Goal: Complete application form

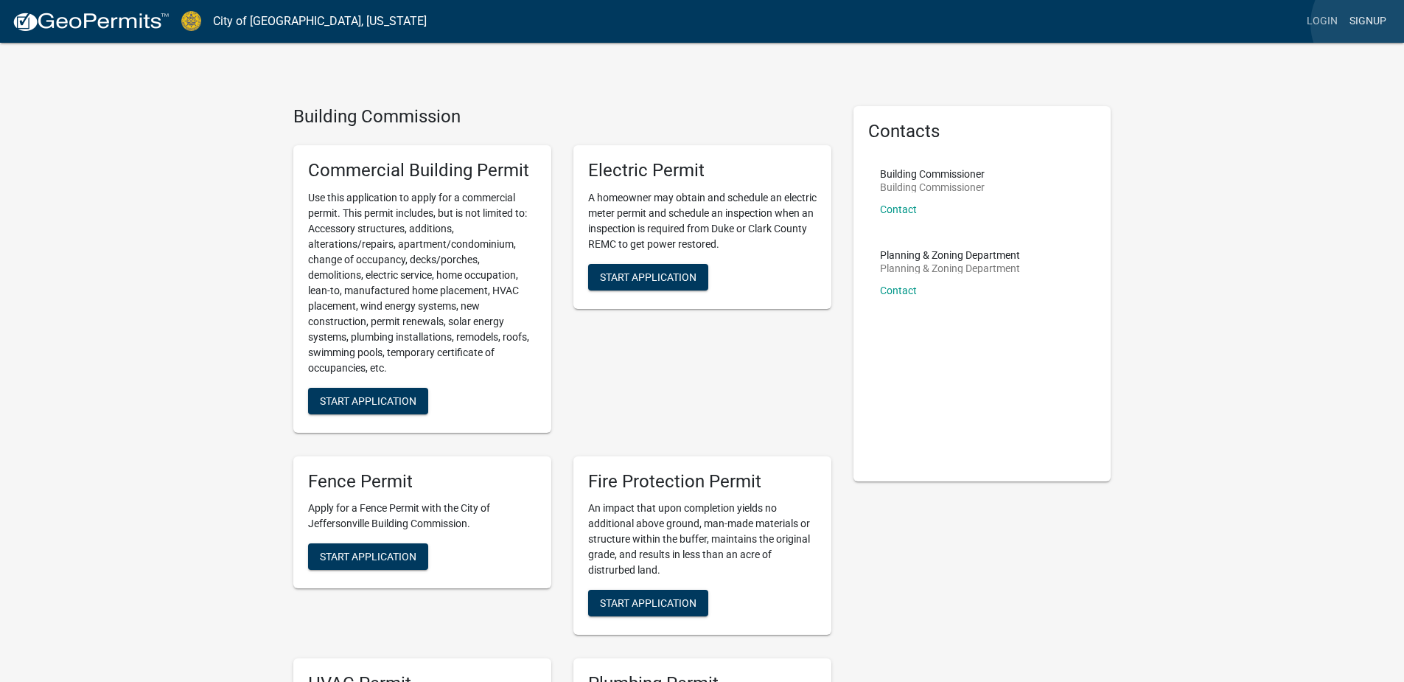
click at [1371, 24] on link "Signup" at bounding box center [1367, 21] width 49 height 28
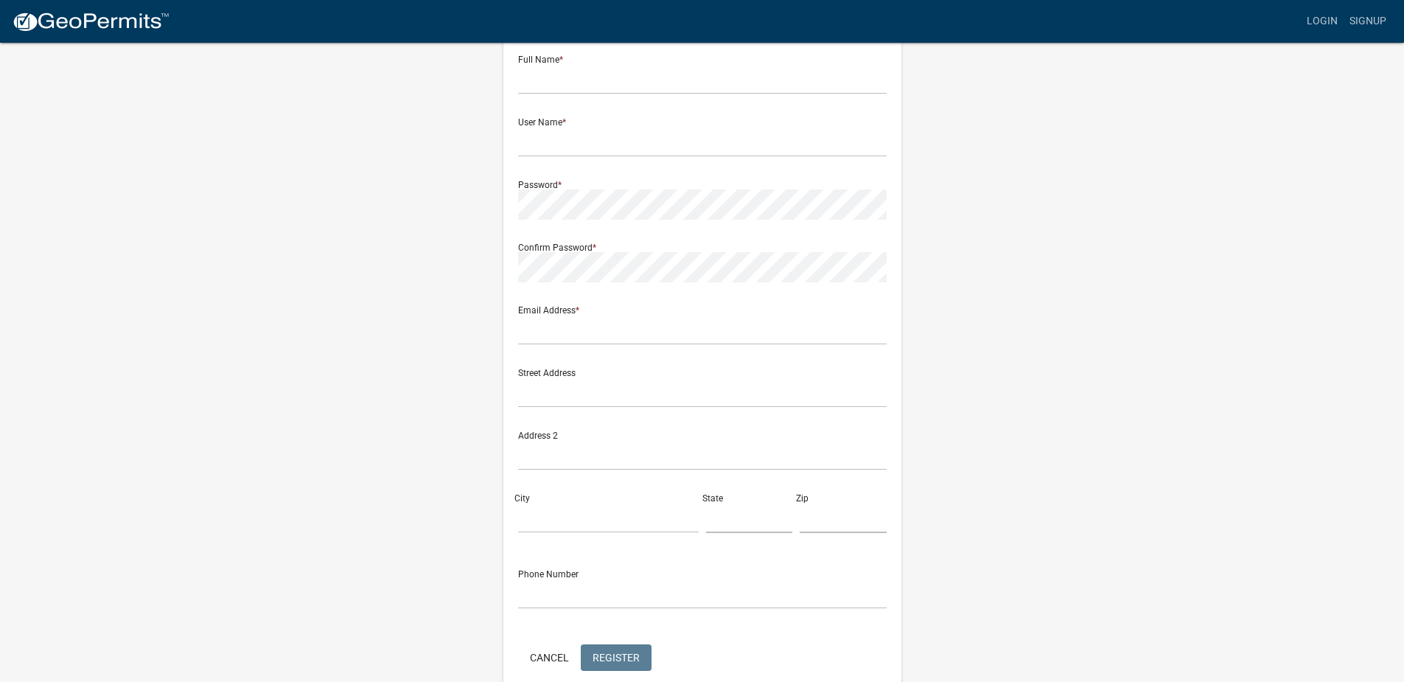
scroll to position [1, 0]
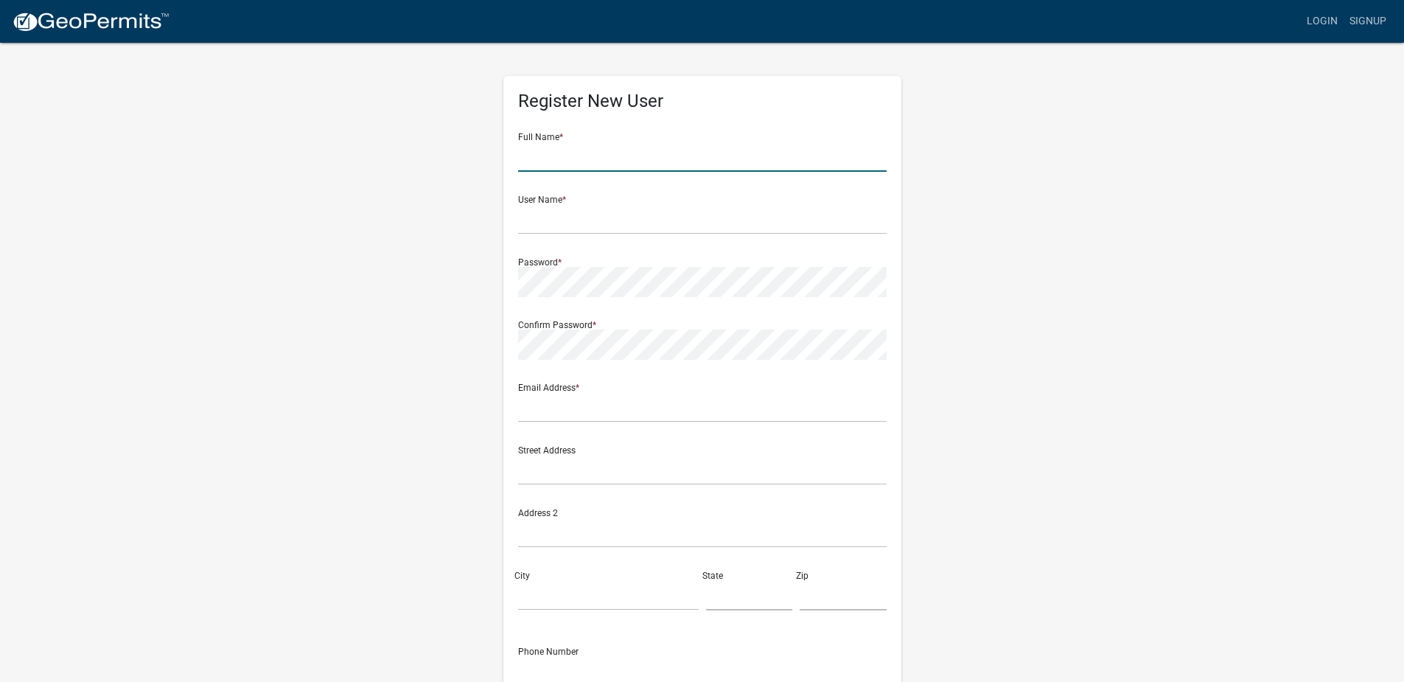
click at [696, 151] on input "text" at bounding box center [702, 156] width 368 height 30
type input "[PERSON_NAME]"
type input "l"
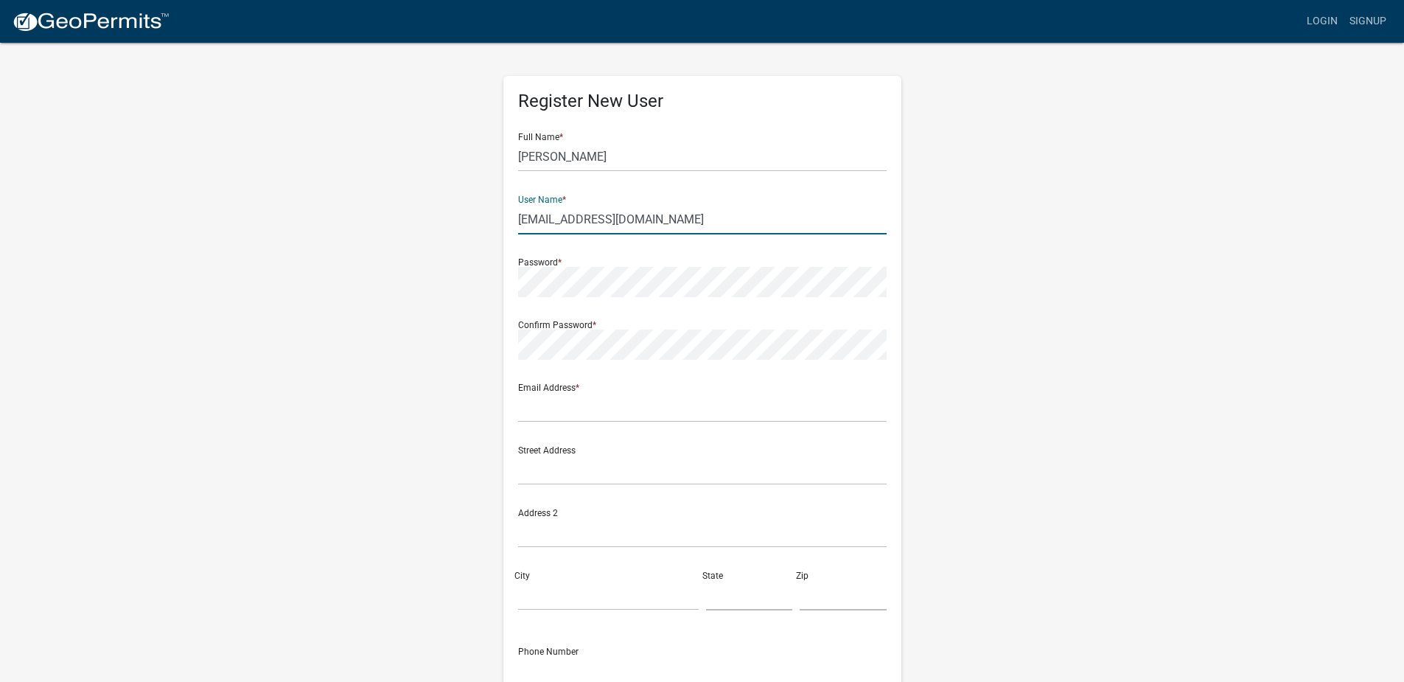
type input "[EMAIL_ADDRESS][DOMAIN_NAME]"
click at [842, 325] on div "Confirm Password *" at bounding box center [702, 334] width 368 height 51
drag, startPoint x: 715, startPoint y: 222, endPoint x: 552, endPoint y: 220, distance: 162.9
click at [518, 222] on input "[EMAIL_ADDRESS][DOMAIN_NAME]" at bounding box center [702, 219] width 368 height 30
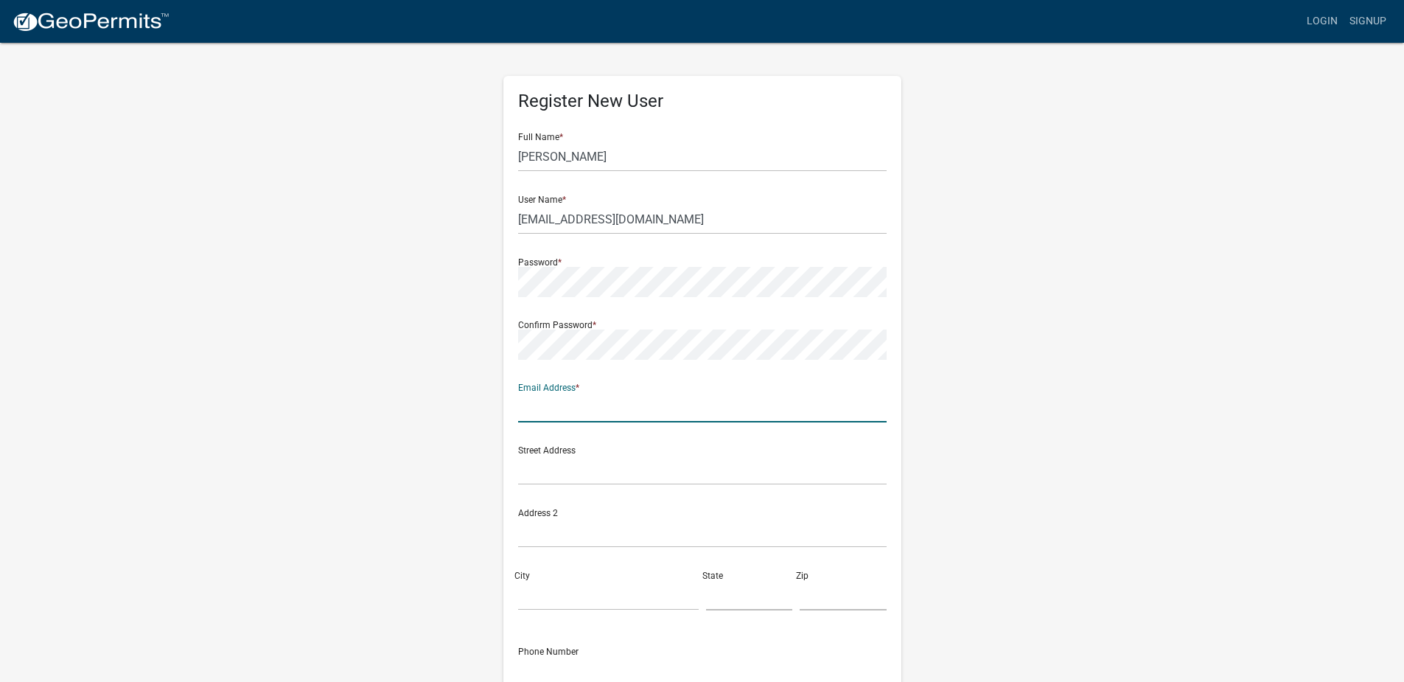
click at [599, 396] on input "text" at bounding box center [702, 407] width 368 height 30
drag, startPoint x: 582, startPoint y: 390, endPoint x: 570, endPoint y: 410, distance: 23.1
click at [567, 412] on input "text" at bounding box center [702, 407] width 368 height 30
paste input "[EMAIL_ADDRESS][DOMAIN_NAME]"
type input "[EMAIL_ADDRESS][DOMAIN_NAME]"
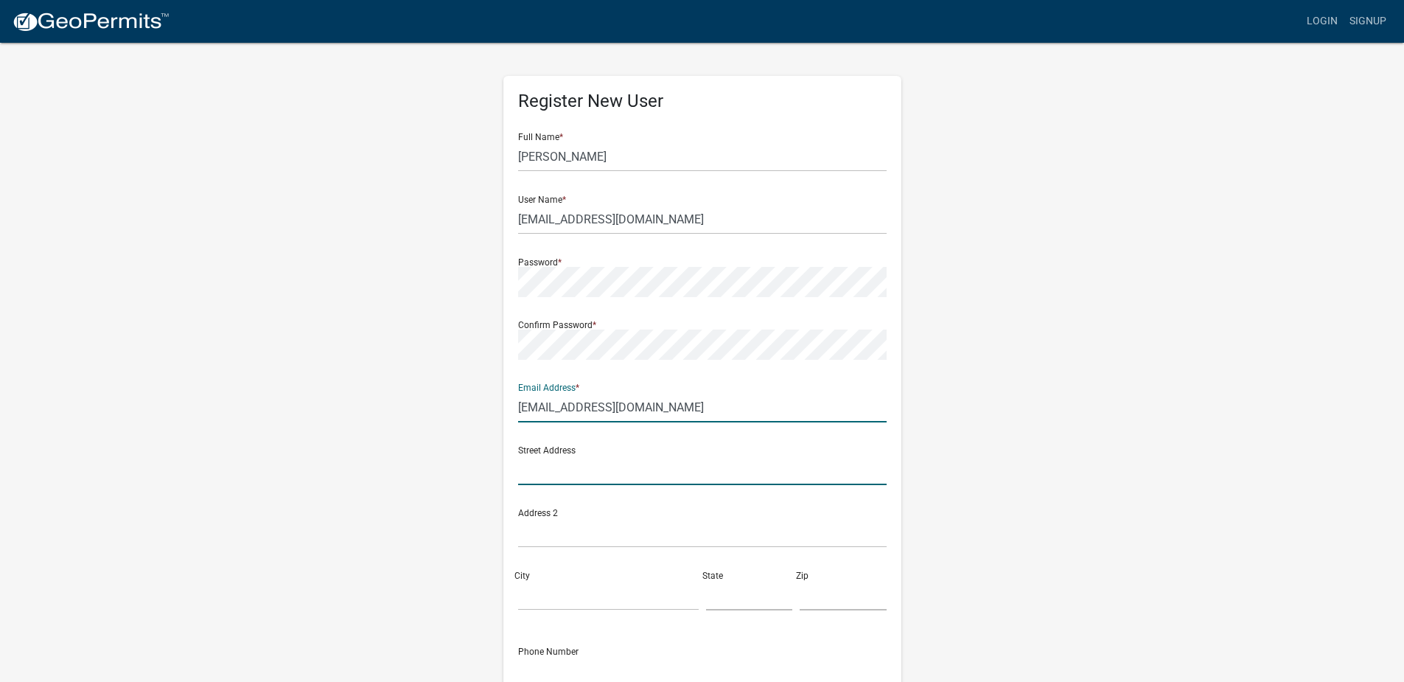
type input "8815 Cedar Creek Rd, Louisville KY 40291"
type input "[GEOGRAPHIC_DATA]"
type input "KY"
type input "40291"
type input "5025729224"
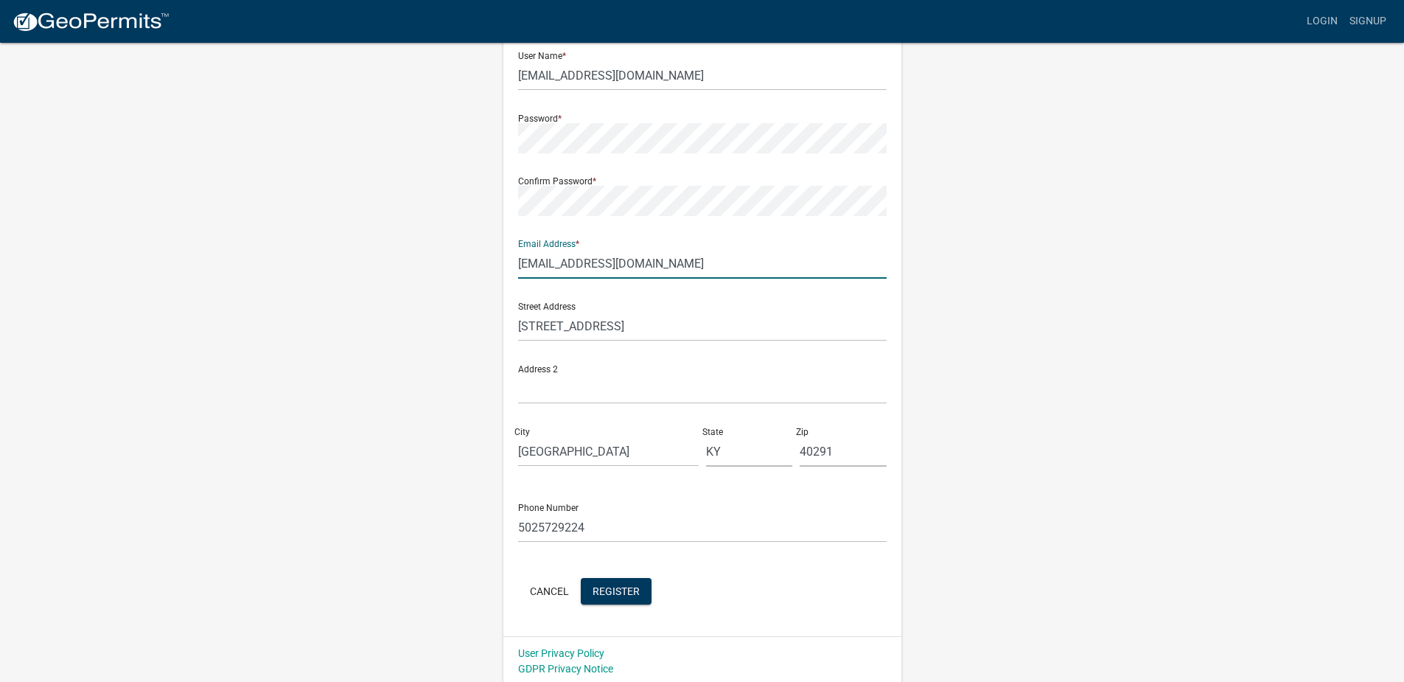
scroll to position [148, 0]
type input "[EMAIL_ADDRESS][DOMAIN_NAME]"
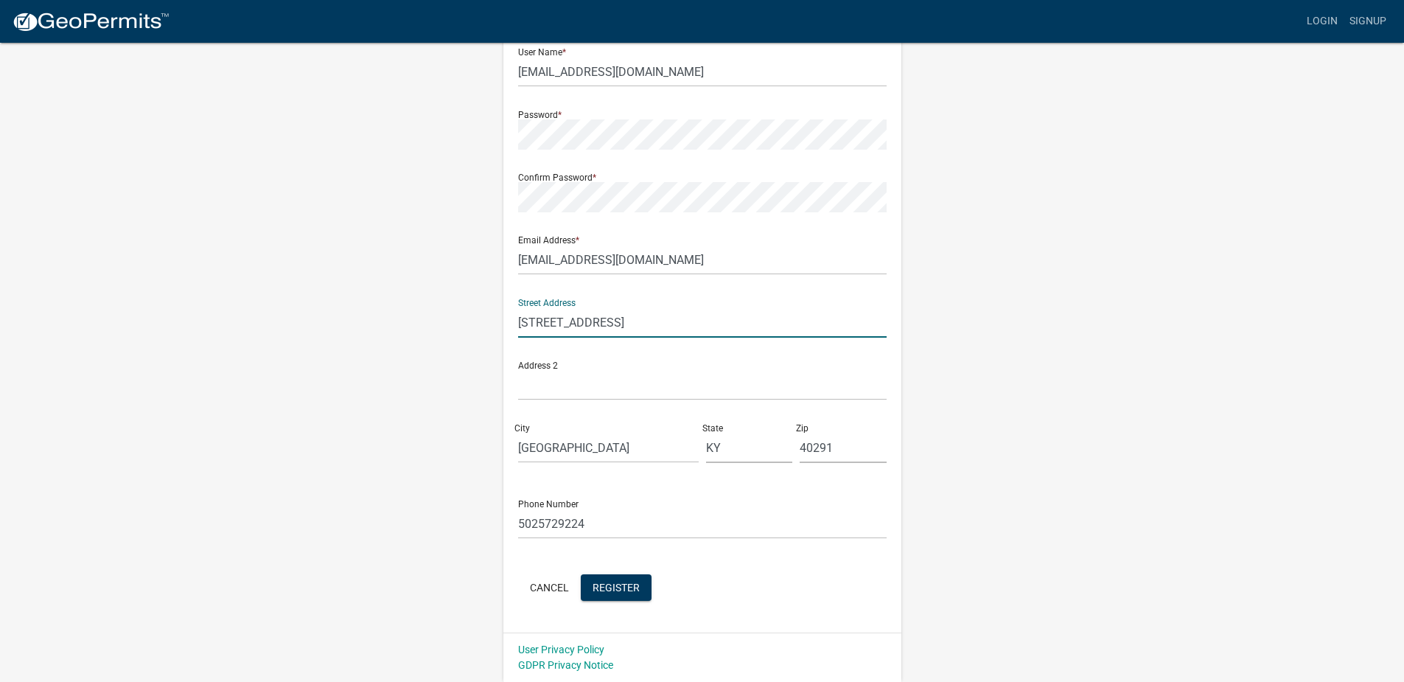
drag, startPoint x: 752, startPoint y: 323, endPoint x: 756, endPoint y: 290, distance: 33.4
click at [753, 296] on div "Street Address 8815 Cedar Creek Rd, Louisville KY 40291" at bounding box center [702, 312] width 368 height 51
type input "8815 Cedar Creek Rd"
click at [1166, 319] on wm-register-view "more_horiz Login Signup Register New User Full Name * Steven Wayne Johnson User…" at bounding box center [702, 267] width 1404 height 830
click at [620, 588] on span "Register" at bounding box center [616, 587] width 47 height 12
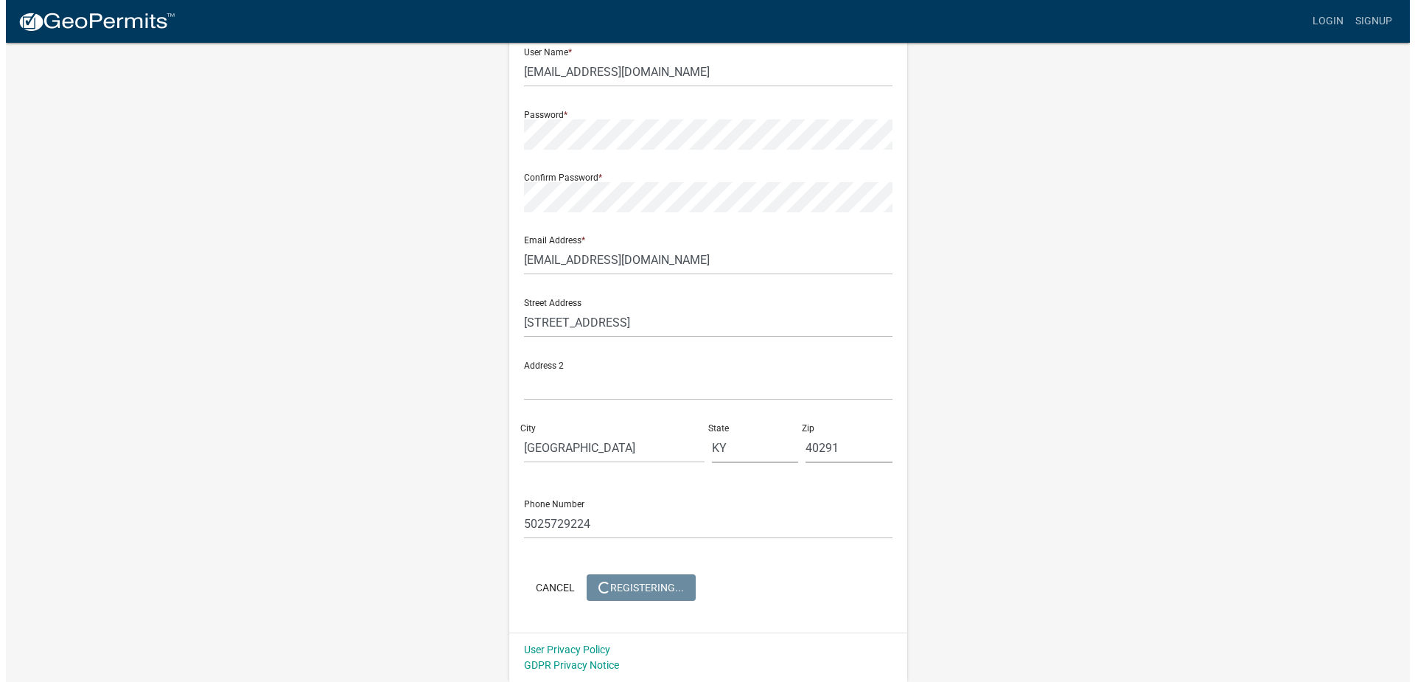
scroll to position [0, 0]
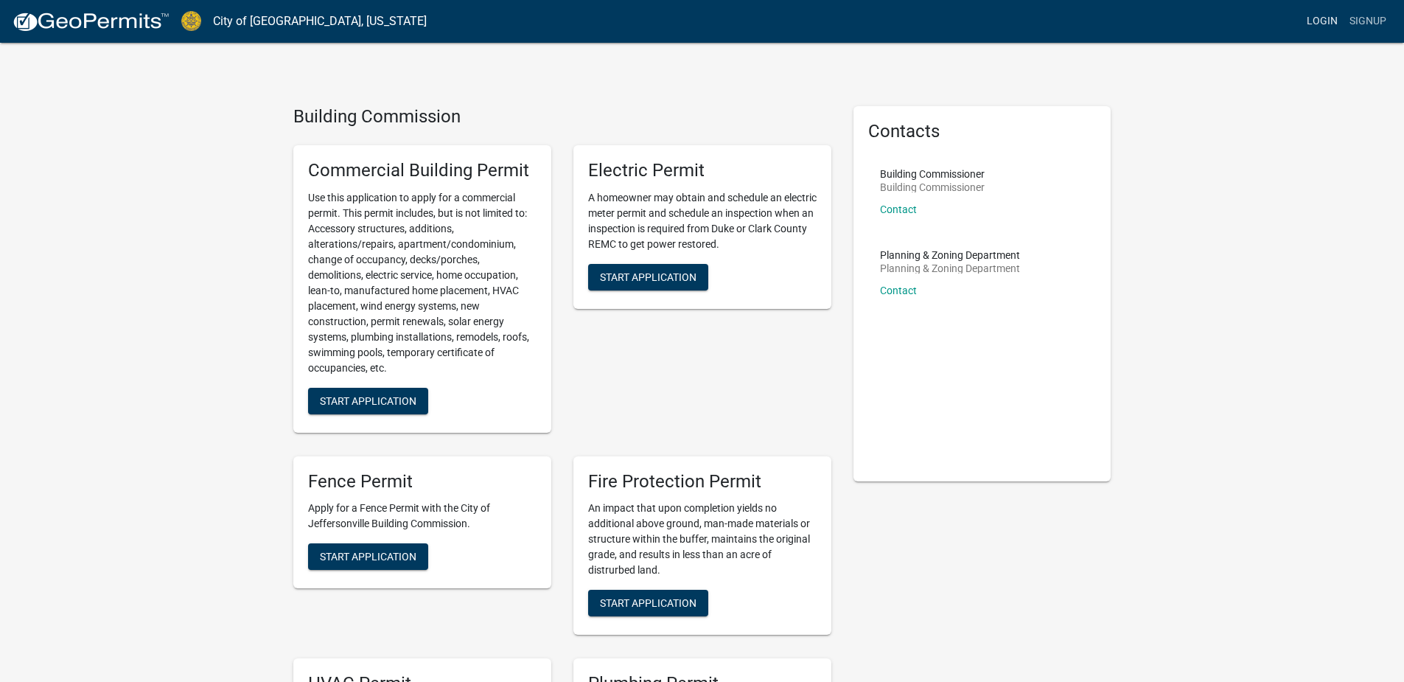
click at [1310, 21] on link "Login" at bounding box center [1322, 21] width 43 height 28
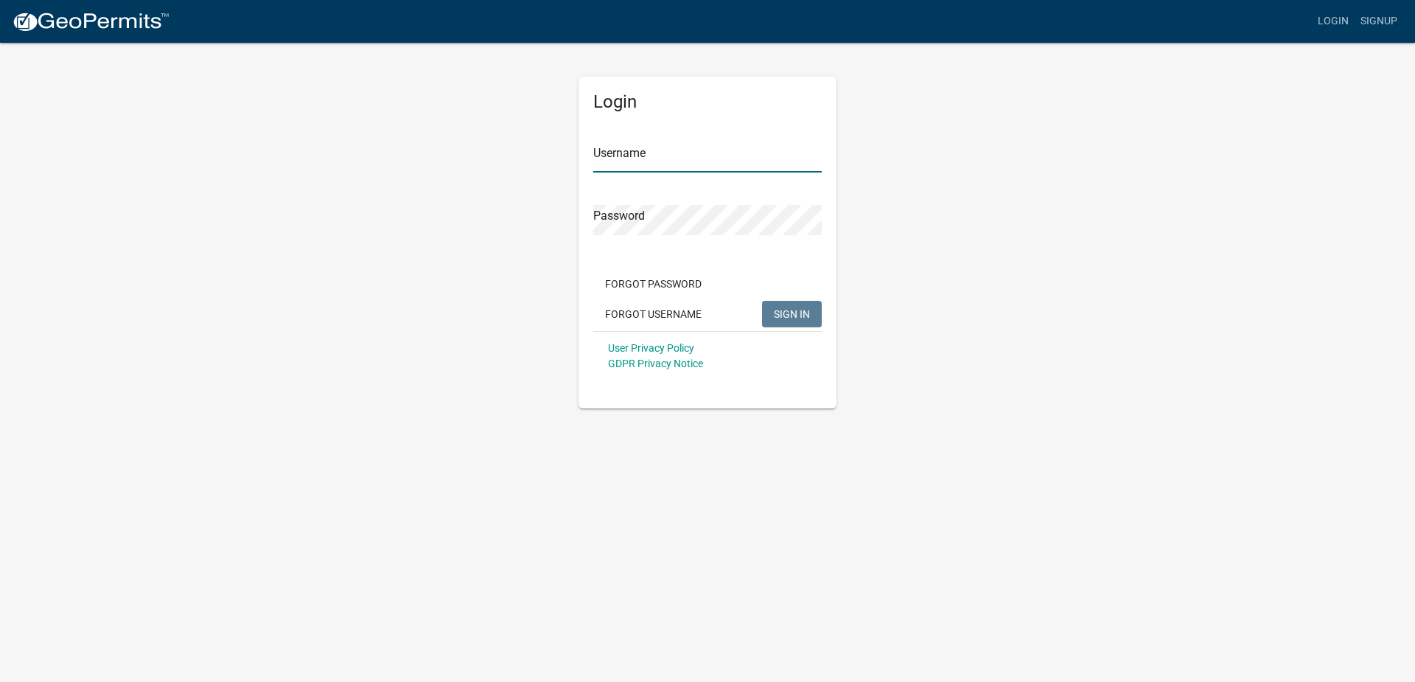
type input "[EMAIL_ADDRESS][DOMAIN_NAME]"
click at [773, 316] on button "SIGN IN" at bounding box center [792, 314] width 60 height 27
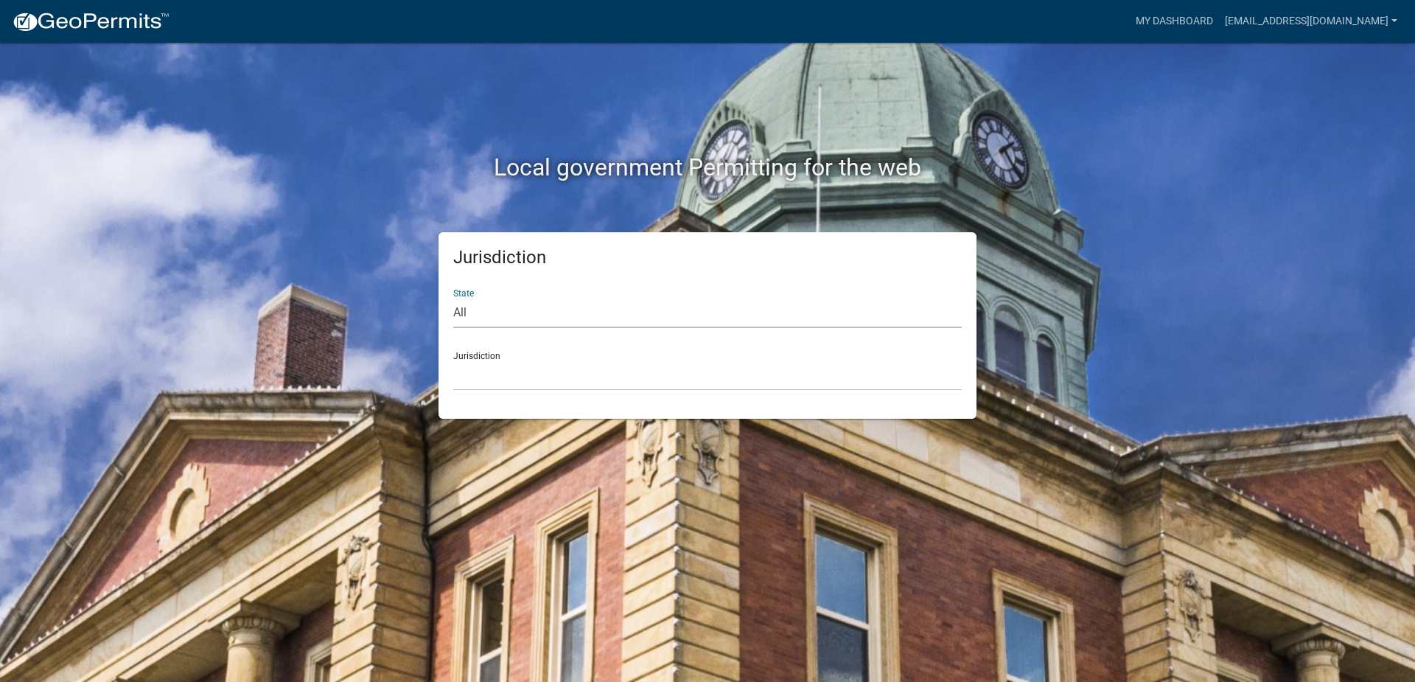
click at [771, 311] on select "All Colorado Georgia Indiana Iowa Kansas Minnesota Ohio South Carolina Wisconsin" at bounding box center [707, 313] width 509 height 30
select select "Indiana"
click at [453, 298] on select "All Colorado Georgia Indiana Iowa Kansas Minnesota Ohio South Carolina Wisconsin" at bounding box center [707, 313] width 509 height 30
click at [674, 375] on select "City of Charlestown, Indiana City of Jeffersonville, Indiana City of Logansport…" at bounding box center [707, 375] width 509 height 30
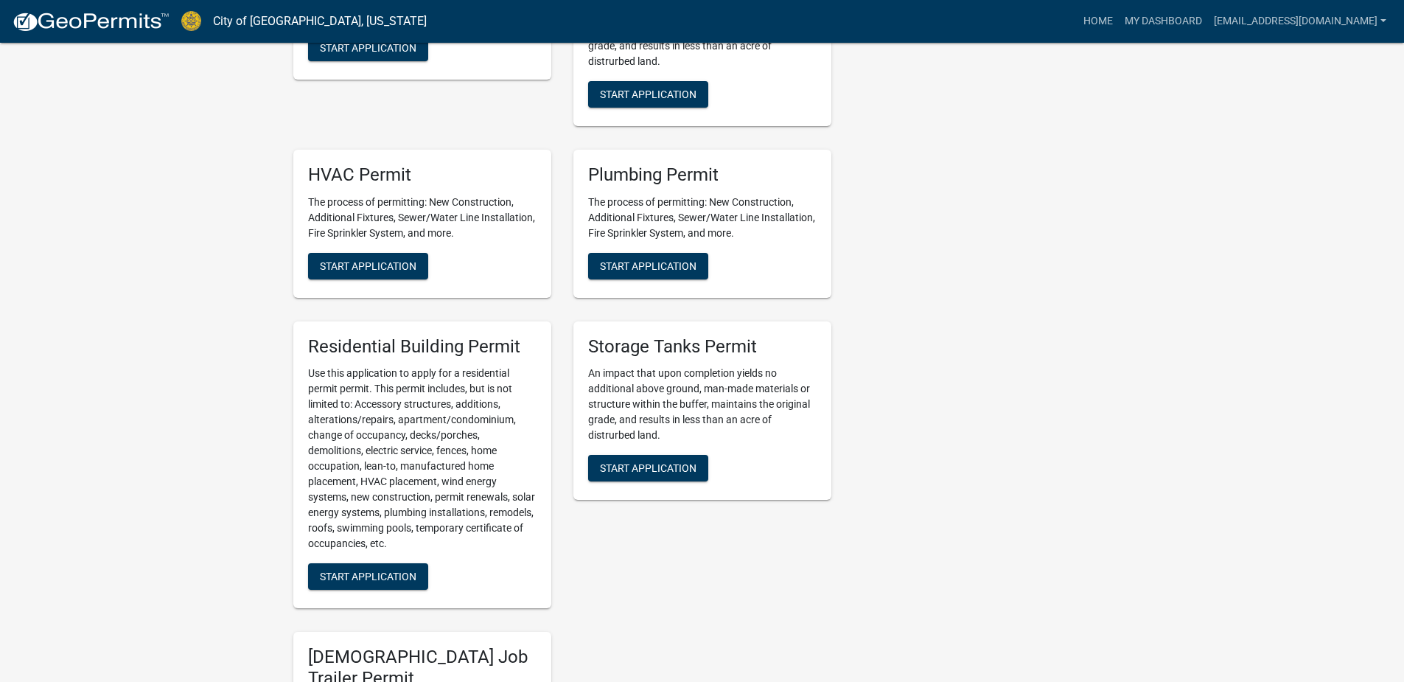
scroll to position [737, 0]
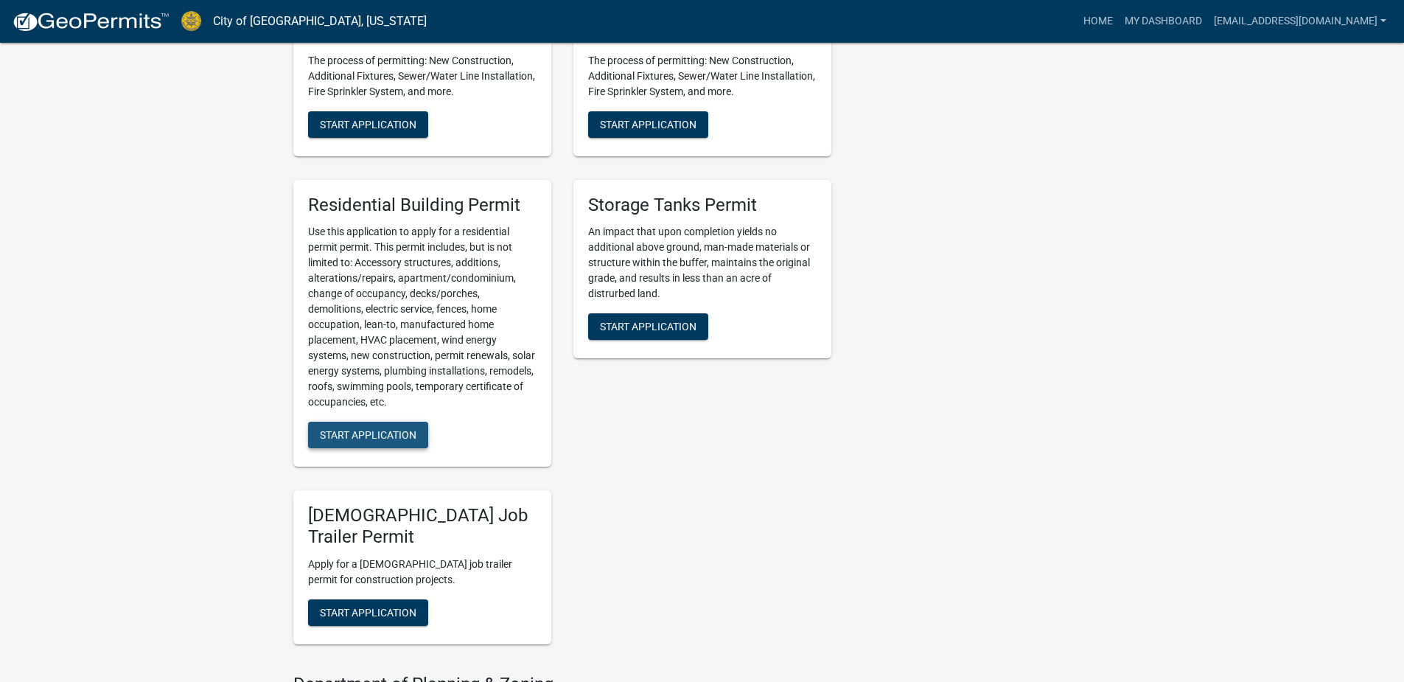
click at [342, 438] on span "Start Application" at bounding box center [368, 435] width 97 height 12
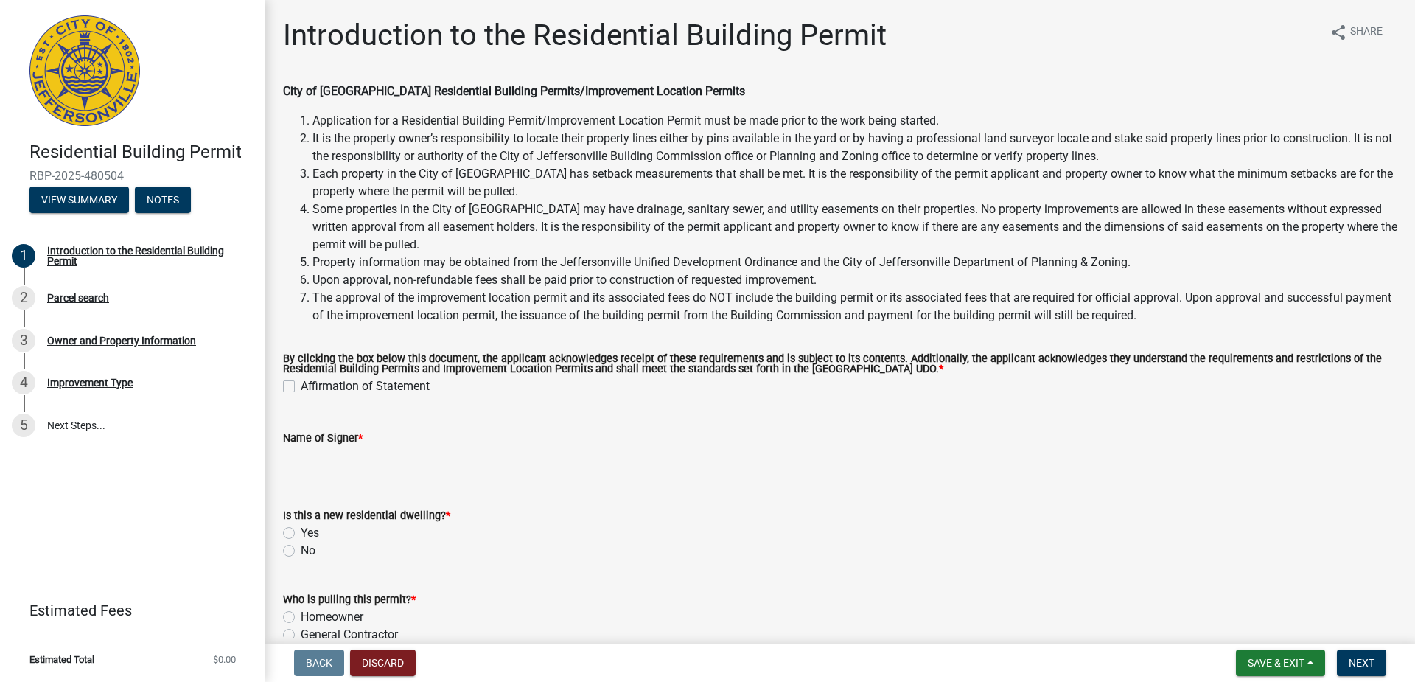
click at [301, 386] on label "Affirmation of Statement" at bounding box center [365, 386] width 129 height 18
click at [301, 386] on input "Affirmation of Statement" at bounding box center [306, 382] width 10 height 10
checkbox input "true"
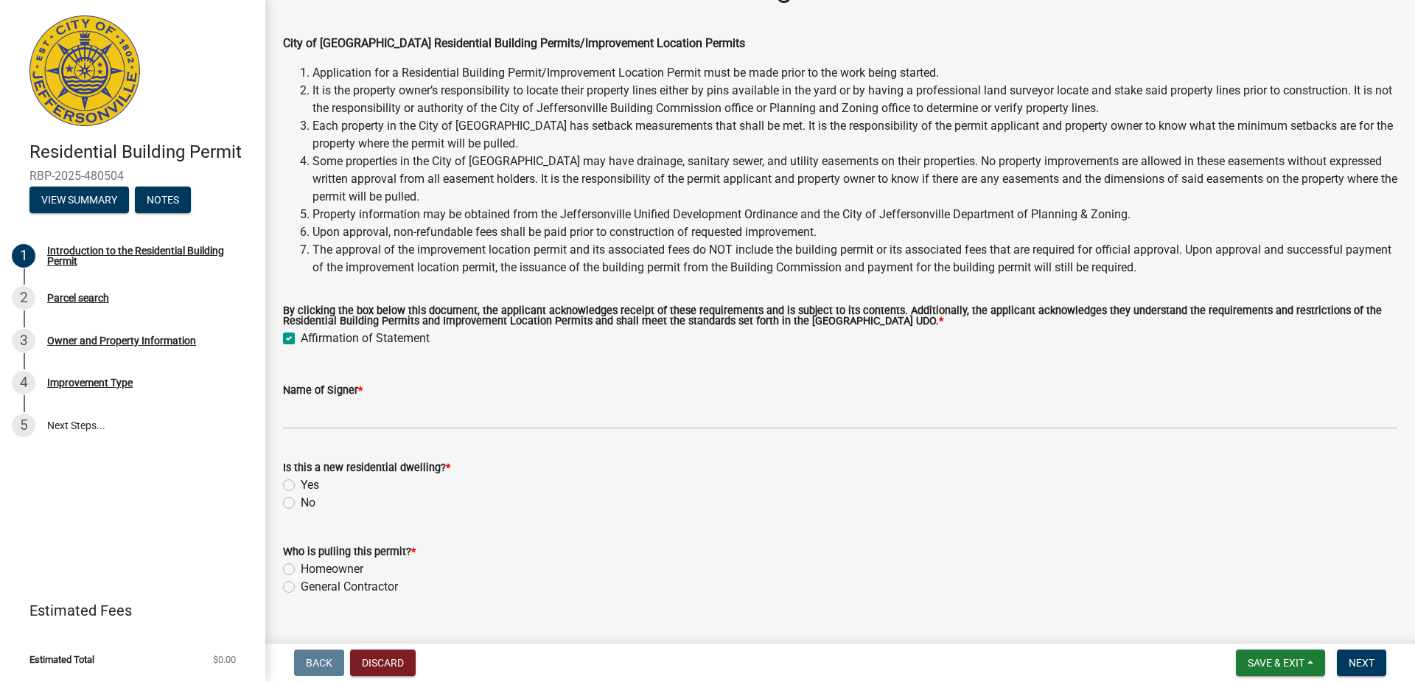
scroll to position [74, 0]
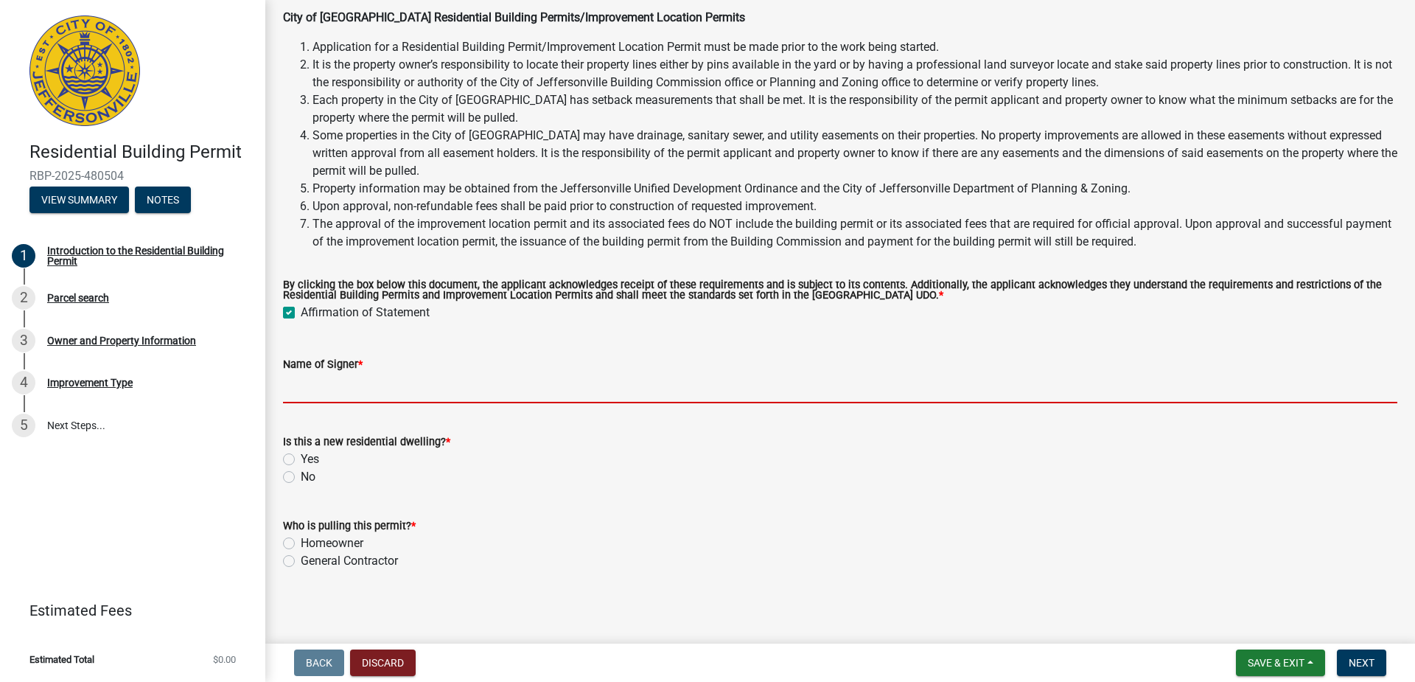
click at [458, 396] on input "Name of Signer *" at bounding box center [840, 388] width 1114 height 30
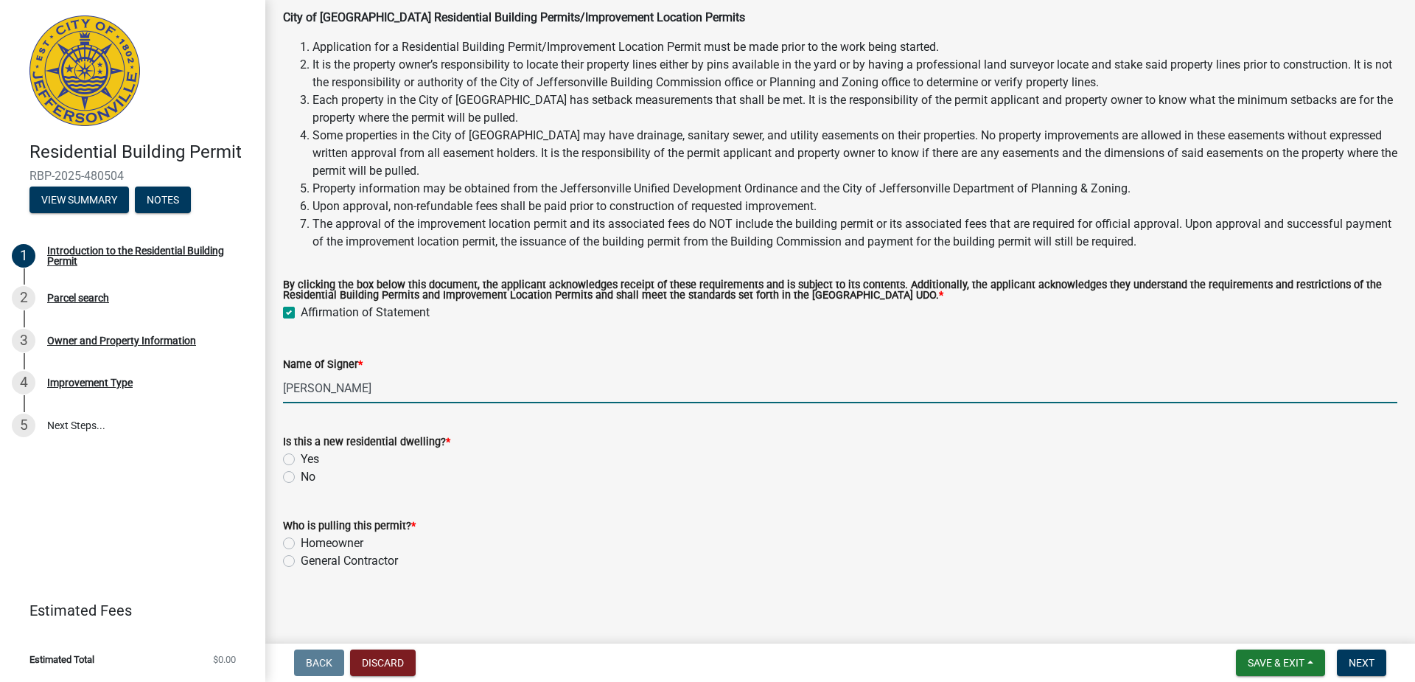
type input "[PERSON_NAME]"
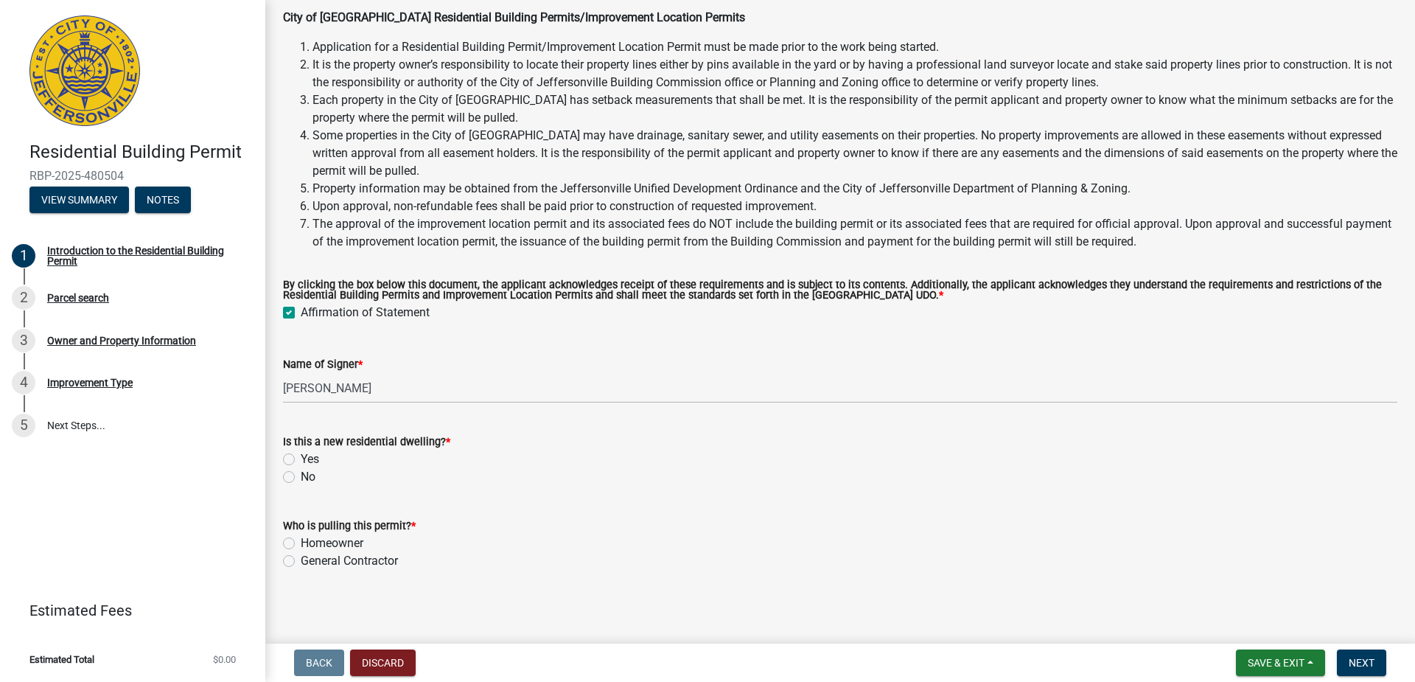
click at [301, 478] on label "No" at bounding box center [308, 477] width 15 height 18
click at [301, 478] on input "No" at bounding box center [306, 473] width 10 height 10
radio input "true"
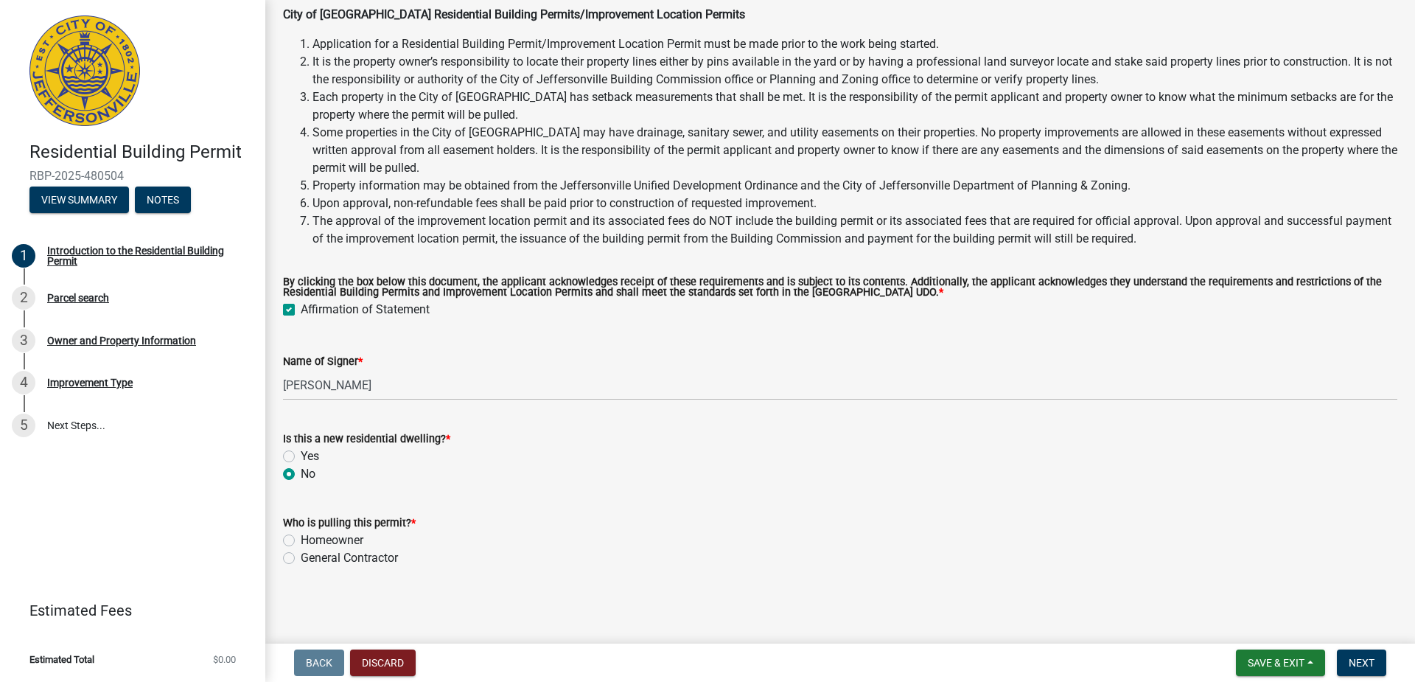
click at [301, 554] on label "General Contractor" at bounding box center [349, 558] width 97 height 18
click at [301, 554] on input "General Contractor" at bounding box center [306, 554] width 10 height 10
radio input "true"
click at [1352, 663] on span "Next" at bounding box center [1362, 663] width 26 height 12
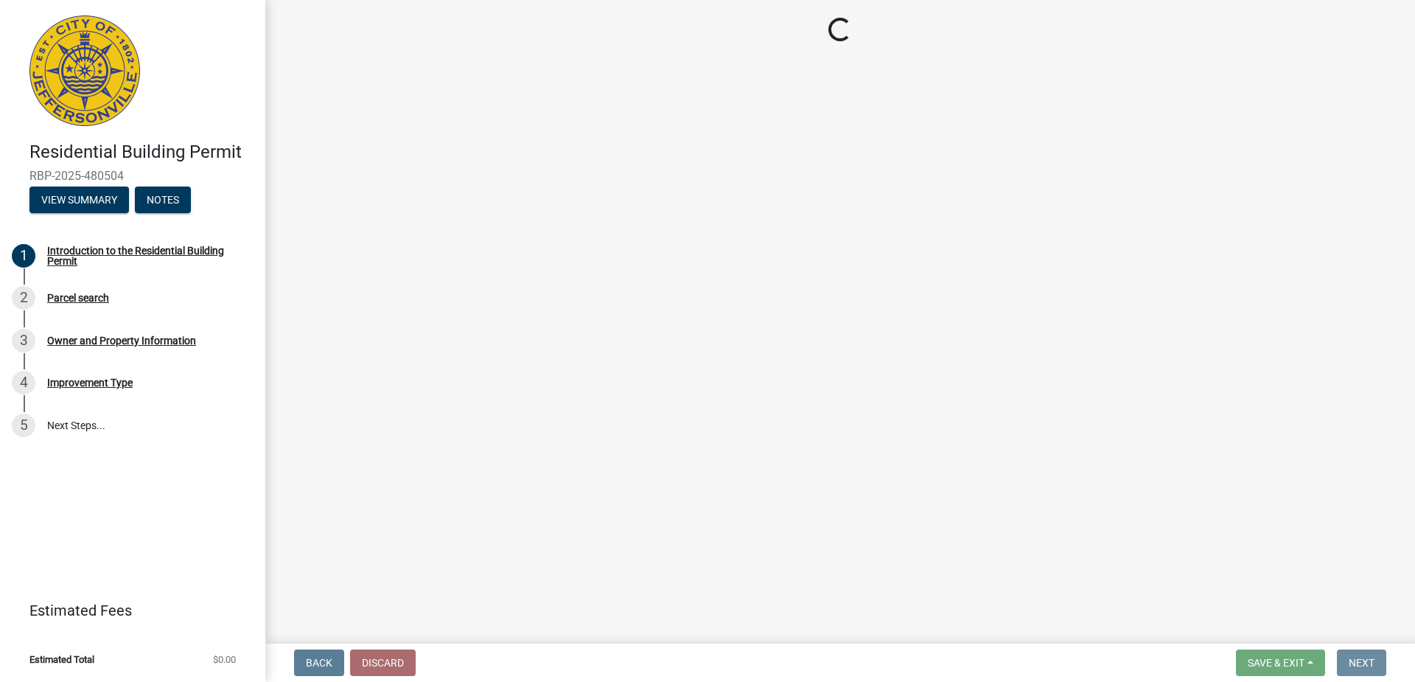
scroll to position [0, 0]
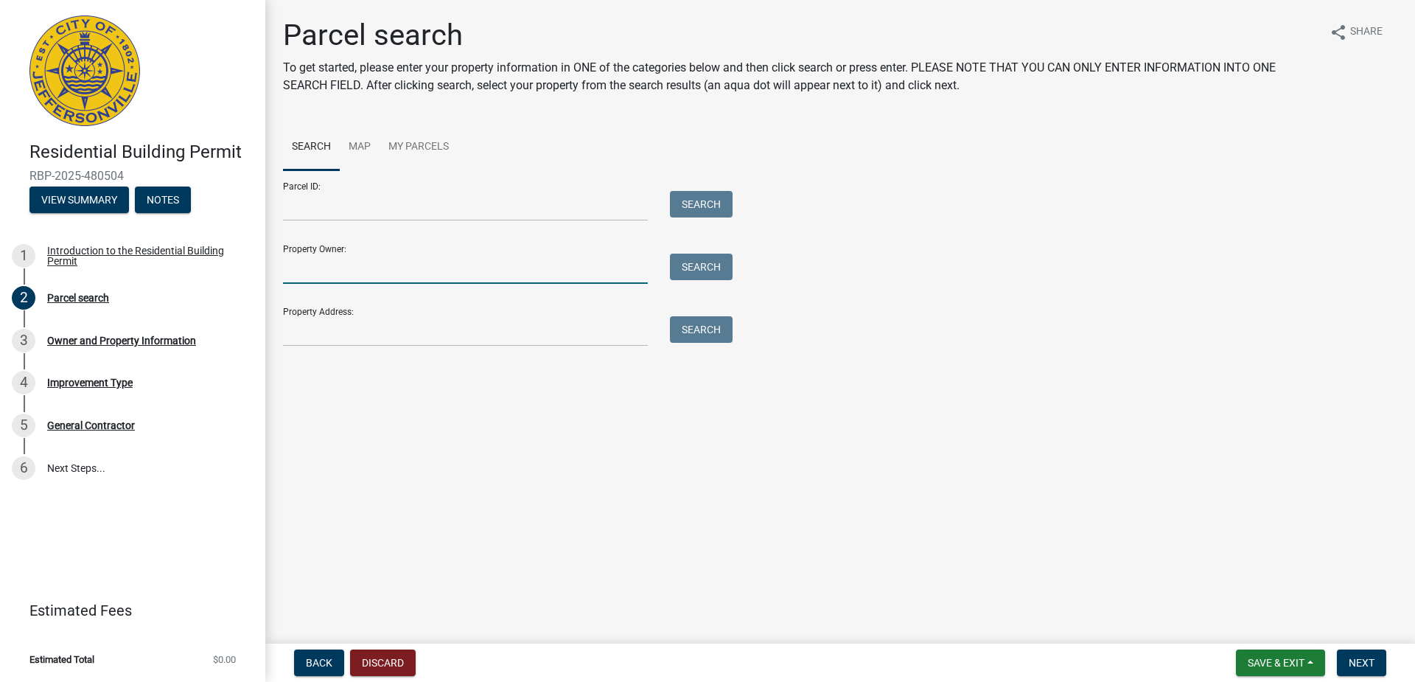
click at [490, 264] on input "Property Owner:" at bounding box center [465, 269] width 365 height 30
type input "Colton Kinnamen"
click at [489, 338] on input "Property Address:" at bounding box center [465, 331] width 365 height 30
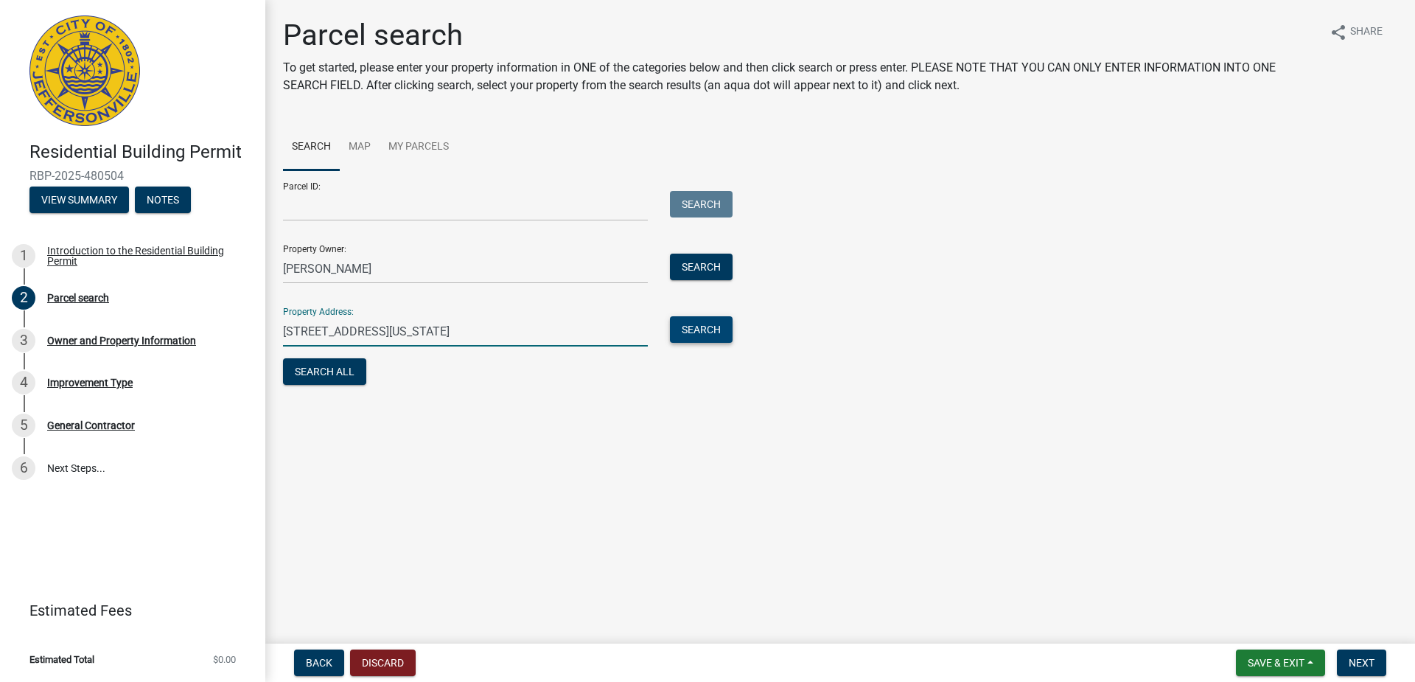
click at [692, 337] on button "Search" at bounding box center [701, 329] width 63 height 27
click at [520, 335] on input "740 Mechanic Street, Jeffersonville Indiana" at bounding box center [465, 331] width 365 height 30
type input "740 Mechanic Street"
click at [726, 332] on button "Search" at bounding box center [701, 329] width 63 height 27
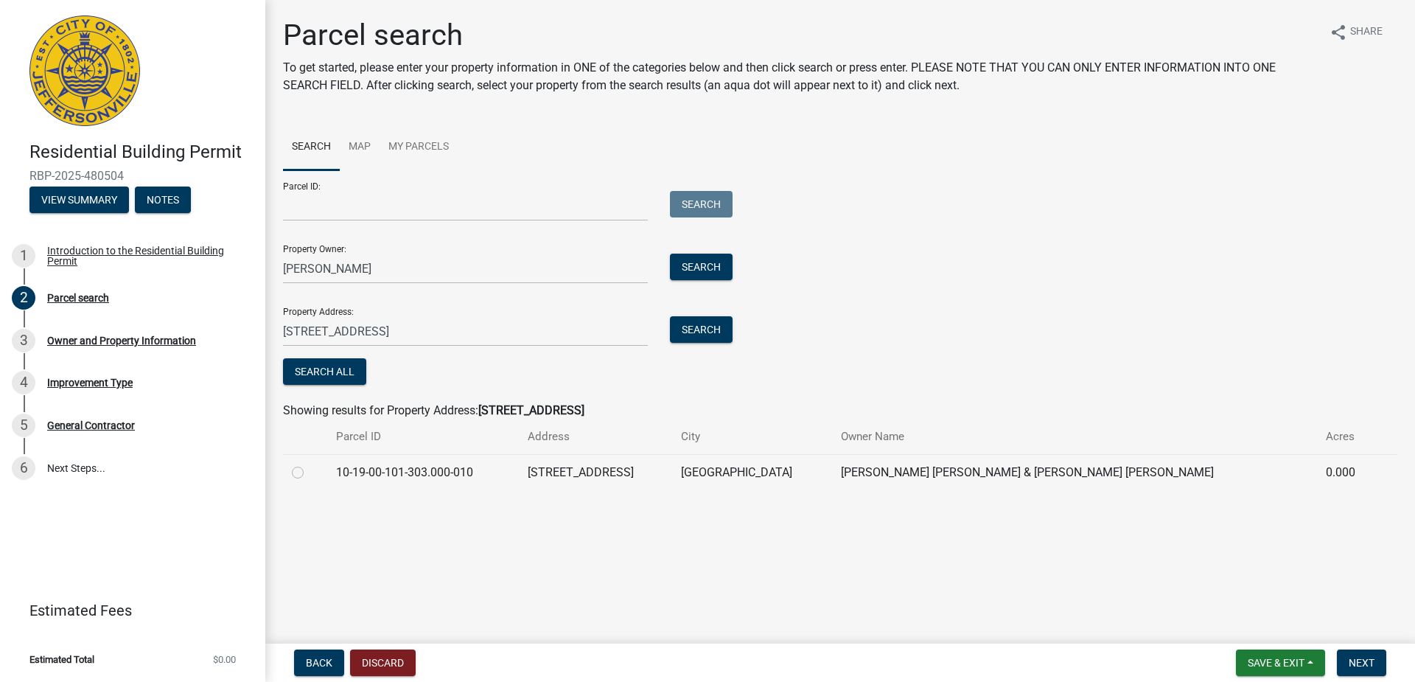
click at [310, 464] on label at bounding box center [310, 464] width 0 height 0
click at [310, 473] on input "radio" at bounding box center [315, 469] width 10 height 10
radio input "true"
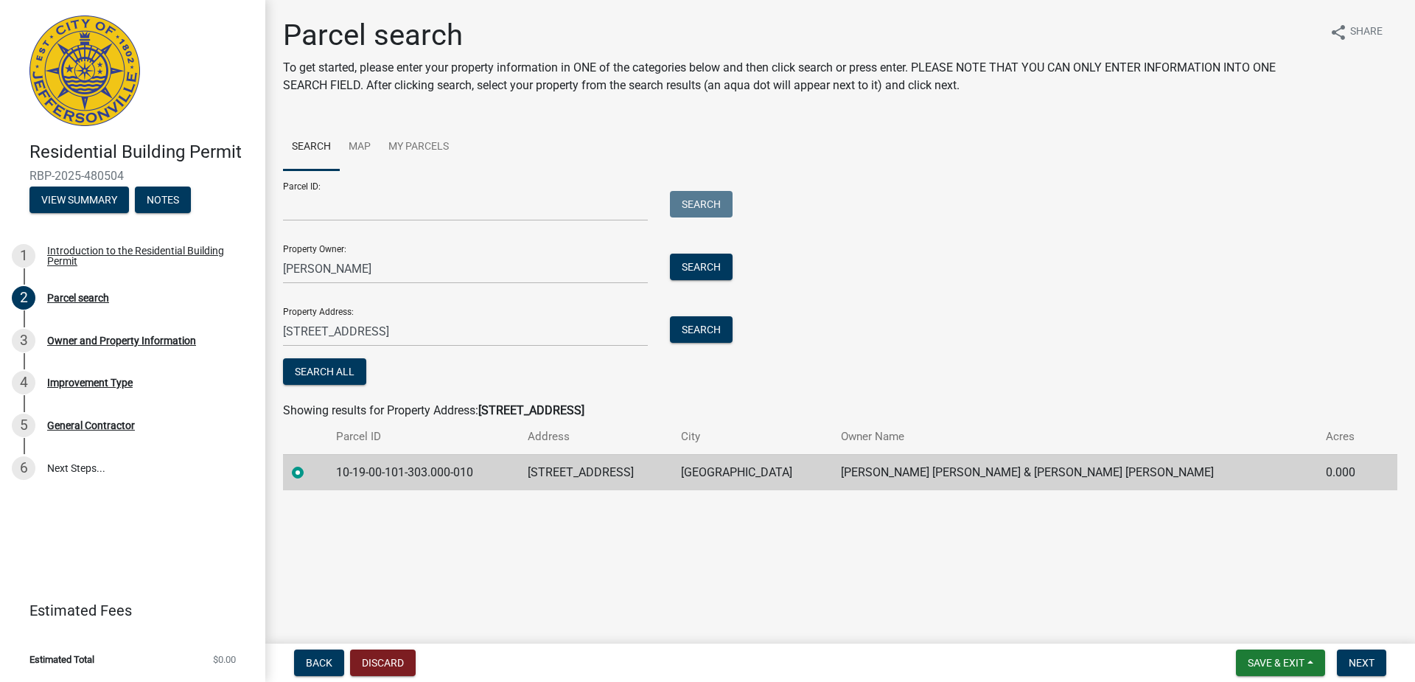
click at [310, 464] on label at bounding box center [310, 464] width 0 height 0
click at [310, 473] on input "radio" at bounding box center [315, 469] width 10 height 10
click at [310, 464] on label at bounding box center [310, 464] width 0 height 0
click at [310, 473] on input "radio" at bounding box center [315, 469] width 10 height 10
click at [310, 464] on label at bounding box center [310, 464] width 0 height 0
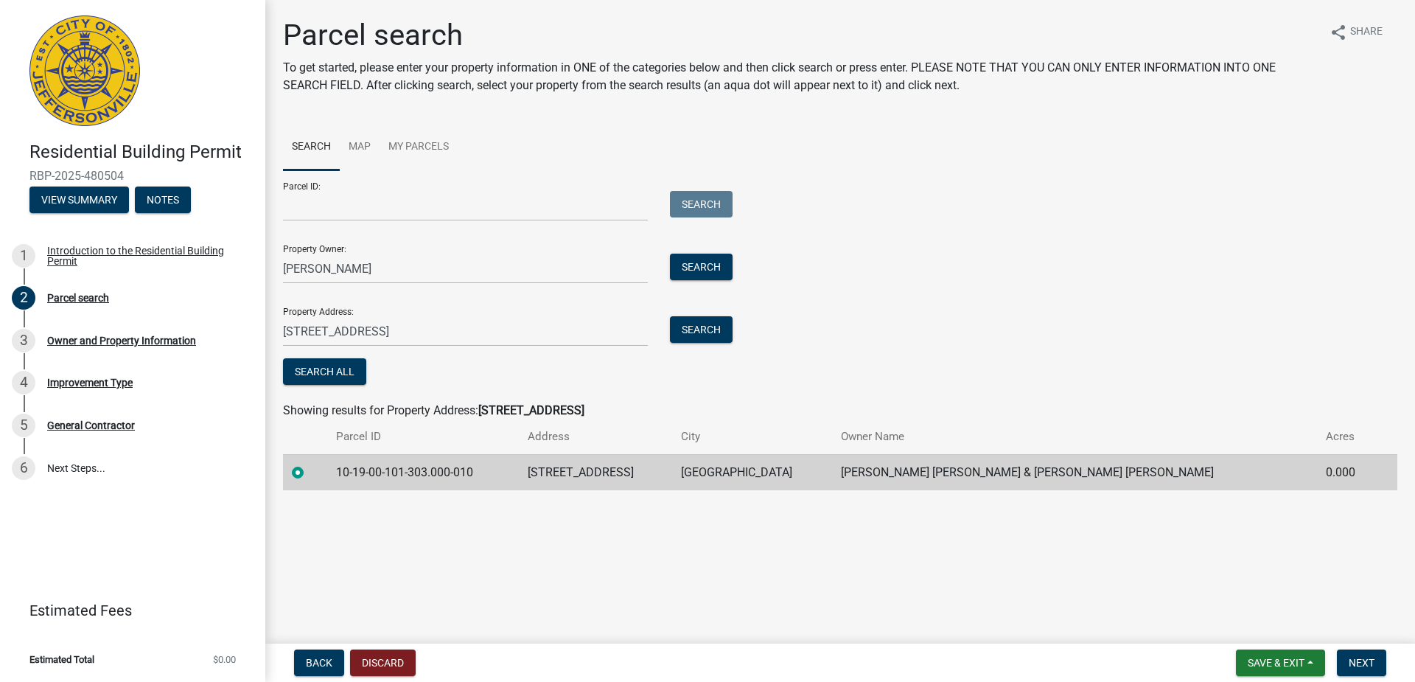
click at [310, 473] on input "radio" at bounding box center [315, 469] width 10 height 10
click at [1357, 658] on span "Next" at bounding box center [1362, 663] width 26 height 12
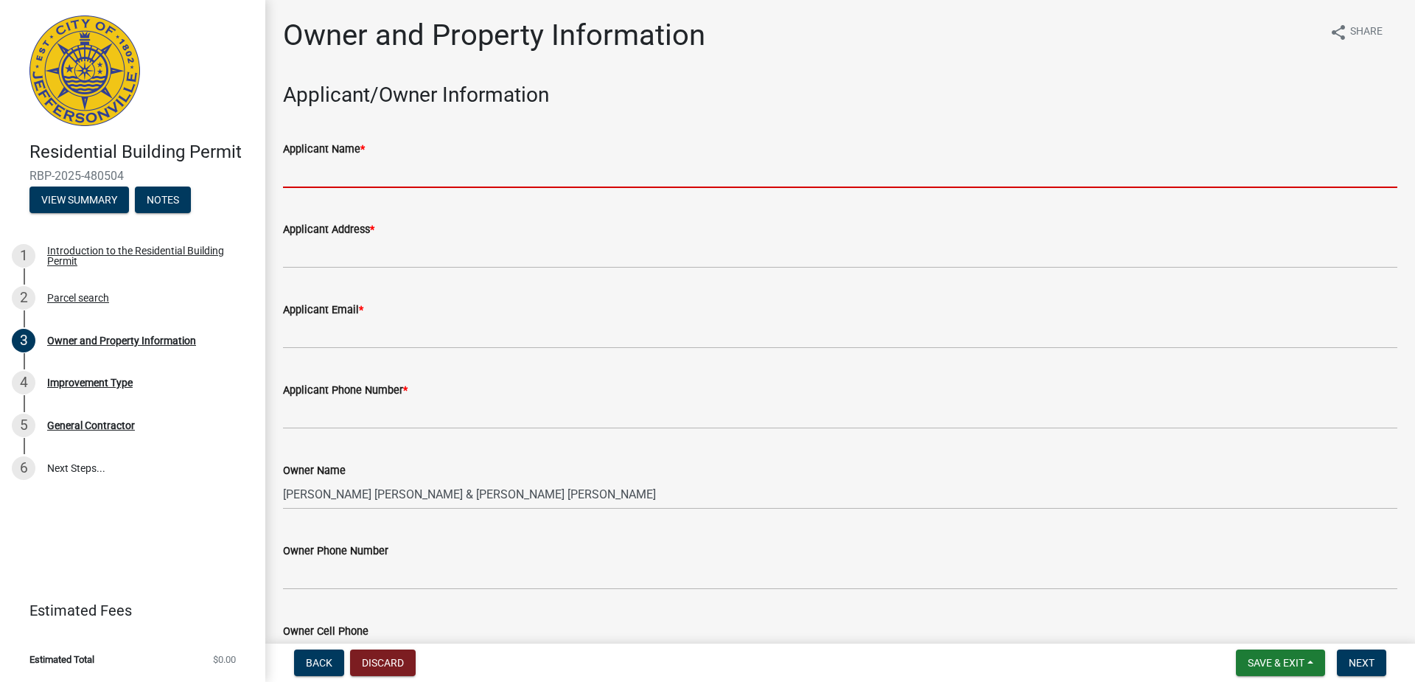
click at [421, 175] on input "Applicant Name *" at bounding box center [840, 173] width 1114 height 30
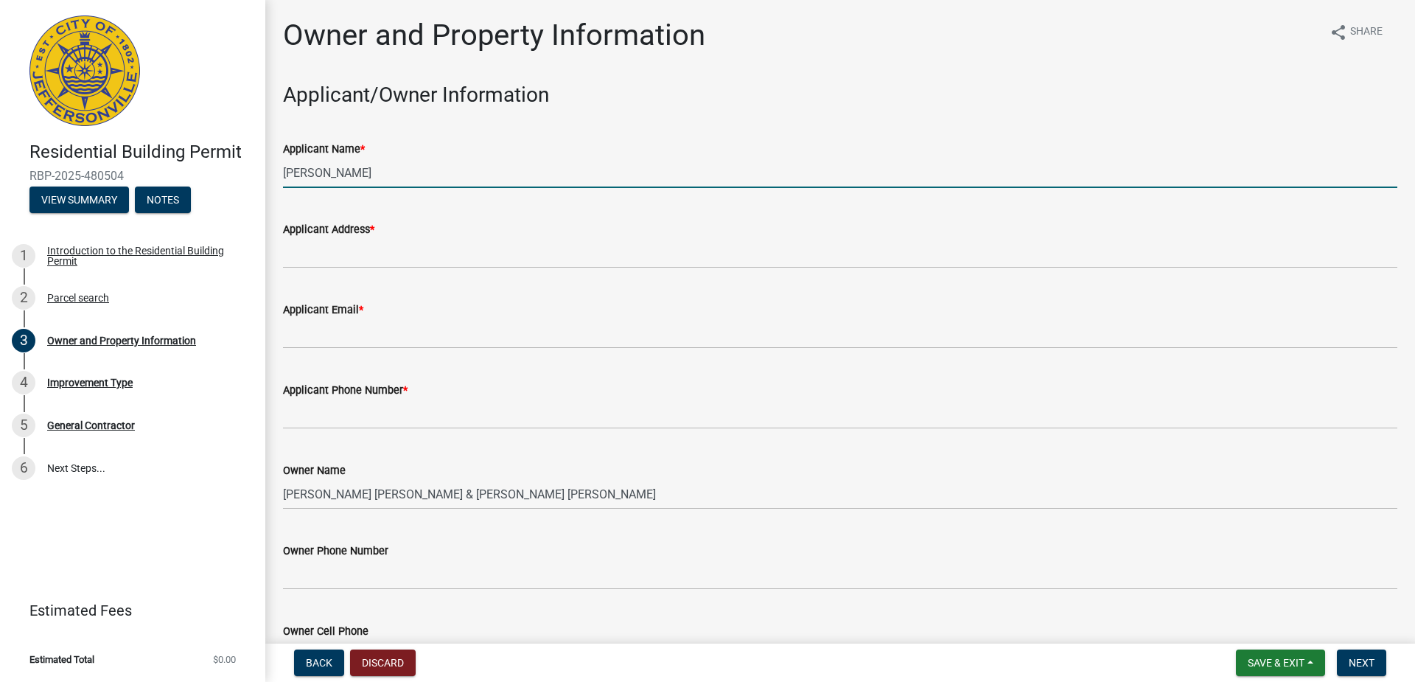
type input "Steve Johnson"
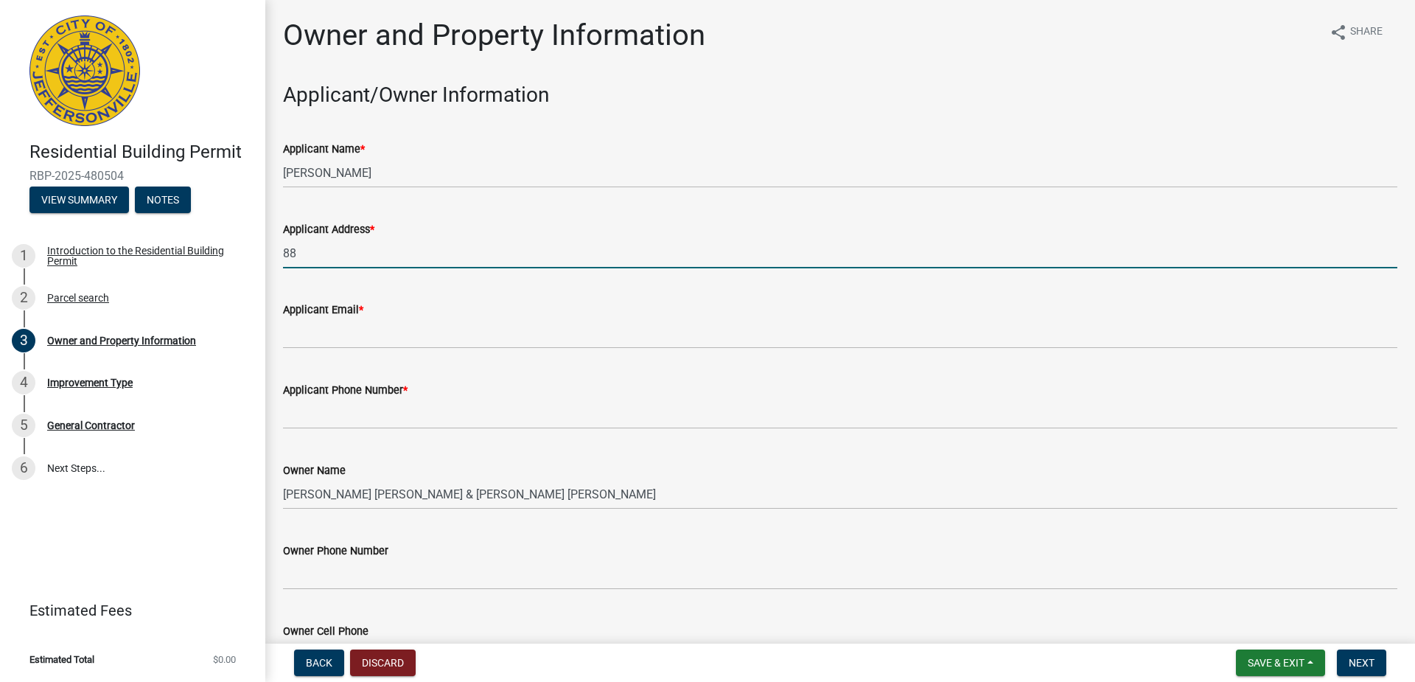
type input "8815 Cedar Creek Rd, Louisville KY 40291"
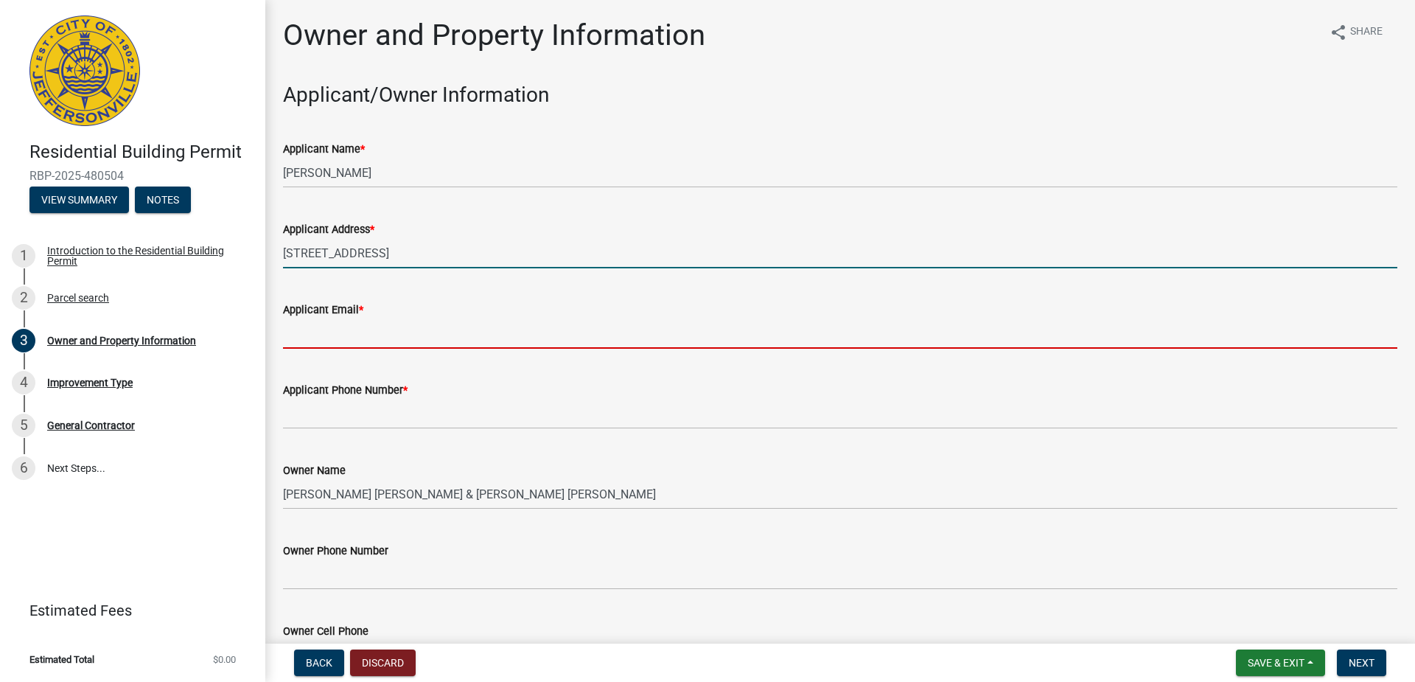
type input "louisvillehomeimprovement@aol.com"
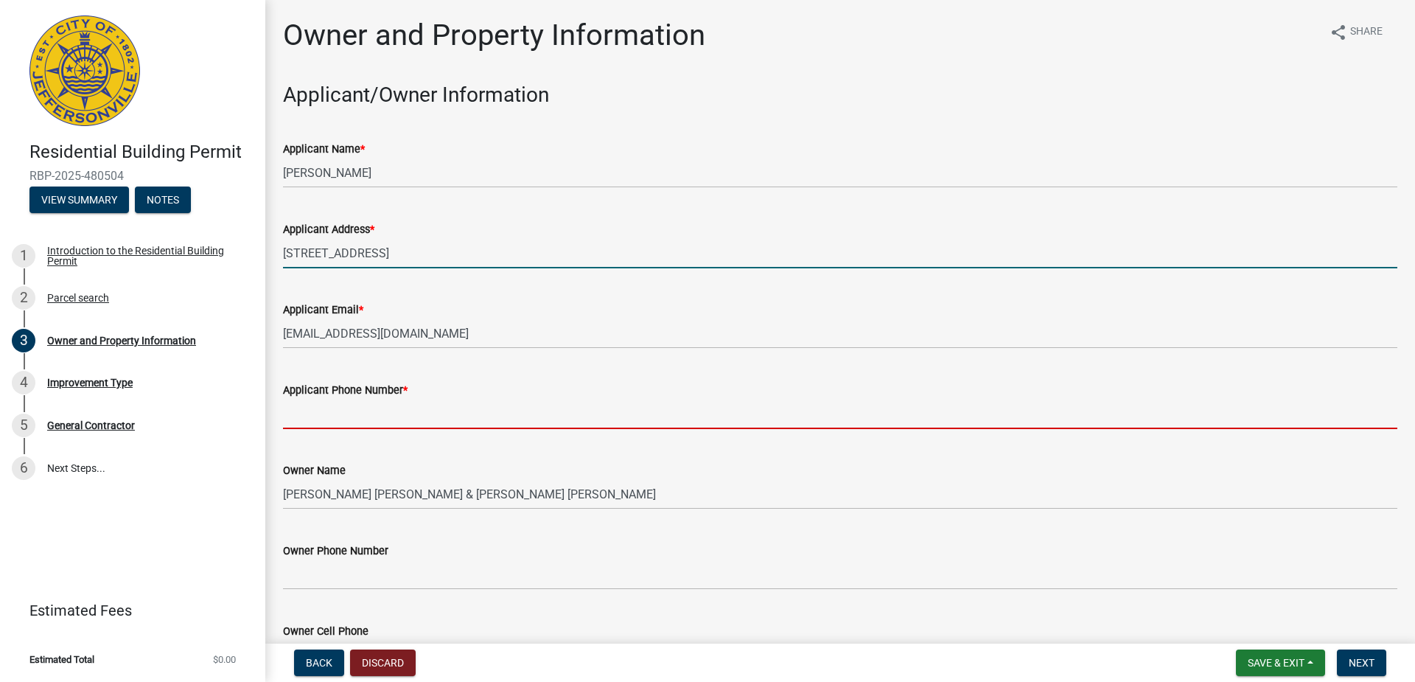
type input "5025729224"
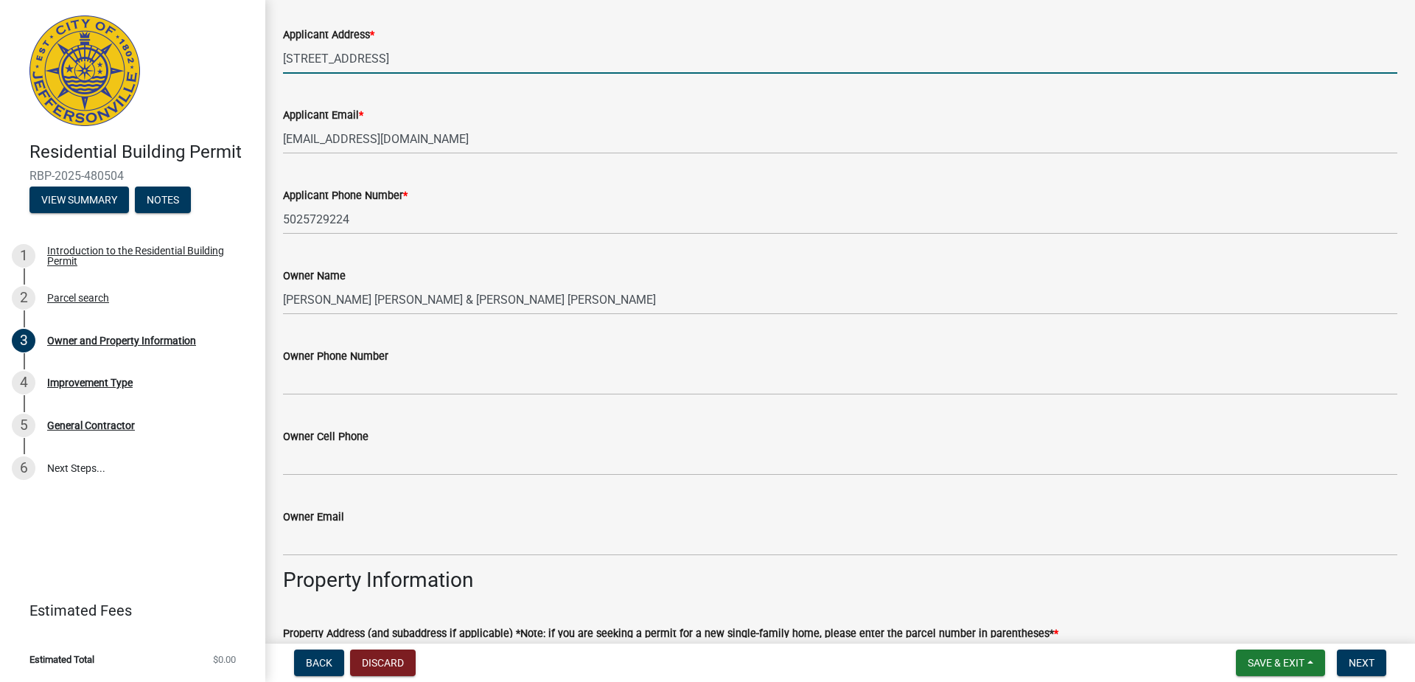
scroll to position [221, 0]
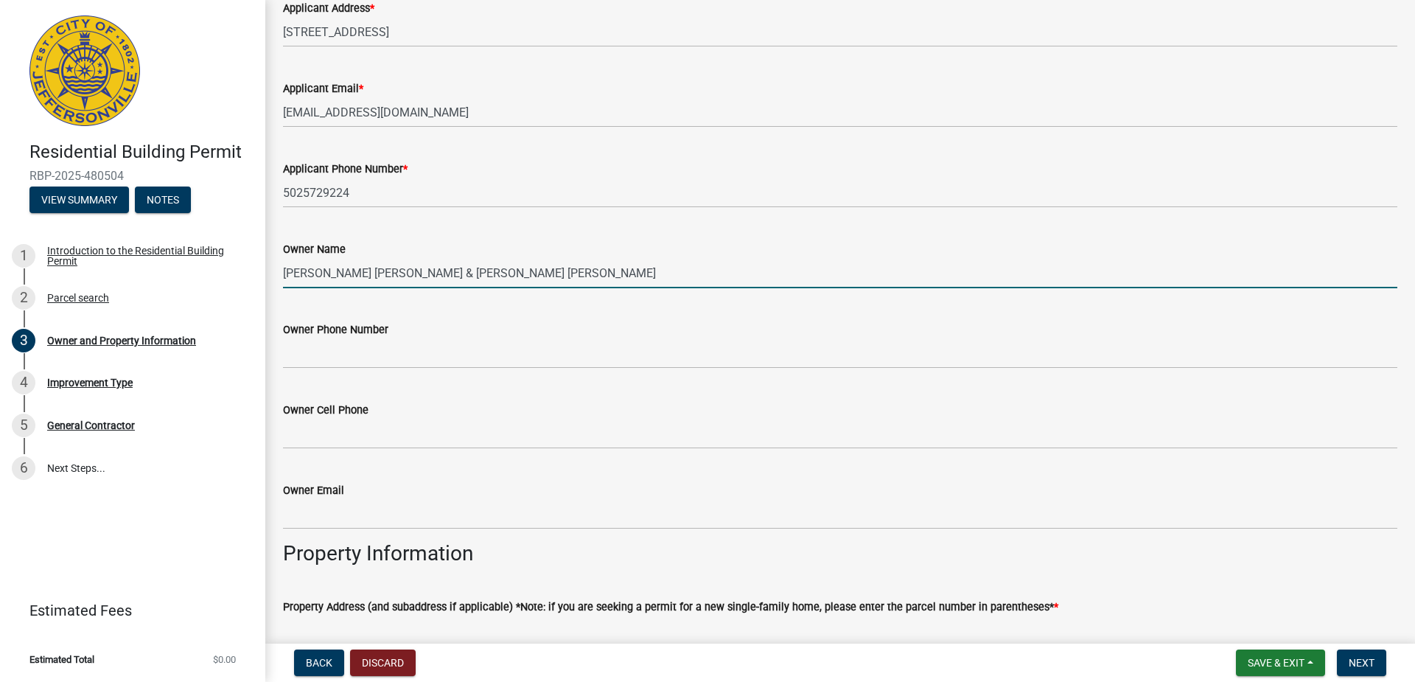
click at [478, 273] on input "Padgett James Tyler & Sarah Ellen" at bounding box center [840, 273] width 1114 height 30
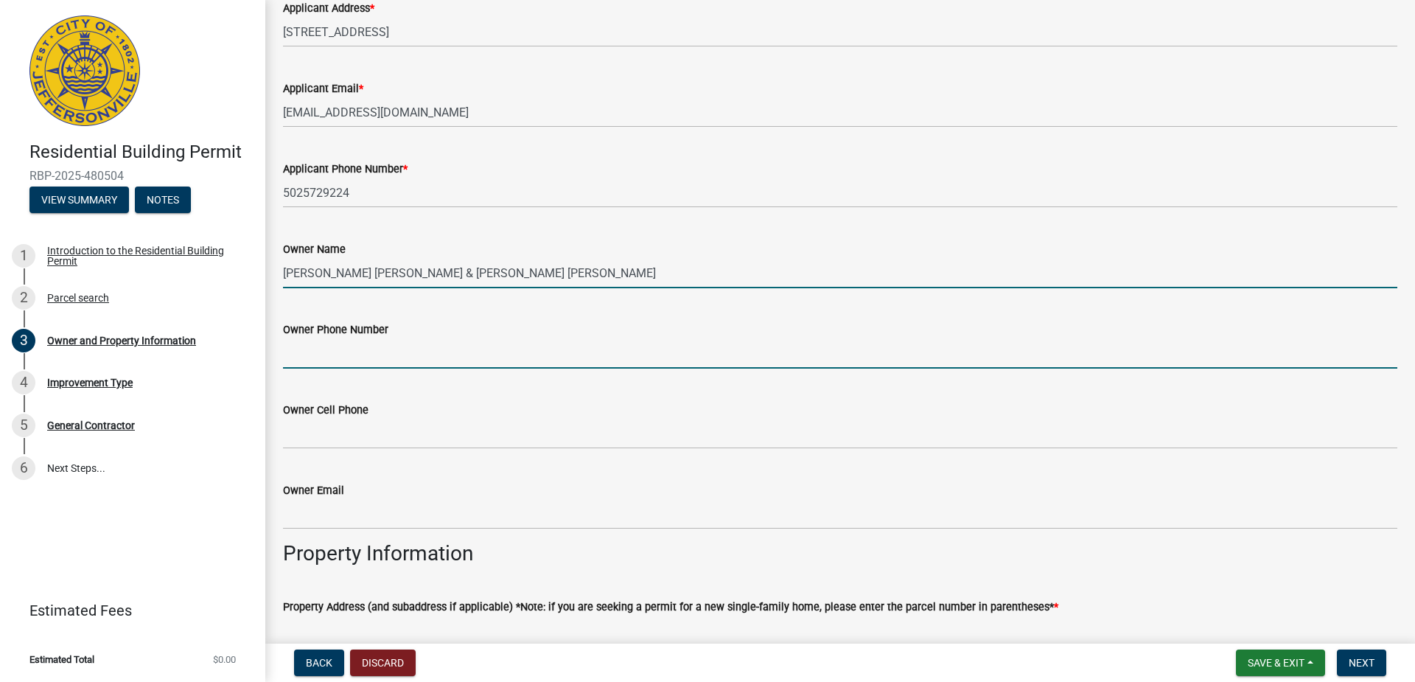
click at [472, 349] on input "Owner Phone Number" at bounding box center [840, 353] width 1114 height 30
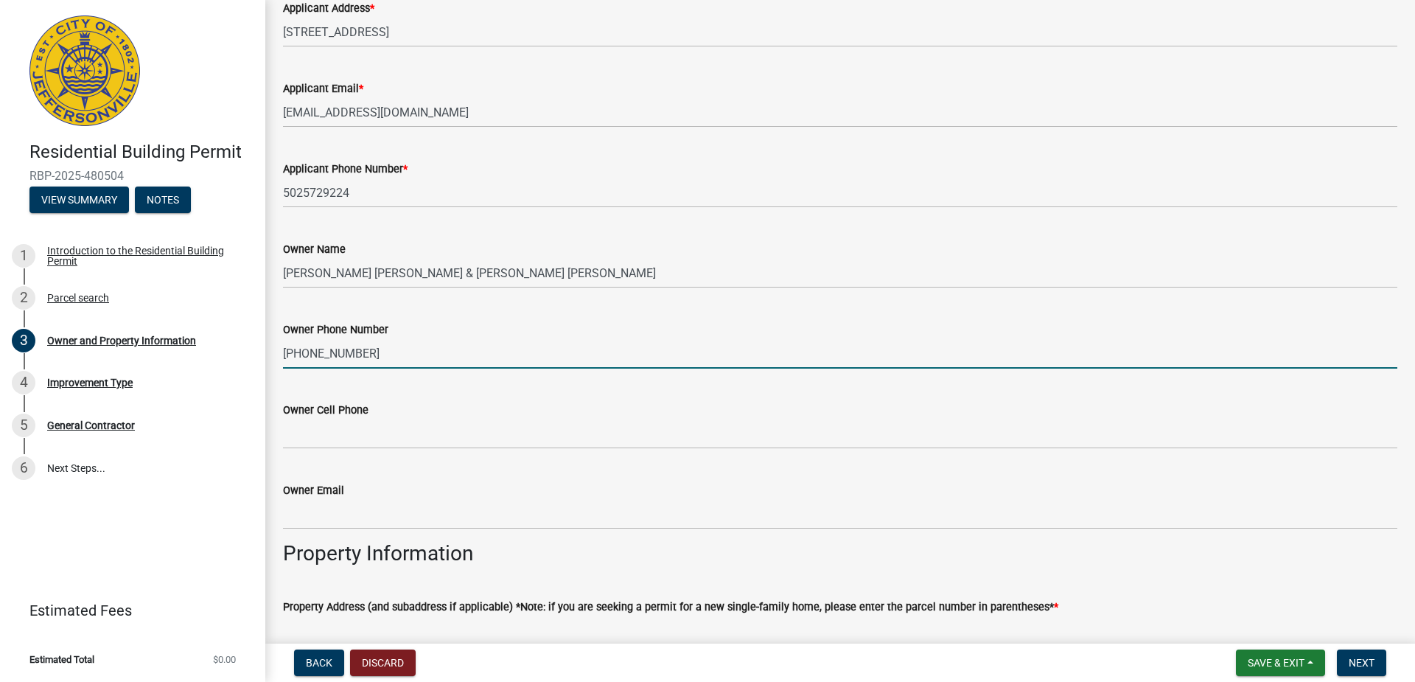
type input "502-264-7130"
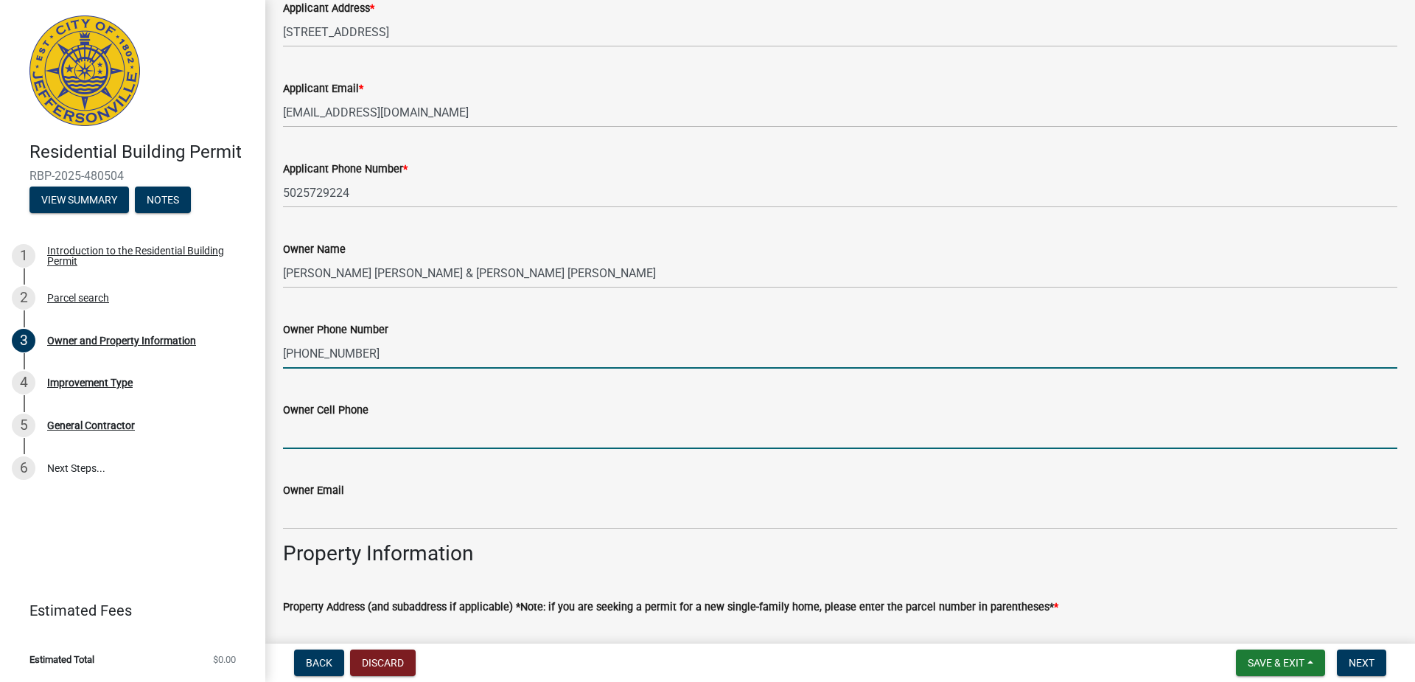
click at [481, 441] on input "Owner Cell Phone" at bounding box center [840, 434] width 1114 height 30
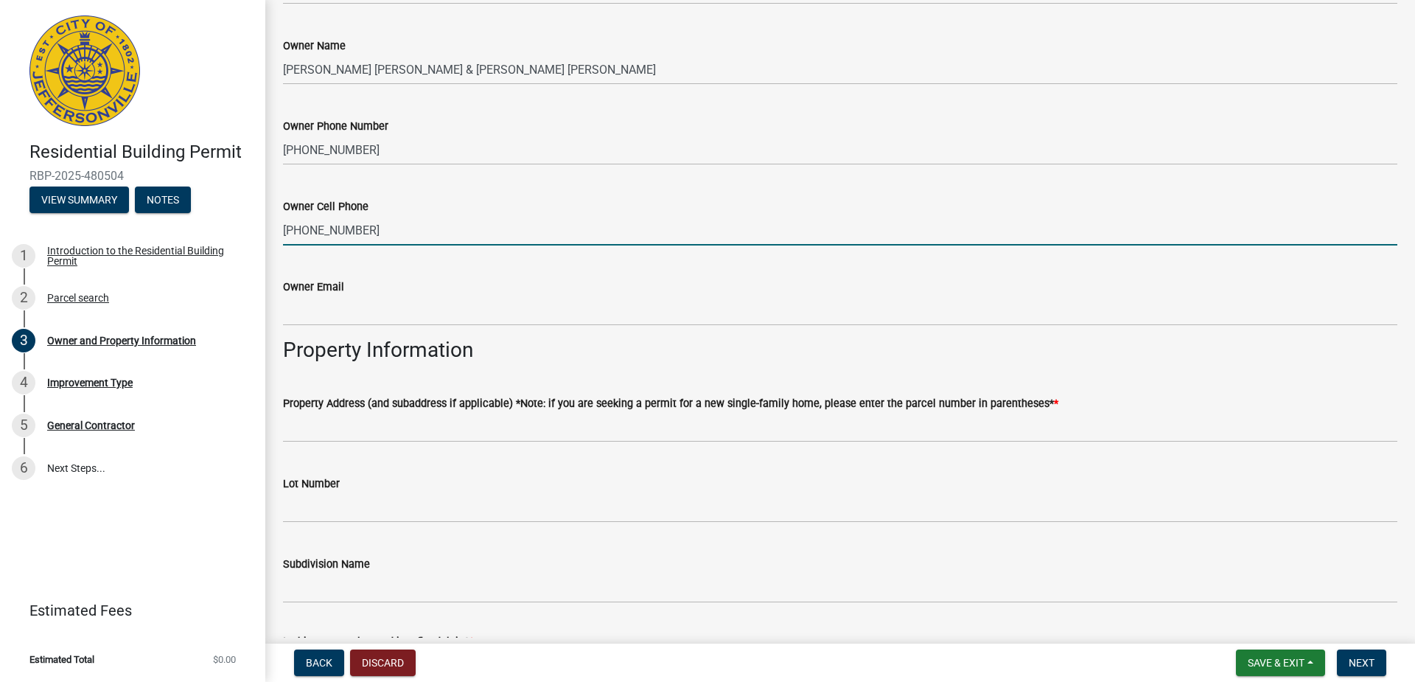
scroll to position [442, 0]
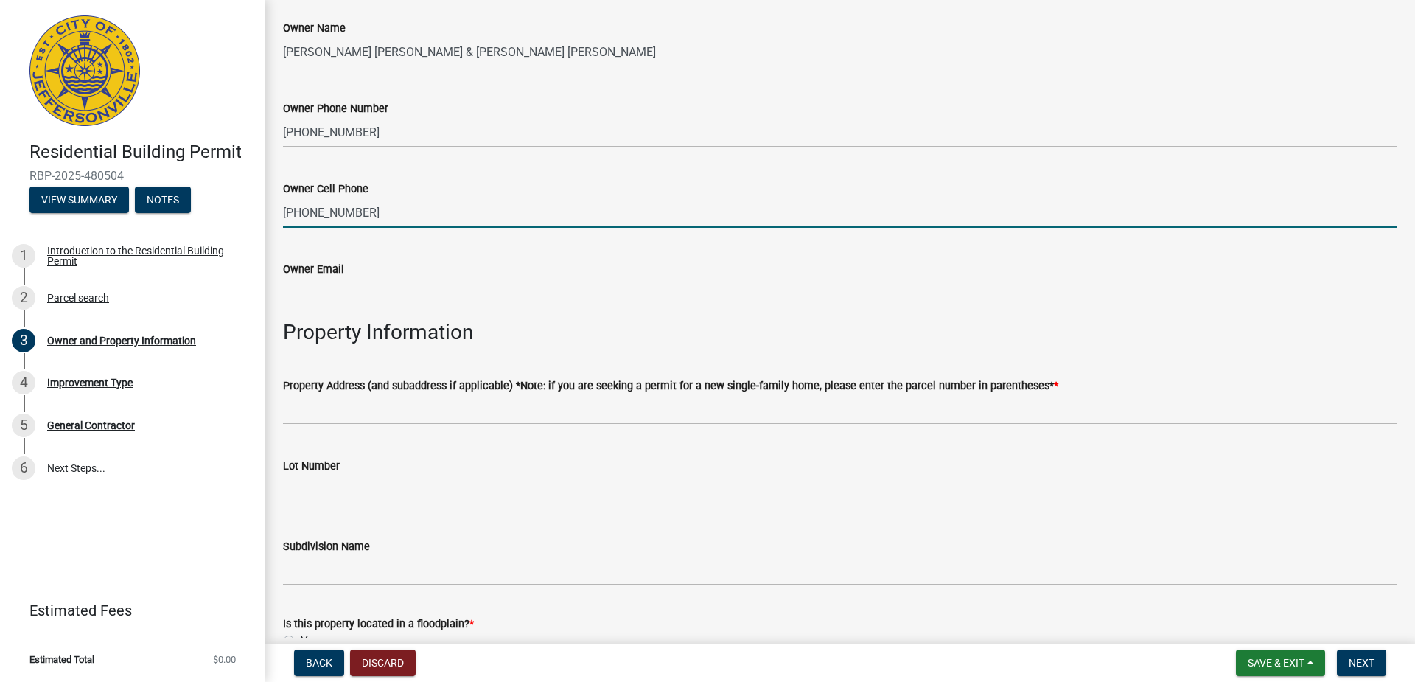
type input "502-264-7130"
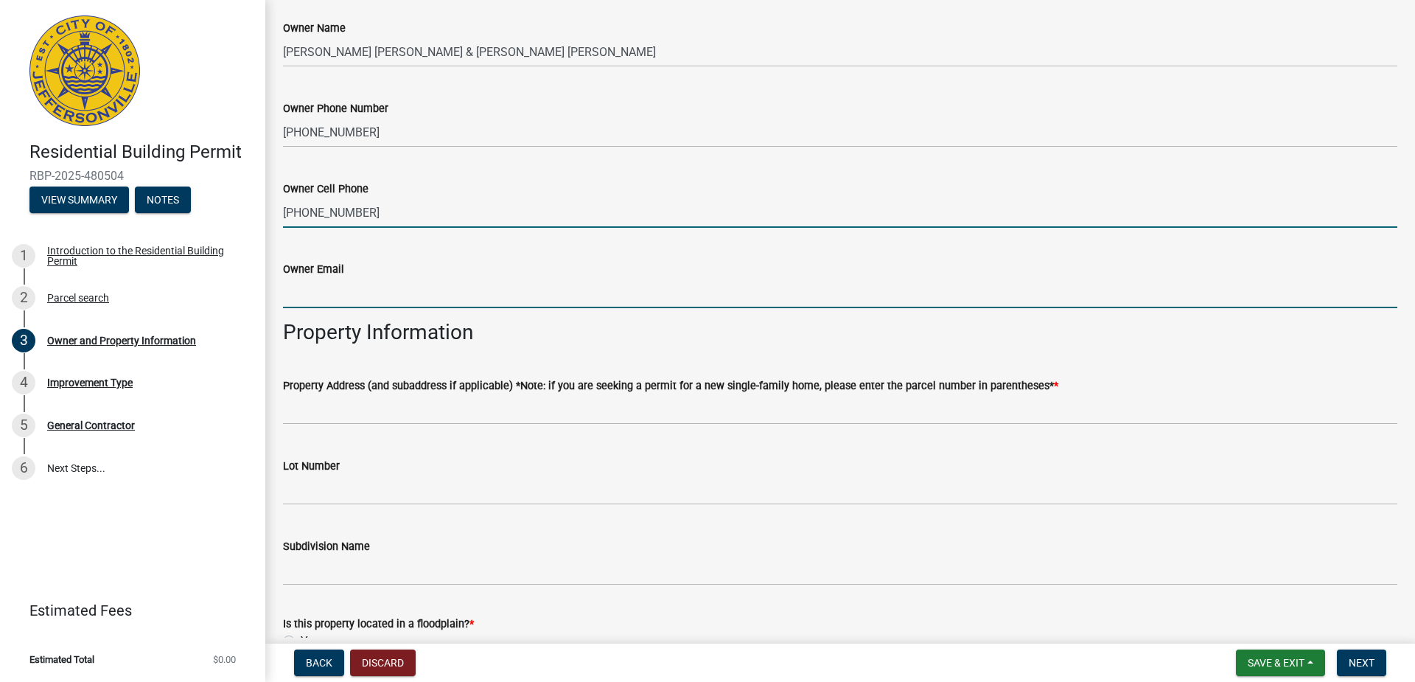
click at [467, 299] on input "Owner Email" at bounding box center [840, 293] width 1114 height 30
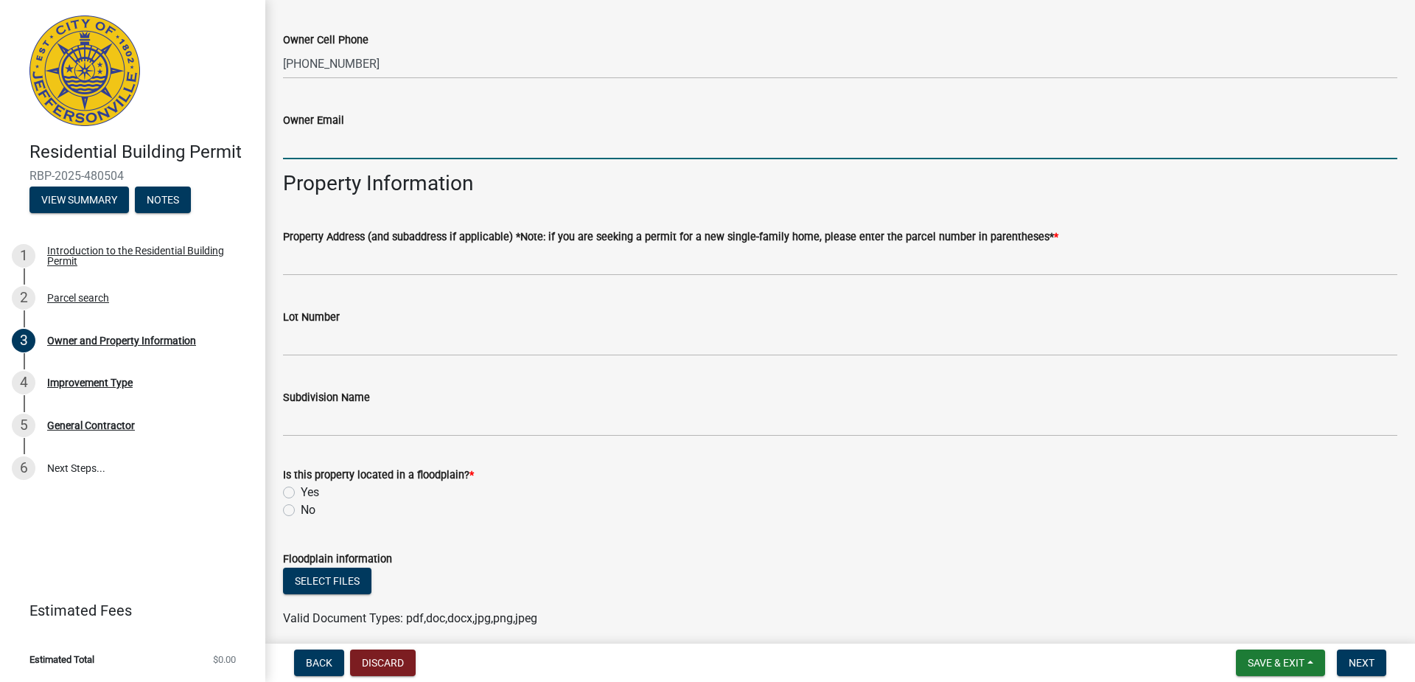
scroll to position [590, 0]
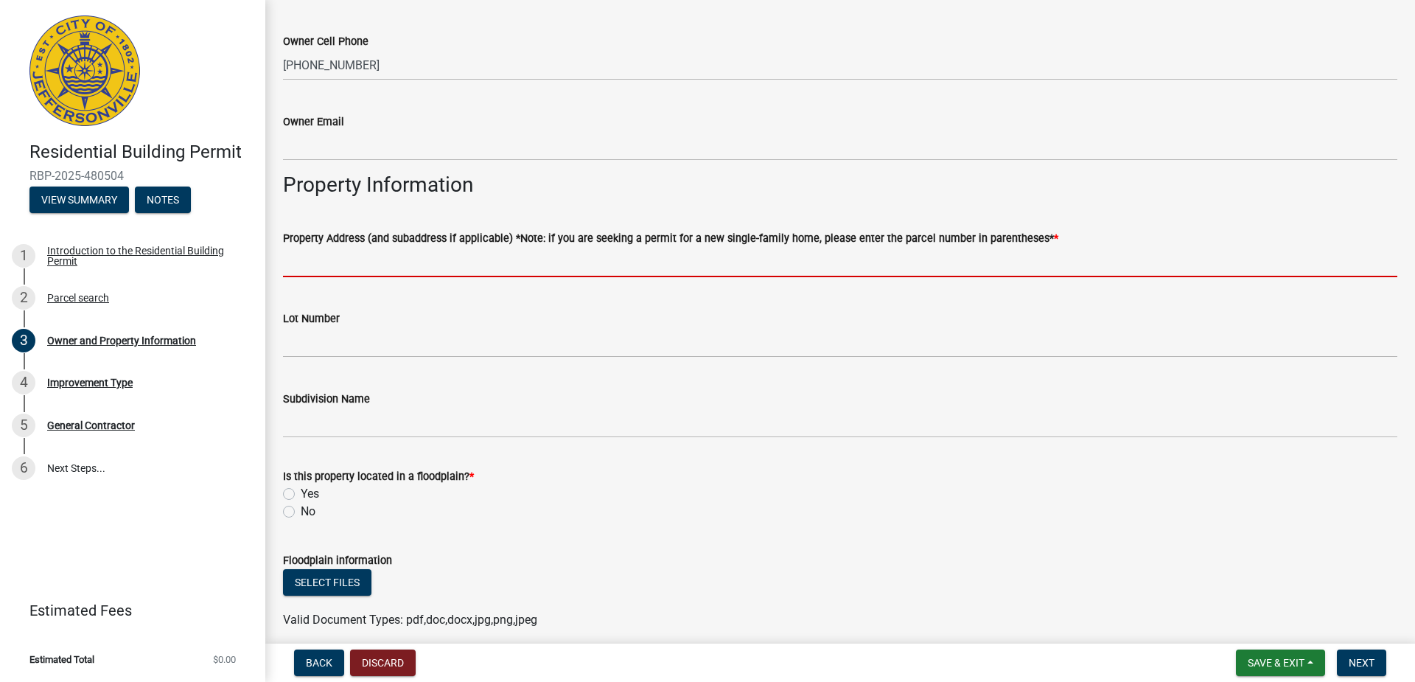
click at [574, 262] on input "Property Address (and subaddress if applicable) *Note: if you are seeking a per…" at bounding box center [840, 262] width 1114 height 30
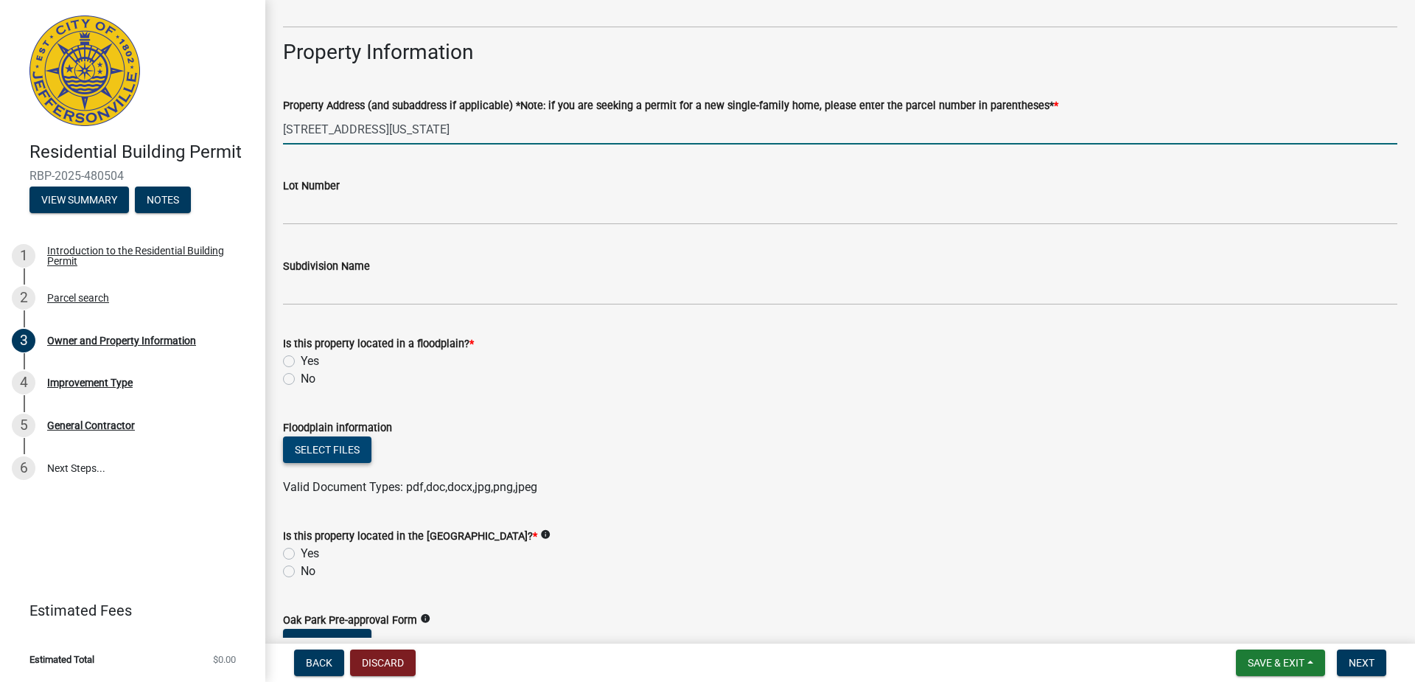
scroll to position [737, 0]
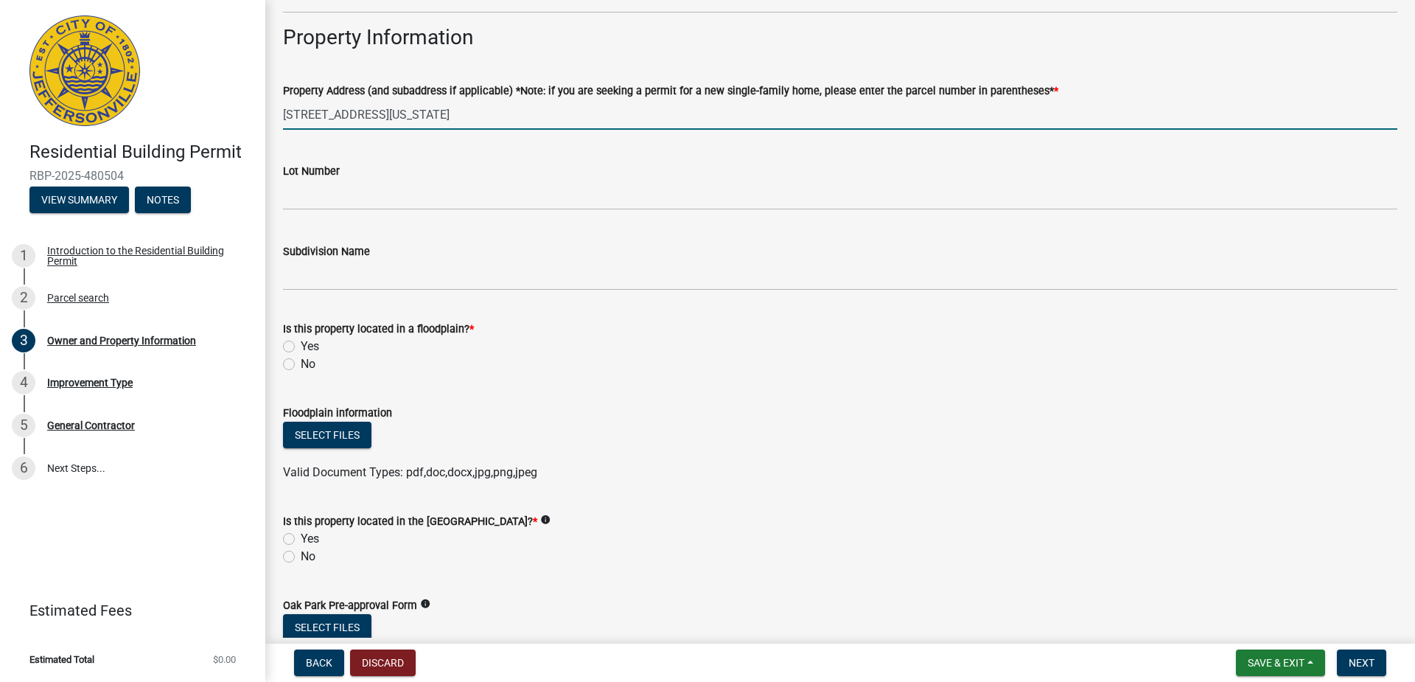
type input "740 Mechanic Street Jeffersonville Indiana 47130"
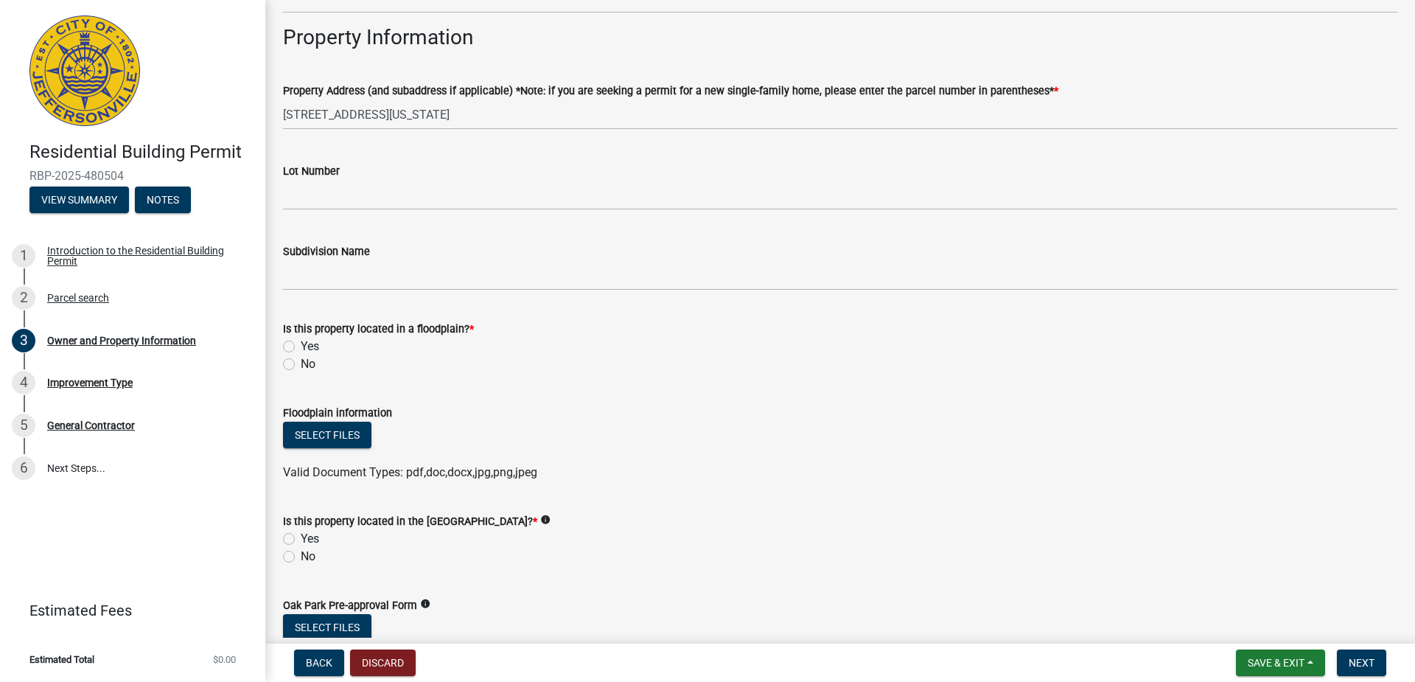
click at [301, 366] on label "No" at bounding box center [308, 364] width 15 height 18
click at [301, 365] on input "No" at bounding box center [306, 360] width 10 height 10
radio input "true"
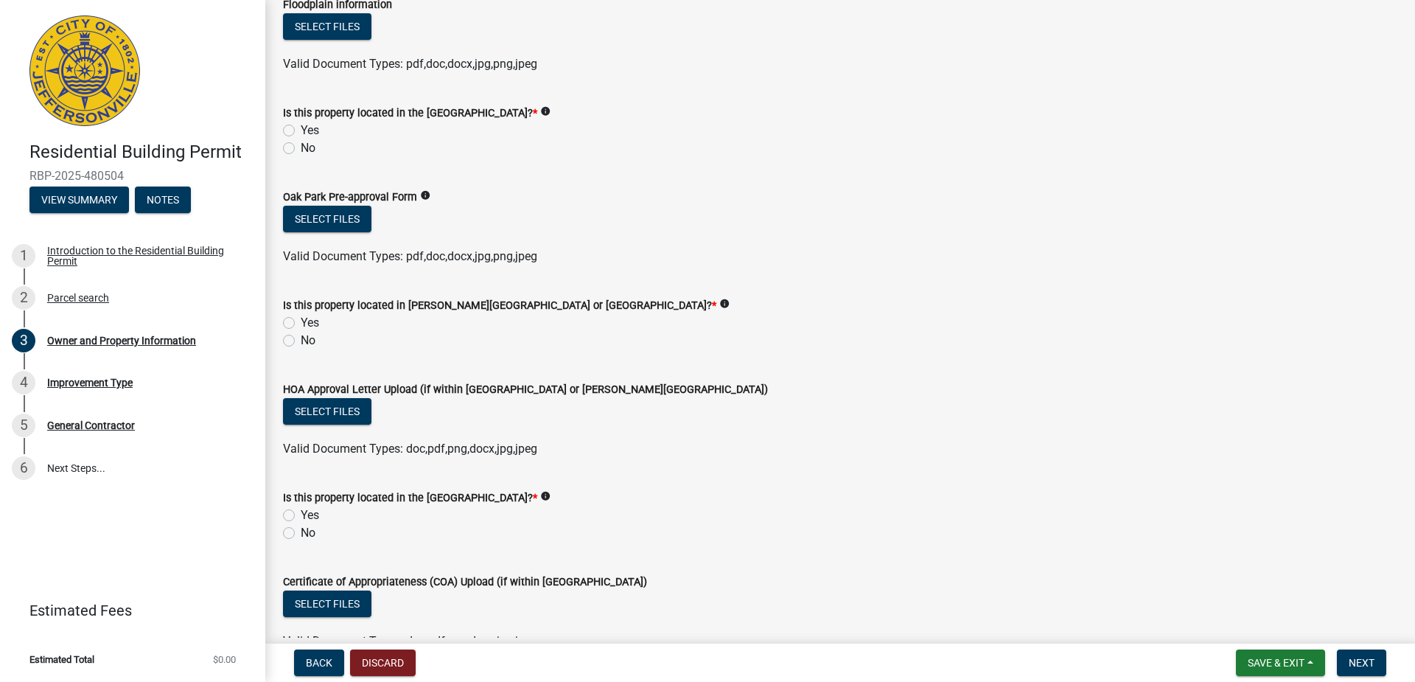
scroll to position [1179, 0]
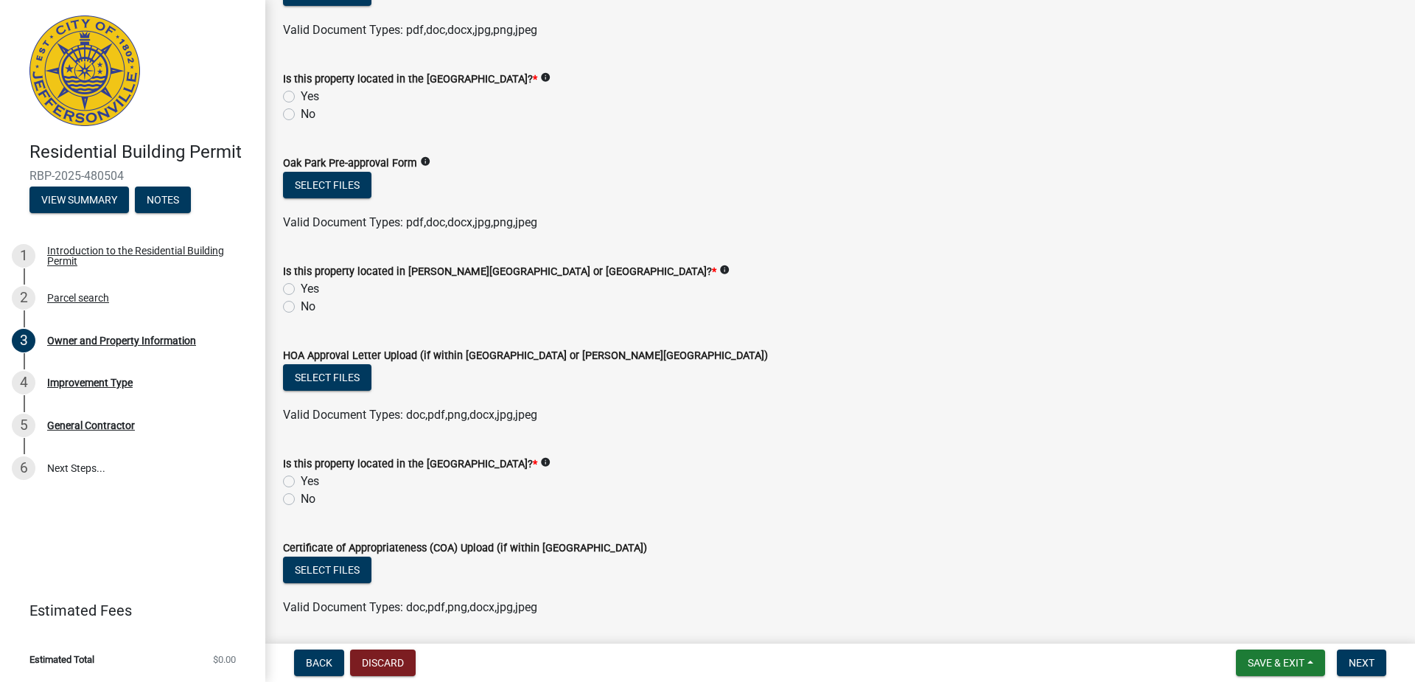
click at [301, 115] on label "No" at bounding box center [308, 114] width 15 height 18
click at [301, 115] on input "No" at bounding box center [306, 110] width 10 height 10
radio input "true"
click at [301, 306] on label "No" at bounding box center [308, 307] width 15 height 18
click at [301, 306] on input "No" at bounding box center [306, 303] width 10 height 10
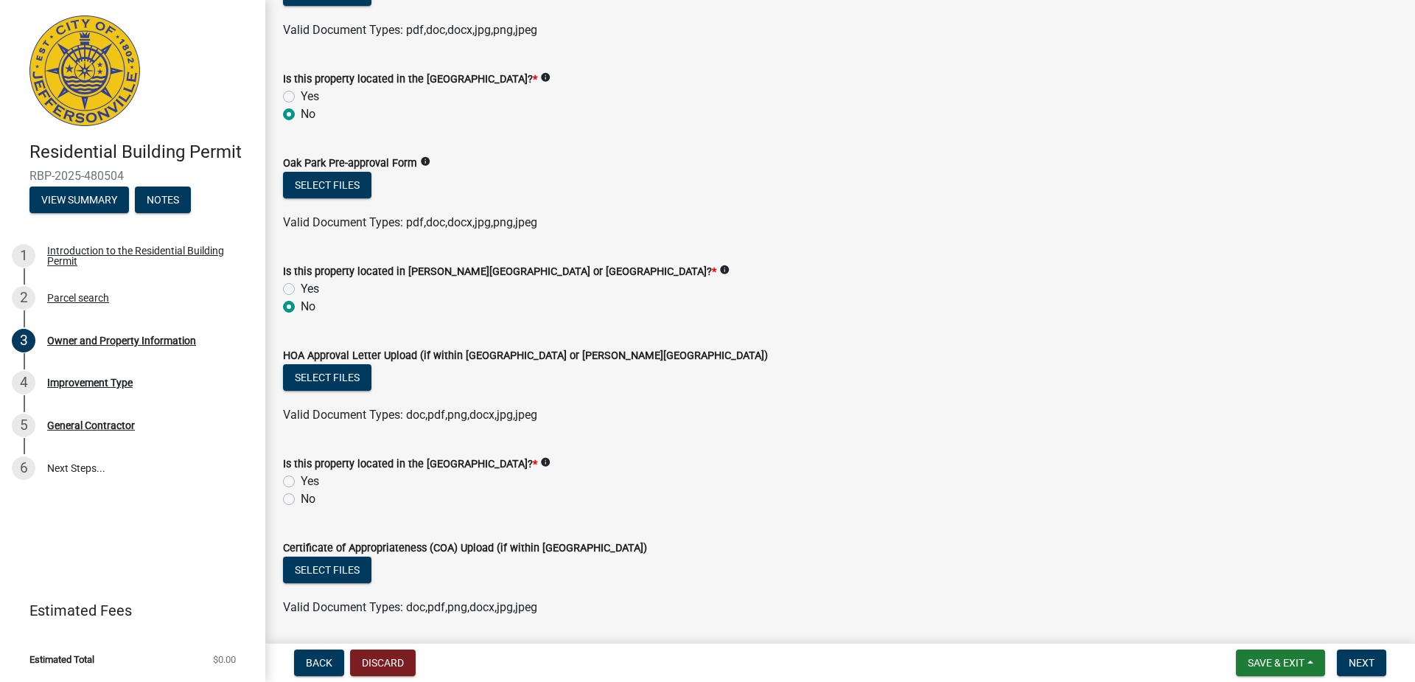
radio input "true"
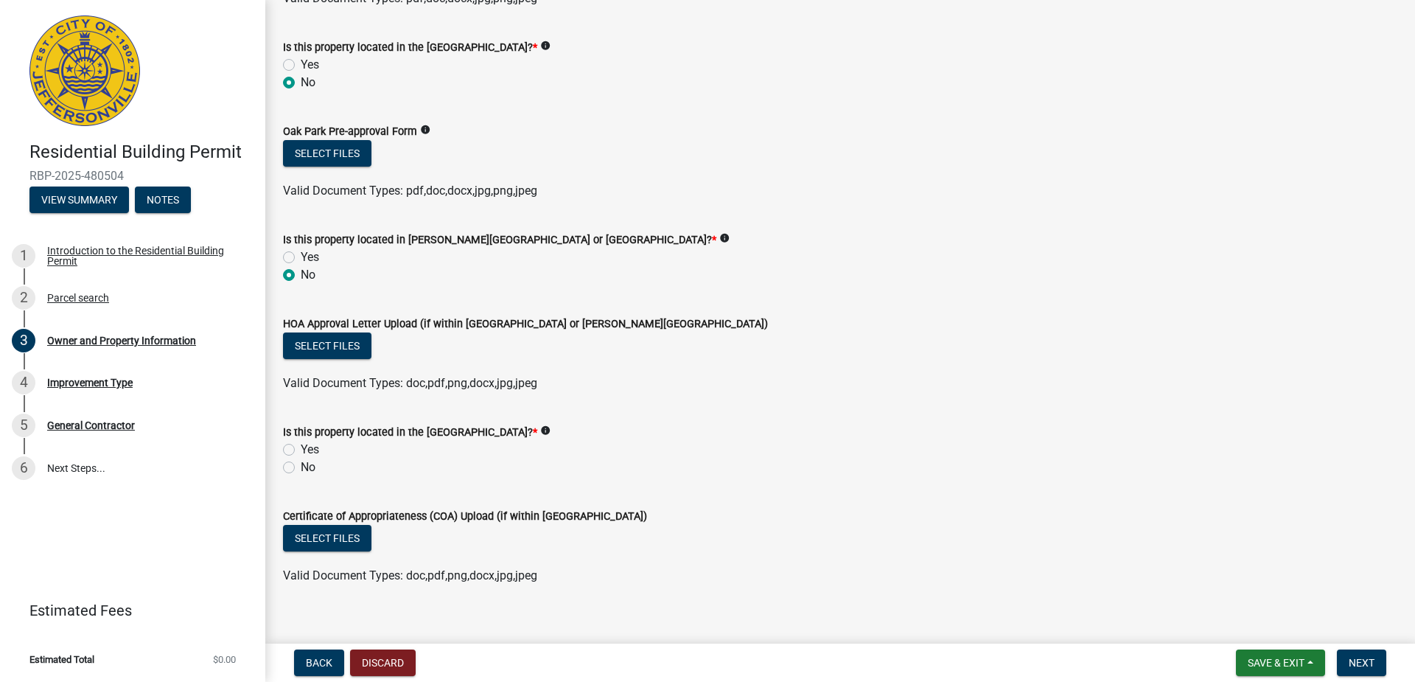
scroll to position [1229, 0]
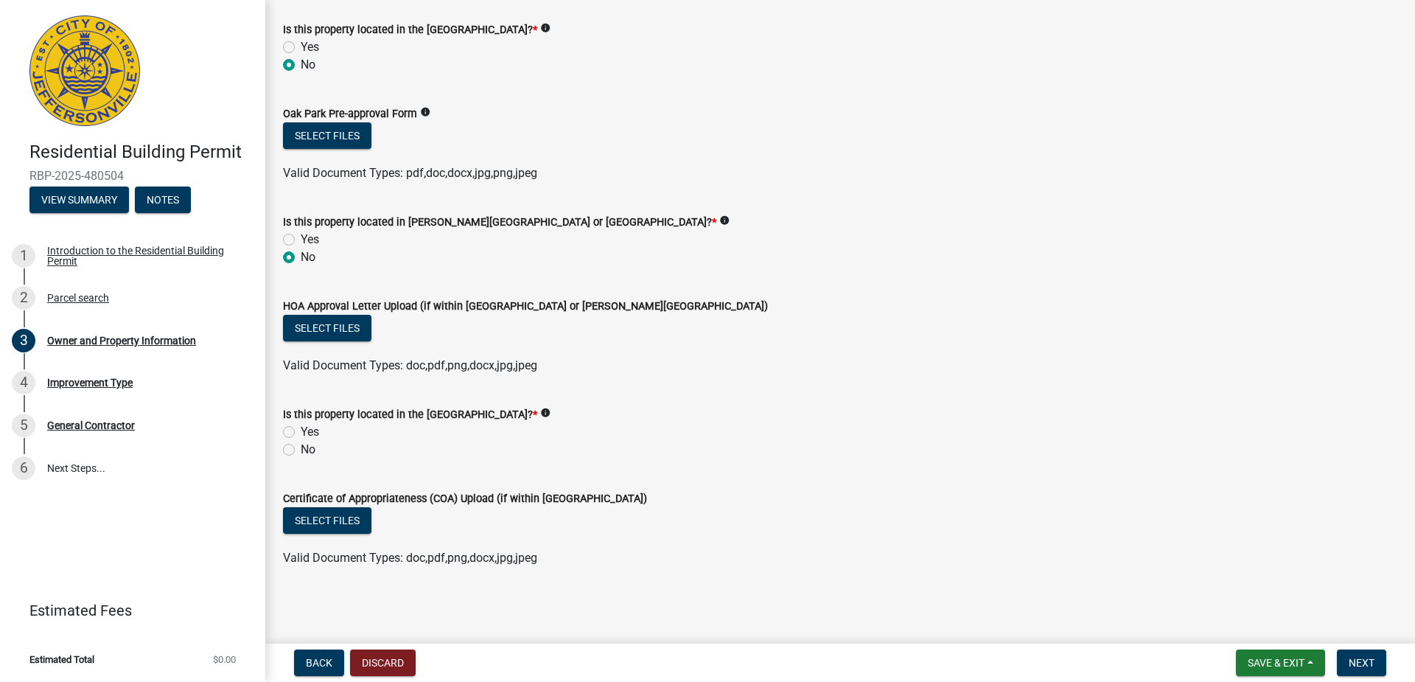
drag, startPoint x: 291, startPoint y: 450, endPoint x: 319, endPoint y: 438, distance: 30.4
click at [301, 450] on label "No" at bounding box center [308, 450] width 15 height 18
click at [301, 450] on input "No" at bounding box center [306, 446] width 10 height 10
radio input "true"
click at [1360, 665] on span "Next" at bounding box center [1362, 663] width 26 height 12
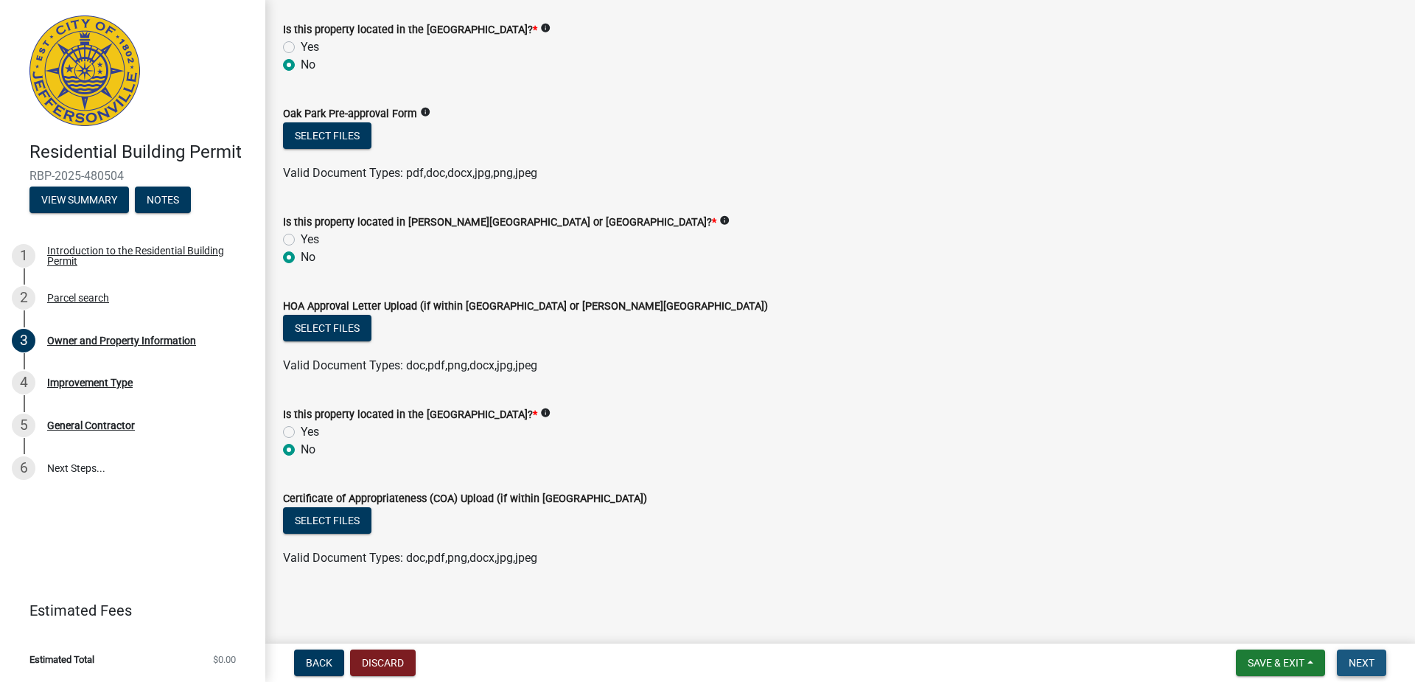
scroll to position [0, 0]
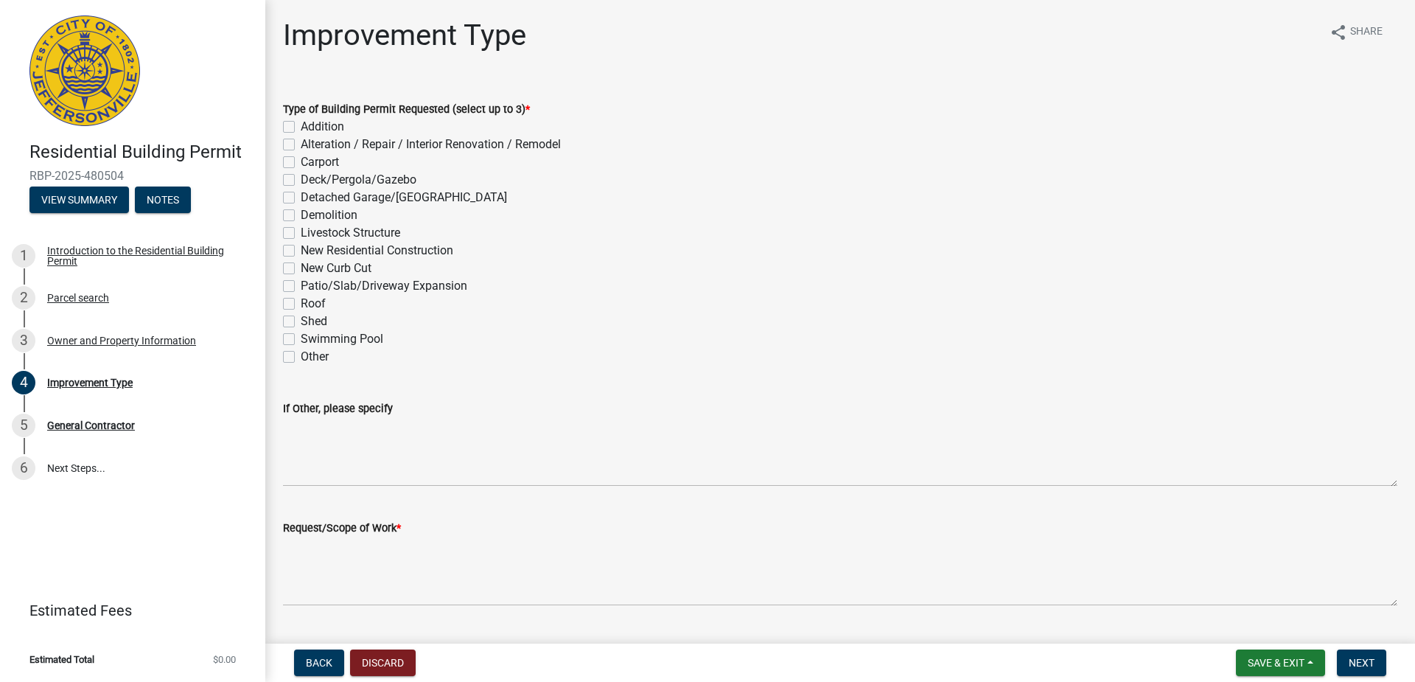
click at [301, 147] on label "Alteration / Repair / Interior Renovation / Remodel" at bounding box center [431, 145] width 260 height 18
click at [301, 145] on input "Alteration / Repair / Interior Renovation / Remodel" at bounding box center [306, 141] width 10 height 10
checkbox input "true"
checkbox input "false"
checkbox input "true"
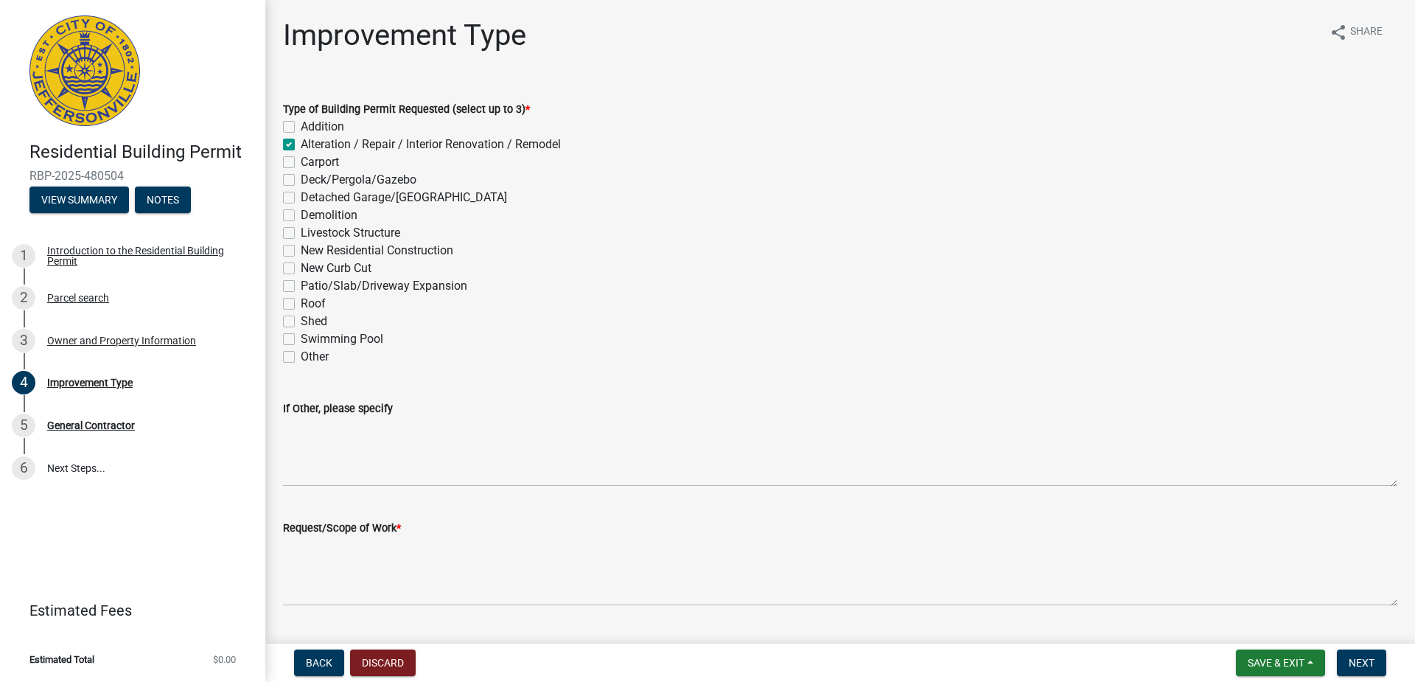
checkbox input "false"
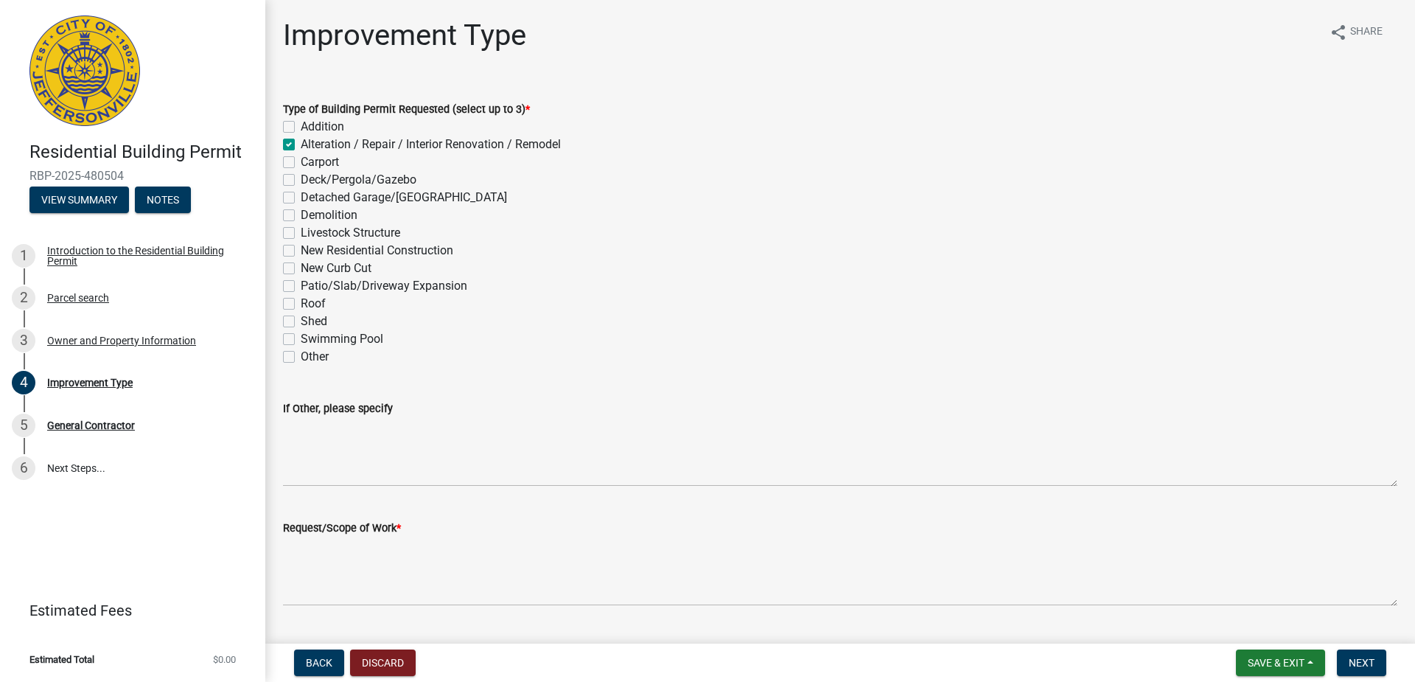
checkbox input "false"
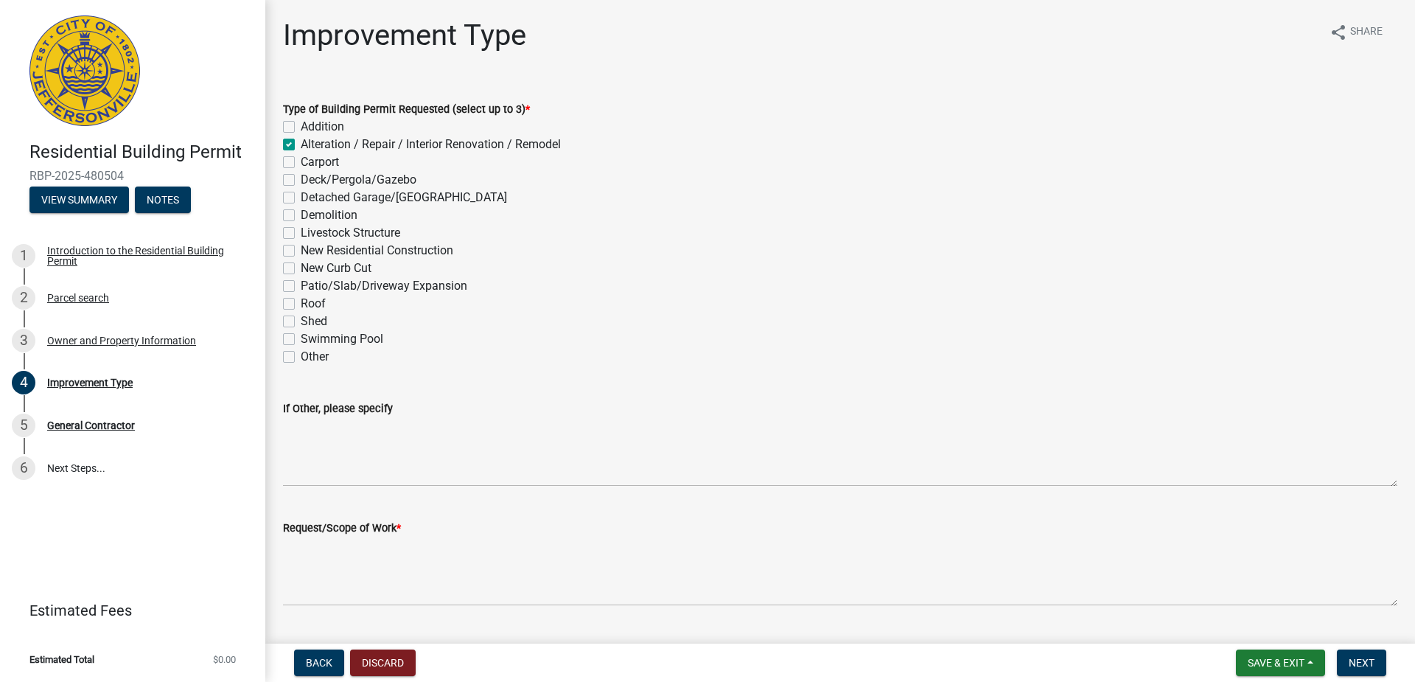
checkbox input "false"
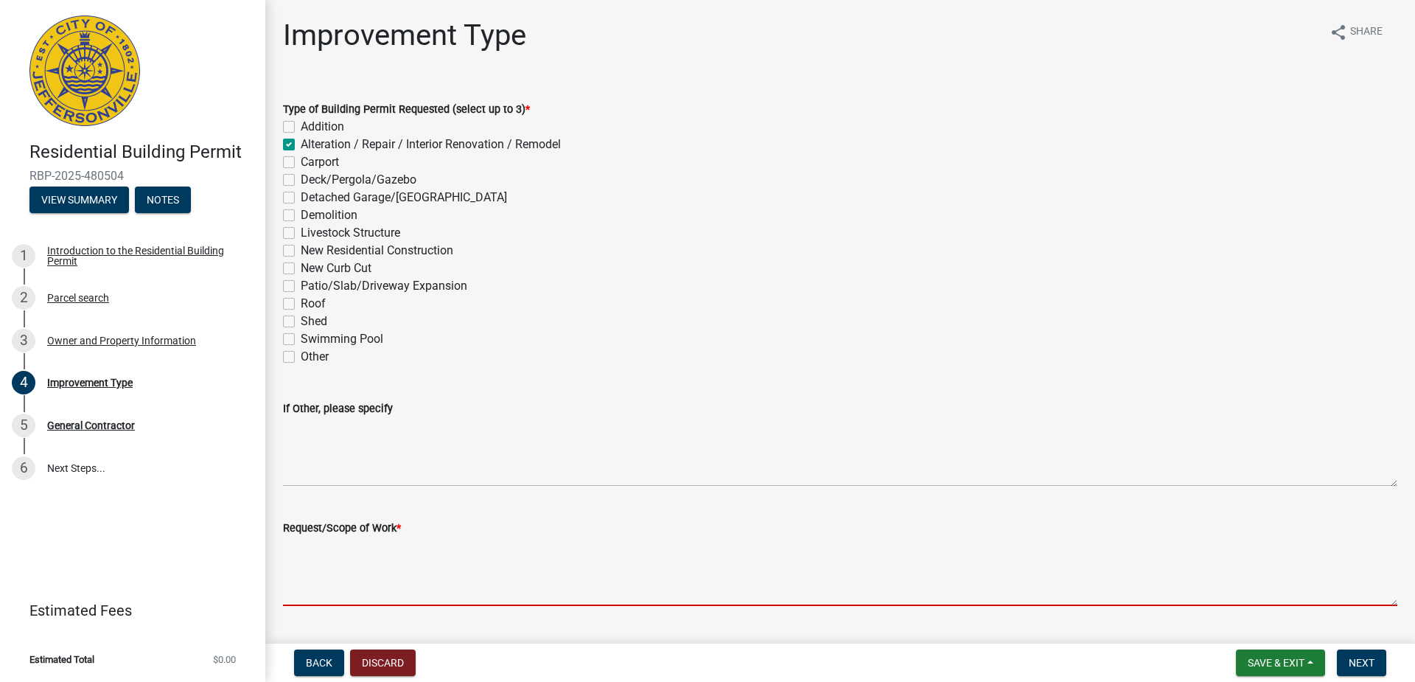
click at [389, 593] on textarea "Request/Scope of Work *" at bounding box center [840, 571] width 1114 height 69
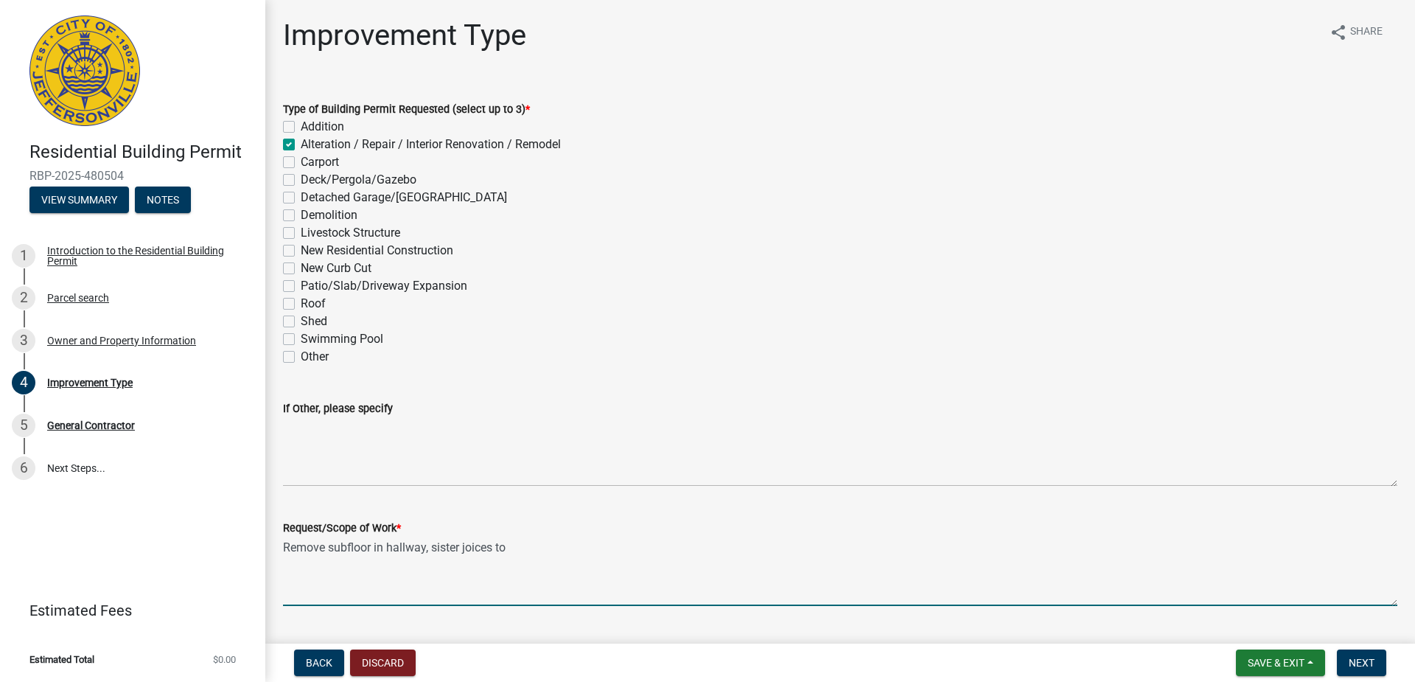
drag, startPoint x: 488, startPoint y: 551, endPoint x: 511, endPoint y: 571, distance: 30.9
click at [511, 571] on textarea "Remove subfloor in hallway, sister joices to" at bounding box center [840, 571] width 1114 height 69
click at [500, 559] on textarea "Remove subfloor in hallway, sister joices to" at bounding box center [840, 571] width 1114 height 69
click at [509, 549] on textarea "Remove subfloor in hallway, sister joistso" at bounding box center [840, 571] width 1114 height 69
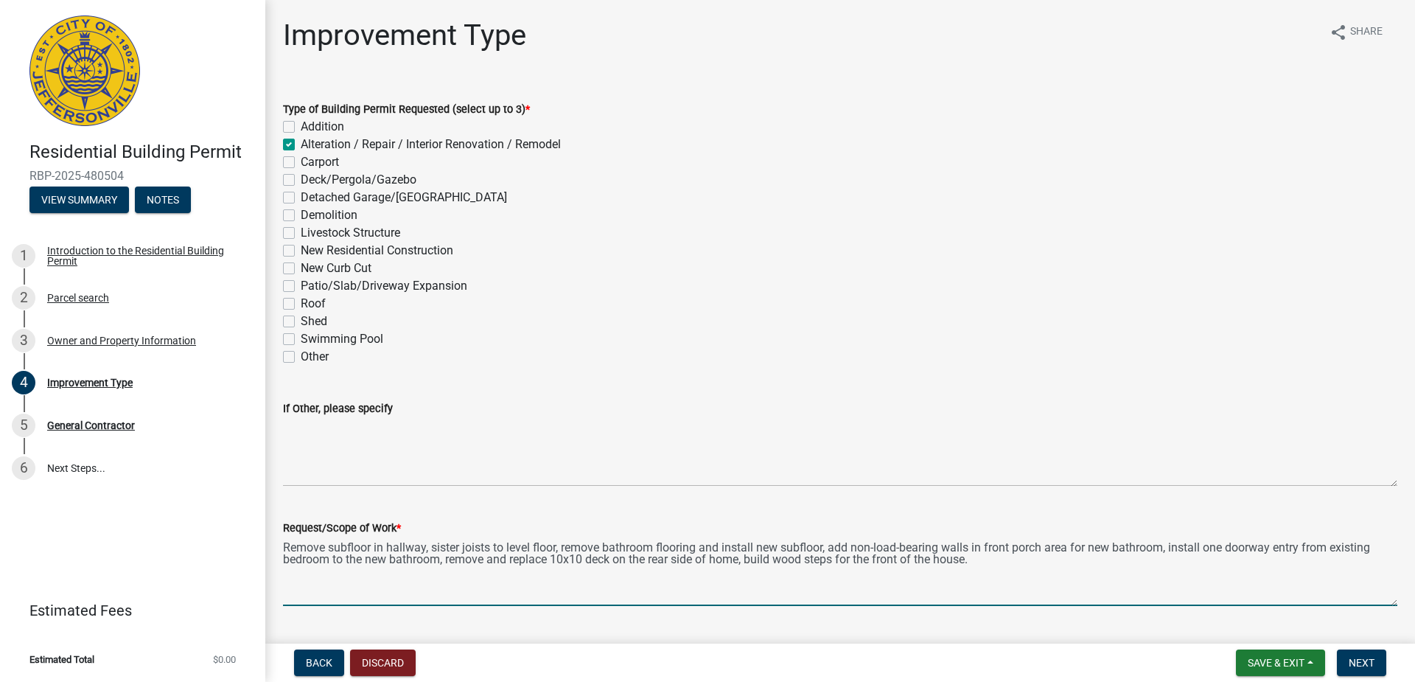
click at [447, 559] on textarea "Remove subfloor in hallway, sister joists to level floor, remove bathroom floor…" at bounding box center [840, 571] width 1114 height 69
click at [1306, 565] on textarea "Remove subfloor in hallway, sister joists to level floor, remove bathroom floor…" at bounding box center [840, 571] width 1114 height 69
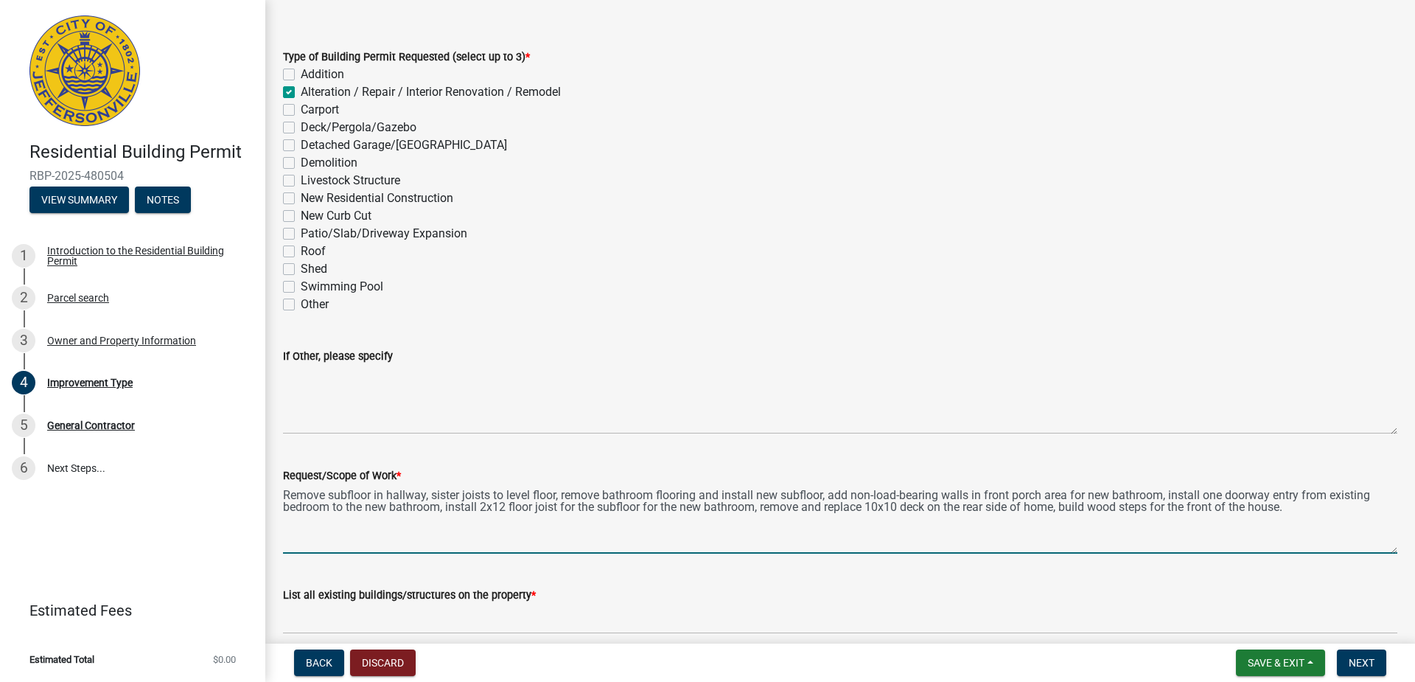
scroll to position [118, 0]
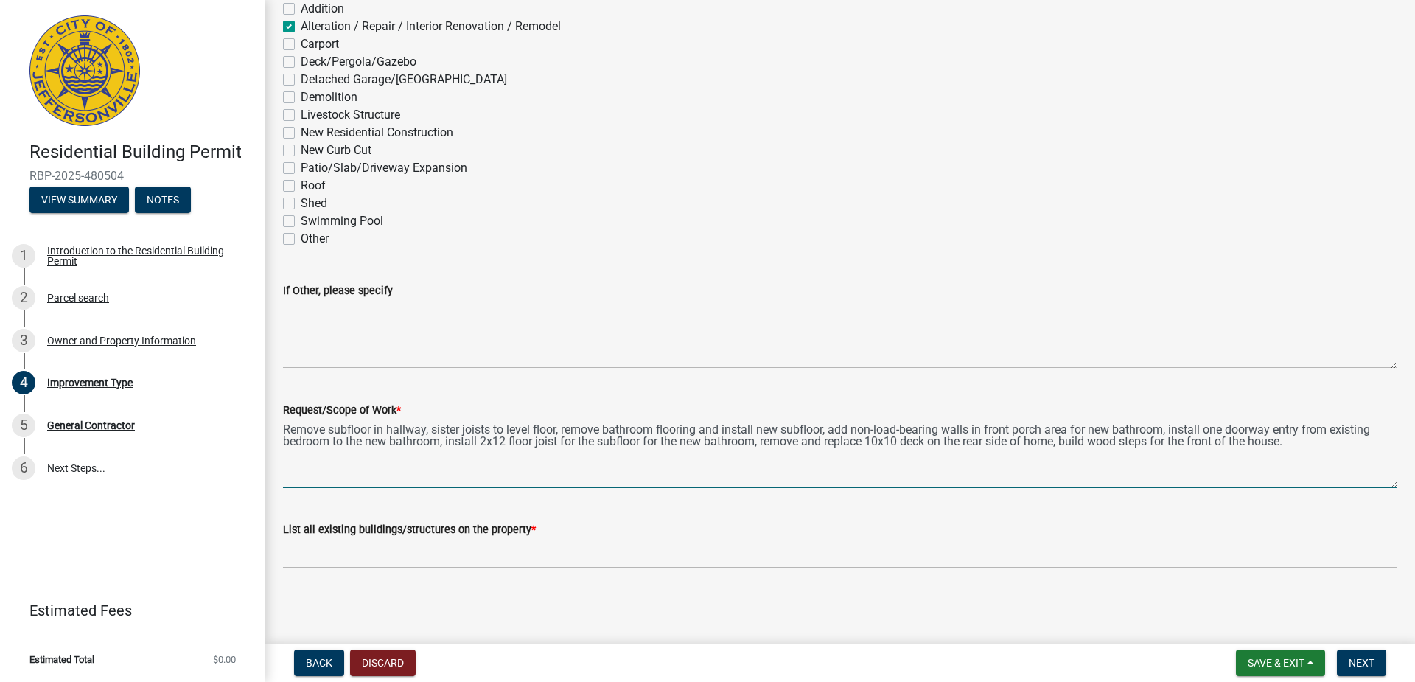
type textarea "Remove subfloor in hallway, sister joists to level floor, remove bathroom floor…"
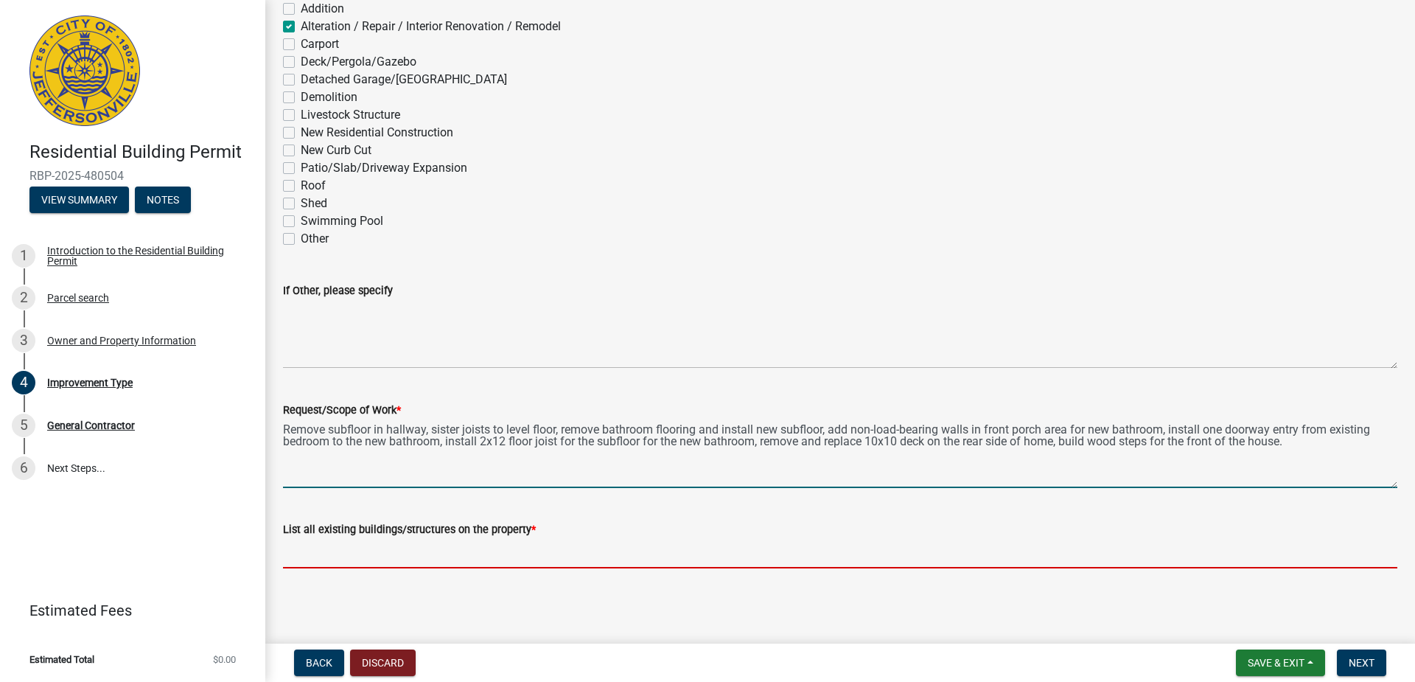
click at [446, 559] on input "List all existing buildings/structures on the property *" at bounding box center [840, 553] width 1114 height 30
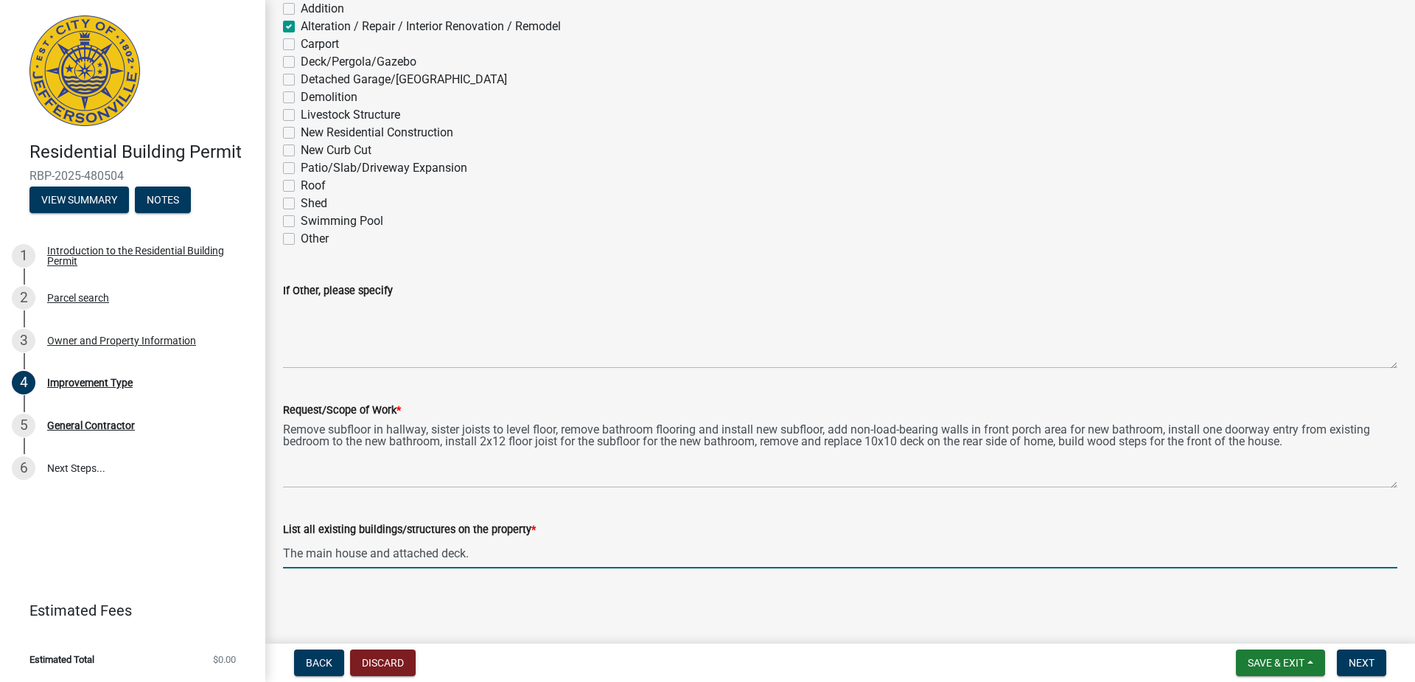
click at [539, 556] on input "The main house and attached deck." at bounding box center [840, 553] width 1114 height 30
type input "The main house and attached deck."
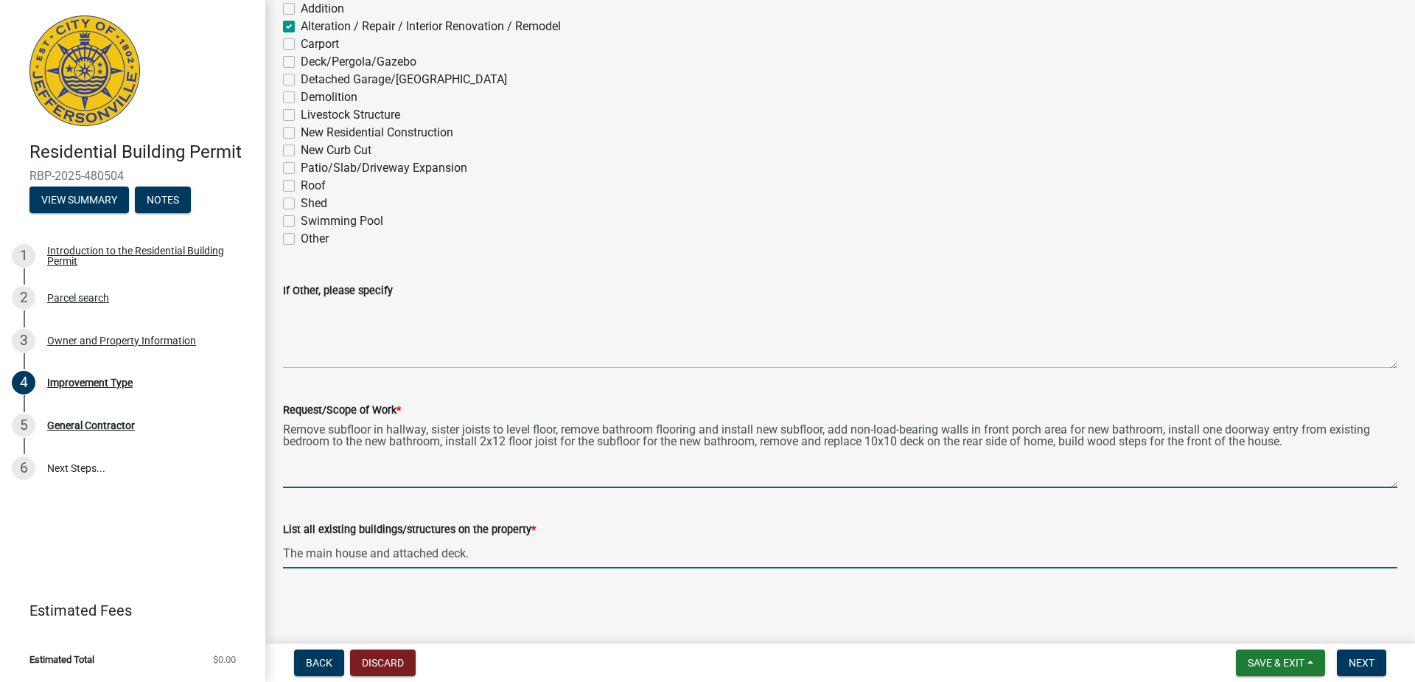
click at [1327, 441] on textarea "Remove subfloor in hallway, sister joists to level floor, remove bathroom floor…" at bounding box center [840, 453] width 1114 height 69
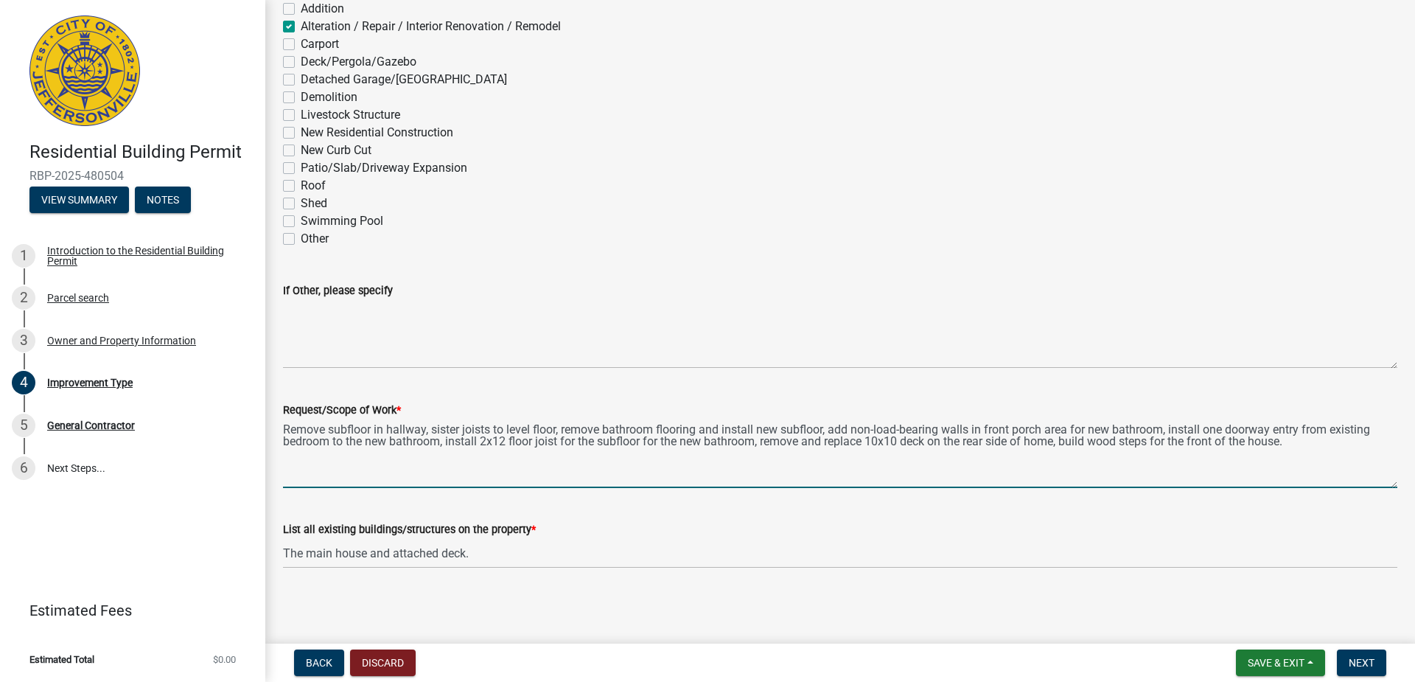
type textarea "Remove subfloor in hallway, sister joists to level floor, remove bathroom floor…"
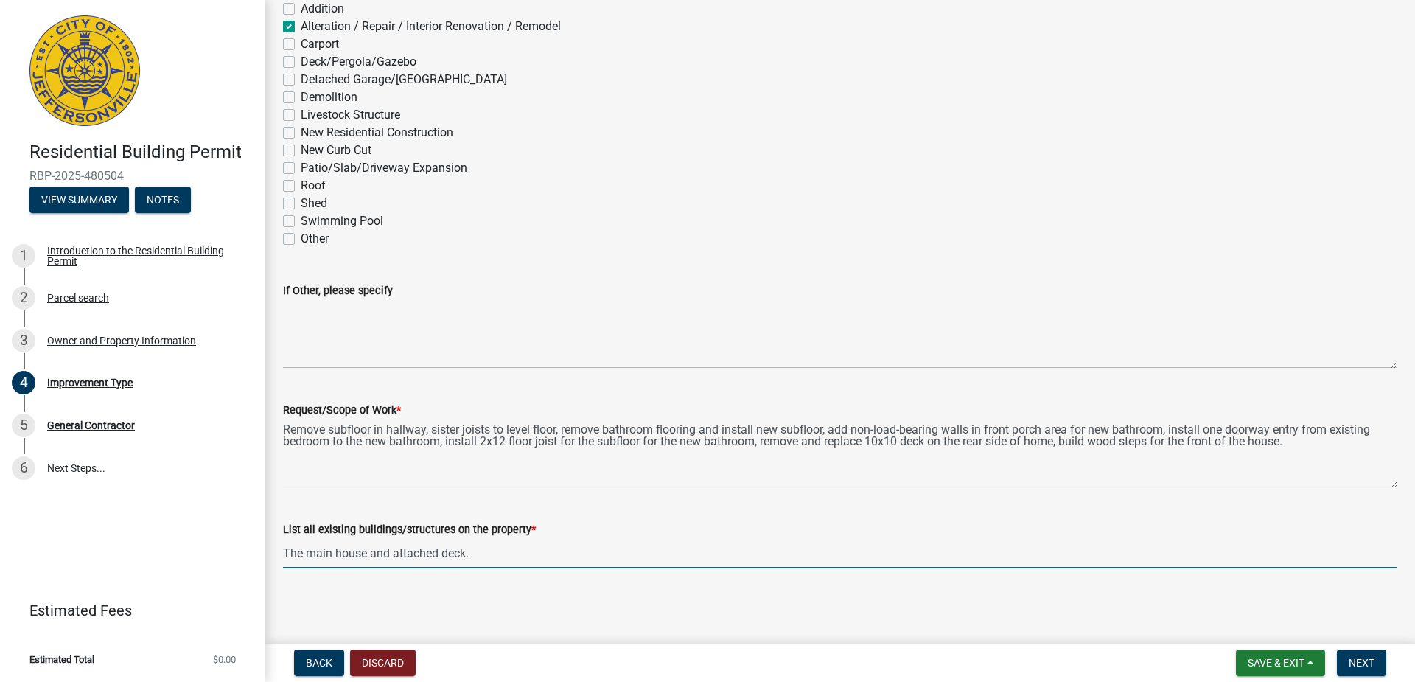
click at [553, 551] on input "The main house and attached deck." at bounding box center [840, 553] width 1114 height 30
type input "The main house and attached deck, fence around back yard."
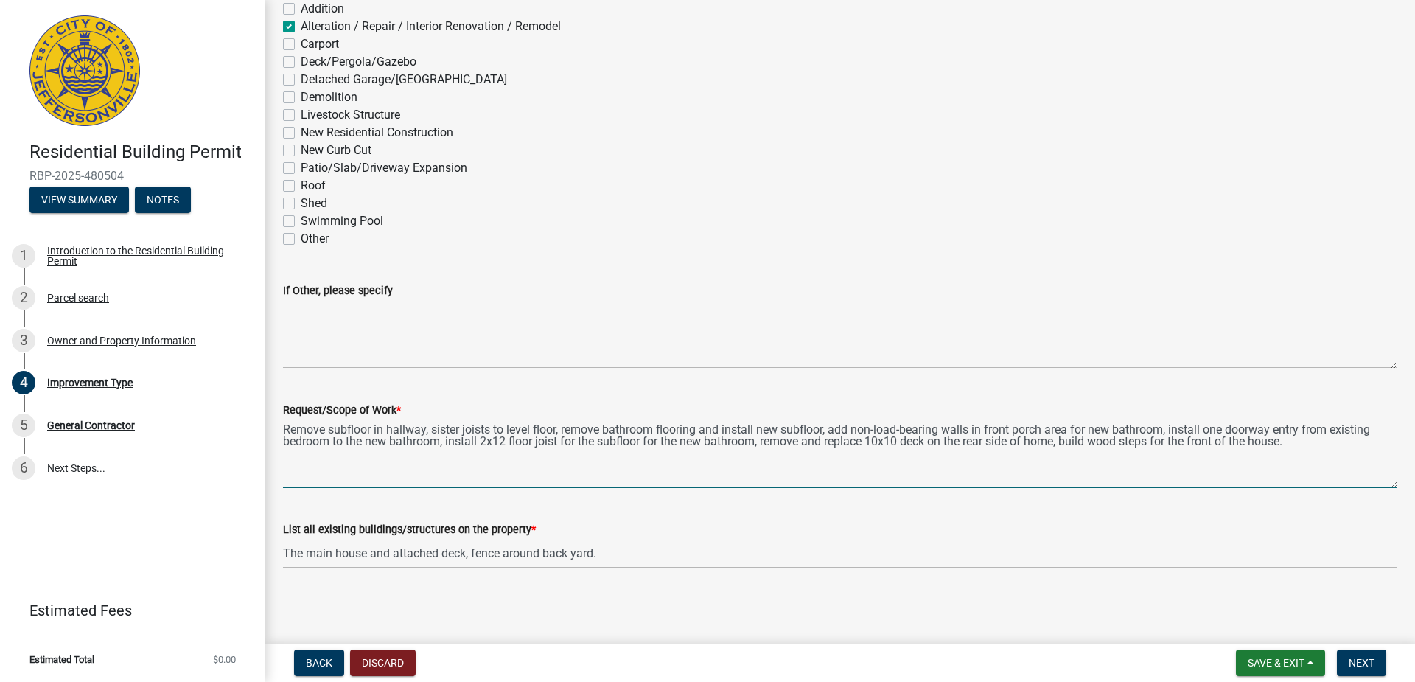
click at [1298, 441] on textarea "Remove subfloor in hallway, sister joists to level floor, remove bathroom floor…" at bounding box center [840, 453] width 1114 height 69
click at [1335, 441] on textarea "Remove subfloor in hallway, sister joists to level floor, remove bathroom floor…" at bounding box center [840, 453] width 1114 height 69
click at [311, 452] on textarea "Remove subfloor in hallway, sister joists to level floor, remove bathroom floor…" at bounding box center [840, 453] width 1114 height 69
click at [618, 458] on textarea "Remove subfloor in hallway, sister joists to level floor, remove bathroom floor…" at bounding box center [840, 453] width 1114 height 69
type textarea "Remove subfloor in hallway, sister joists to level floor, remove bathroom floor…"
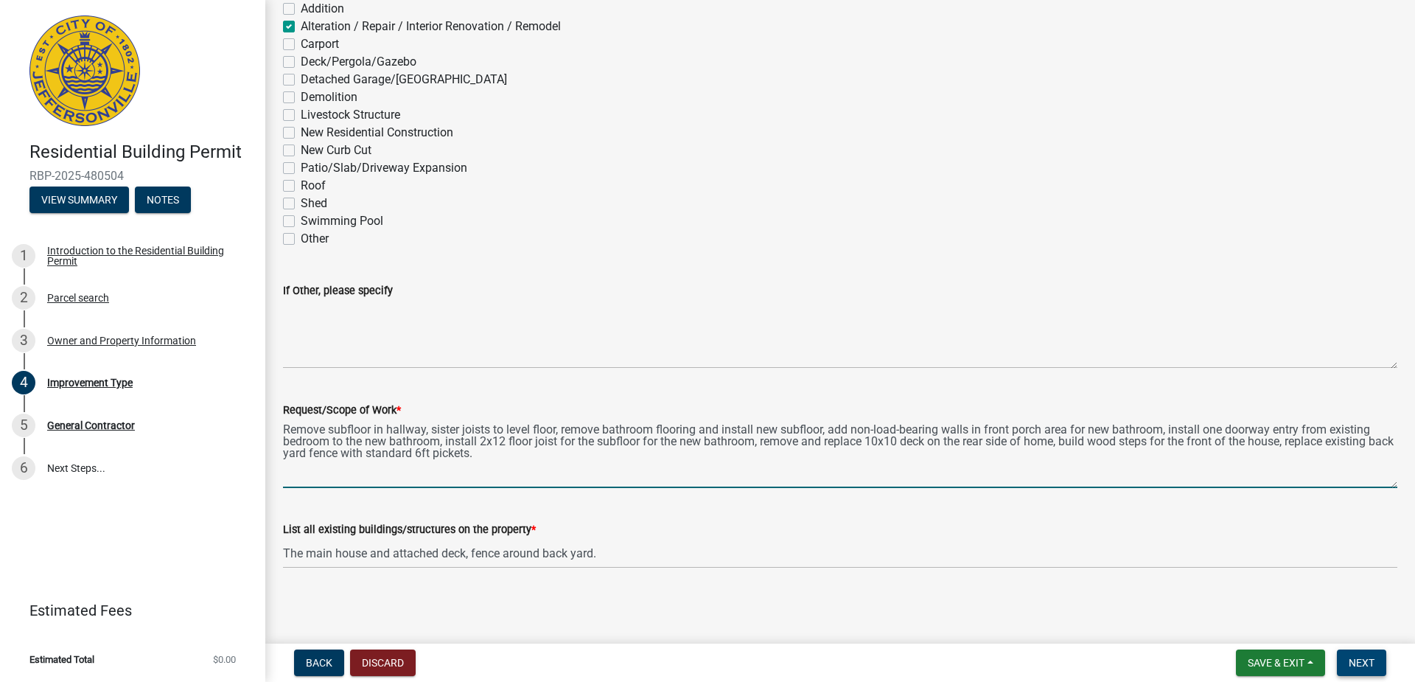
click at [1346, 665] on button "Next" at bounding box center [1361, 662] width 49 height 27
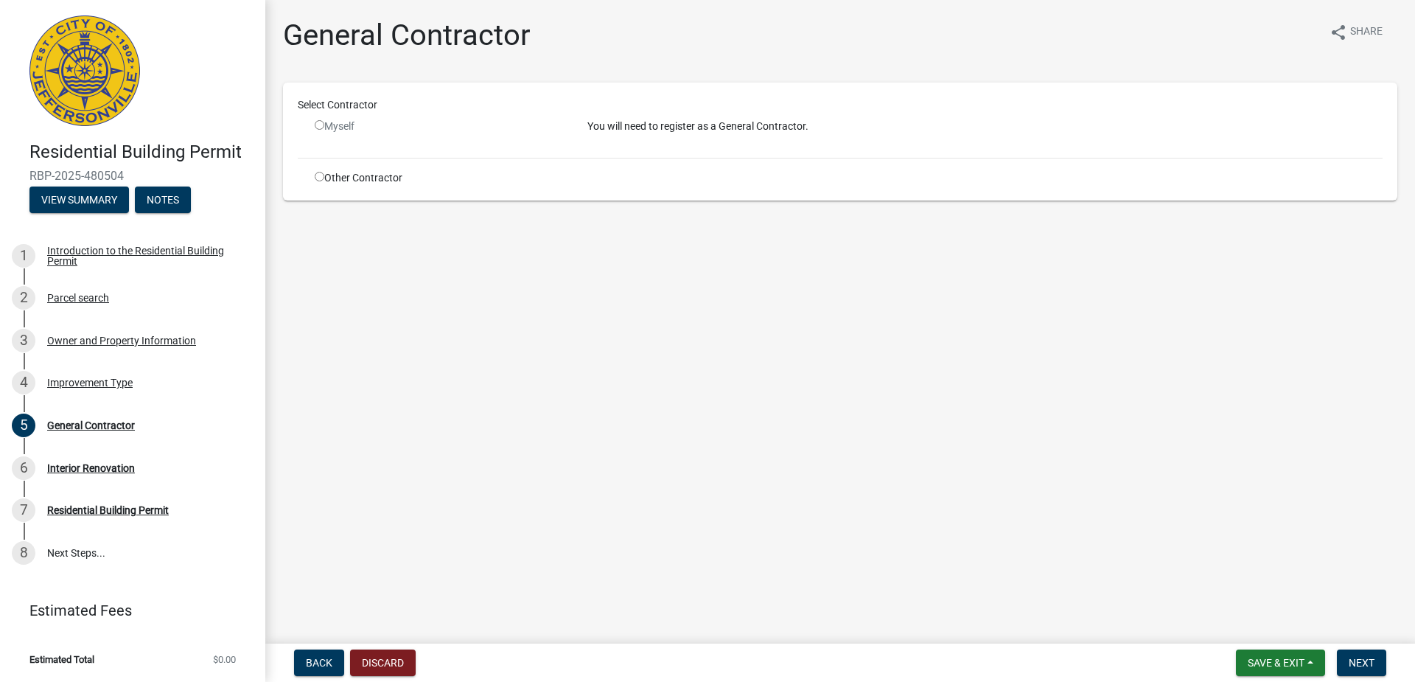
click at [320, 122] on input "radio" at bounding box center [320, 125] width 10 height 10
click at [318, 125] on input "radio" at bounding box center [320, 125] width 10 height 10
click at [319, 125] on input "radio" at bounding box center [320, 125] width 10 height 10
click at [320, 125] on input "radio" at bounding box center [320, 125] width 10 height 10
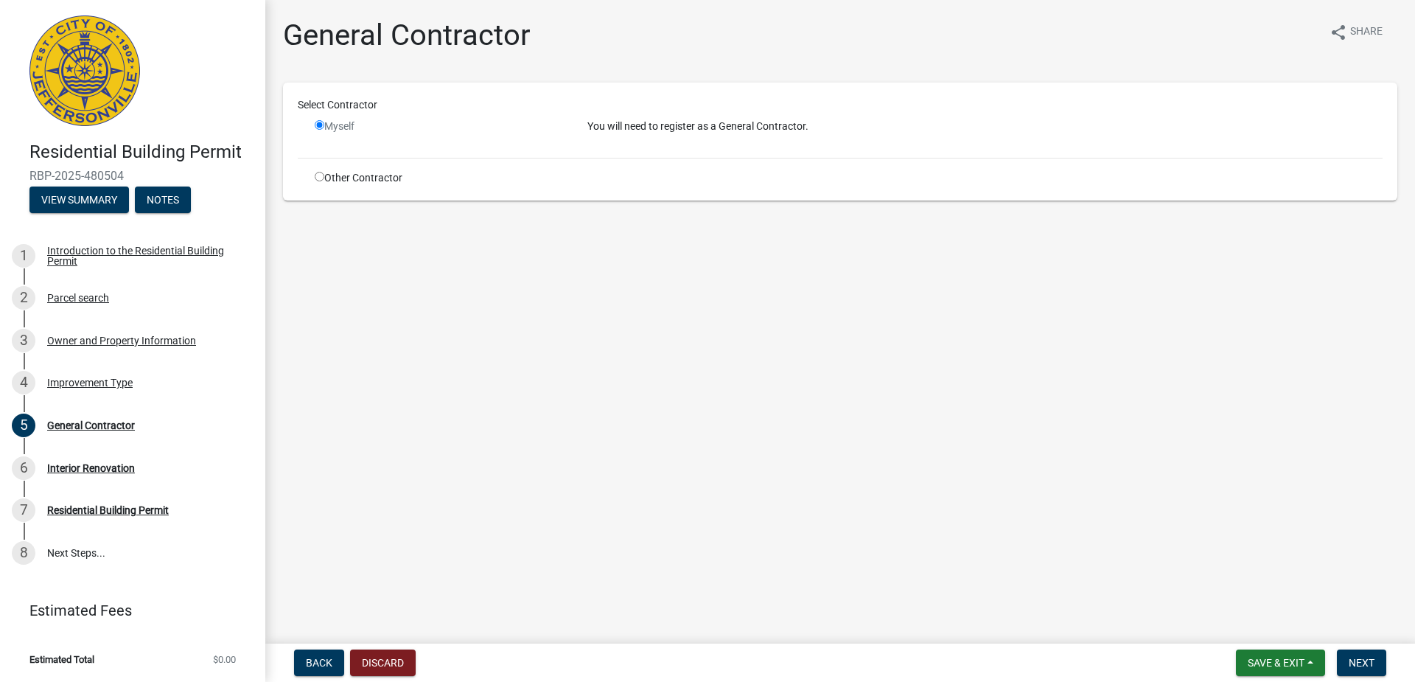
radio input "false"
click at [321, 181] on div "Other Contractor" at bounding box center [440, 177] width 273 height 15
click at [318, 175] on input "radio" at bounding box center [320, 177] width 10 height 10
radio input "true"
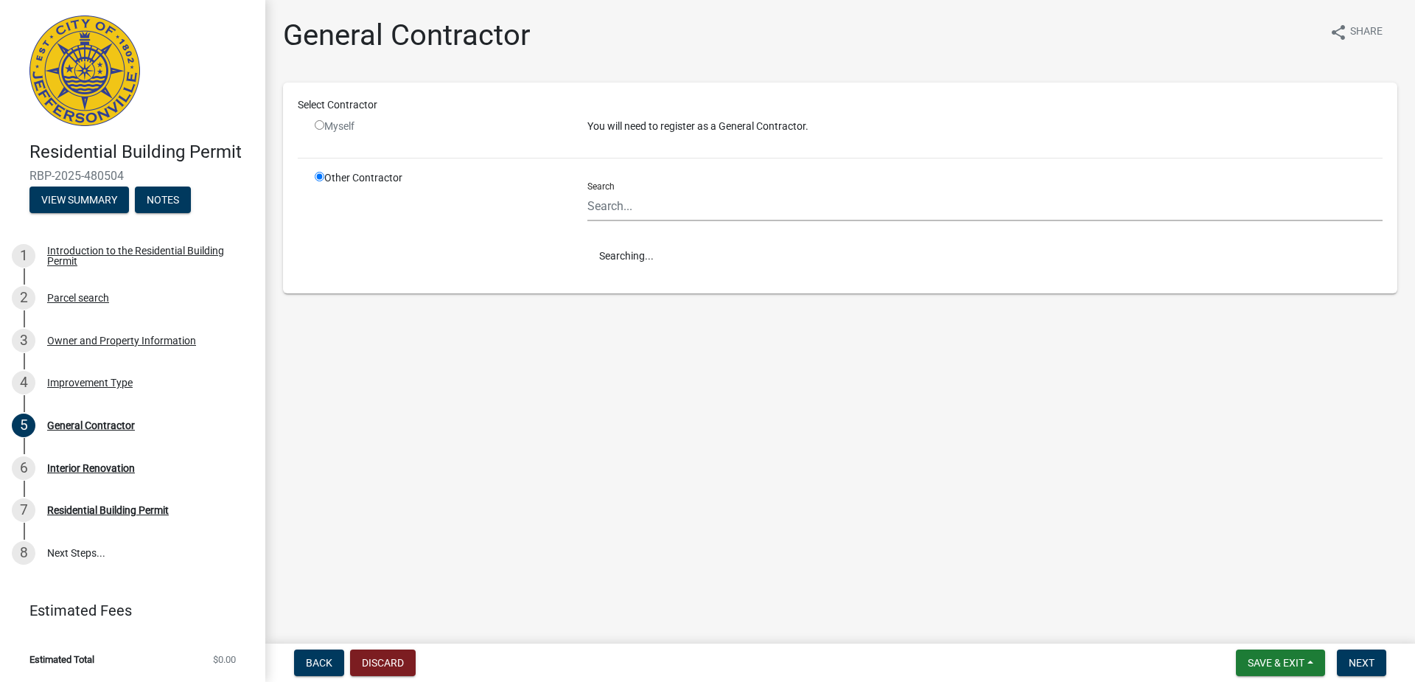
click at [318, 175] on input "radio" at bounding box center [320, 177] width 10 height 10
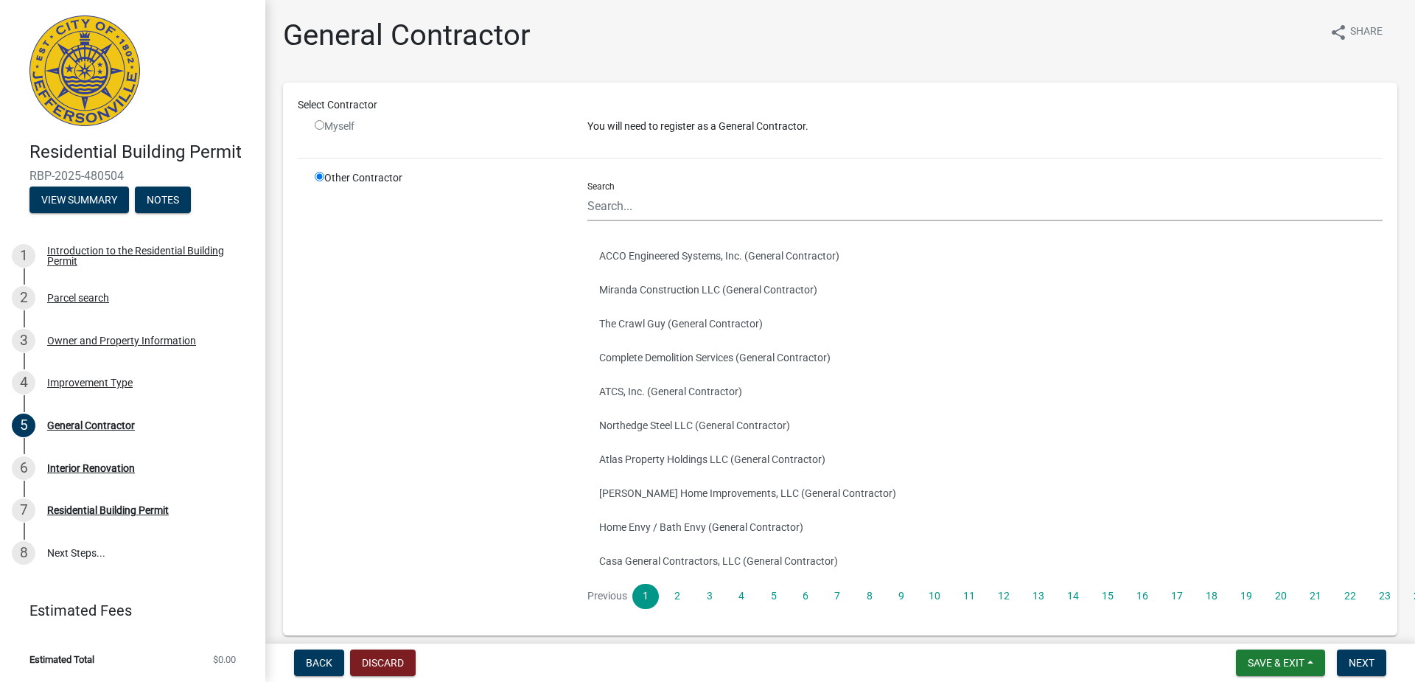
click at [320, 122] on input "radio" at bounding box center [320, 125] width 10 height 10
radio input "false"
radio input "true"
click at [320, 122] on input "radio" at bounding box center [320, 125] width 10 height 10
radio input "false"
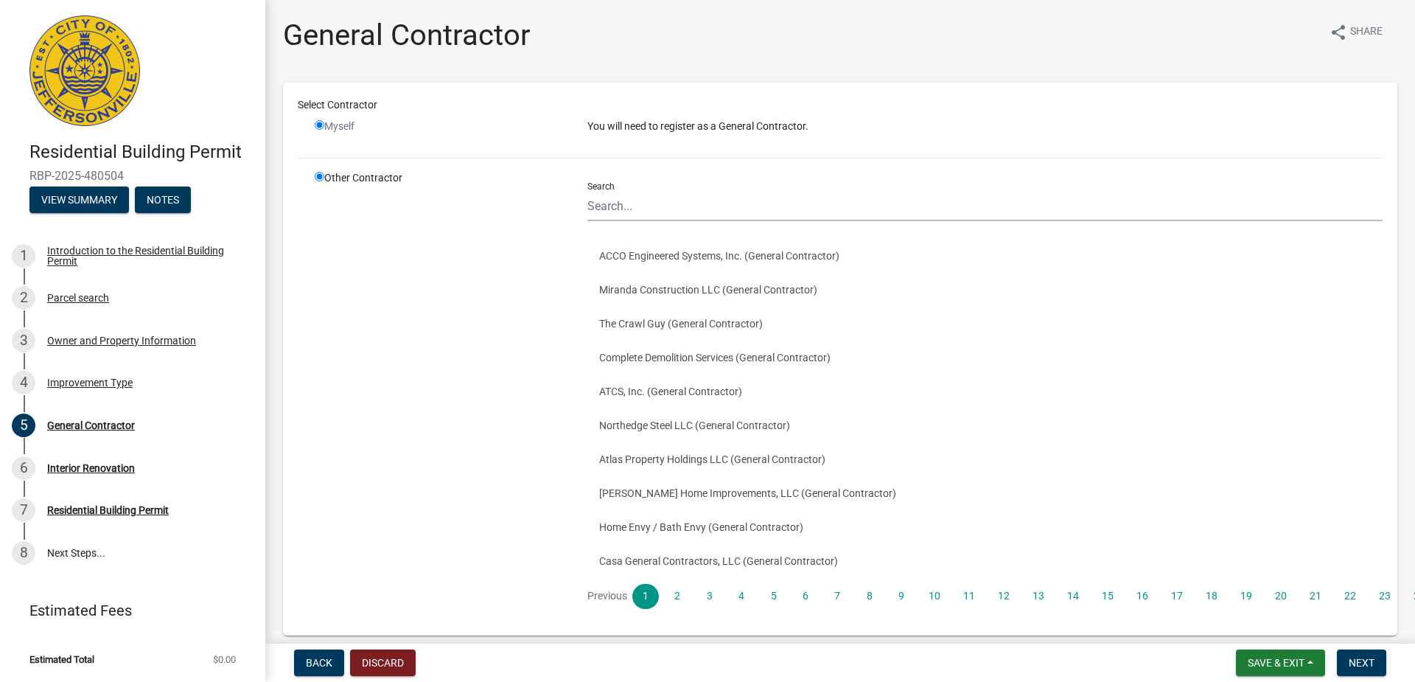
radio input "true"
click at [320, 122] on input "radio" at bounding box center [320, 125] width 10 height 10
radio input "false"
radio input "true"
click at [320, 122] on input "radio" at bounding box center [320, 125] width 10 height 10
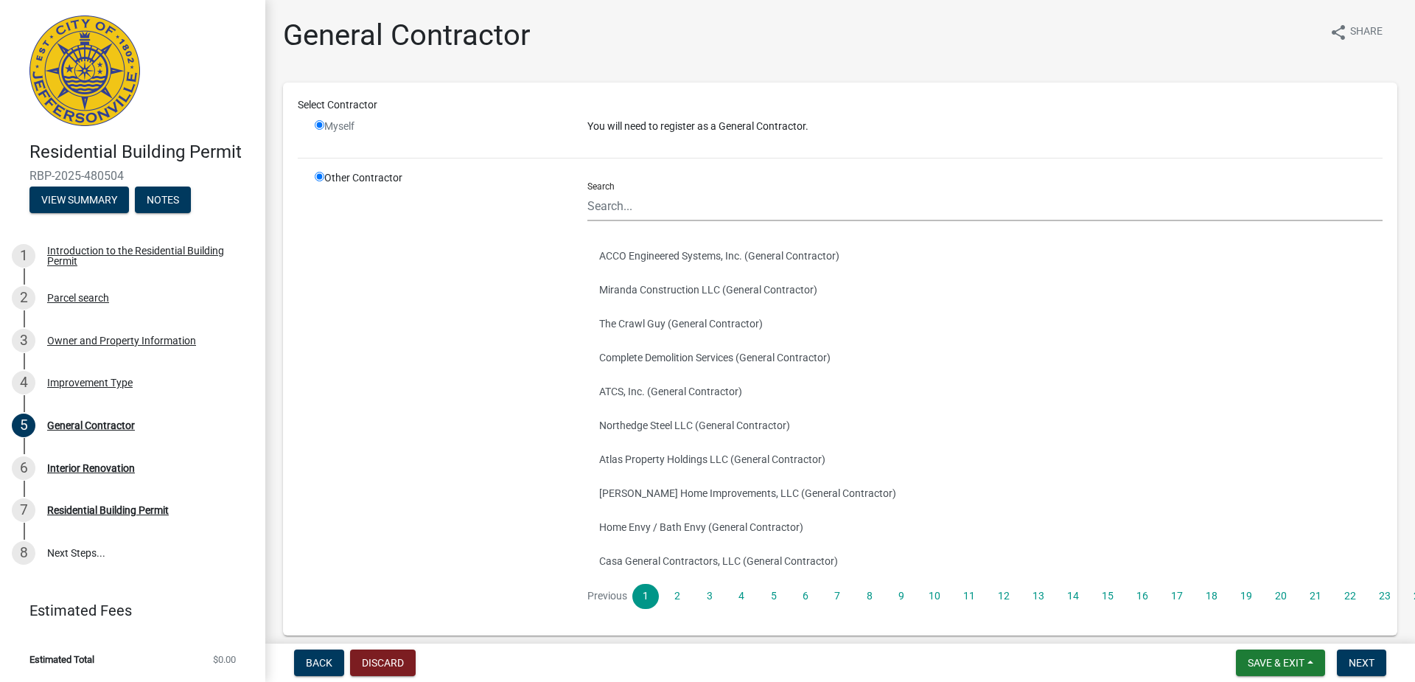
radio input "false"
radio input "true"
click at [320, 122] on input "radio" at bounding box center [320, 125] width 10 height 10
radio input "false"
radio input "true"
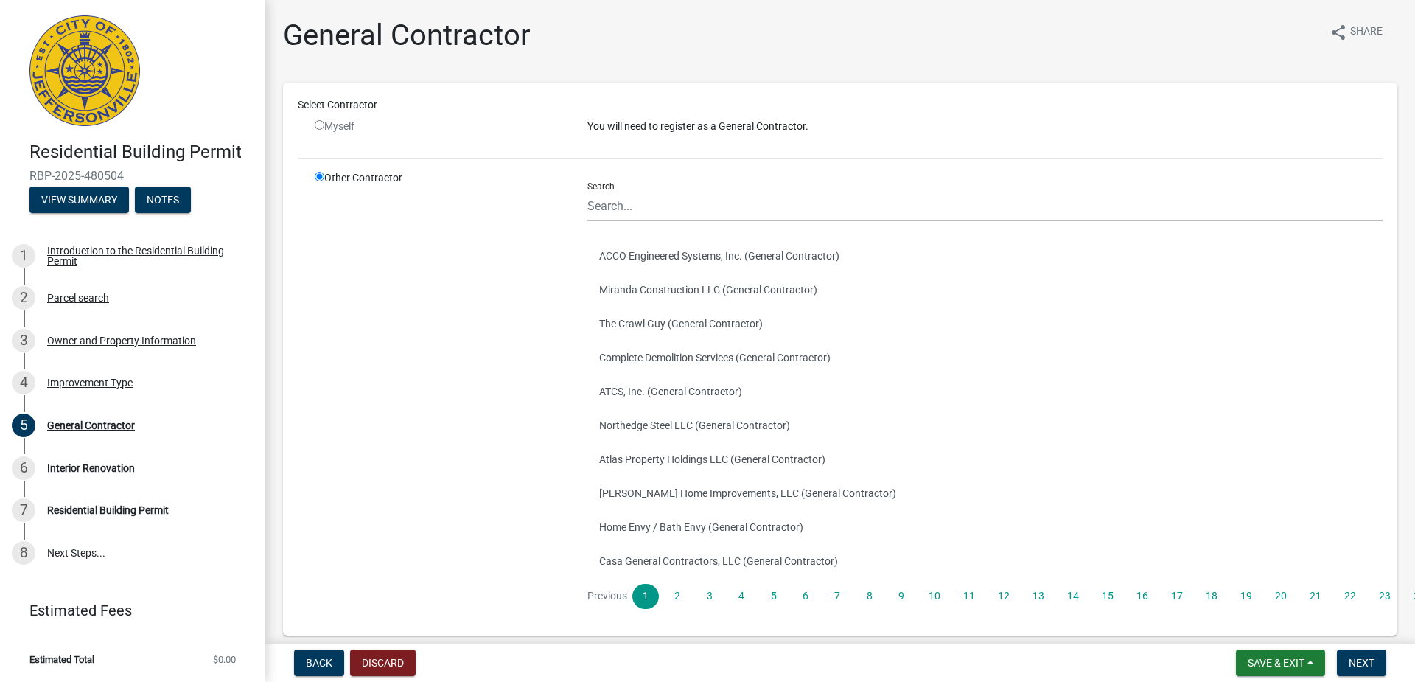
click at [320, 122] on input "radio" at bounding box center [320, 125] width 10 height 10
radio input "false"
radio input "true"
click at [320, 122] on input "radio" at bounding box center [320, 125] width 10 height 10
radio input "false"
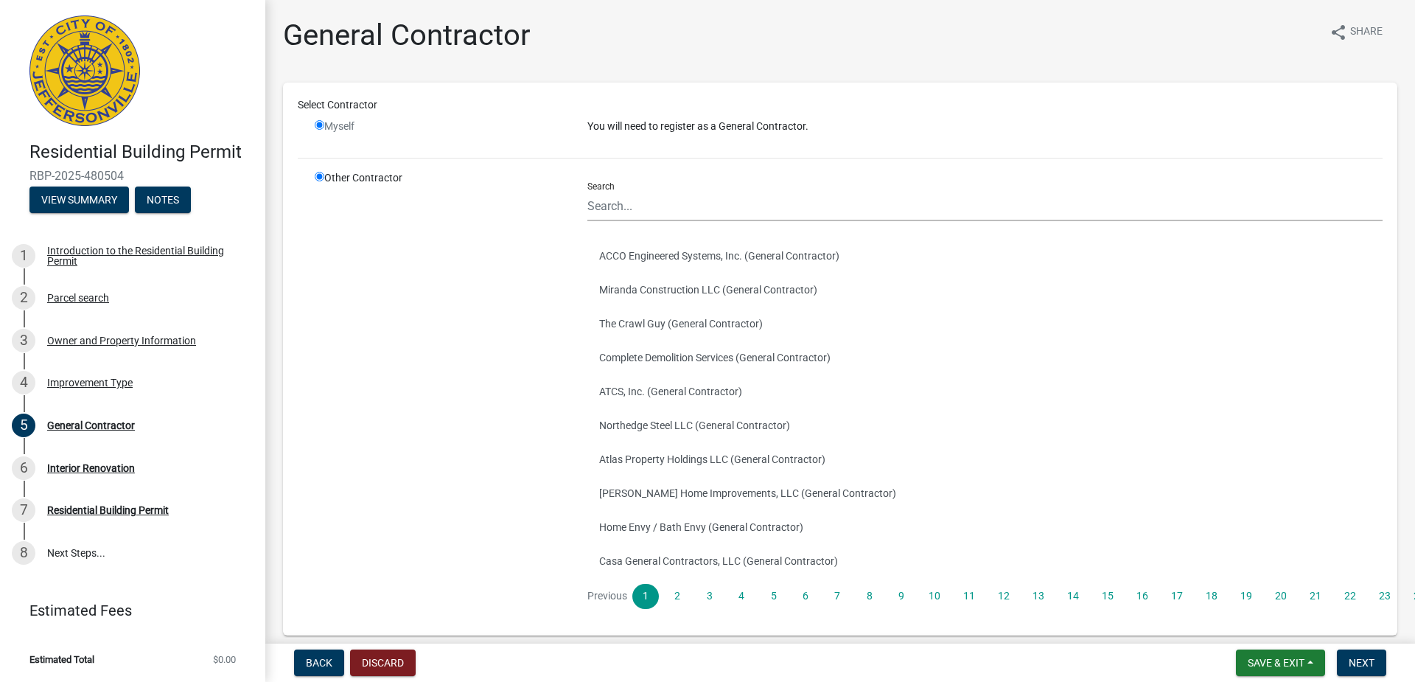
radio input "true"
click at [320, 122] on input "radio" at bounding box center [320, 125] width 10 height 10
radio input "false"
radio input "true"
click at [692, 127] on p "You will need to register as a General Contractor." at bounding box center [984, 126] width 795 height 15
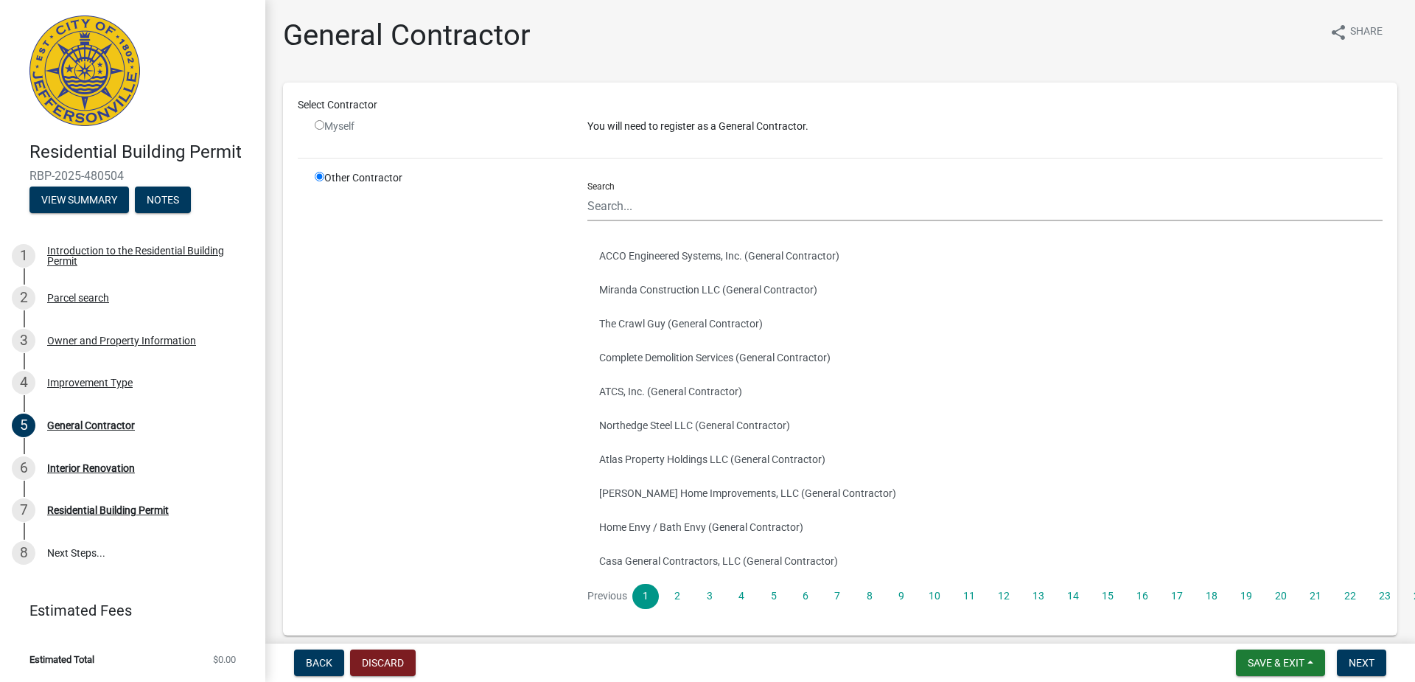
click at [321, 120] on input "radio" at bounding box center [320, 125] width 10 height 10
radio input "false"
radio input "true"
click at [321, 121] on input "radio" at bounding box center [320, 125] width 10 height 10
radio input "false"
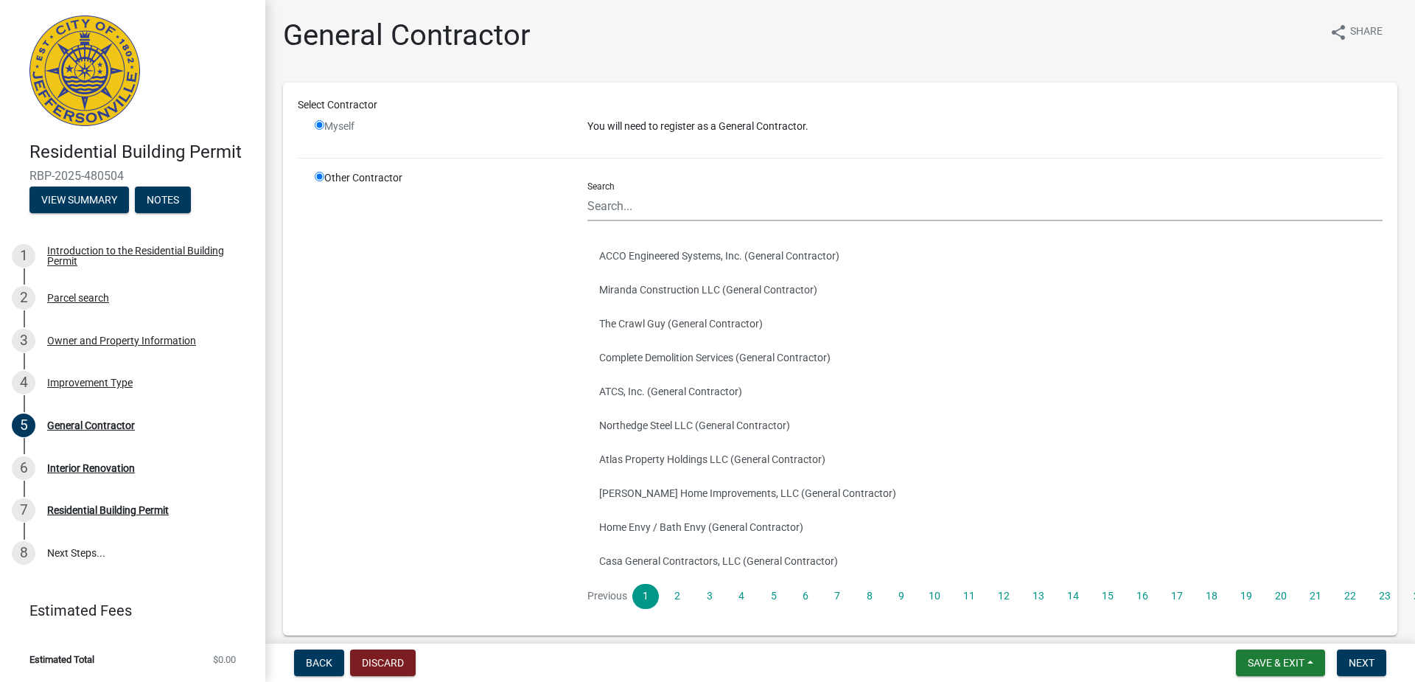
radio input "true"
click at [321, 121] on input "radio" at bounding box center [320, 125] width 10 height 10
radio input "false"
radio input "true"
click at [321, 121] on input "radio" at bounding box center [320, 125] width 10 height 10
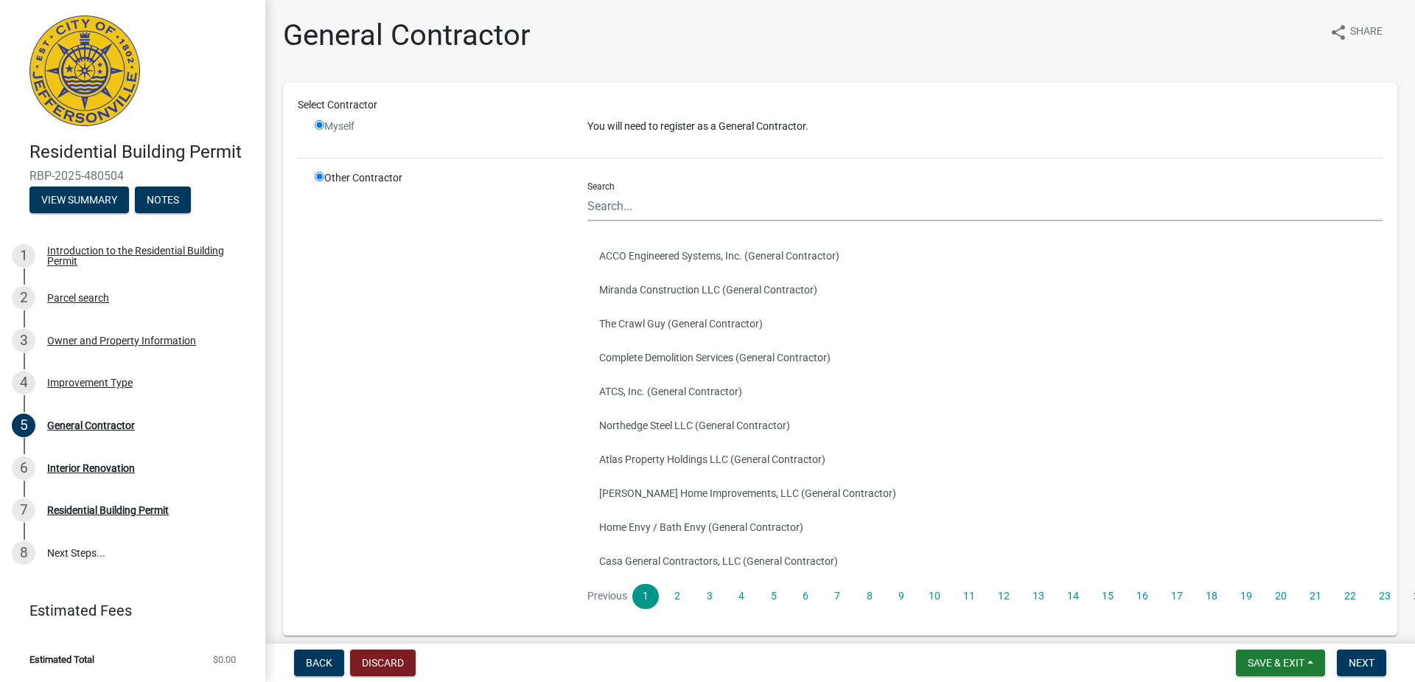
radio input "false"
radio input "true"
click at [321, 121] on input "radio" at bounding box center [320, 125] width 10 height 10
radio input "false"
radio input "true"
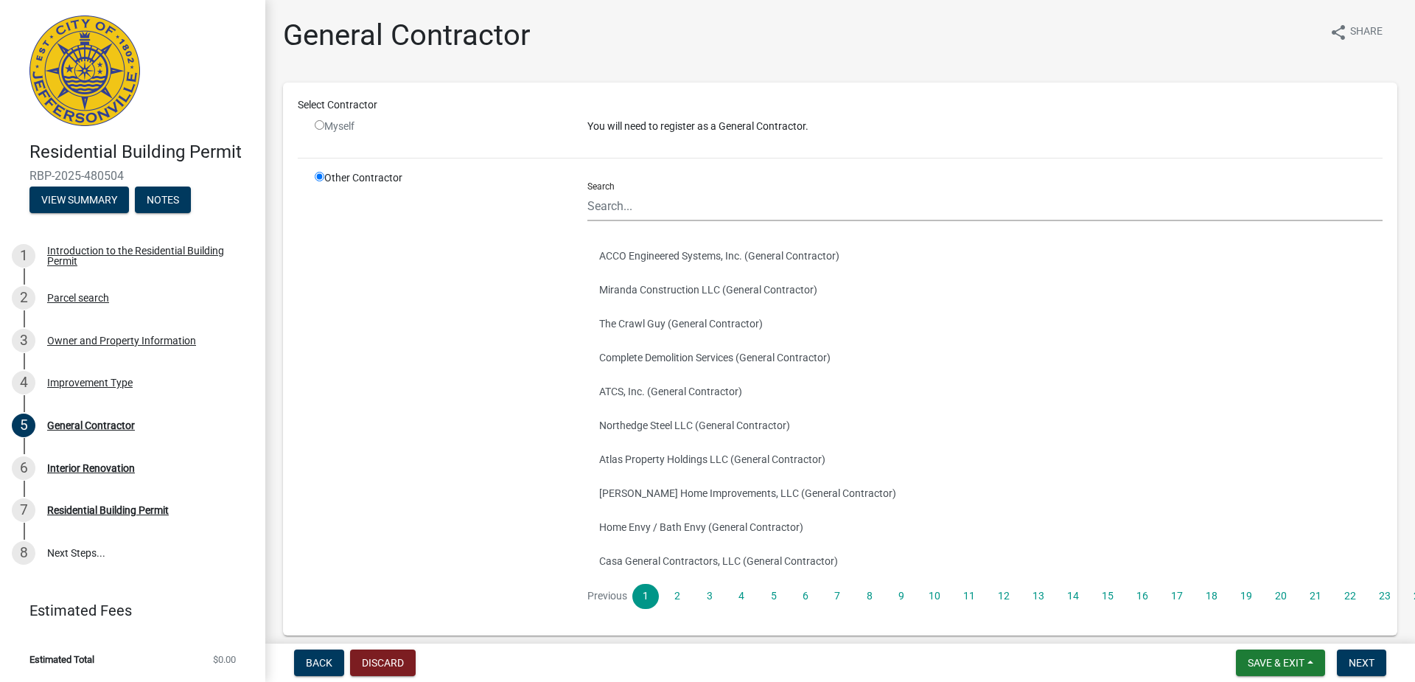
click at [319, 175] on input "radio" at bounding box center [320, 177] width 10 height 10
click at [320, 128] on input "radio" at bounding box center [320, 125] width 10 height 10
radio input "false"
radio input "true"
click at [320, 127] on input "radio" at bounding box center [320, 125] width 10 height 10
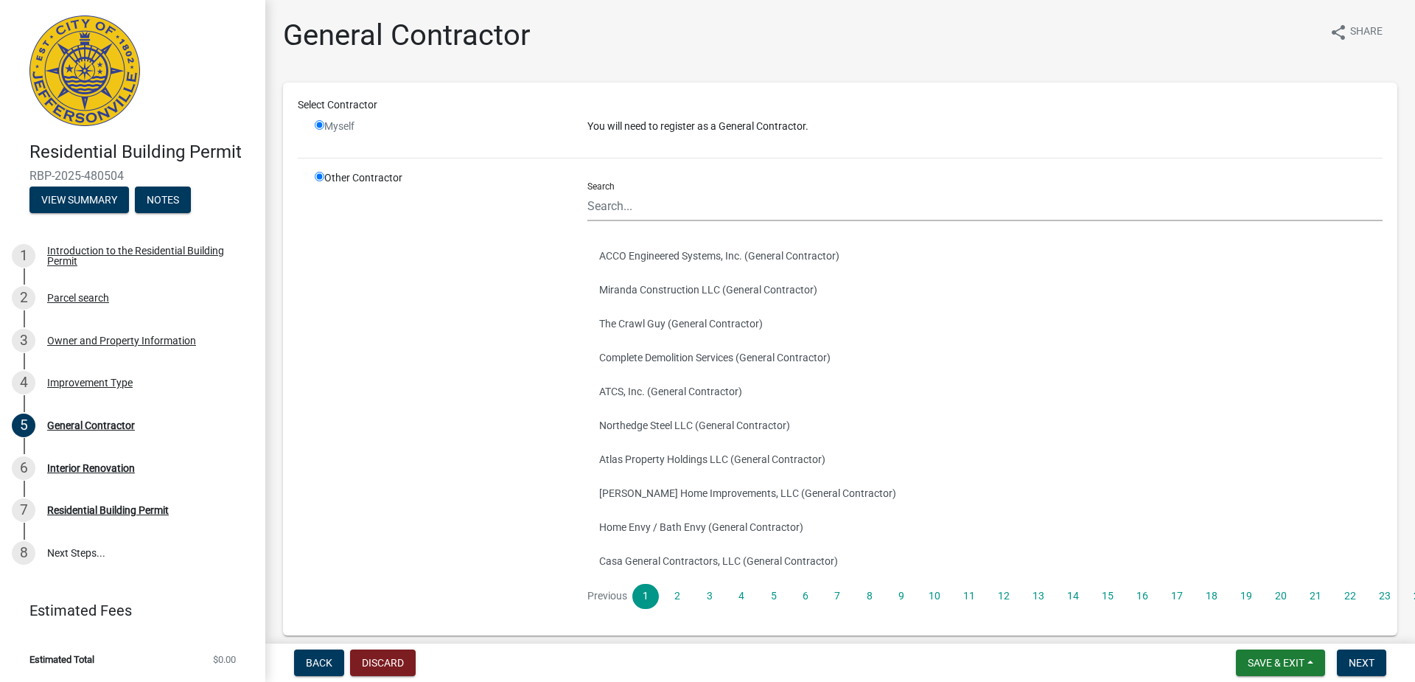
radio input "false"
radio input "true"
click at [320, 127] on input "radio" at bounding box center [320, 125] width 10 height 10
radio input "false"
radio input "true"
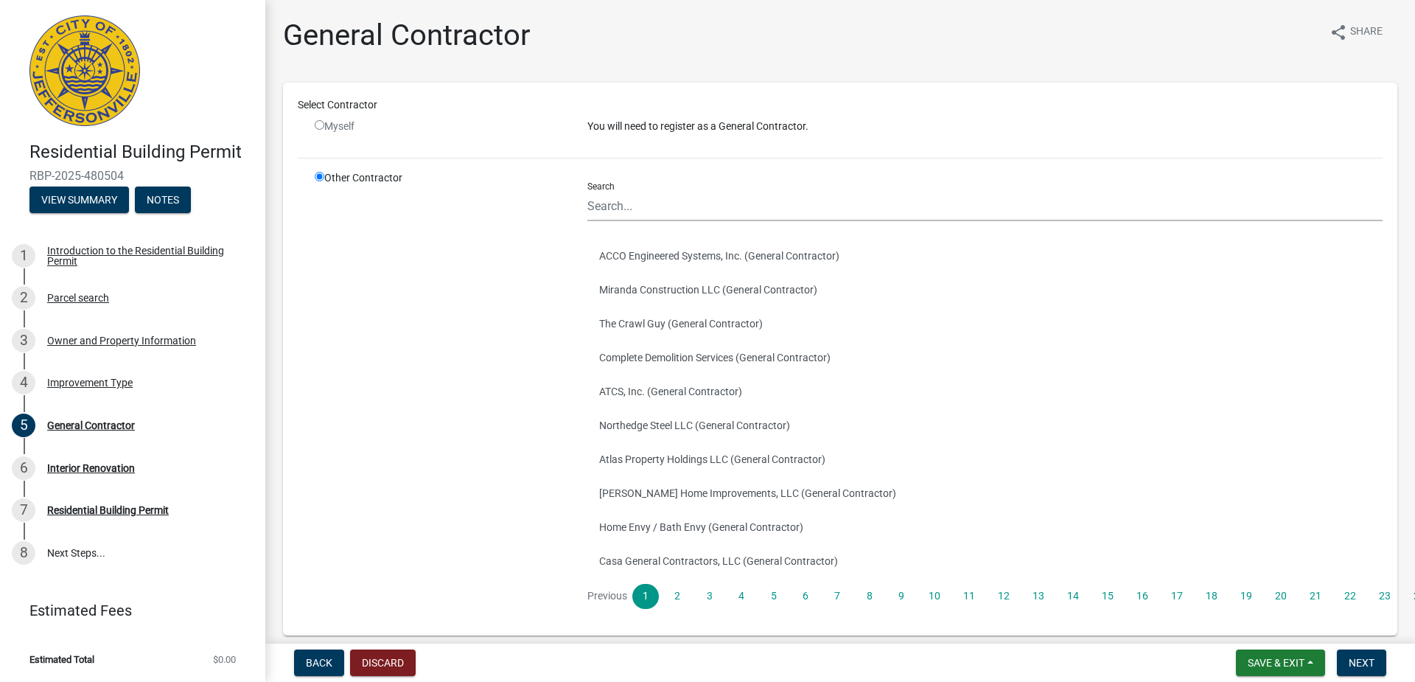
click at [320, 127] on input "radio" at bounding box center [320, 125] width 10 height 10
radio input "false"
radio input "true"
click at [320, 127] on input "radio" at bounding box center [320, 125] width 10 height 10
radio input "false"
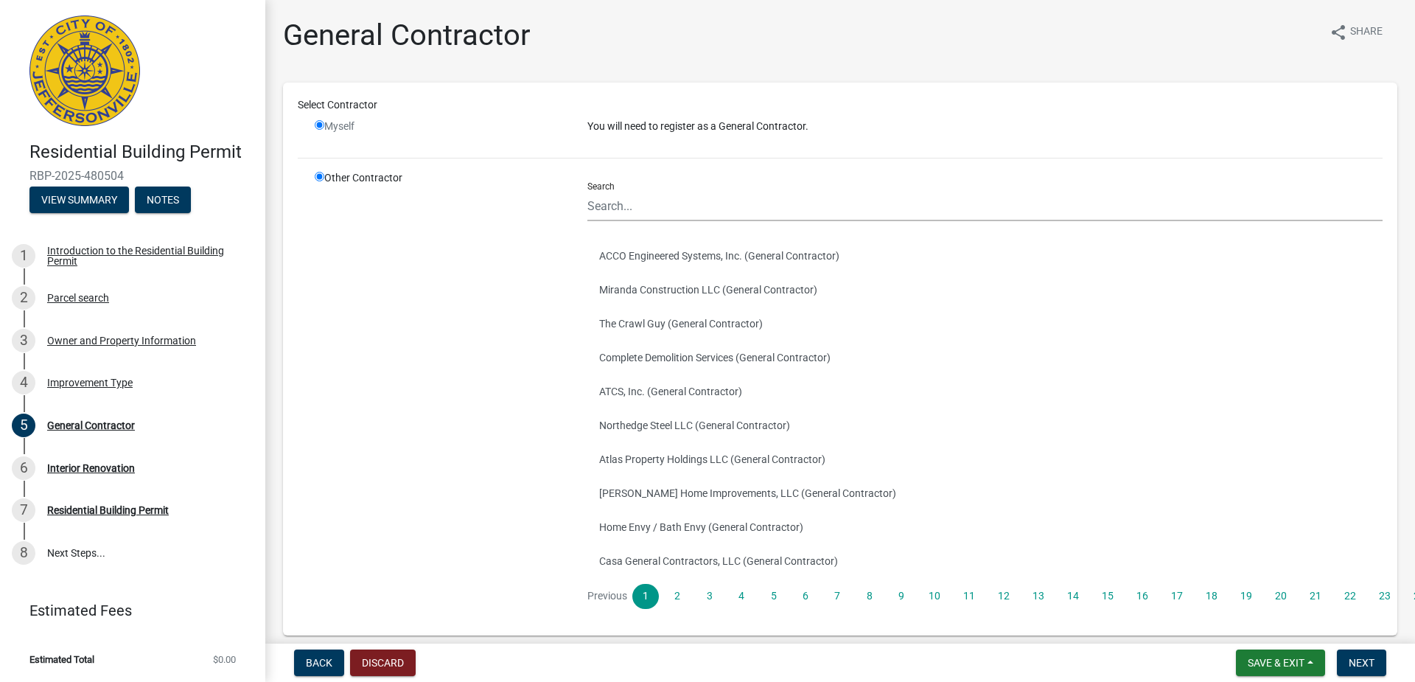
radio input "true"
click at [320, 127] on input "radio" at bounding box center [320, 125] width 10 height 10
radio input "false"
radio input "true"
click at [320, 127] on input "radio" at bounding box center [320, 125] width 10 height 10
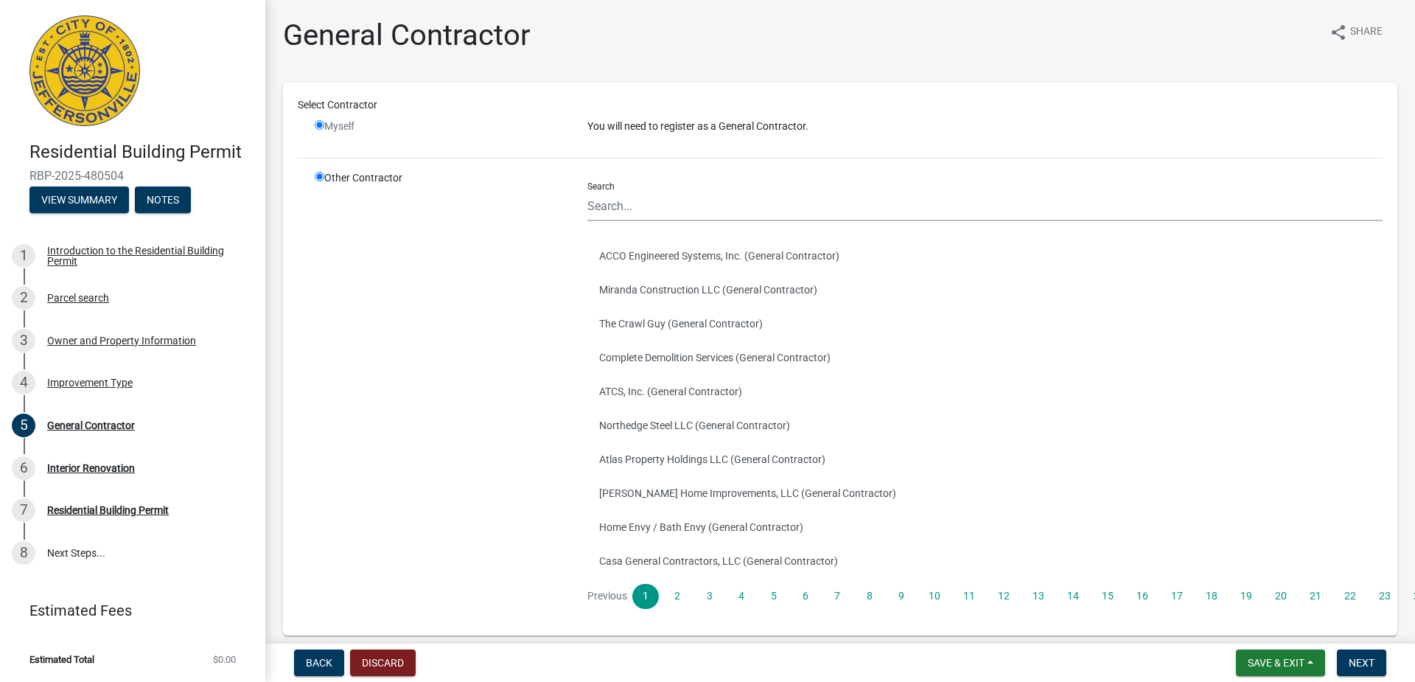
radio input "false"
radio input "true"
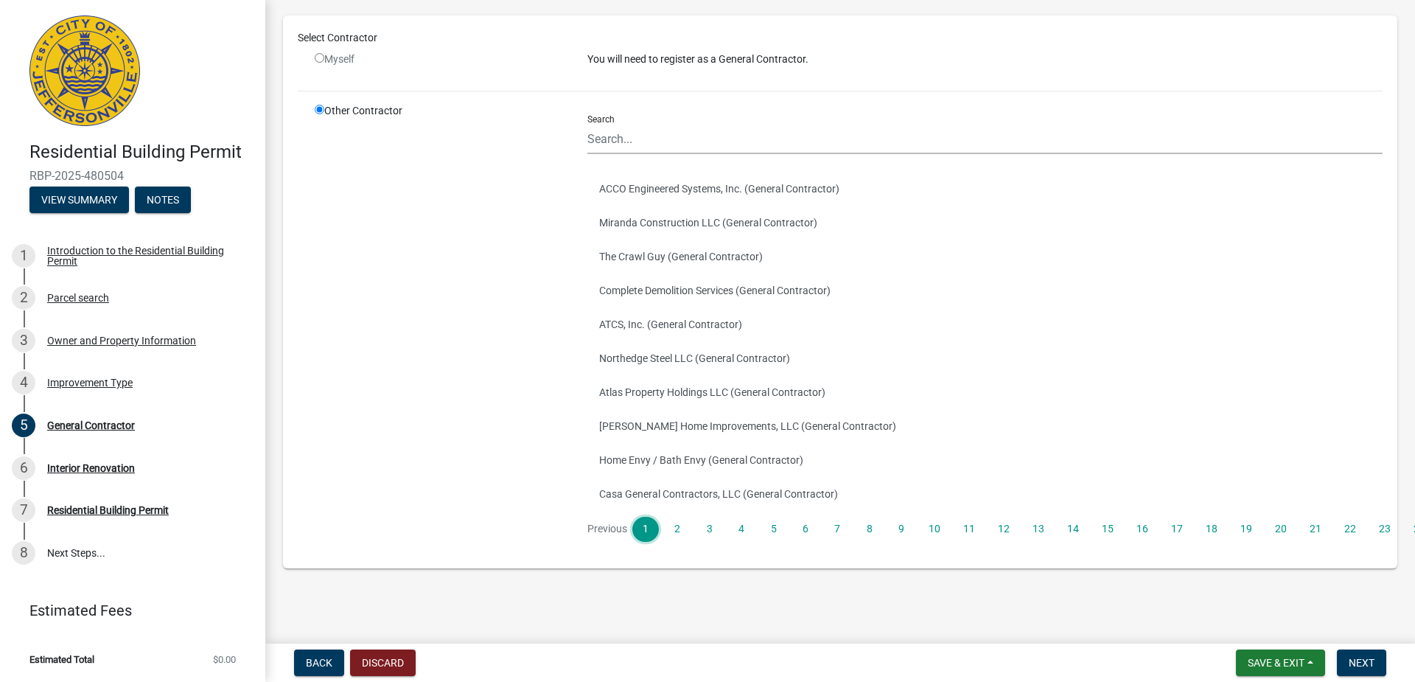
click at [642, 531] on link "1" at bounding box center [645, 529] width 27 height 25
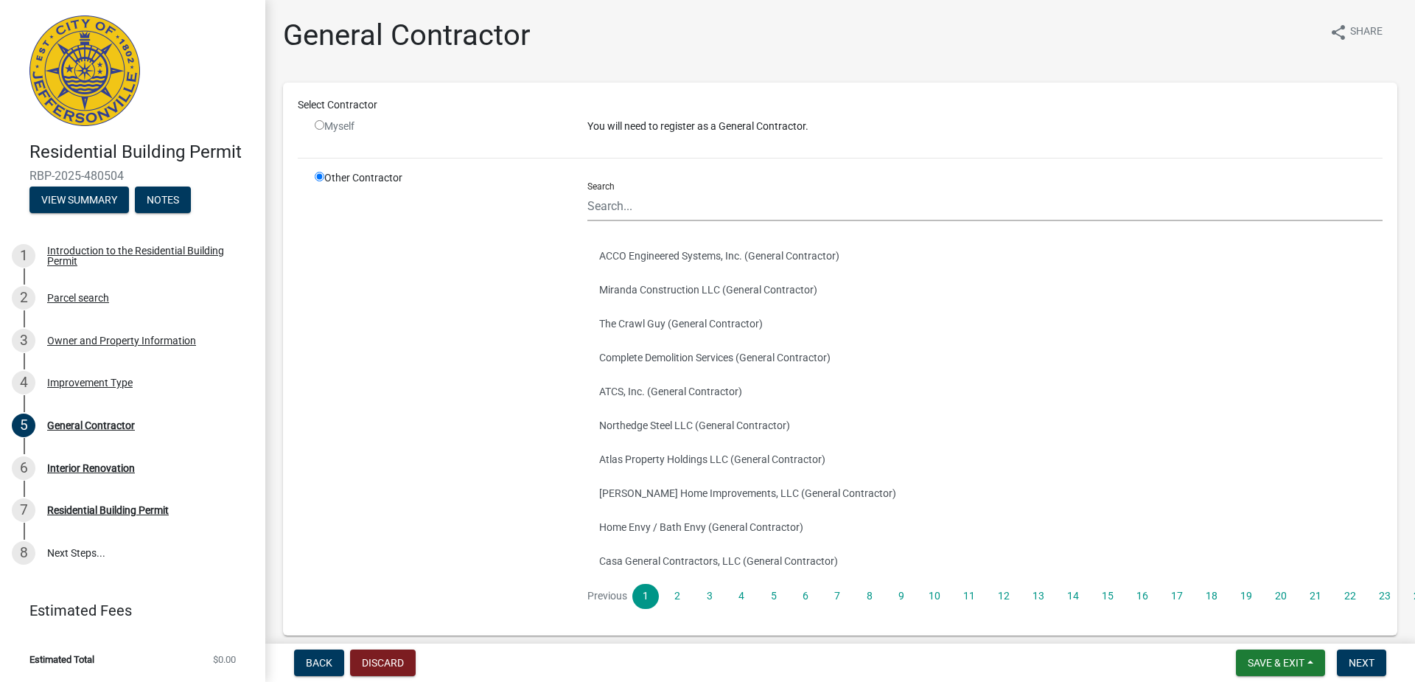
click at [322, 123] on input "radio" at bounding box center [320, 125] width 10 height 10
radio input "false"
radio input "true"
click at [321, 120] on input "radio" at bounding box center [320, 125] width 10 height 10
radio input "false"
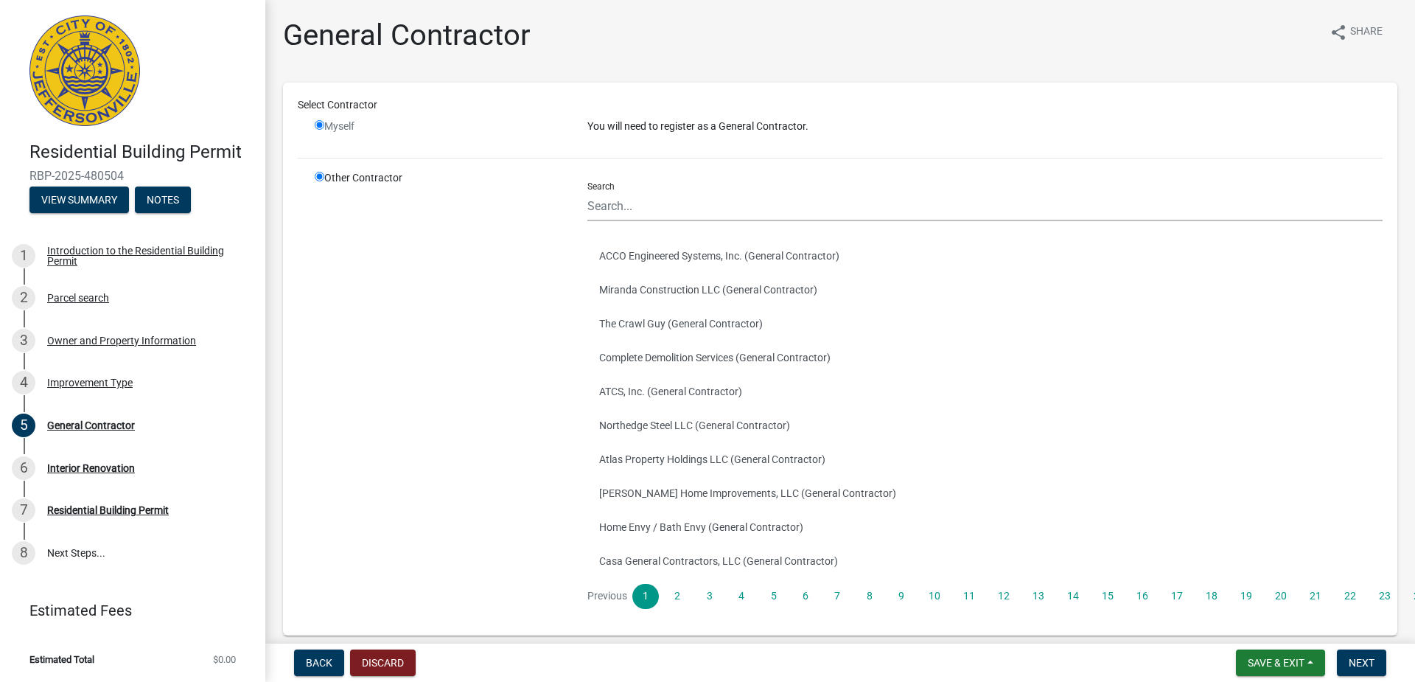
radio input "true"
click at [321, 121] on input "radio" at bounding box center [320, 125] width 10 height 10
radio input "false"
radio input "true"
click at [321, 121] on input "radio" at bounding box center [320, 125] width 10 height 10
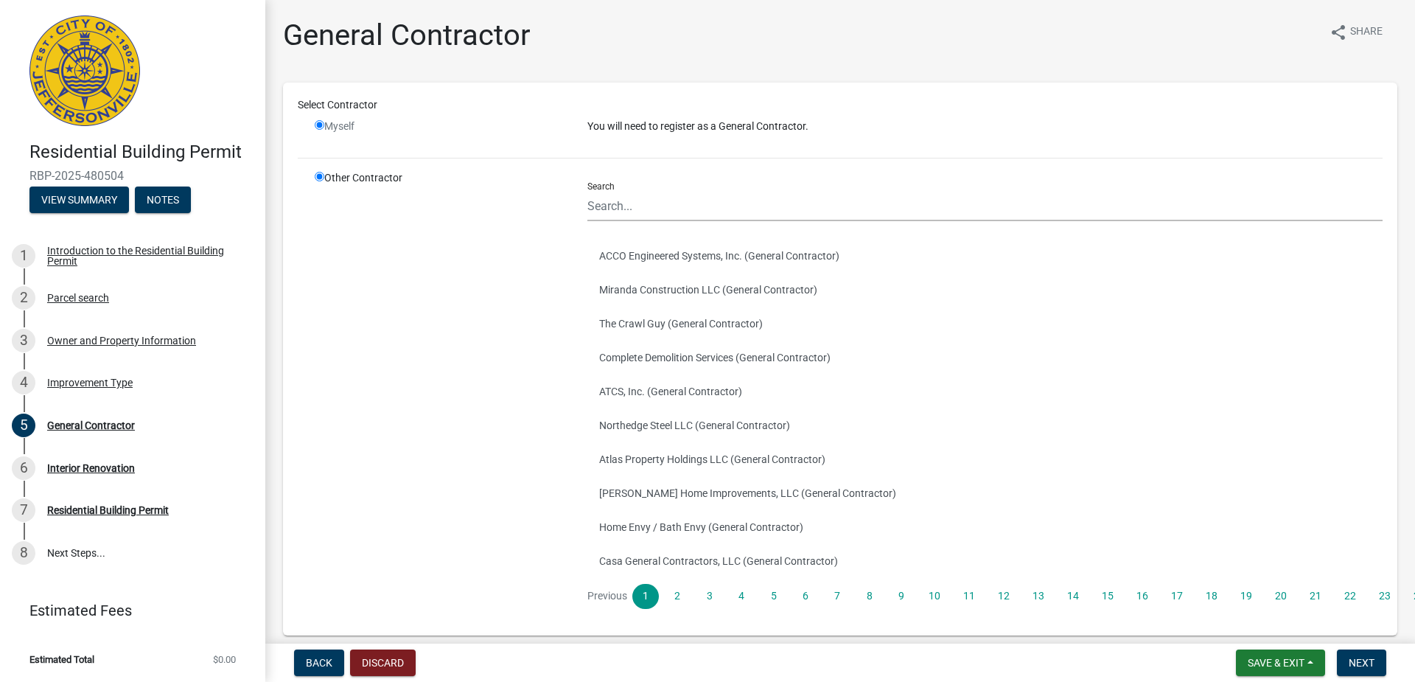
radio input "false"
radio input "true"
click at [321, 121] on input "radio" at bounding box center [320, 125] width 10 height 10
radio input "false"
radio input "true"
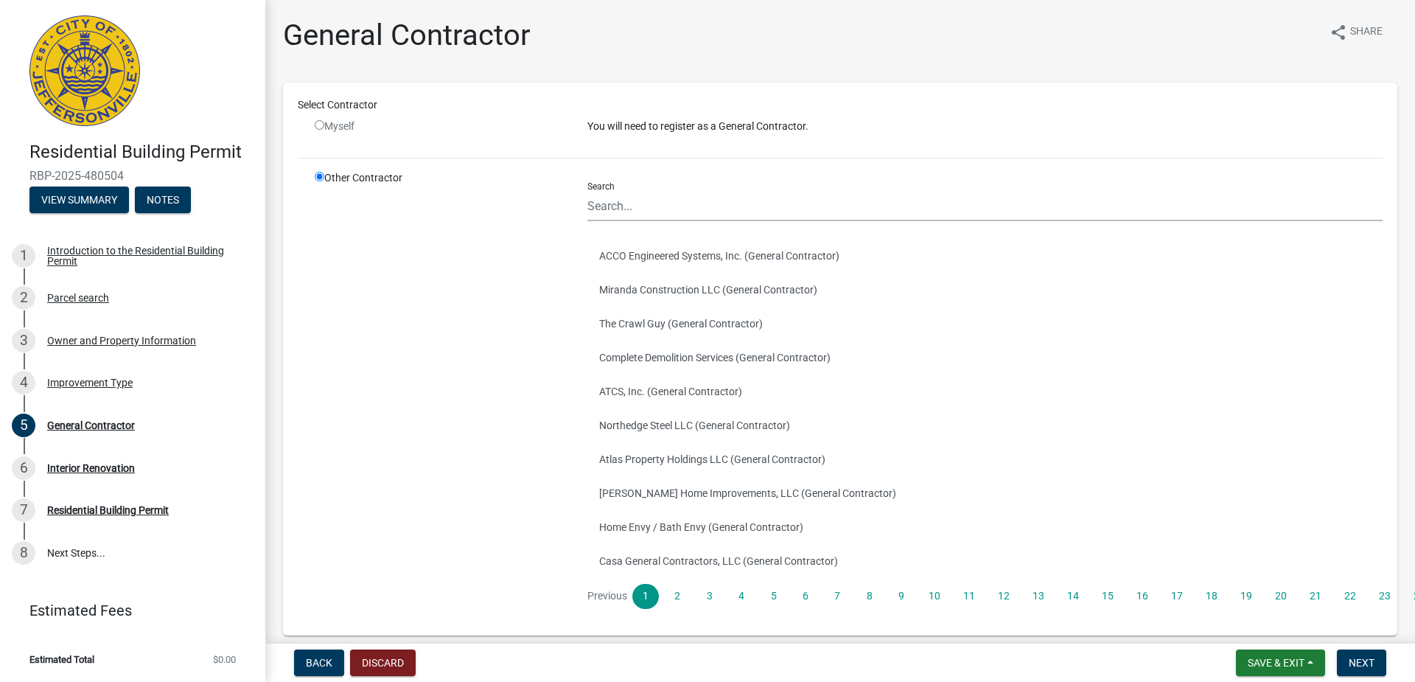
click at [321, 125] on input "radio" at bounding box center [320, 125] width 10 height 10
radio input "false"
radio input "true"
click at [321, 125] on input "radio" at bounding box center [320, 125] width 10 height 10
radio input "false"
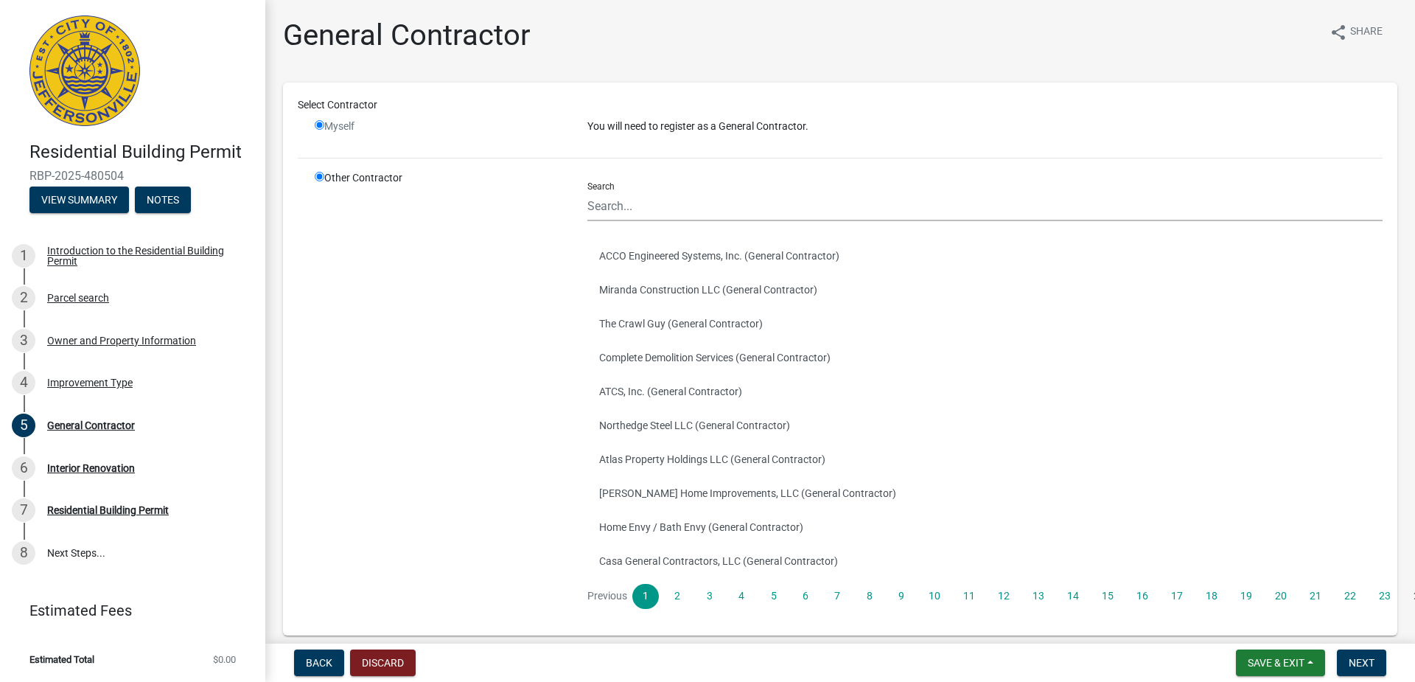
radio input "true"
click at [321, 125] on input "radio" at bounding box center [320, 125] width 10 height 10
radio input "false"
radio input "true"
click at [318, 121] on input "radio" at bounding box center [320, 125] width 10 height 10
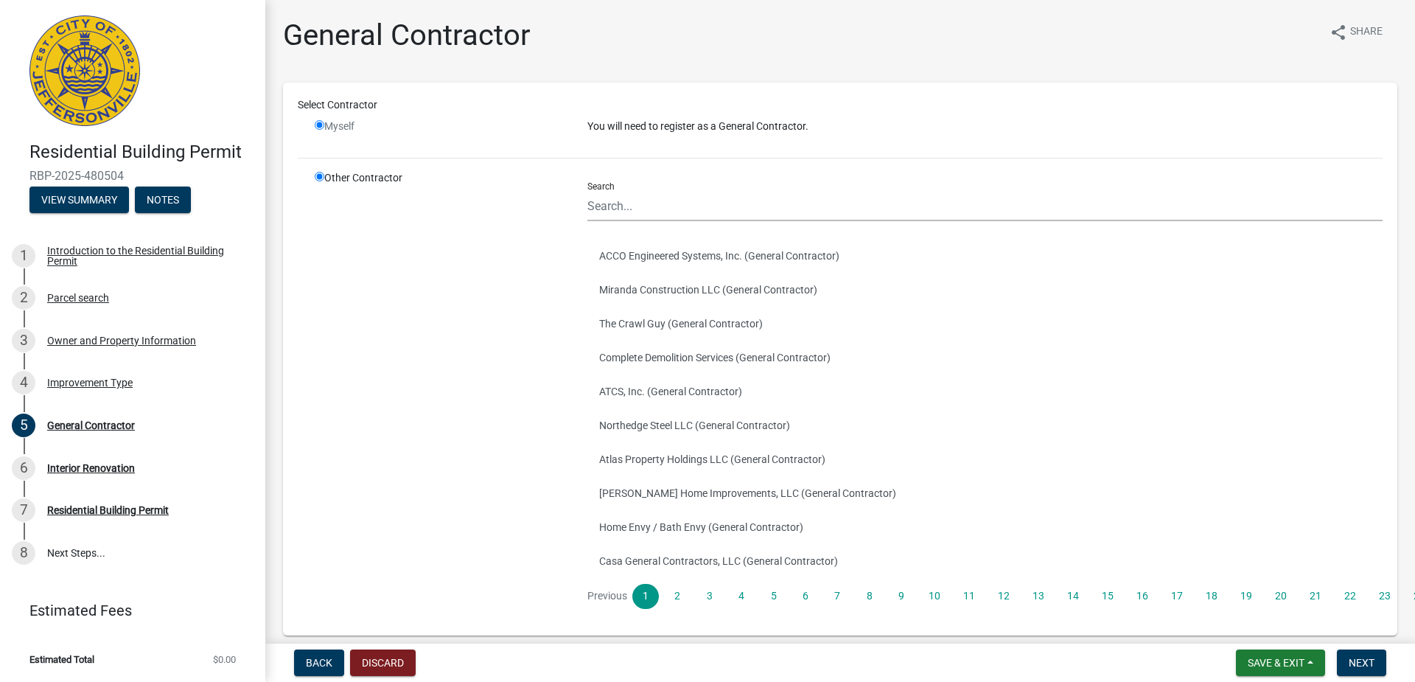
radio input "false"
radio input "true"
click at [320, 124] on input "radio" at bounding box center [320, 125] width 10 height 10
radio input "false"
radio input "true"
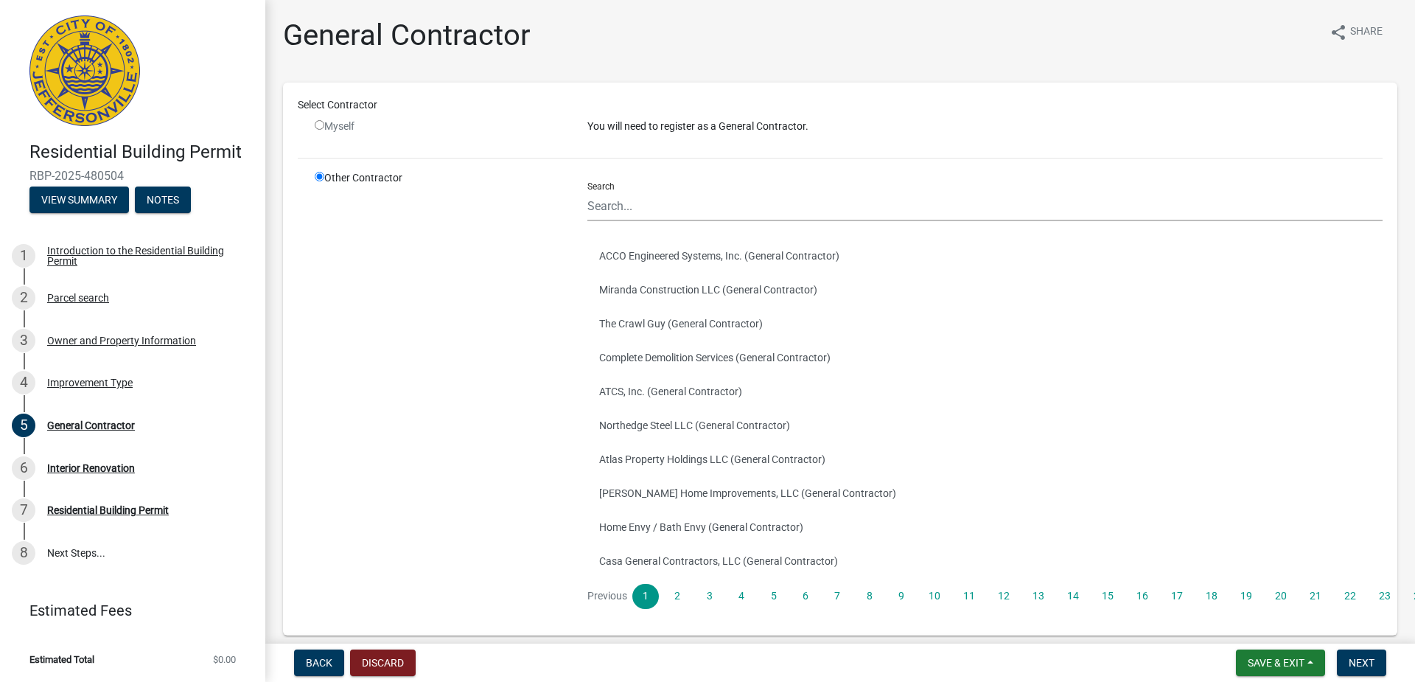
click at [321, 124] on input "radio" at bounding box center [320, 125] width 10 height 10
radio input "false"
radio input "true"
click at [321, 124] on input "radio" at bounding box center [320, 125] width 10 height 10
radio input "false"
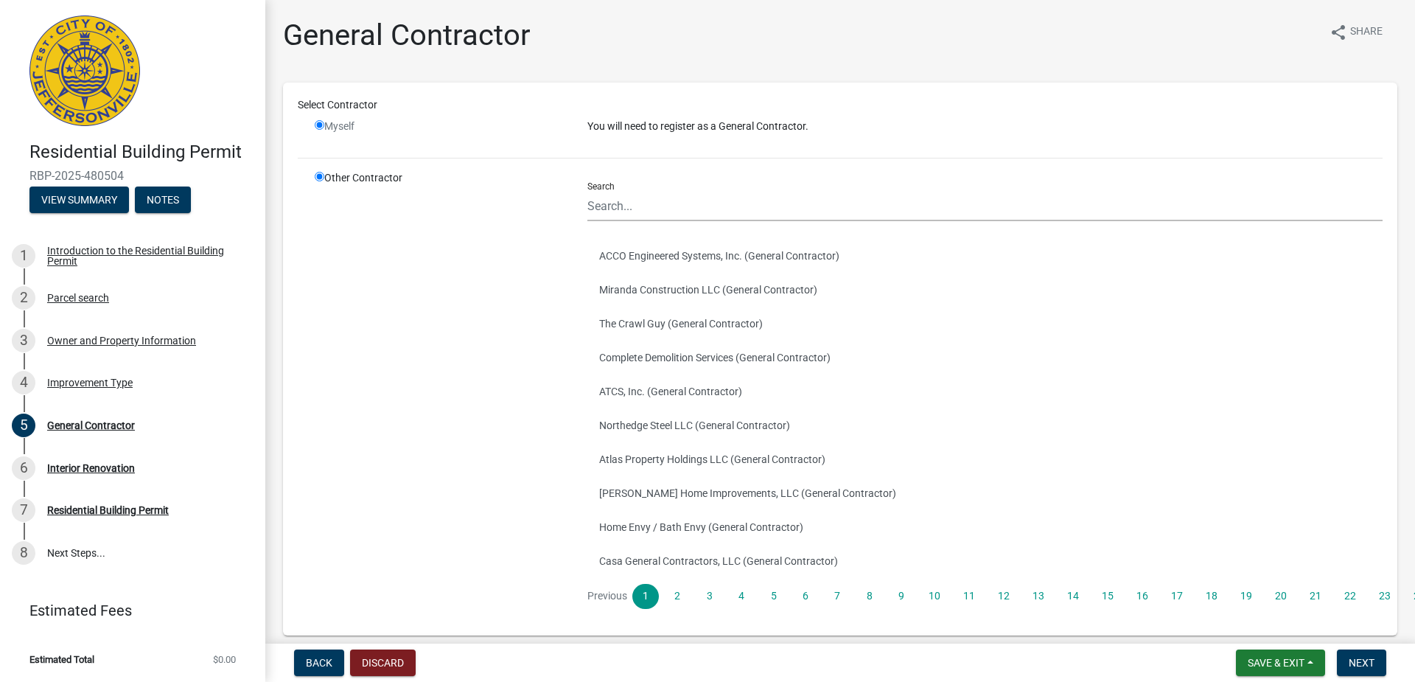
radio input "true"
click at [321, 124] on input "radio" at bounding box center [320, 125] width 10 height 10
radio input "false"
radio input "true"
click at [321, 124] on input "radio" at bounding box center [320, 125] width 10 height 10
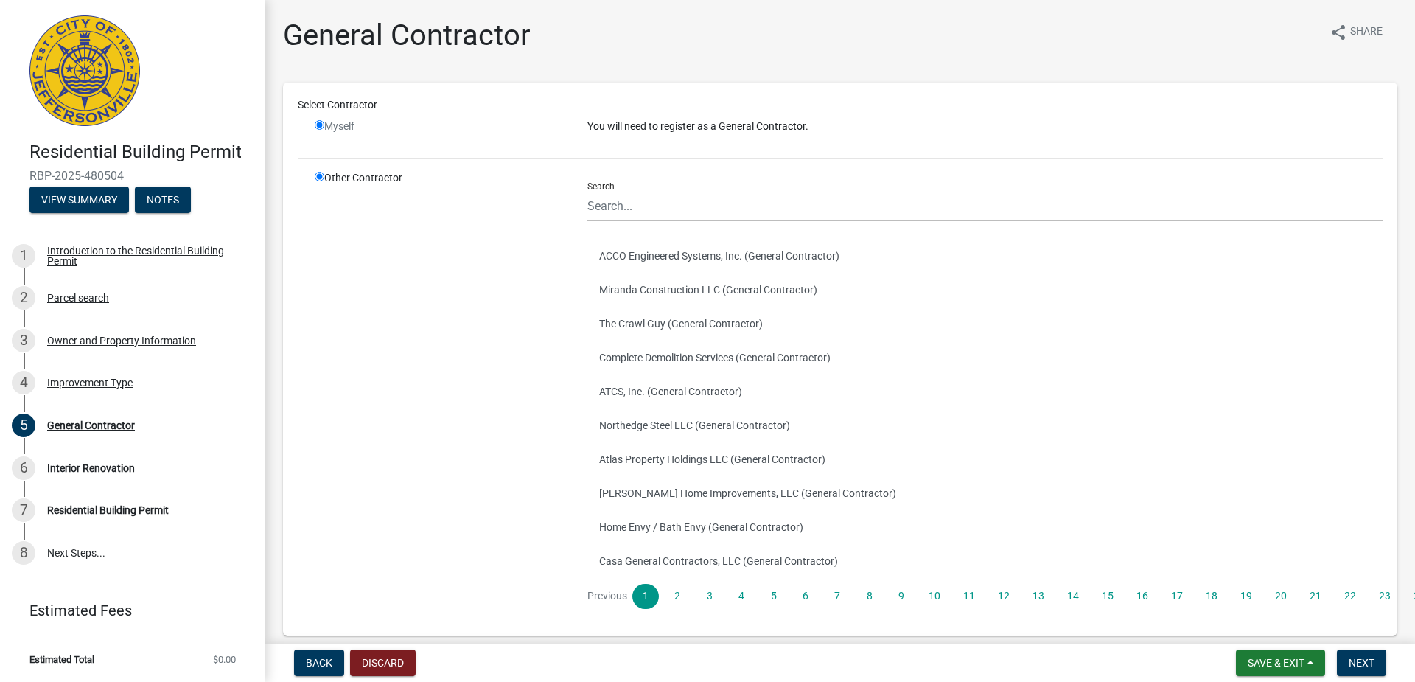
radio input "false"
radio input "true"
click at [321, 124] on input "radio" at bounding box center [320, 125] width 10 height 10
radio input "false"
radio input "true"
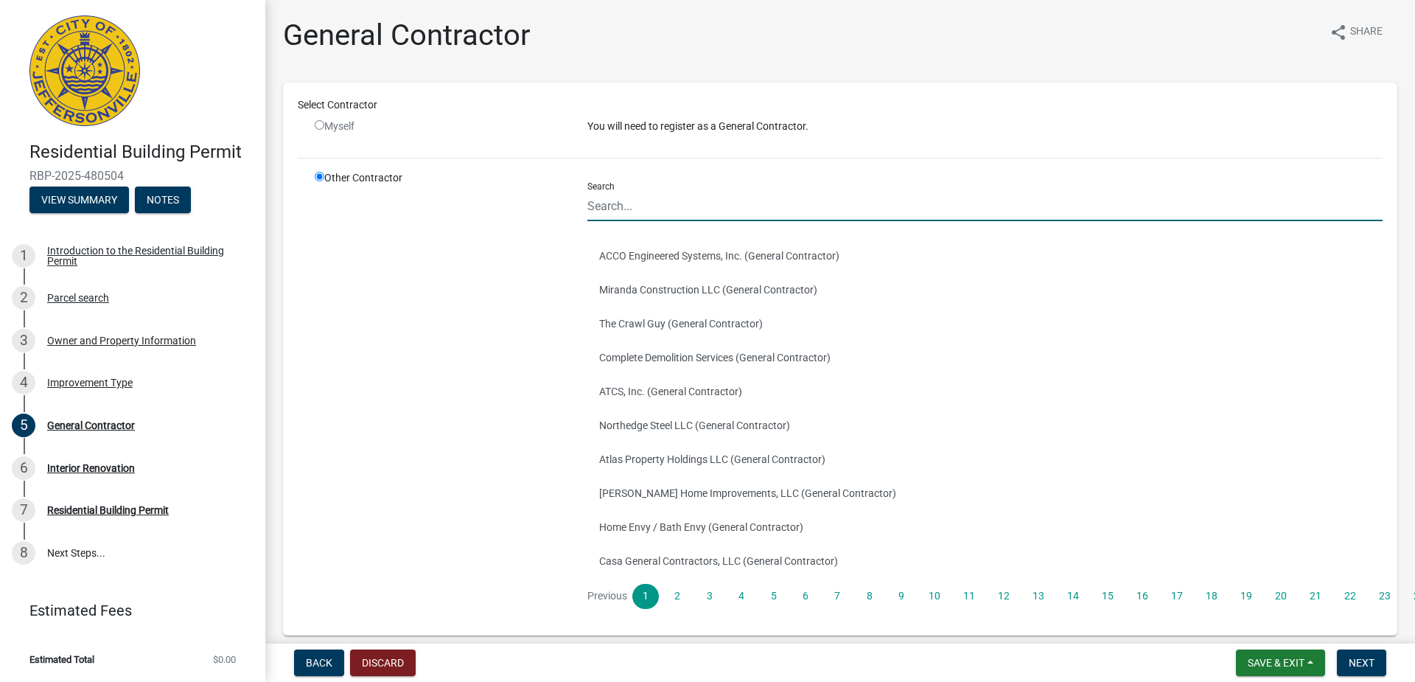
click at [704, 206] on input "Search" at bounding box center [984, 206] width 795 height 30
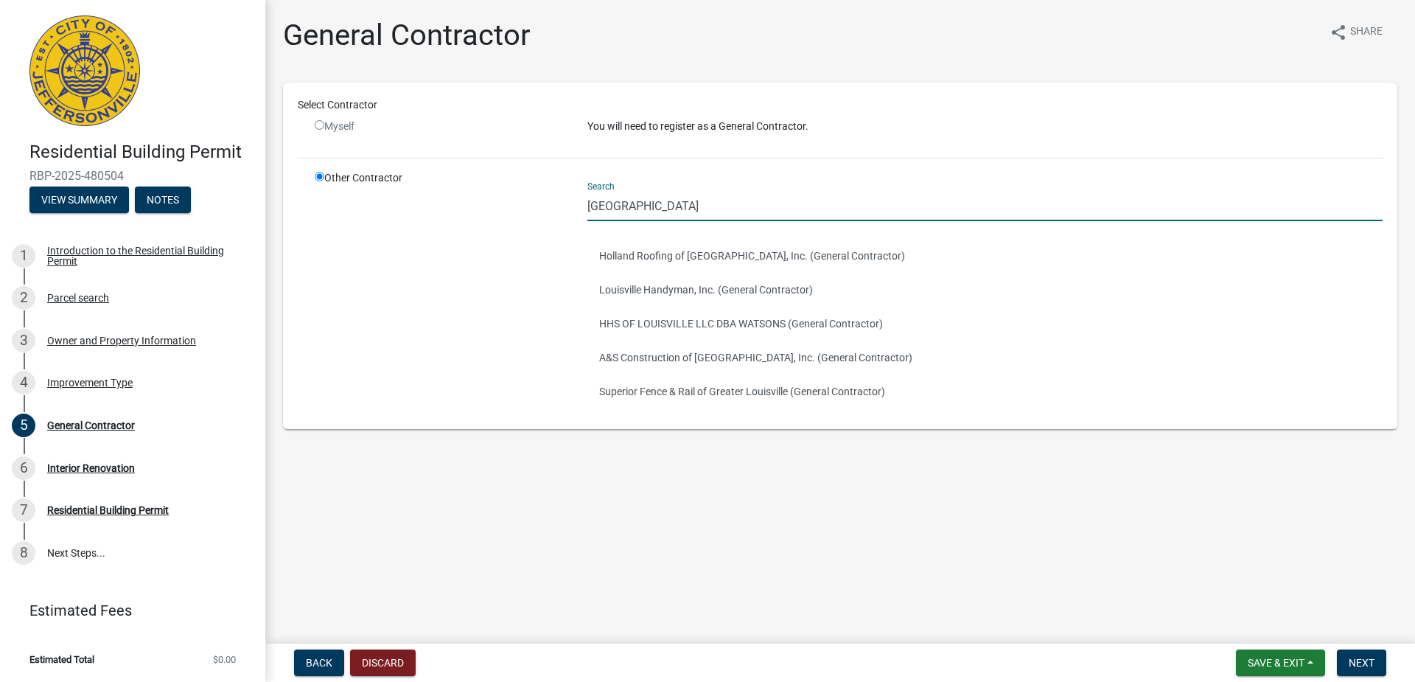
type input "louisville"
click at [324, 665] on span "Back" at bounding box center [319, 663] width 27 height 12
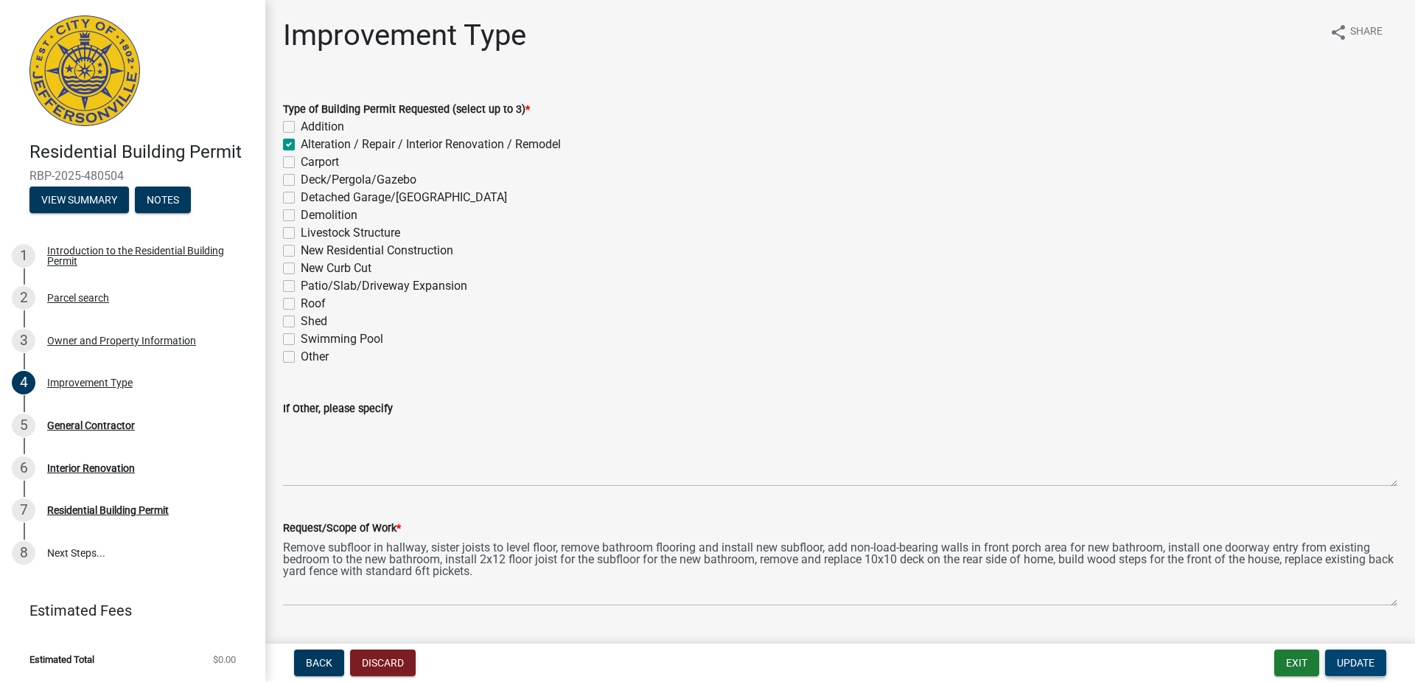
click at [1373, 659] on span "Update" at bounding box center [1356, 663] width 38 height 12
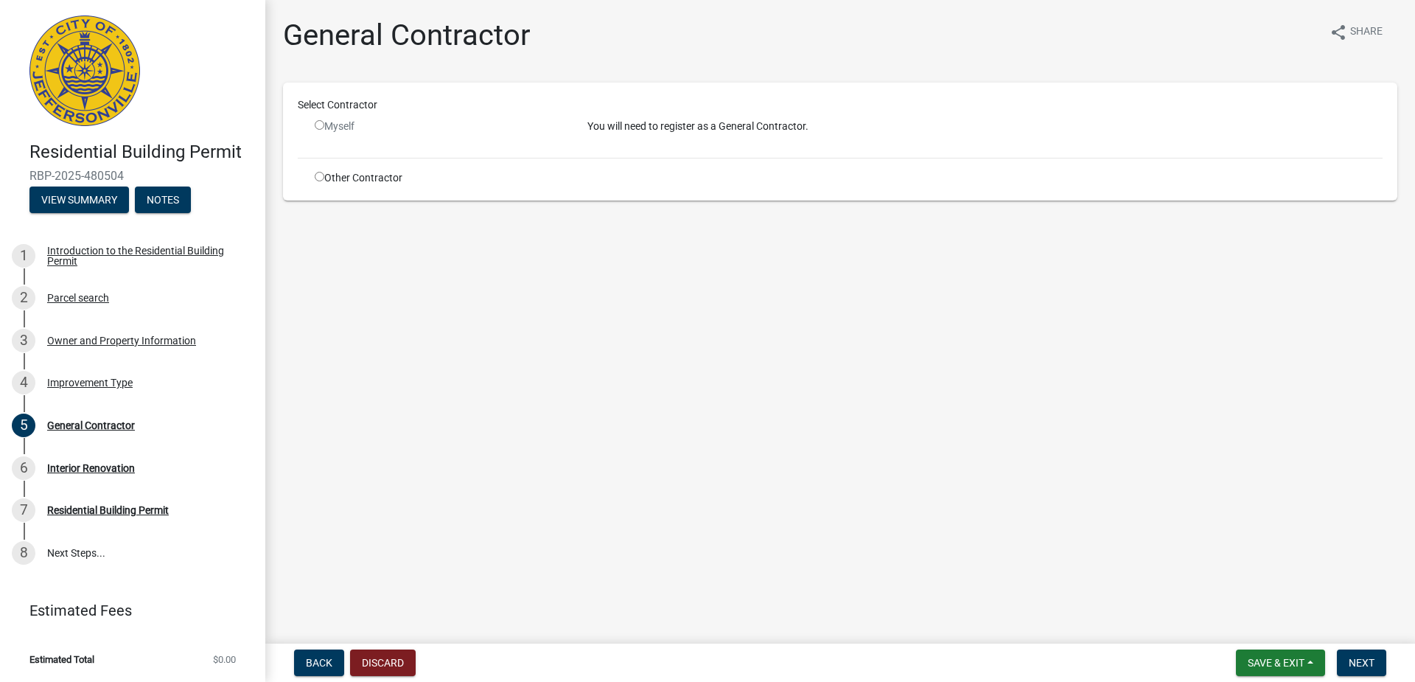
click at [321, 124] on input "radio" at bounding box center [320, 125] width 10 height 10
click at [321, 123] on input "radio" at bounding box center [320, 125] width 10 height 10
radio input "false"
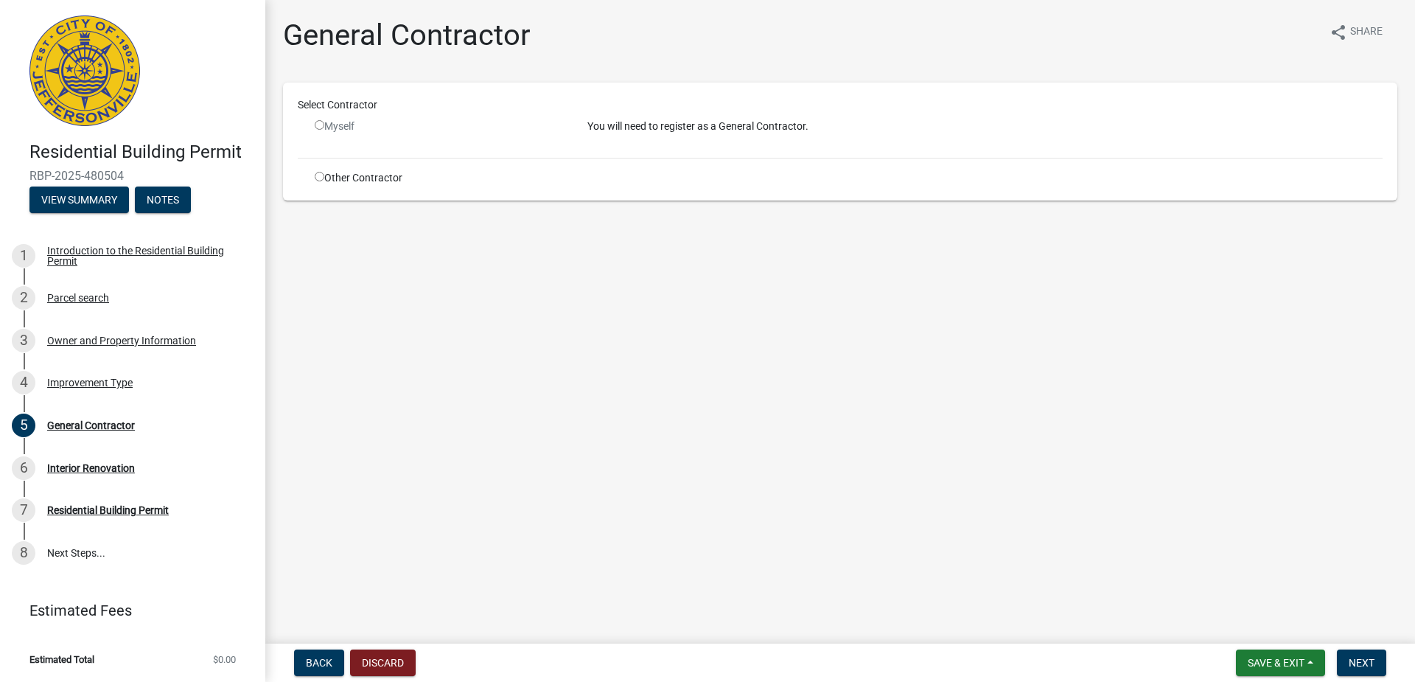
click at [321, 177] on input "radio" at bounding box center [320, 177] width 10 height 10
radio input "true"
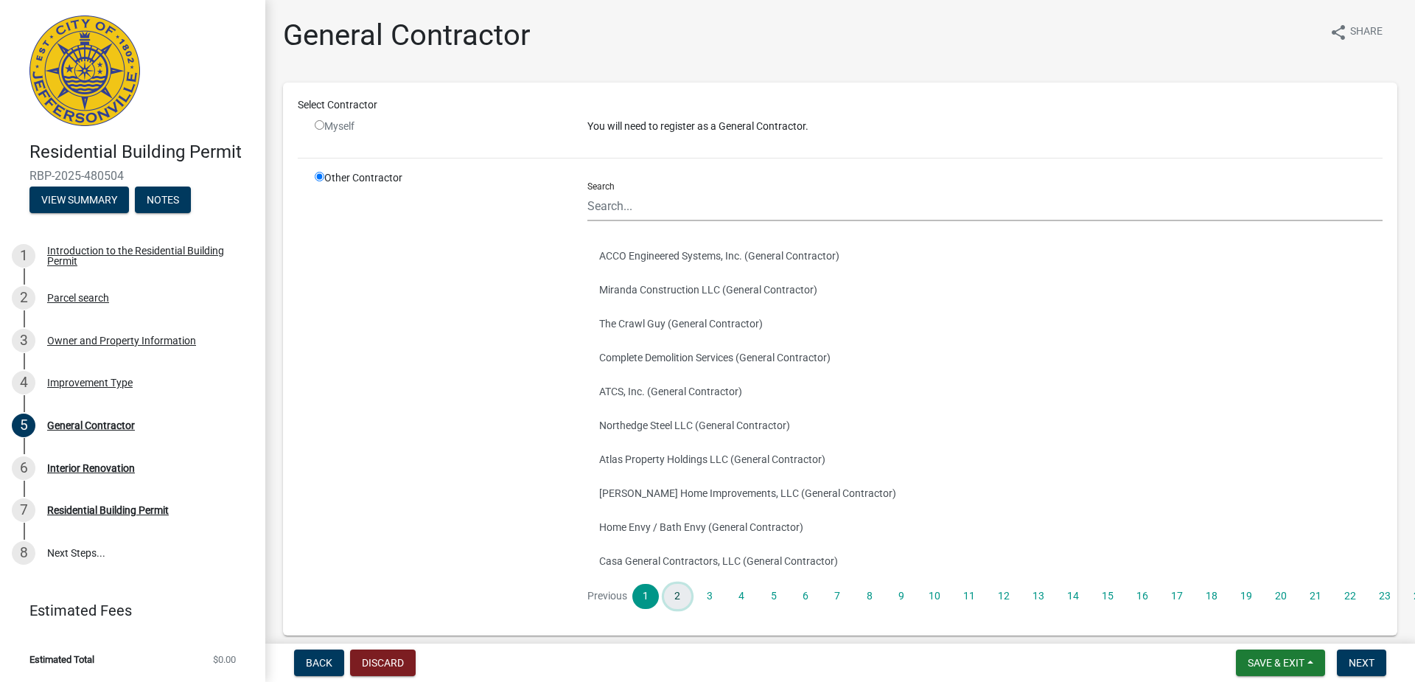
click at [681, 598] on link "2" at bounding box center [677, 596] width 27 height 25
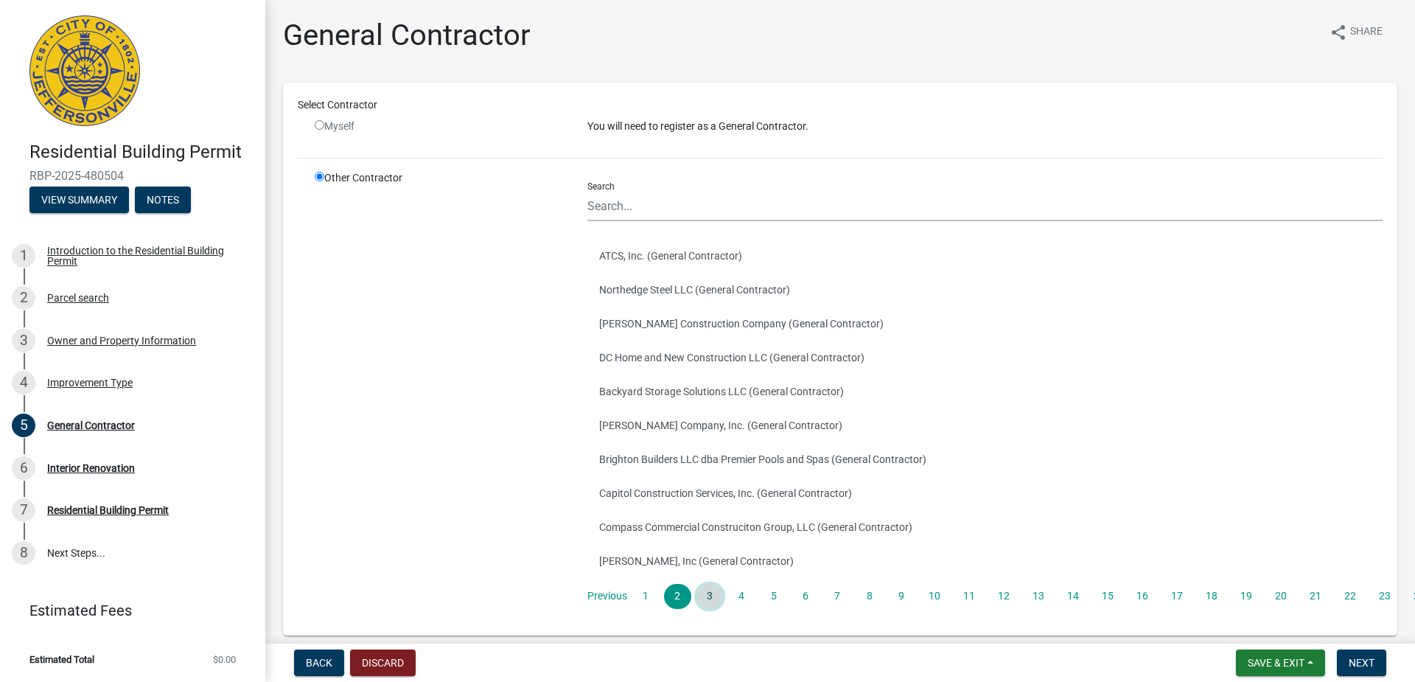
click at [706, 600] on link "3" at bounding box center [709, 596] width 27 height 25
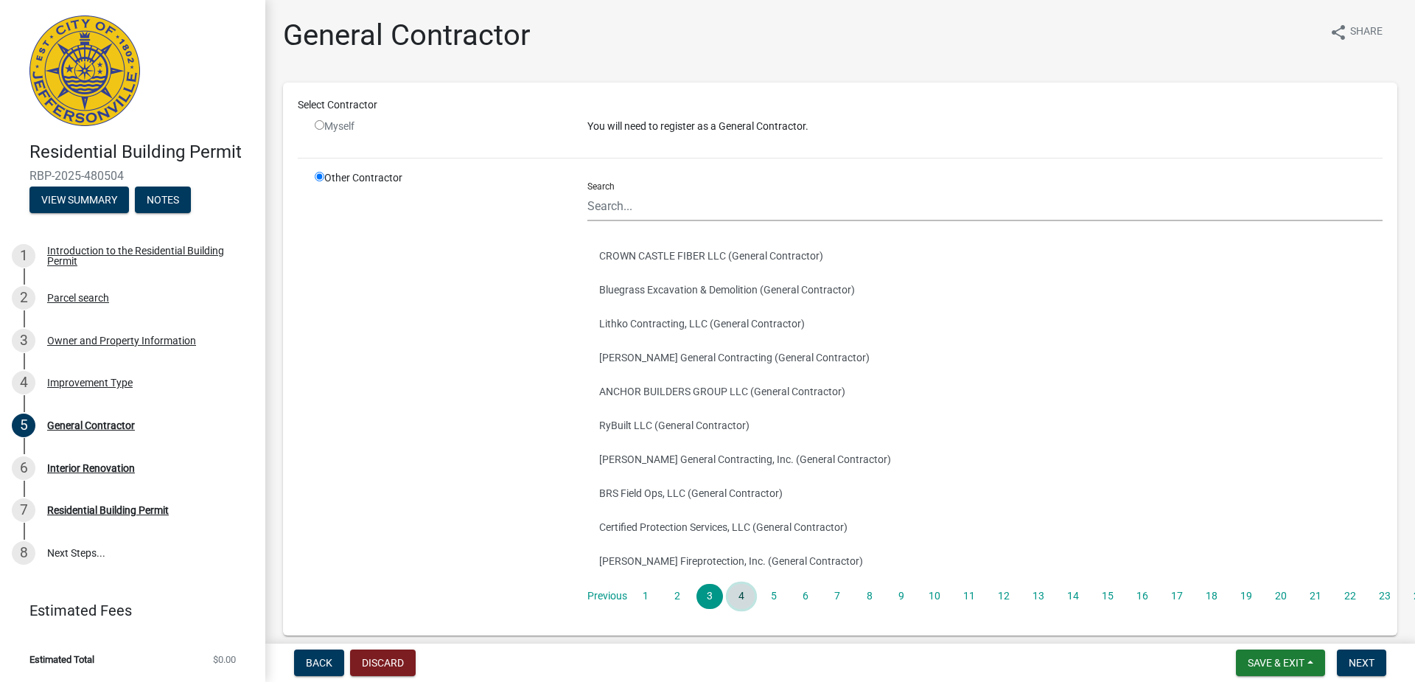
click at [746, 597] on link "4" at bounding box center [741, 596] width 27 height 25
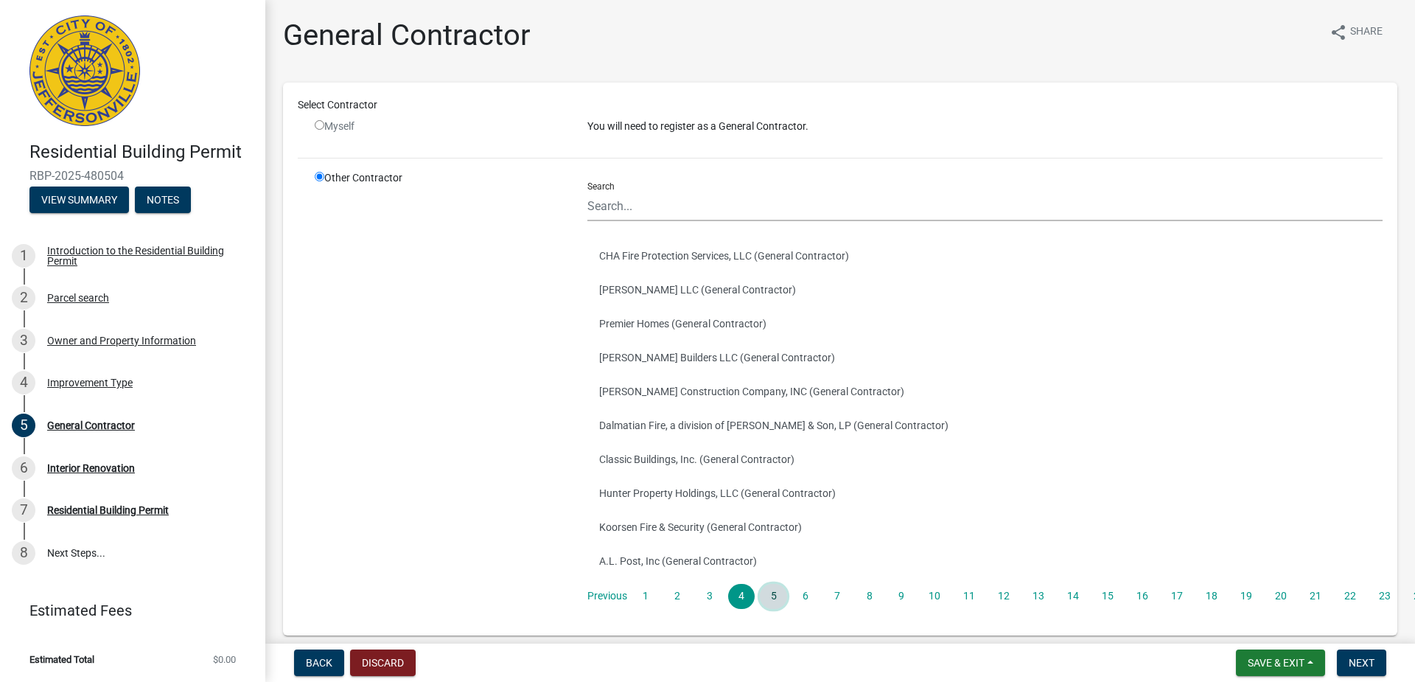
click at [778, 601] on link "5" at bounding box center [773, 596] width 27 height 25
click at [808, 595] on link "6" at bounding box center [805, 596] width 27 height 25
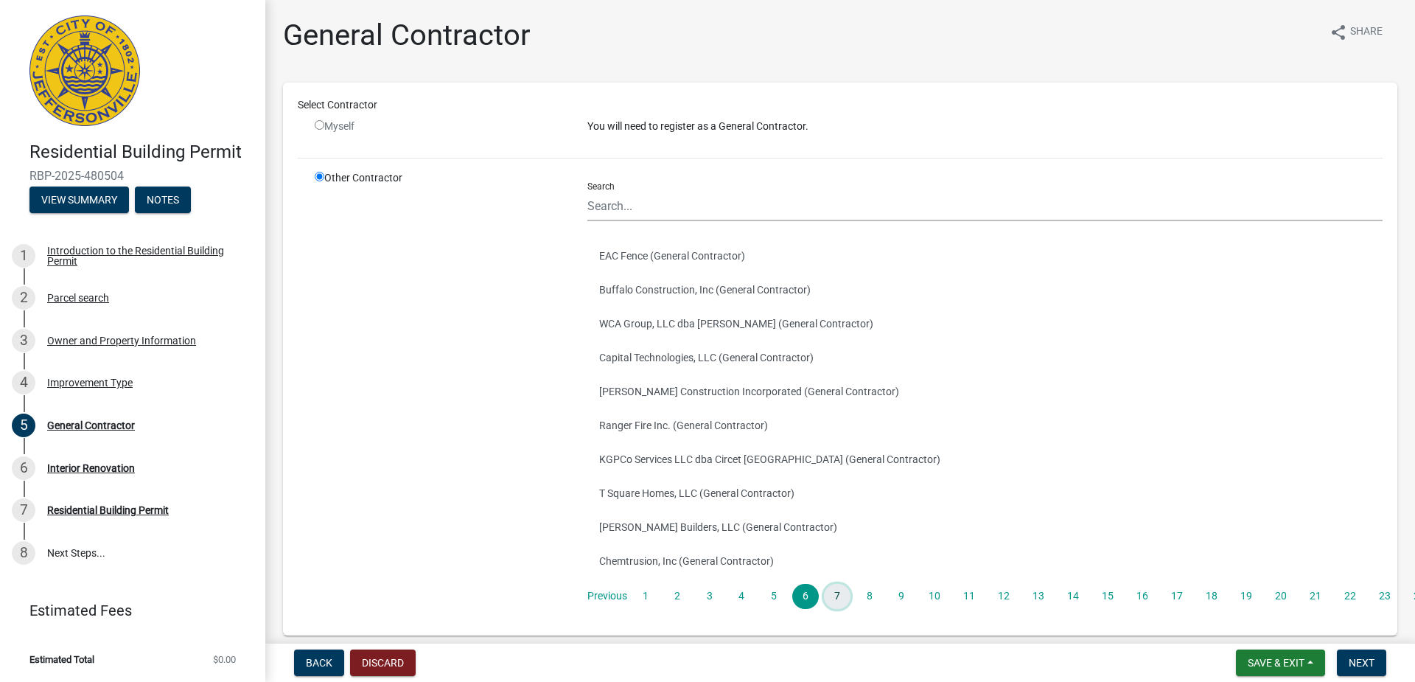
click at [835, 602] on link "7" at bounding box center [837, 596] width 27 height 25
click at [876, 604] on link "8" at bounding box center [869, 596] width 27 height 25
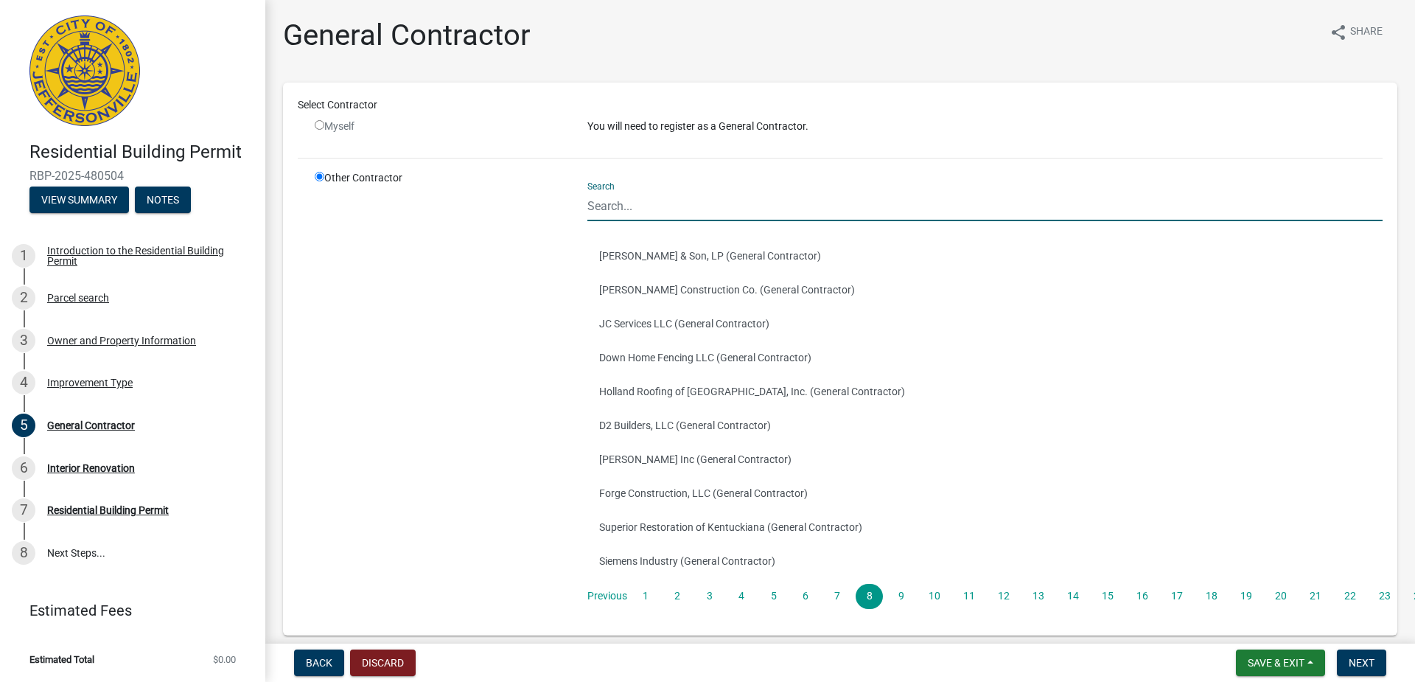
click at [654, 194] on input "Search" at bounding box center [984, 206] width 795 height 30
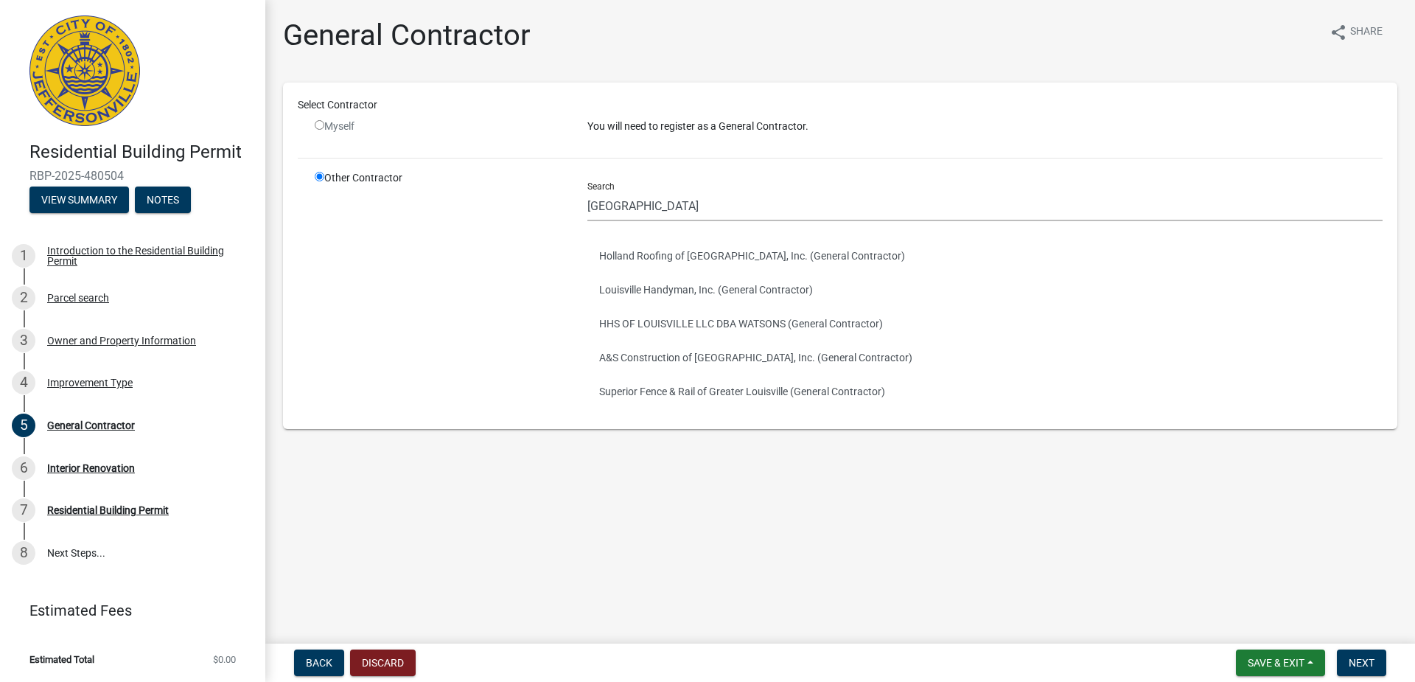
click at [864, 183] on div "Search louisville" at bounding box center [984, 195] width 795 height 51
click at [818, 212] on input "louisville" at bounding box center [984, 206] width 795 height 30
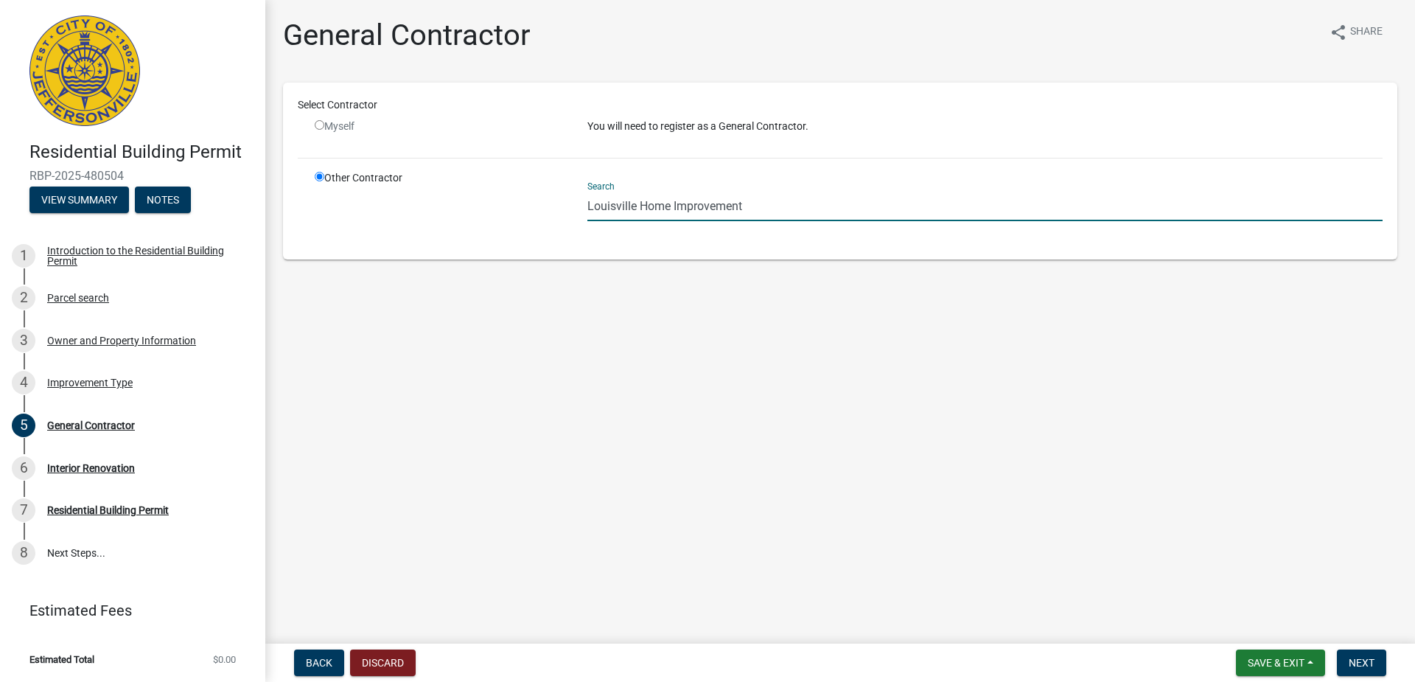
type input "Louisville Home Improvement"
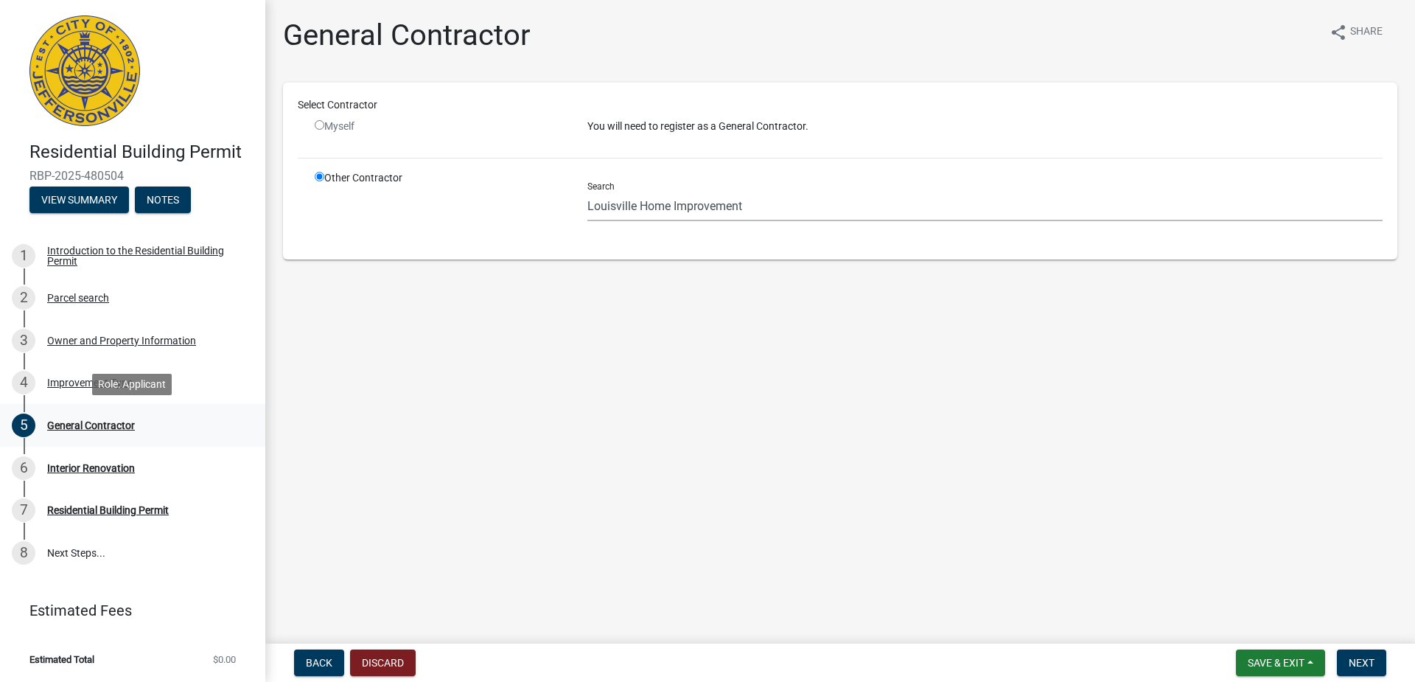
click at [108, 422] on div "General Contractor" at bounding box center [91, 425] width 88 height 10
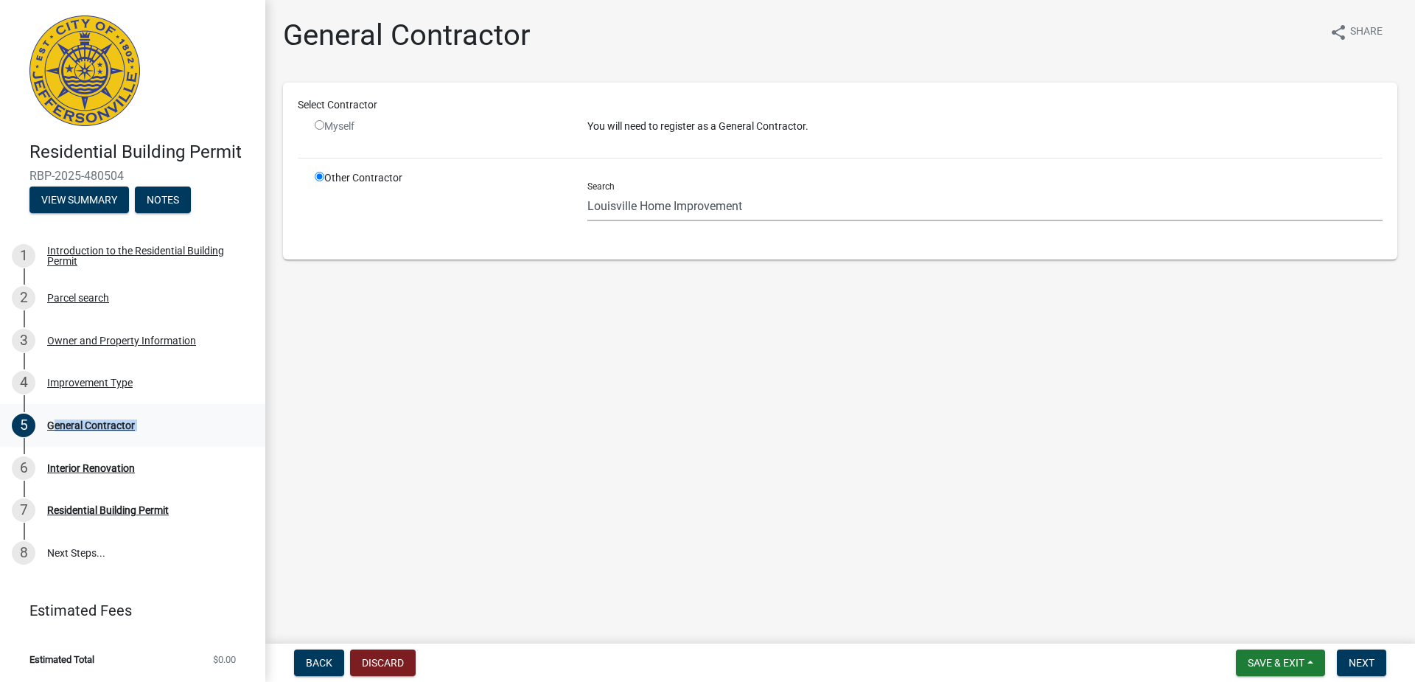
click at [108, 422] on div "General Contractor" at bounding box center [91, 425] width 88 height 10
click at [326, 657] on span "Back" at bounding box center [319, 663] width 27 height 12
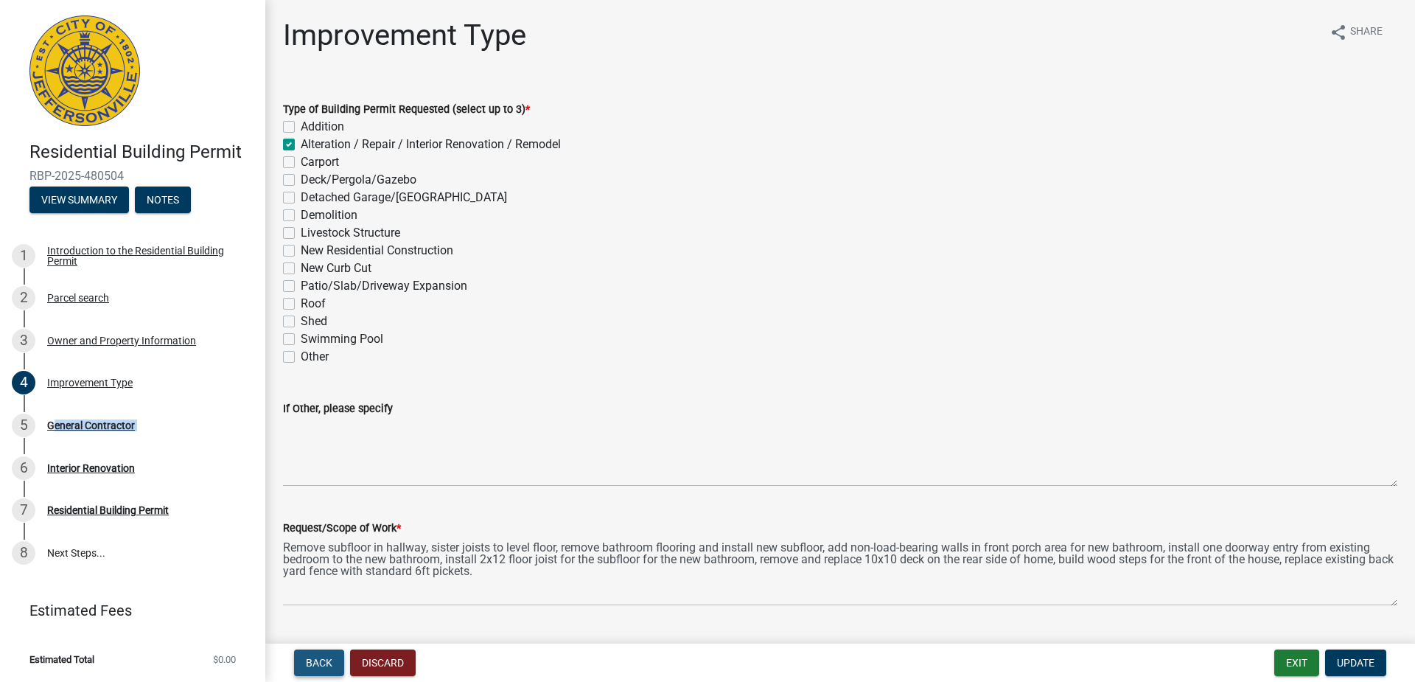
click at [326, 657] on span "Back" at bounding box center [319, 663] width 27 height 12
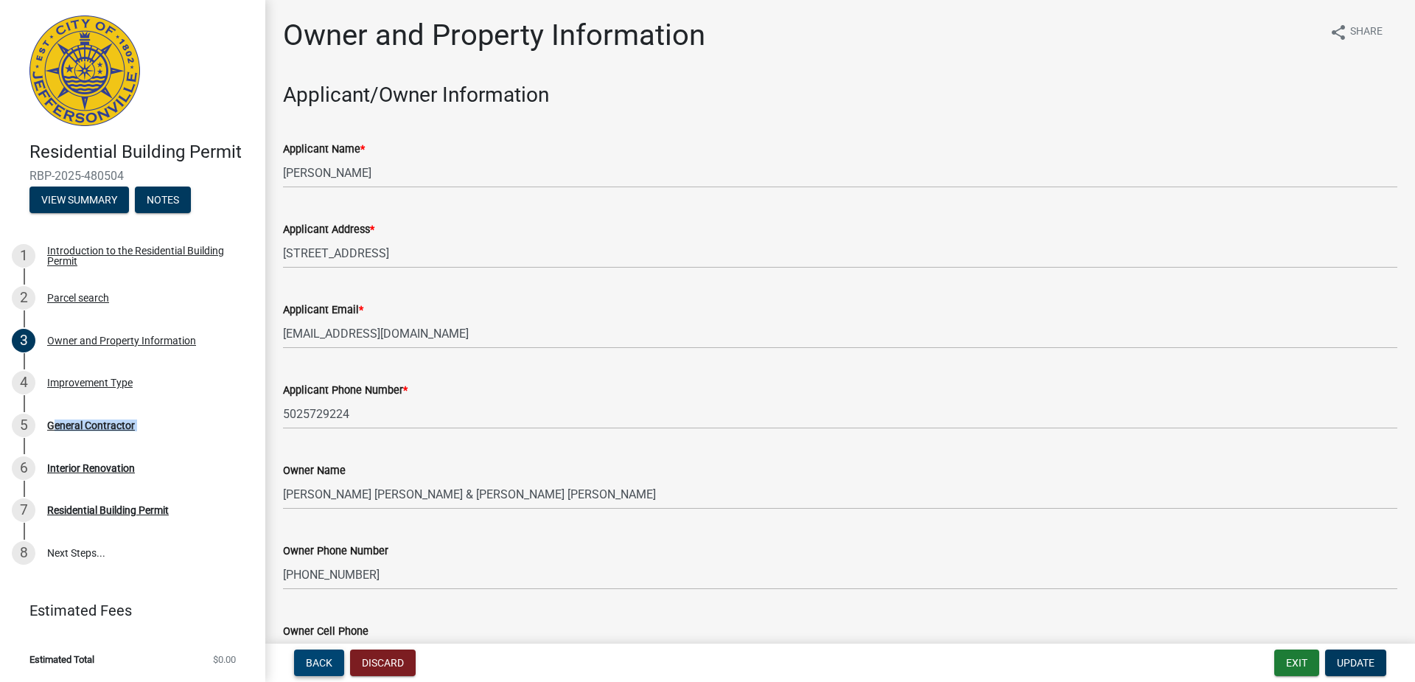
click at [326, 657] on span "Back" at bounding box center [319, 663] width 27 height 12
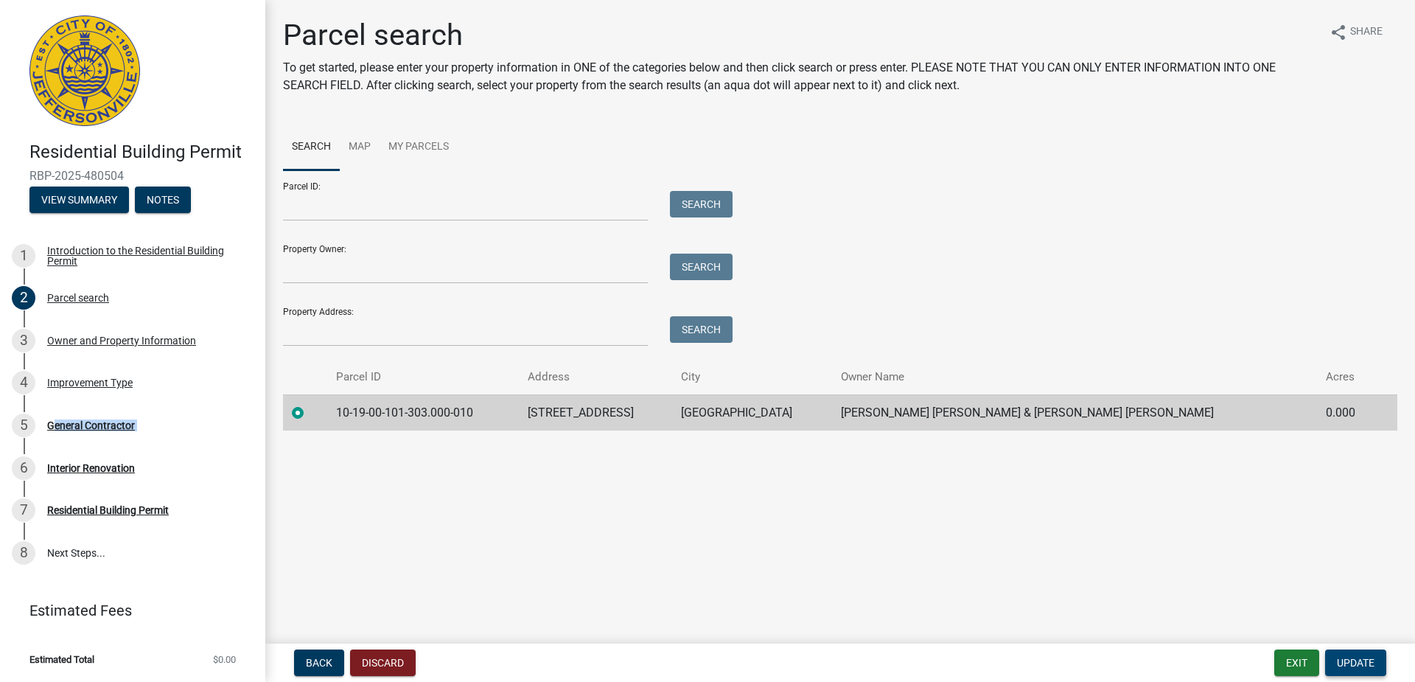
click at [1349, 657] on span "Update" at bounding box center [1356, 663] width 38 height 12
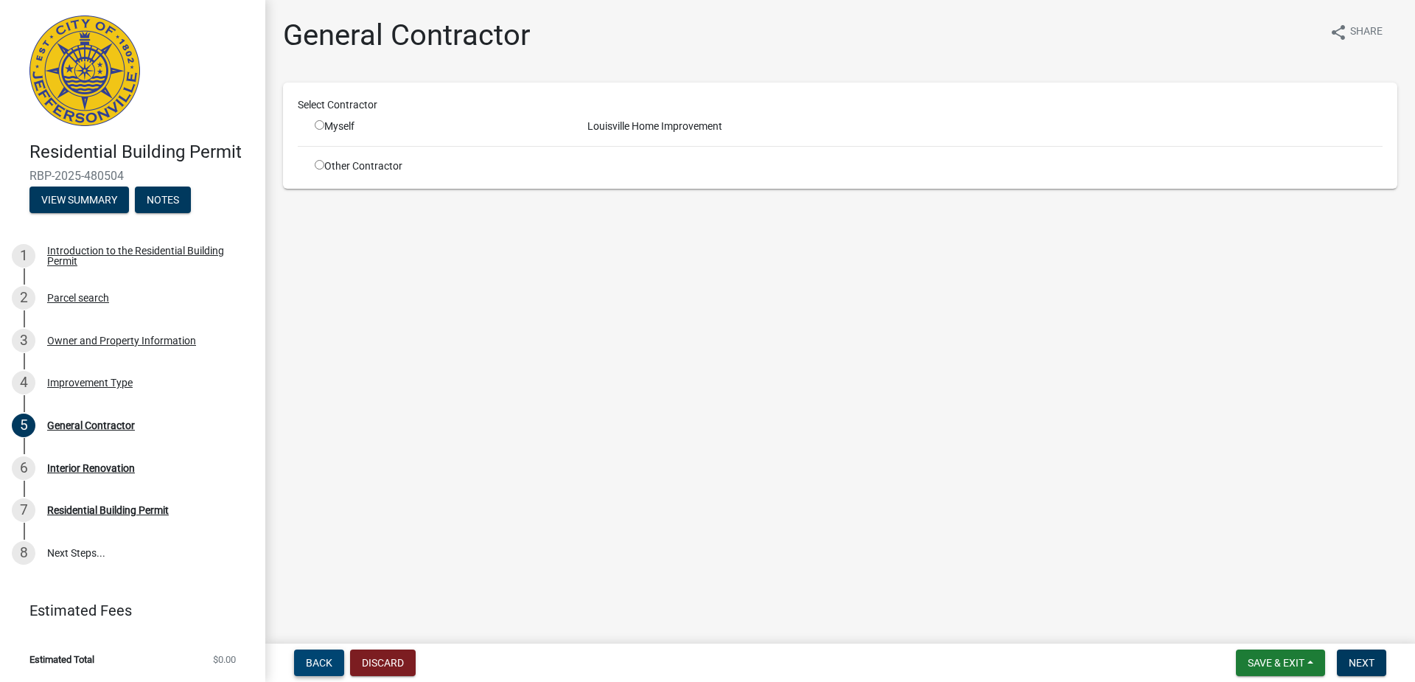
click at [333, 659] on button "Back" at bounding box center [319, 662] width 50 height 27
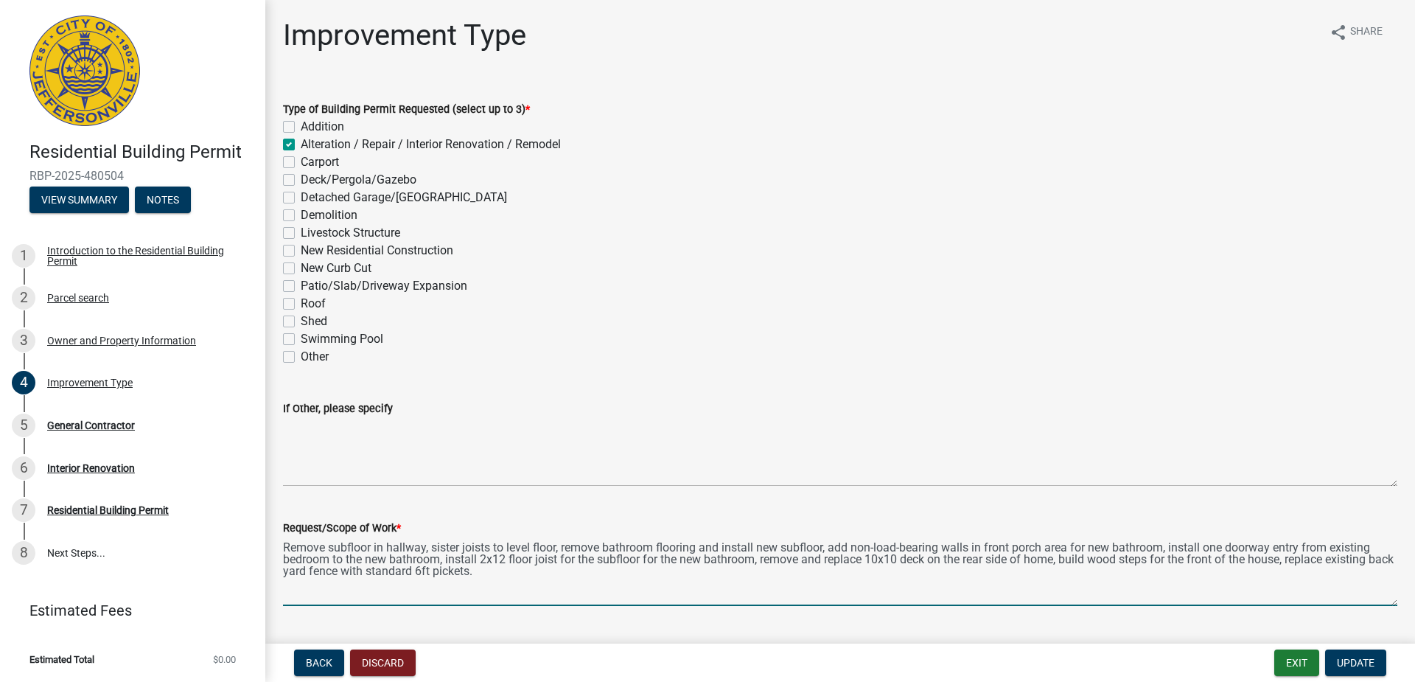
click at [551, 570] on textarea "Remove subfloor in hallway, sister joists to level floor, remove bathroom floor…" at bounding box center [840, 571] width 1114 height 69
type textarea "Remove subfloor in hallway, sister joists to level floor, remove bathroom floor…"
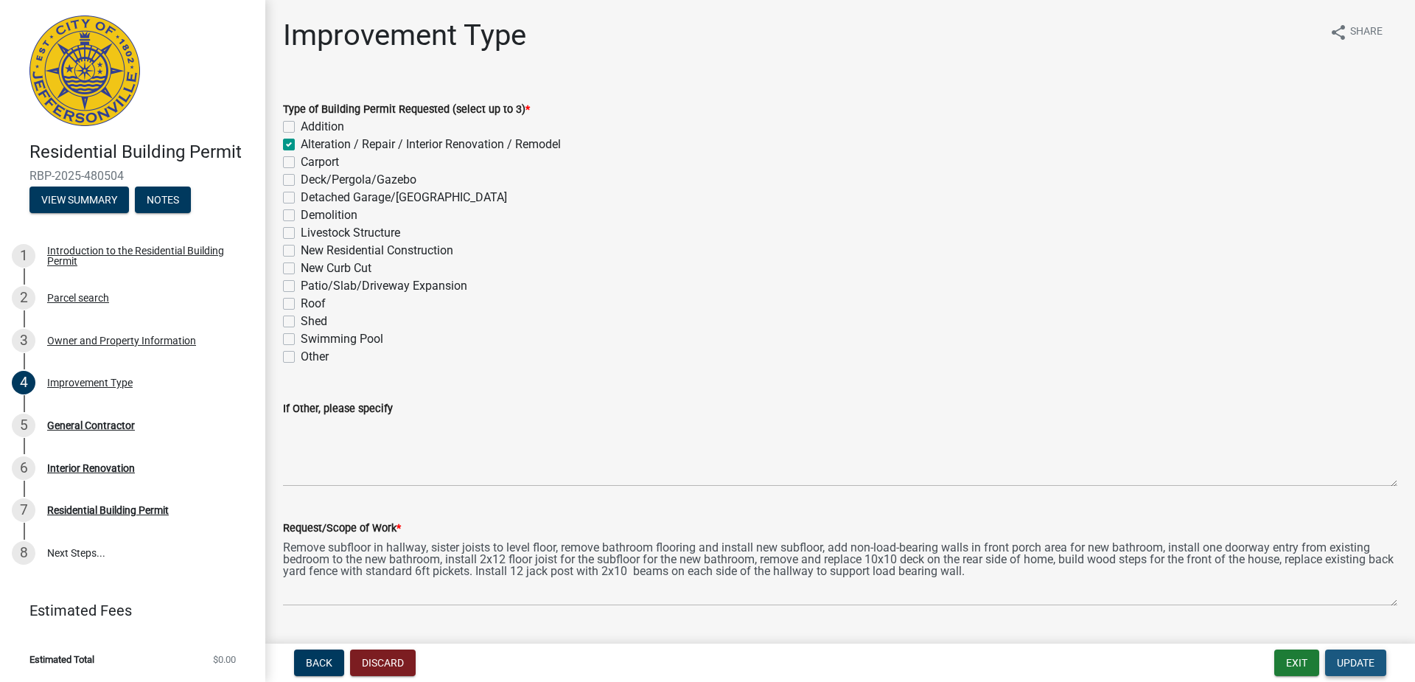
click at [1339, 659] on span "Update" at bounding box center [1356, 663] width 38 height 12
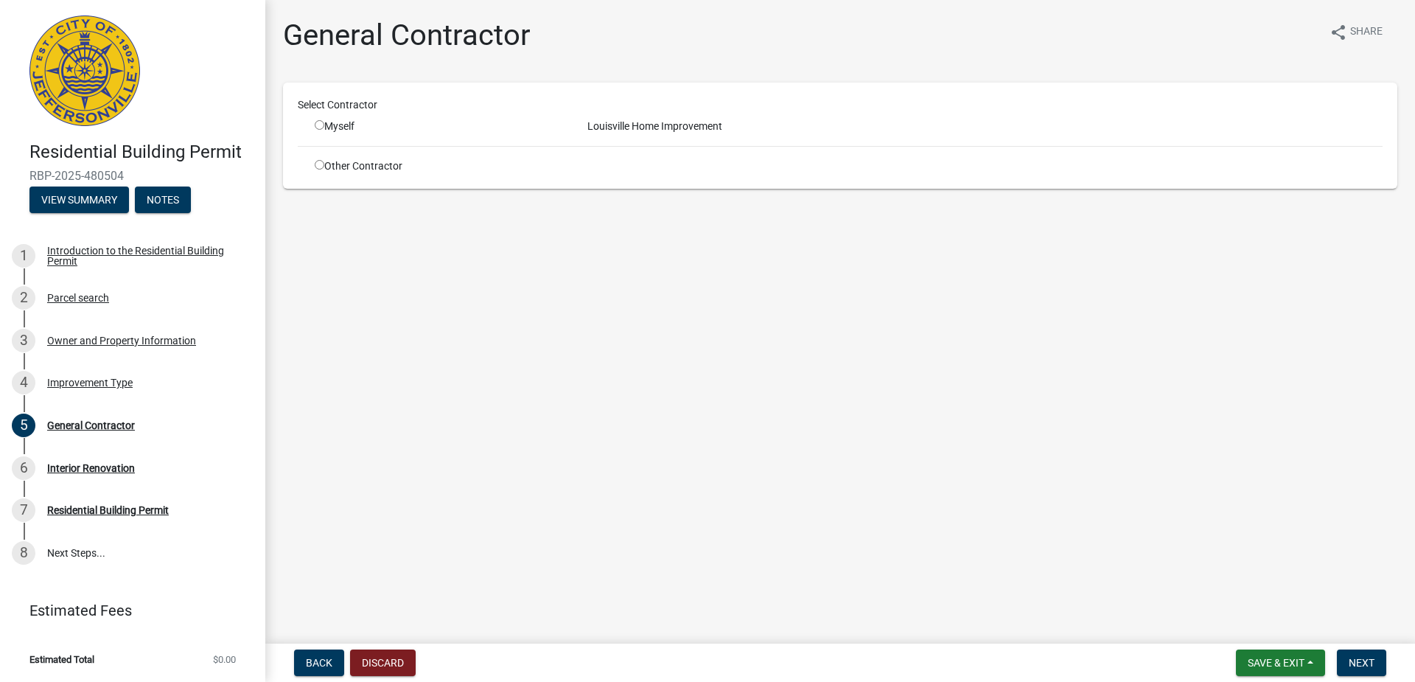
click at [321, 126] on input "radio" at bounding box center [320, 125] width 10 height 10
radio input "true"
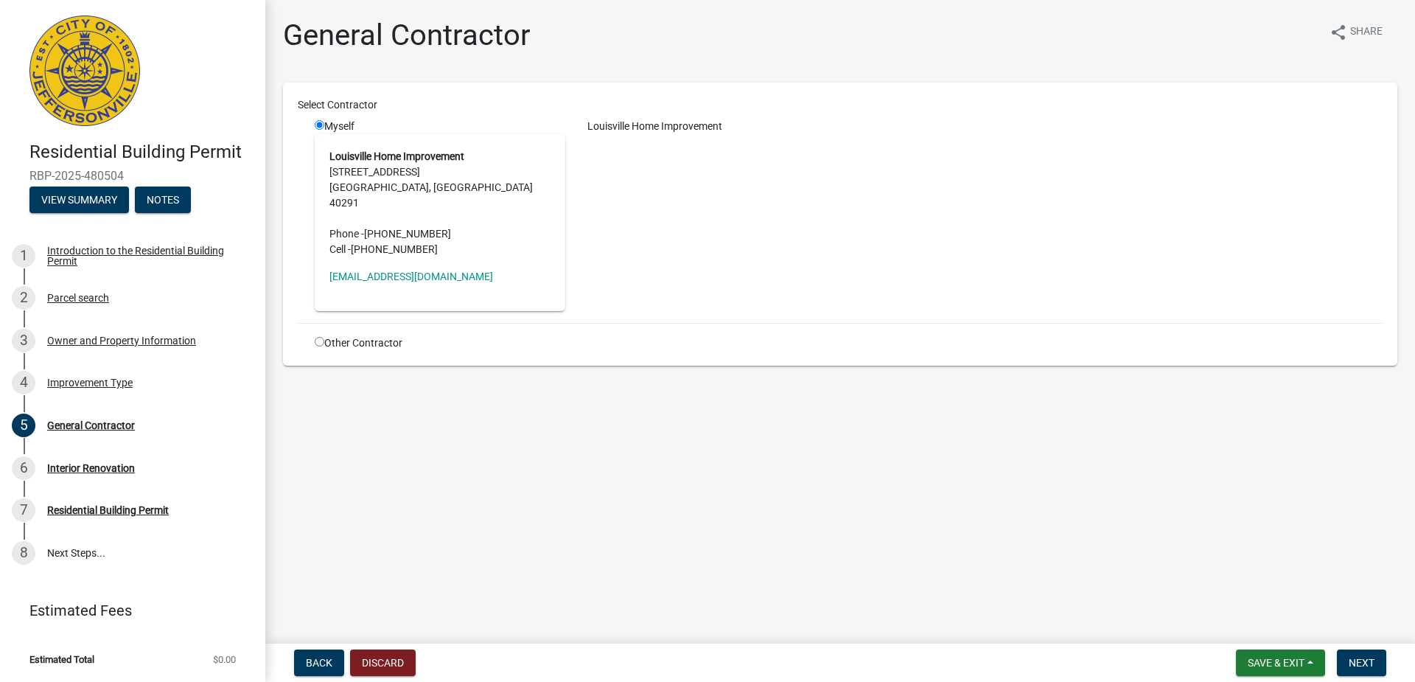
click at [438, 185] on address "Louisville Home Improvement 8815 Cedar Creek Rd Louisville, KY 40291 Phone - (5…" at bounding box center [439, 203] width 221 height 108
click at [1350, 658] on span "Next" at bounding box center [1362, 663] width 26 height 12
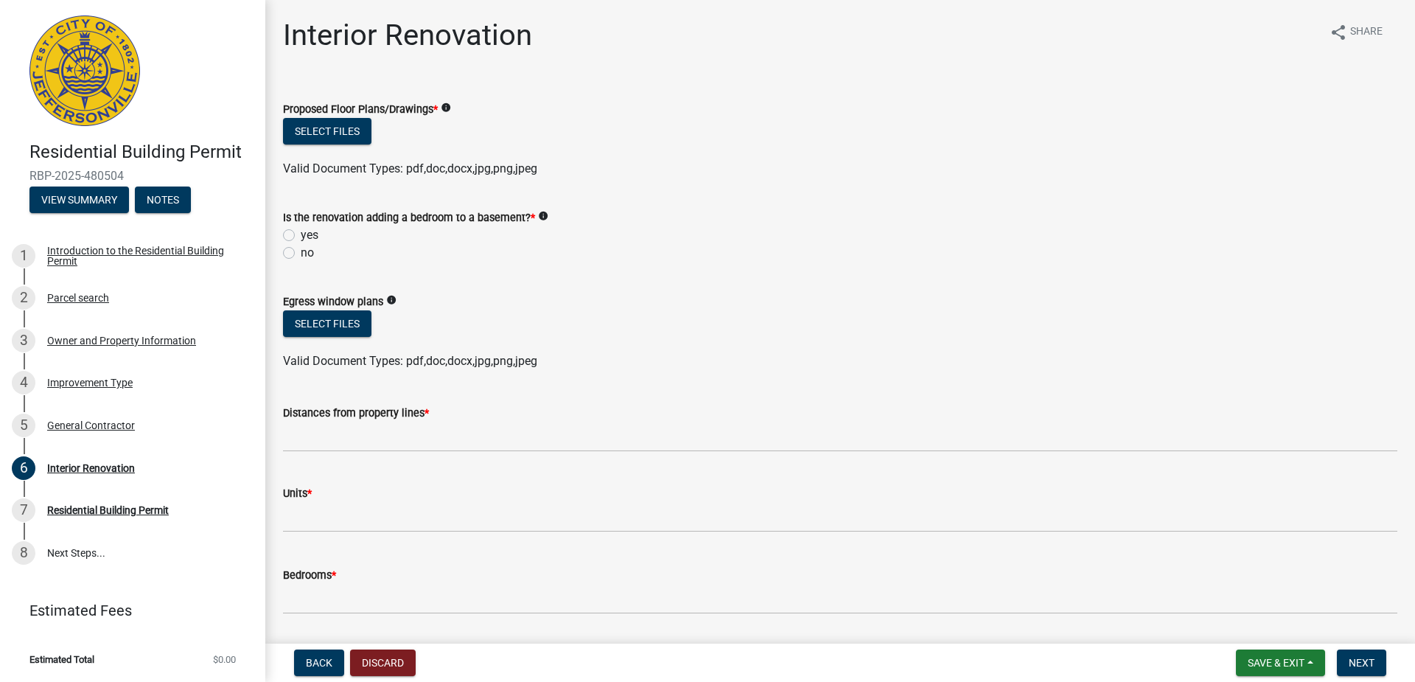
click at [301, 256] on label "no" at bounding box center [307, 253] width 13 height 18
click at [301, 254] on input "no" at bounding box center [306, 249] width 10 height 10
radio input "true"
click at [345, 130] on button "Select files" at bounding box center [327, 131] width 88 height 27
click at [448, 111] on icon "info" at bounding box center [446, 107] width 10 height 10
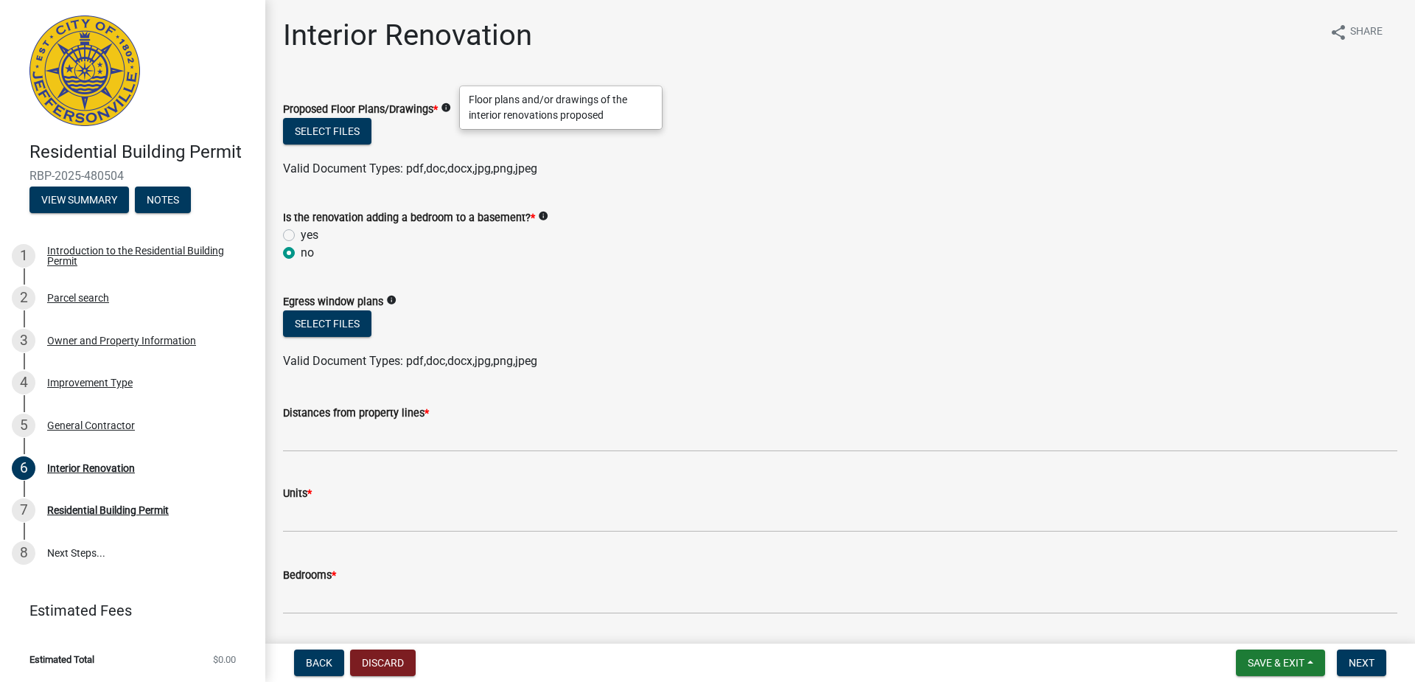
click at [448, 111] on icon "info" at bounding box center [446, 107] width 10 height 10
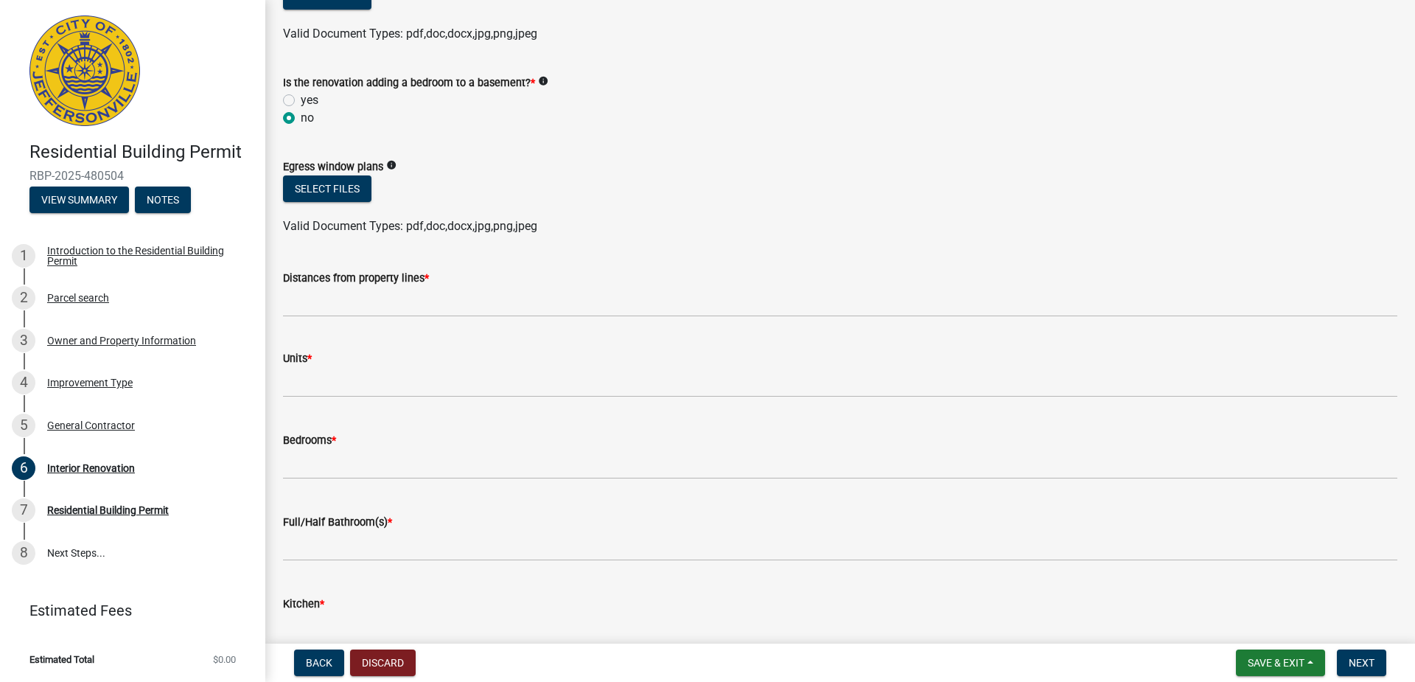
scroll to position [147, 0]
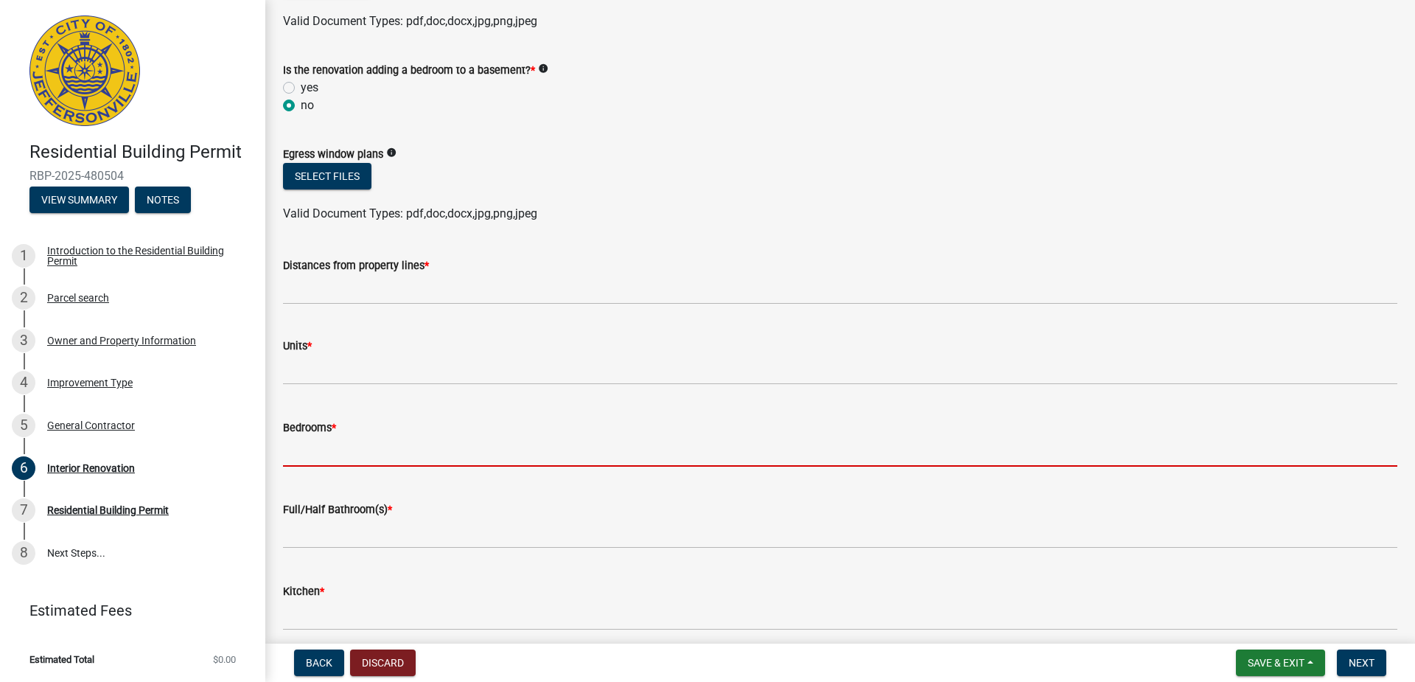
click at [395, 444] on input "text" at bounding box center [840, 451] width 1114 height 30
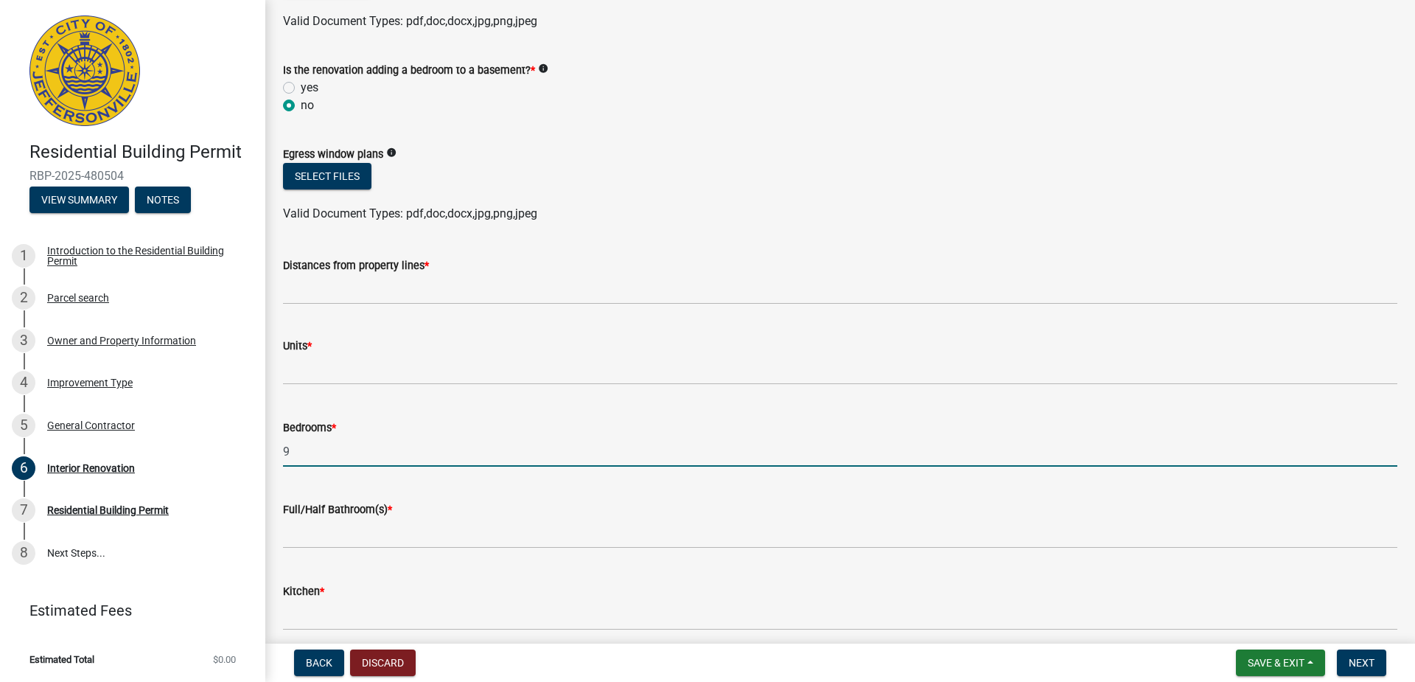
type input "9"
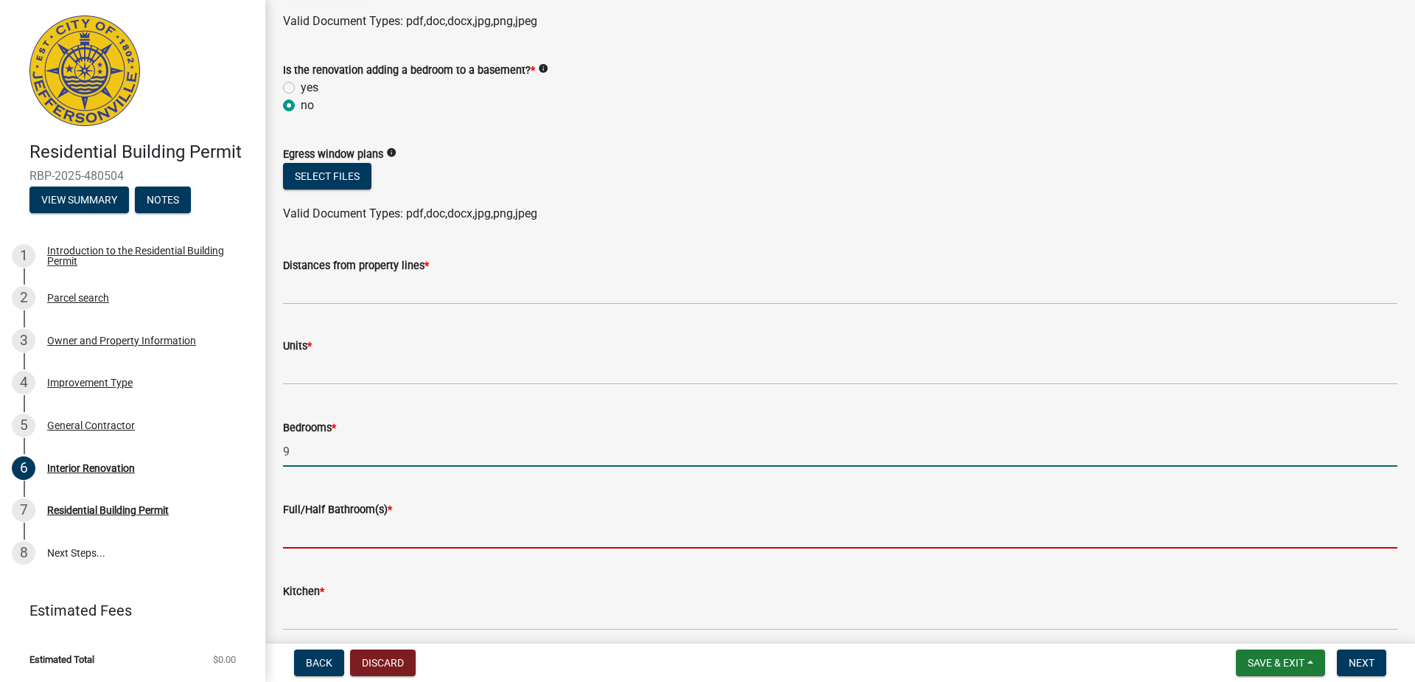
click at [388, 531] on input "text" at bounding box center [840, 533] width 1114 height 30
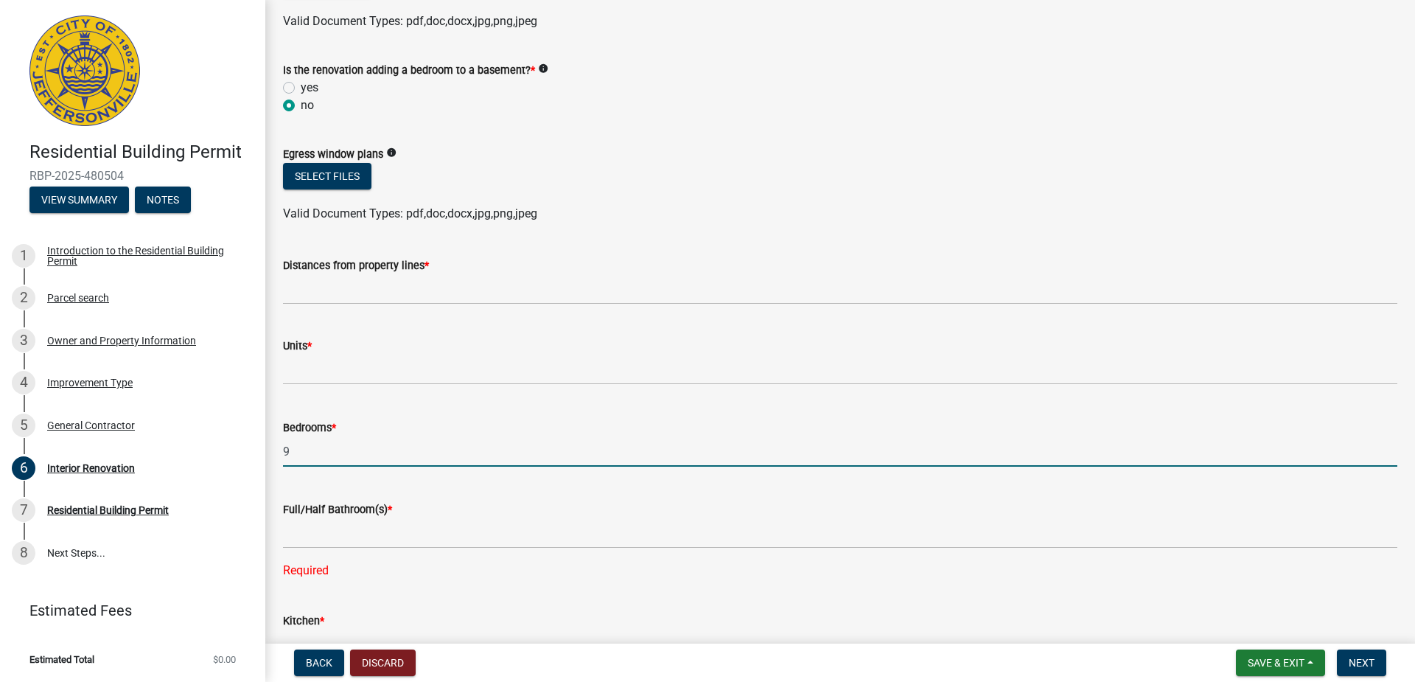
click at [358, 450] on input "9" at bounding box center [840, 451] width 1114 height 30
type input "3"
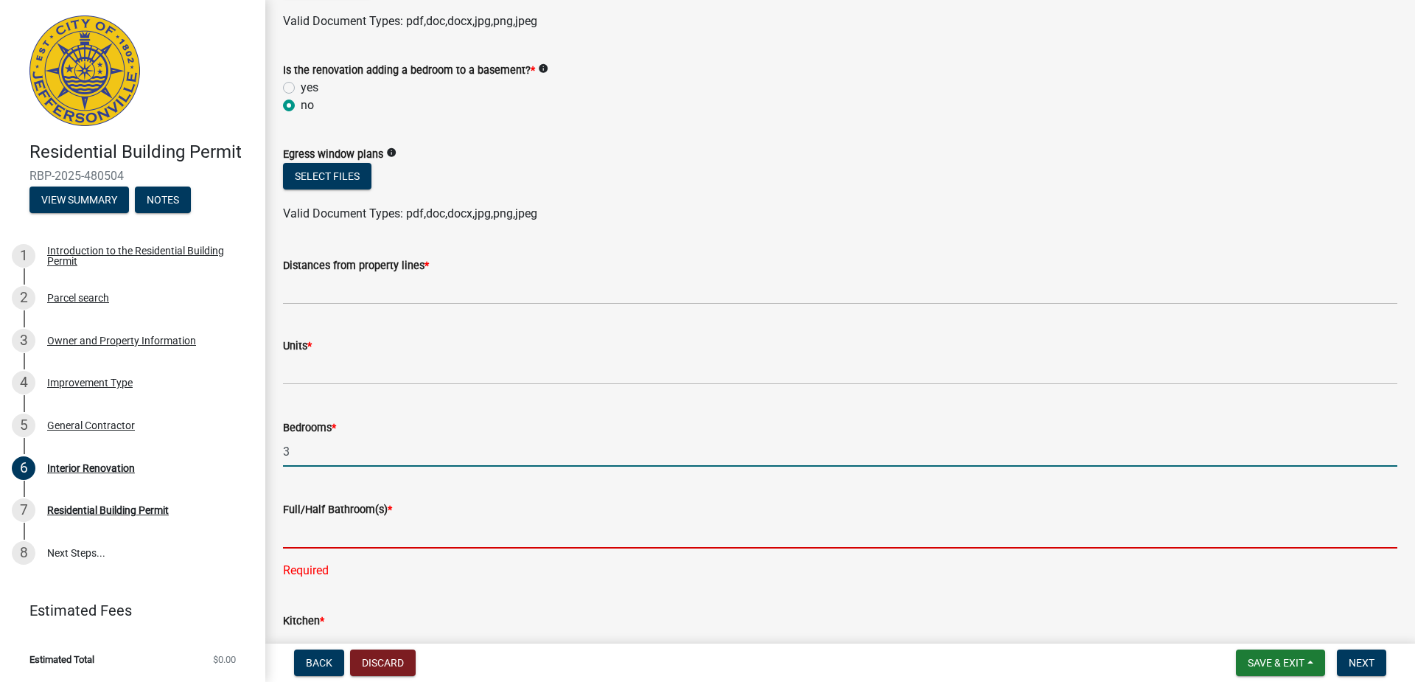
click at [399, 540] on input "text" at bounding box center [840, 533] width 1114 height 30
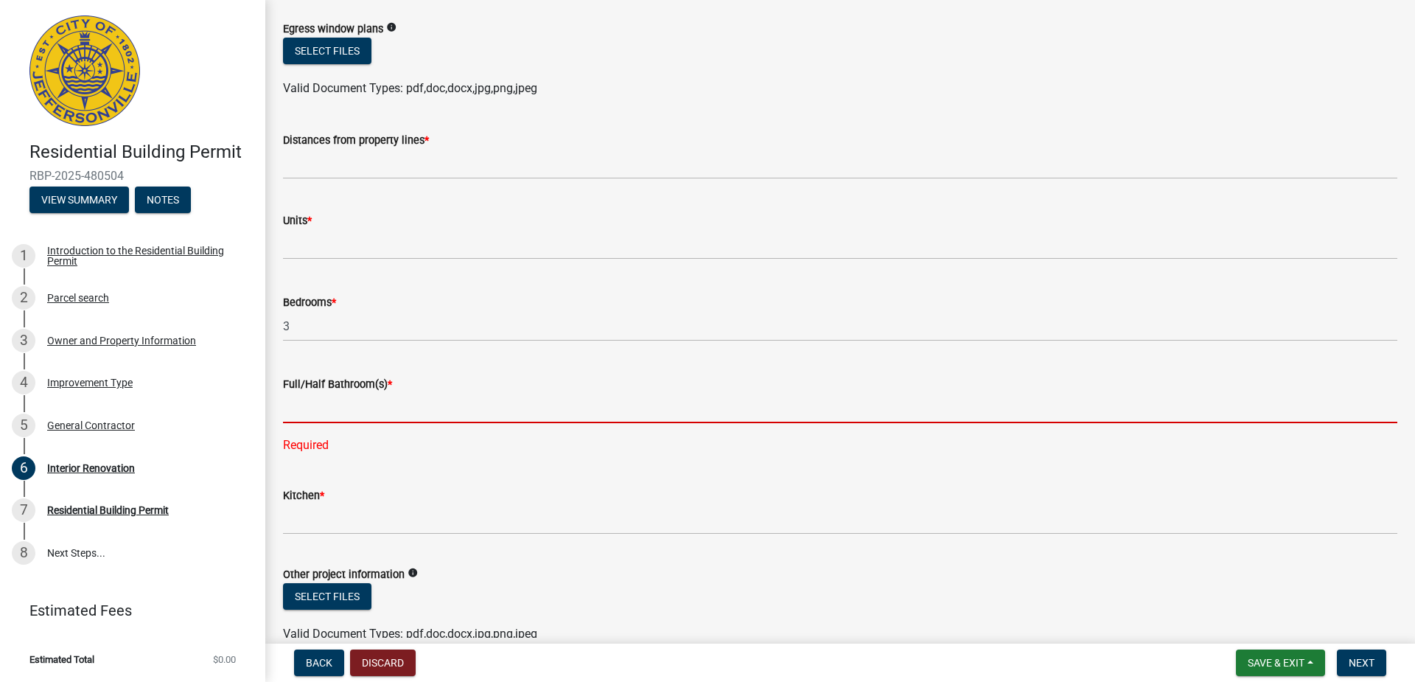
scroll to position [295, 0]
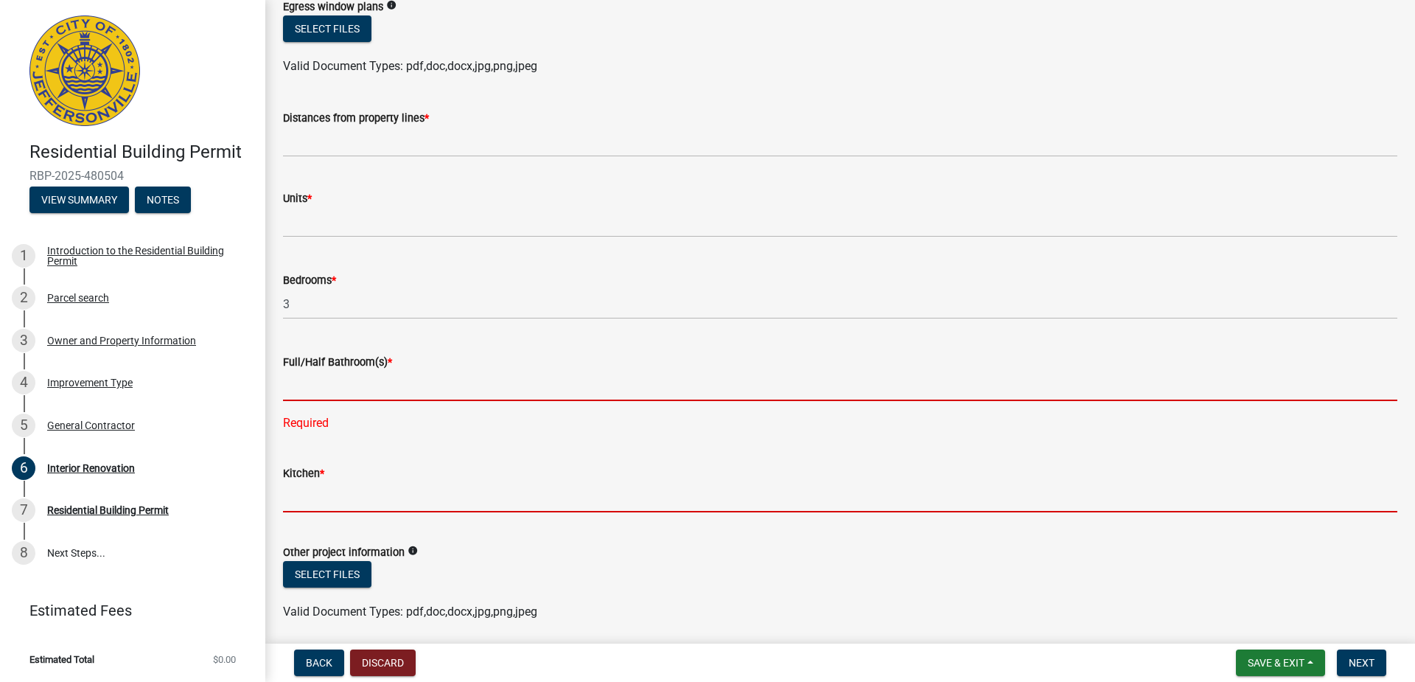
click at [364, 500] on input "text" at bounding box center [840, 497] width 1114 height 30
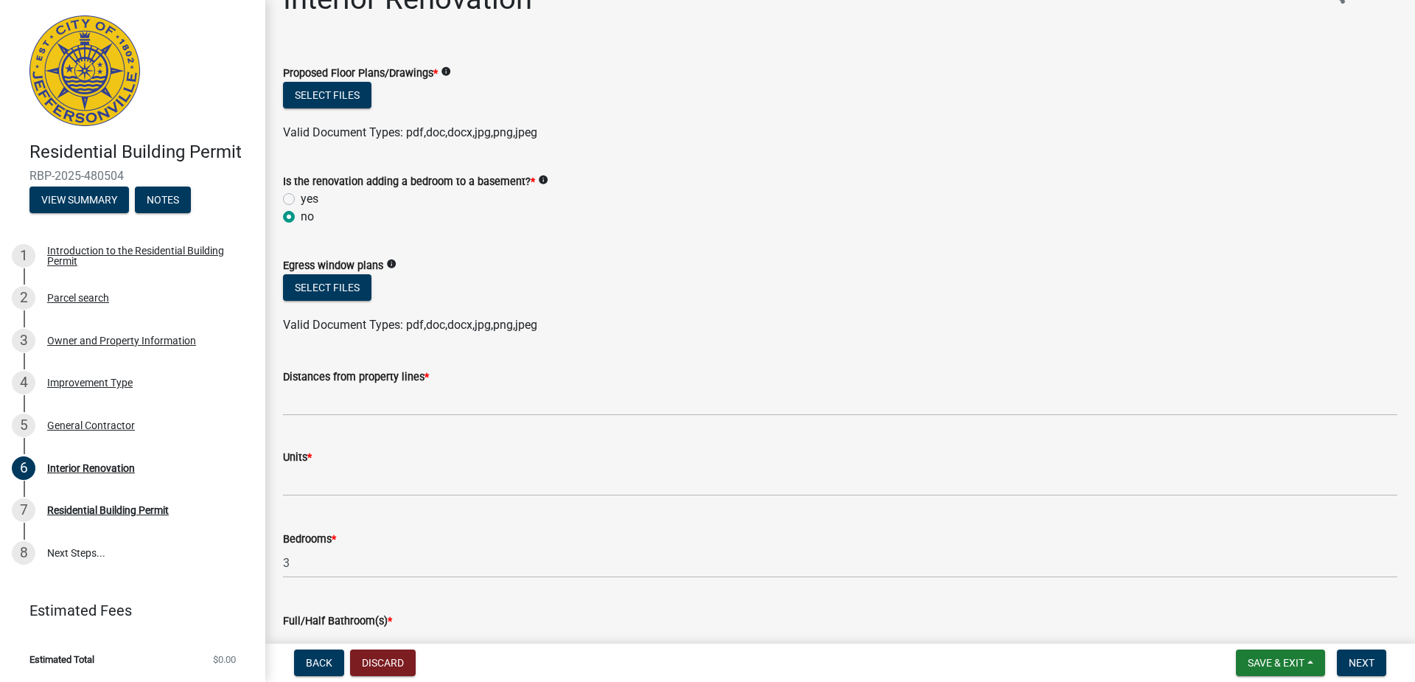
scroll to position [0, 0]
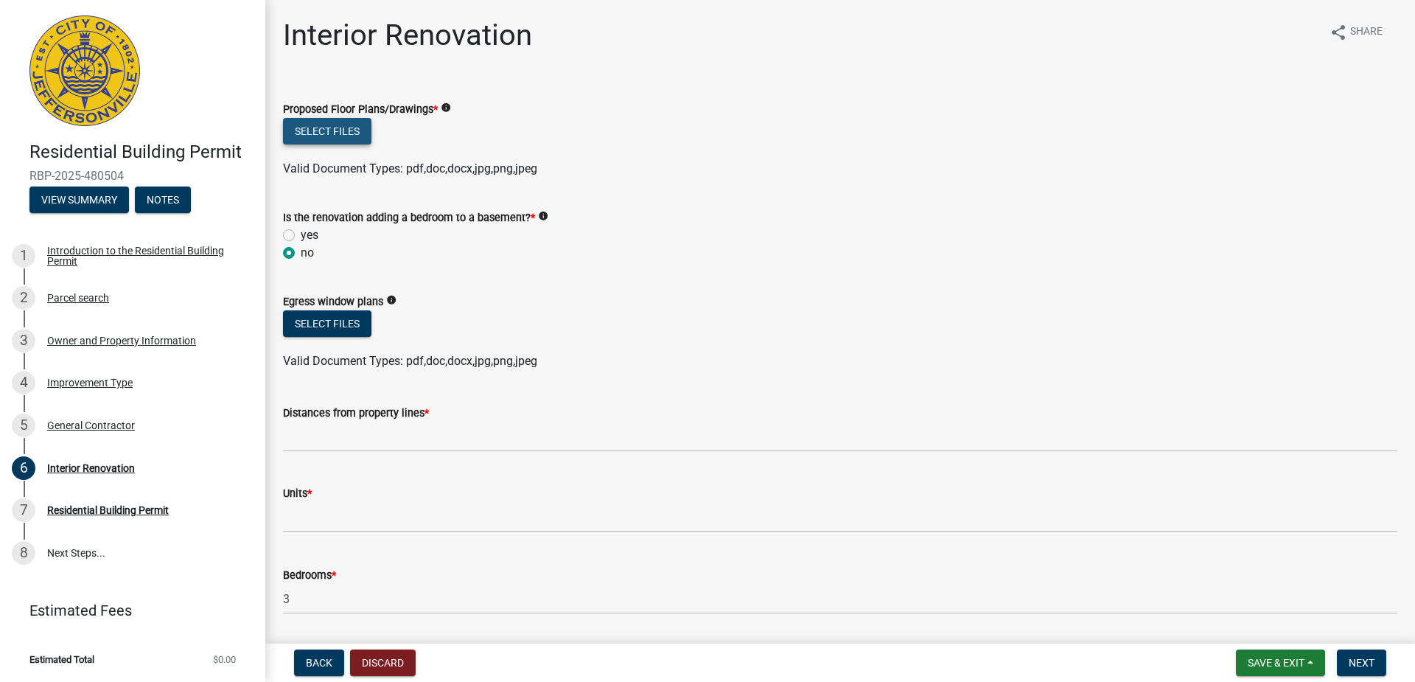
click at [346, 139] on button "Select files" at bounding box center [327, 131] width 88 height 27
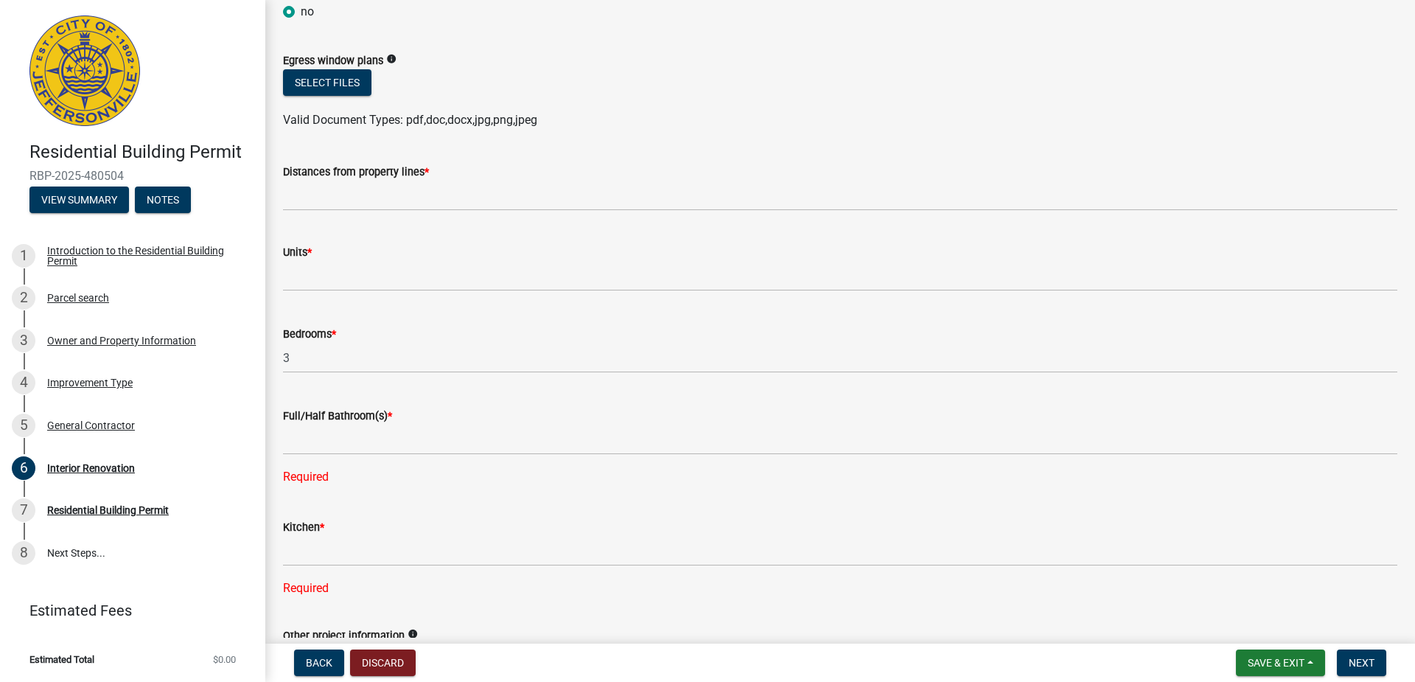
scroll to position [368, 0]
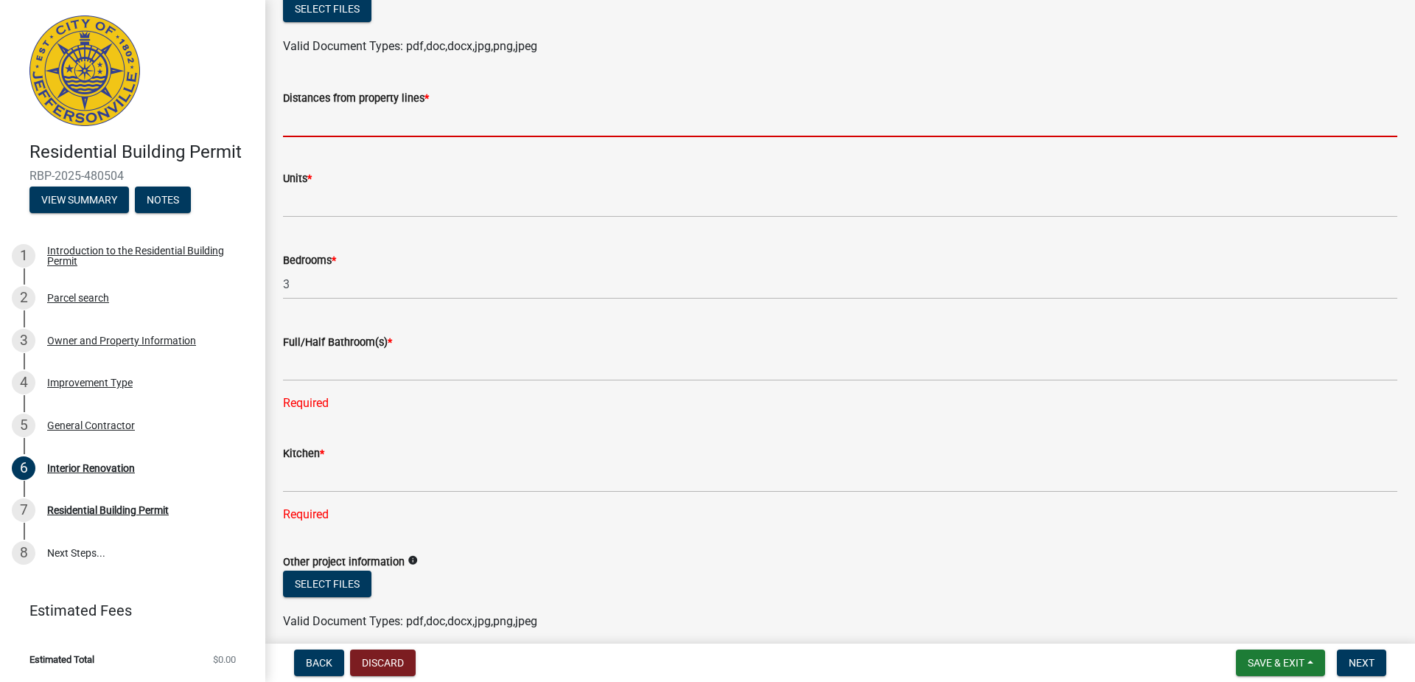
click at [424, 120] on input "Distances from property lines *" at bounding box center [840, 122] width 1114 height 30
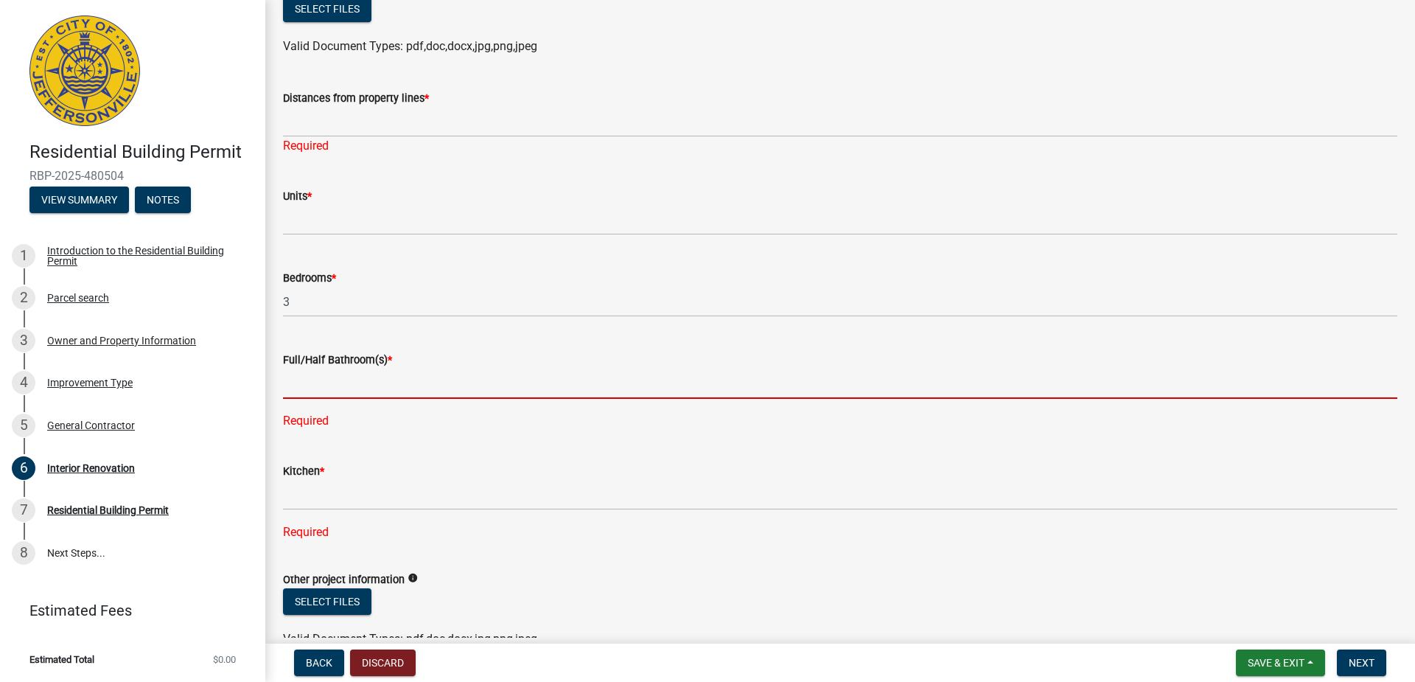
click at [367, 371] on input "text" at bounding box center [840, 383] width 1114 height 30
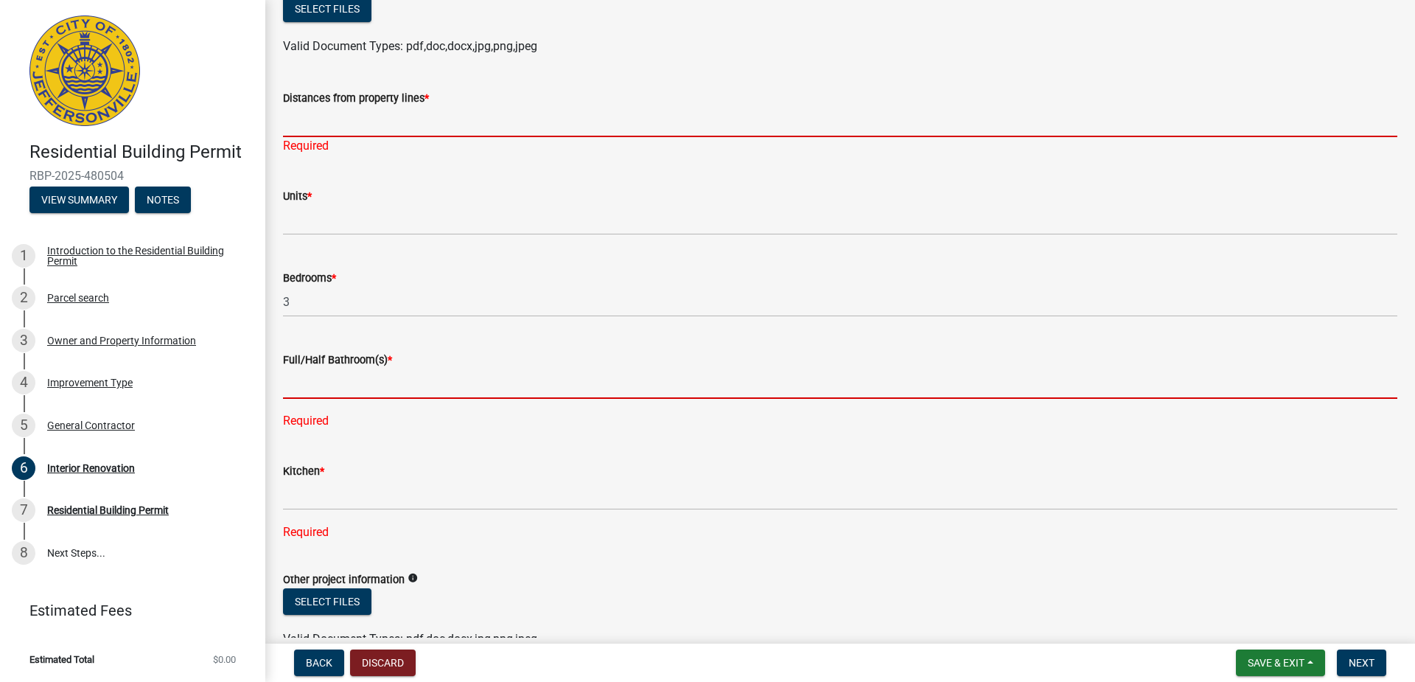
click at [415, 119] on input "Distances from property lines *" at bounding box center [840, 122] width 1114 height 30
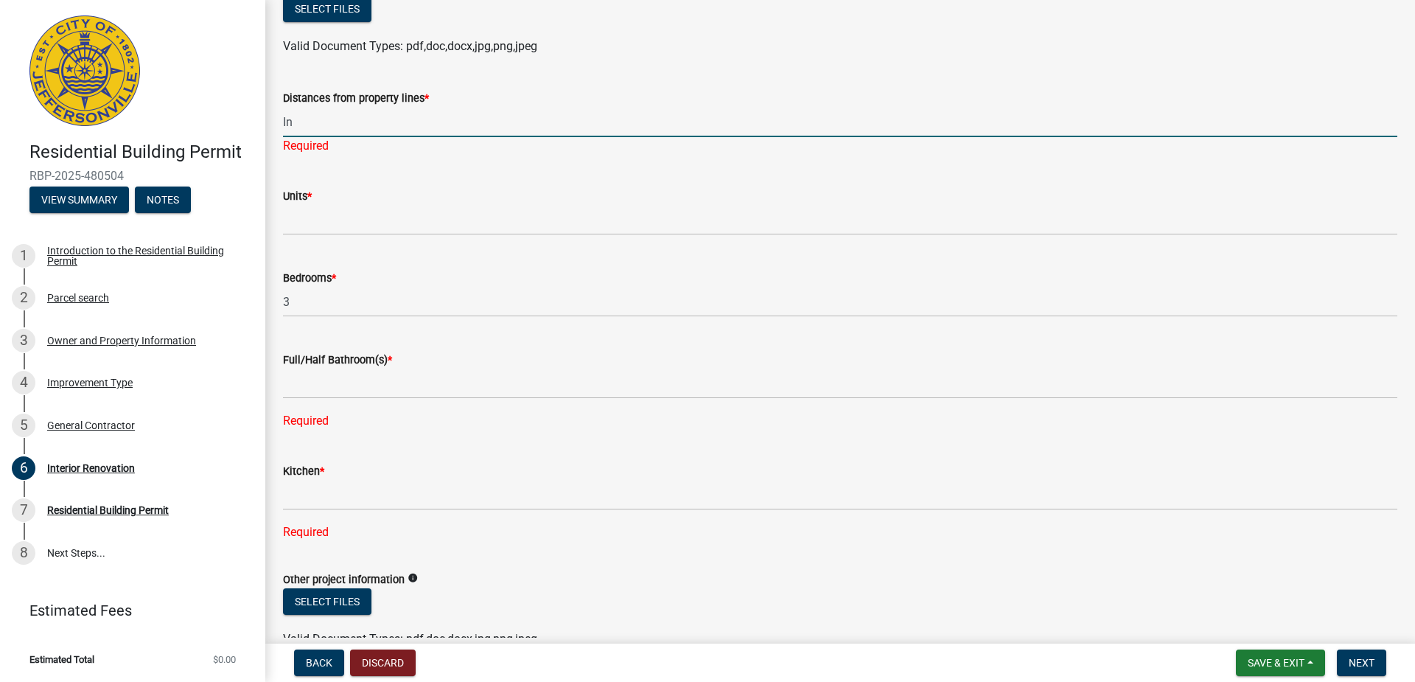
type input "I"
type input "NA"
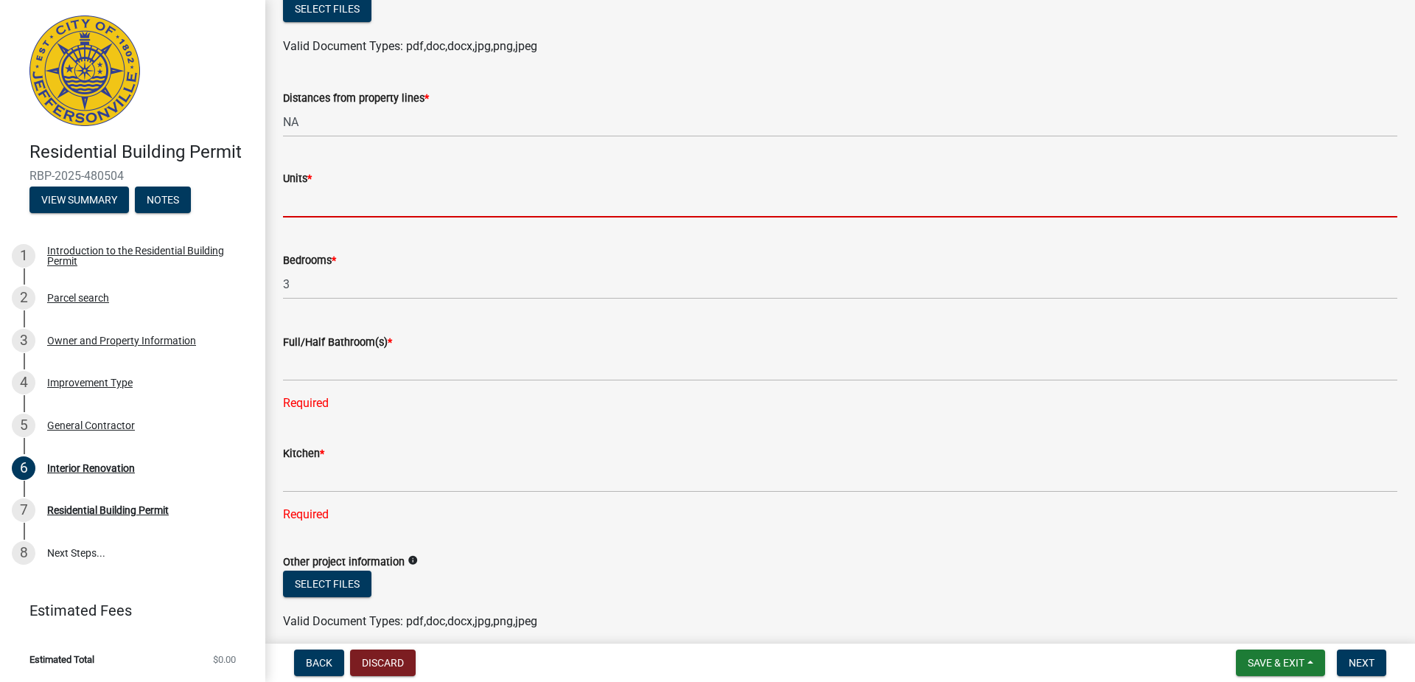
click at [353, 224] on wm-data-entity-input "Units *" at bounding box center [840, 190] width 1114 height 82
type input "m"
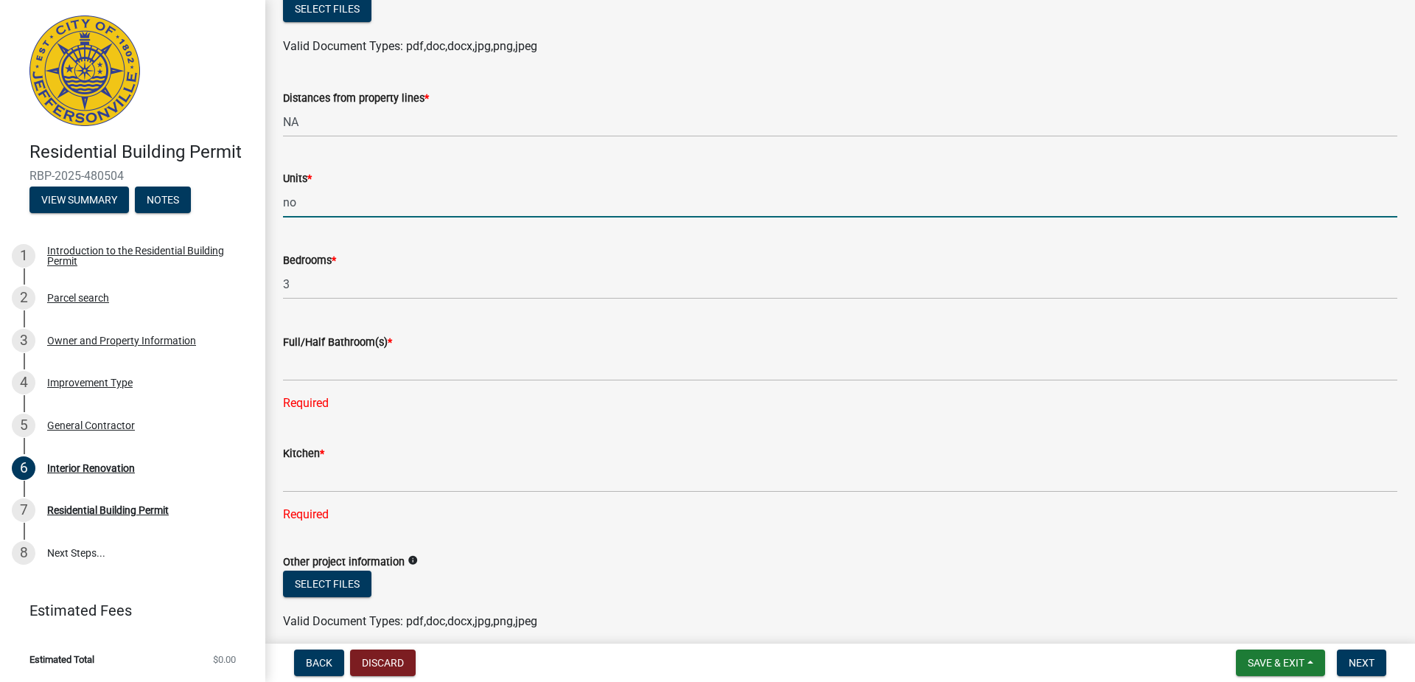
type input "n"
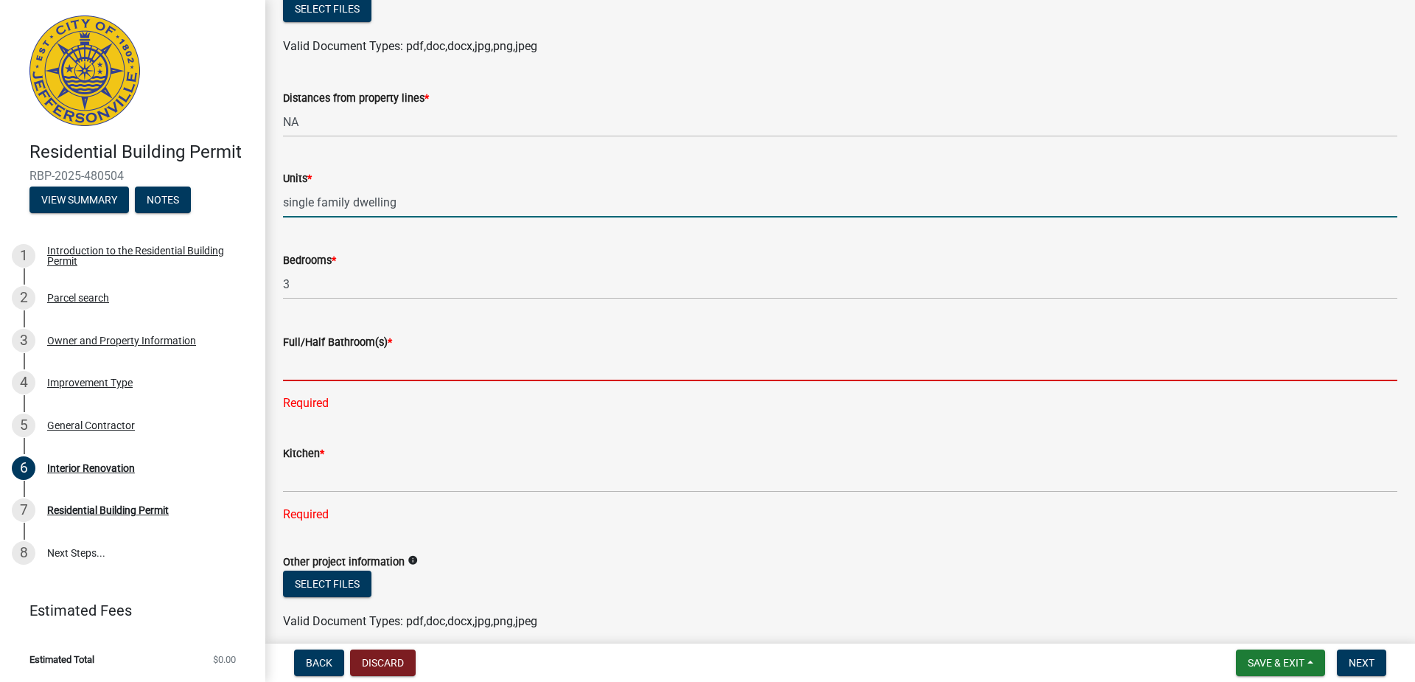
type input "0"
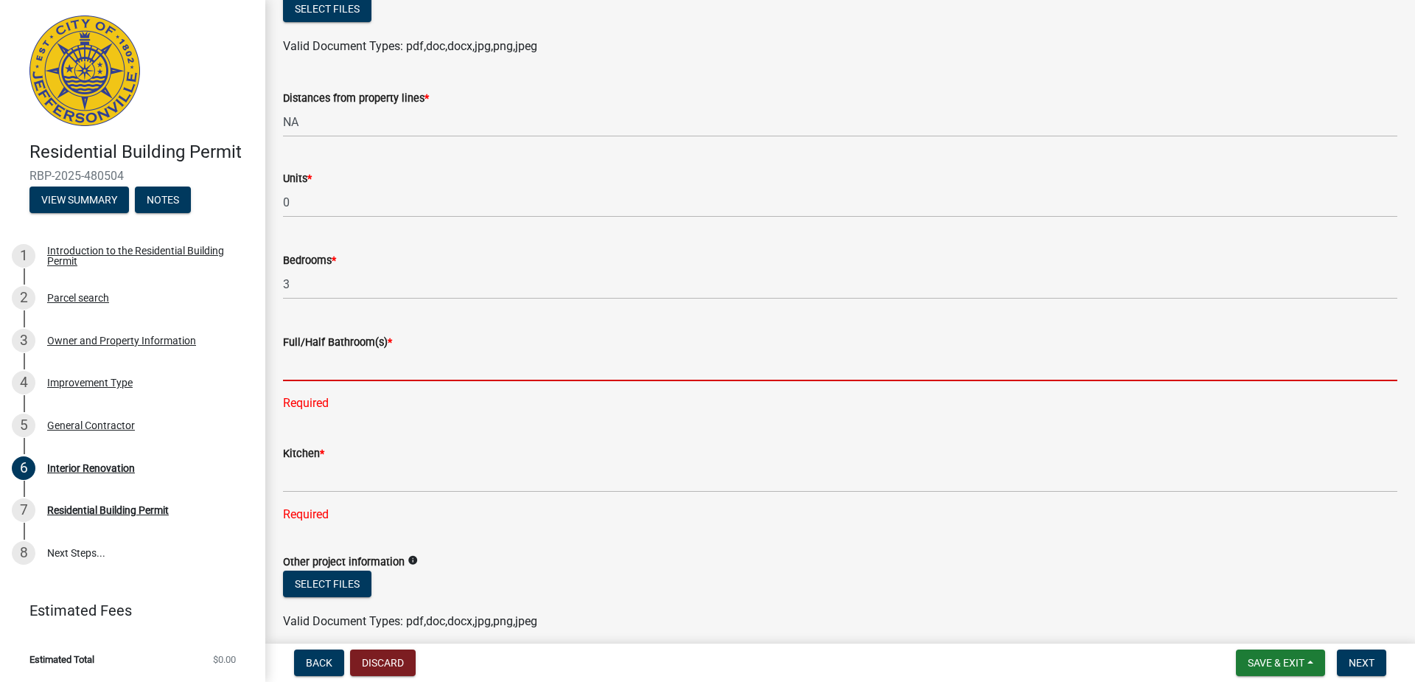
click at [298, 366] on input "text" at bounding box center [840, 366] width 1114 height 30
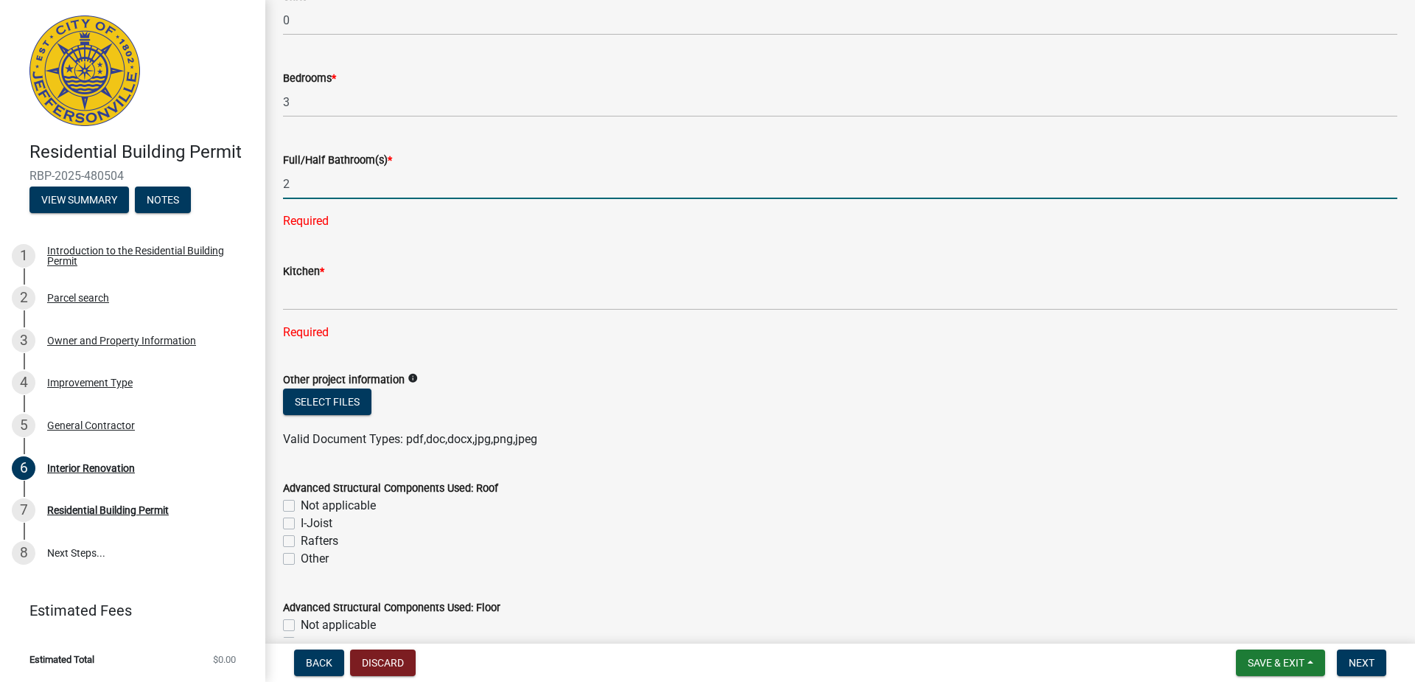
scroll to position [590, 0]
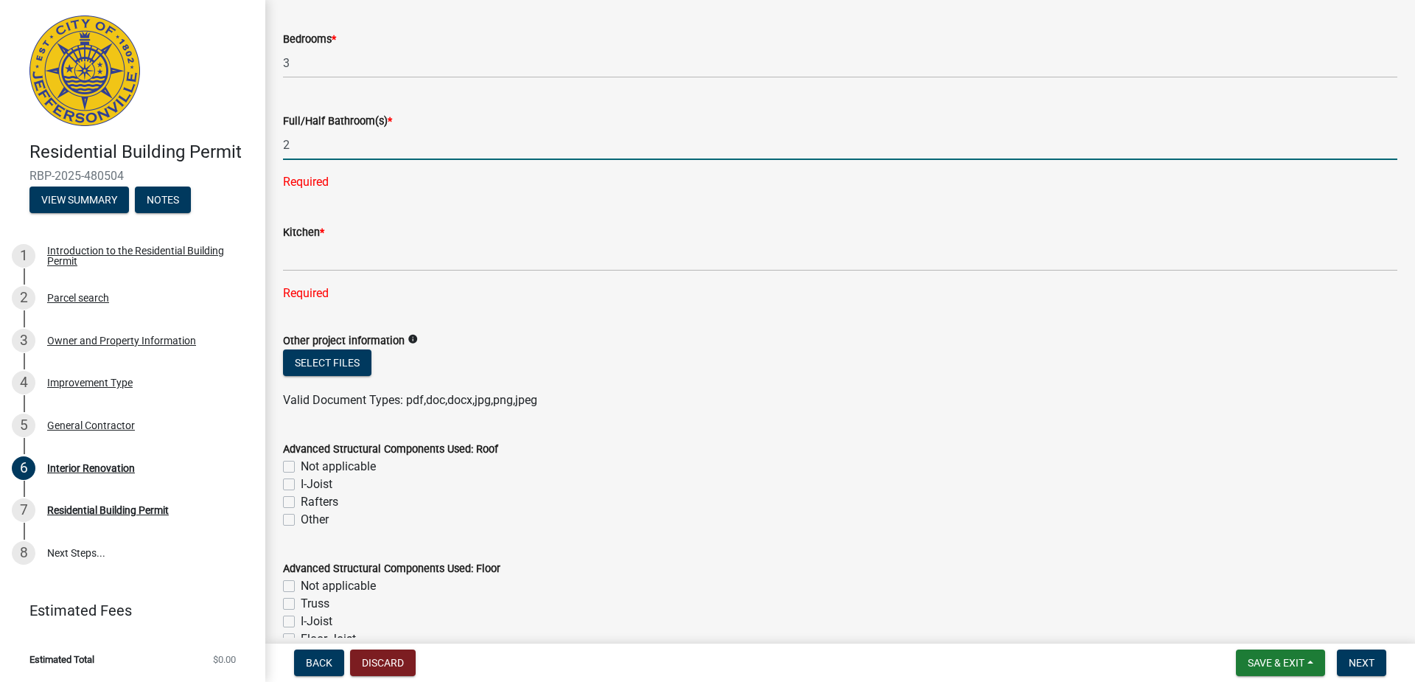
type input "2"
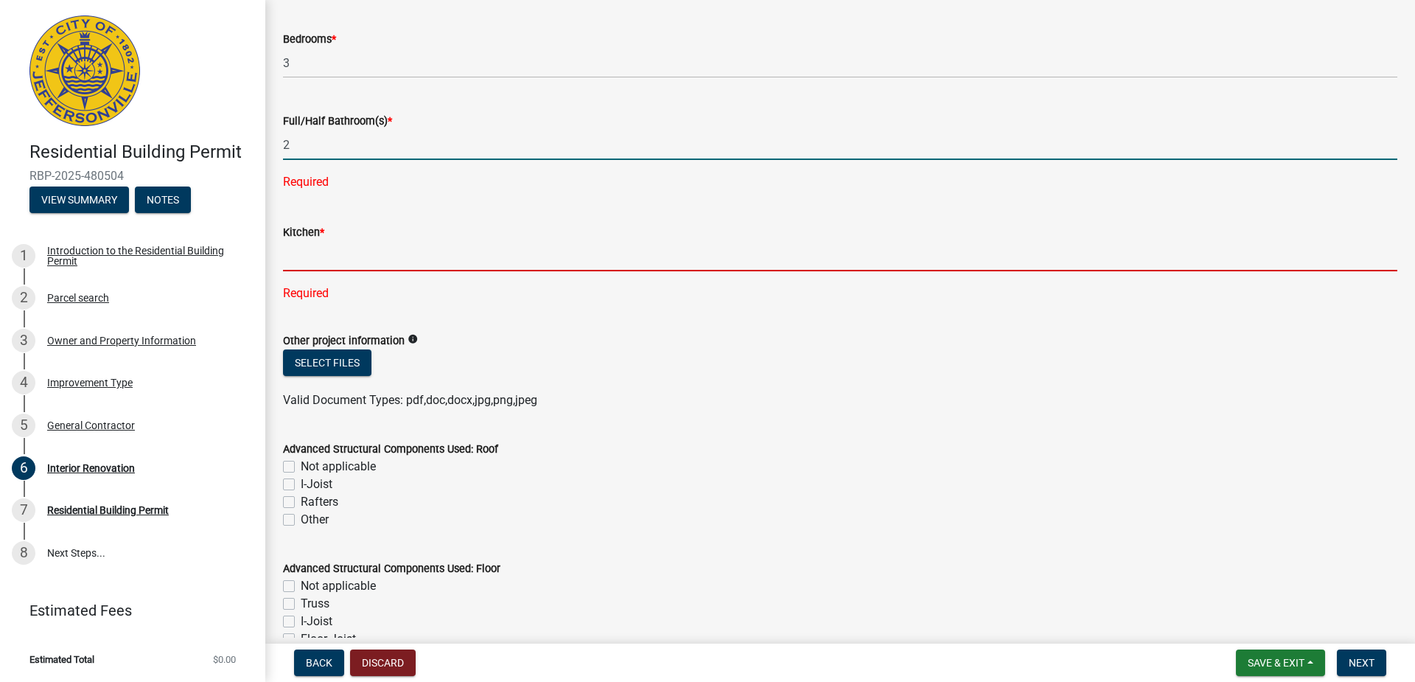
click at [399, 257] on div "Kitchen * Required" at bounding box center [840, 252] width 1114 height 99
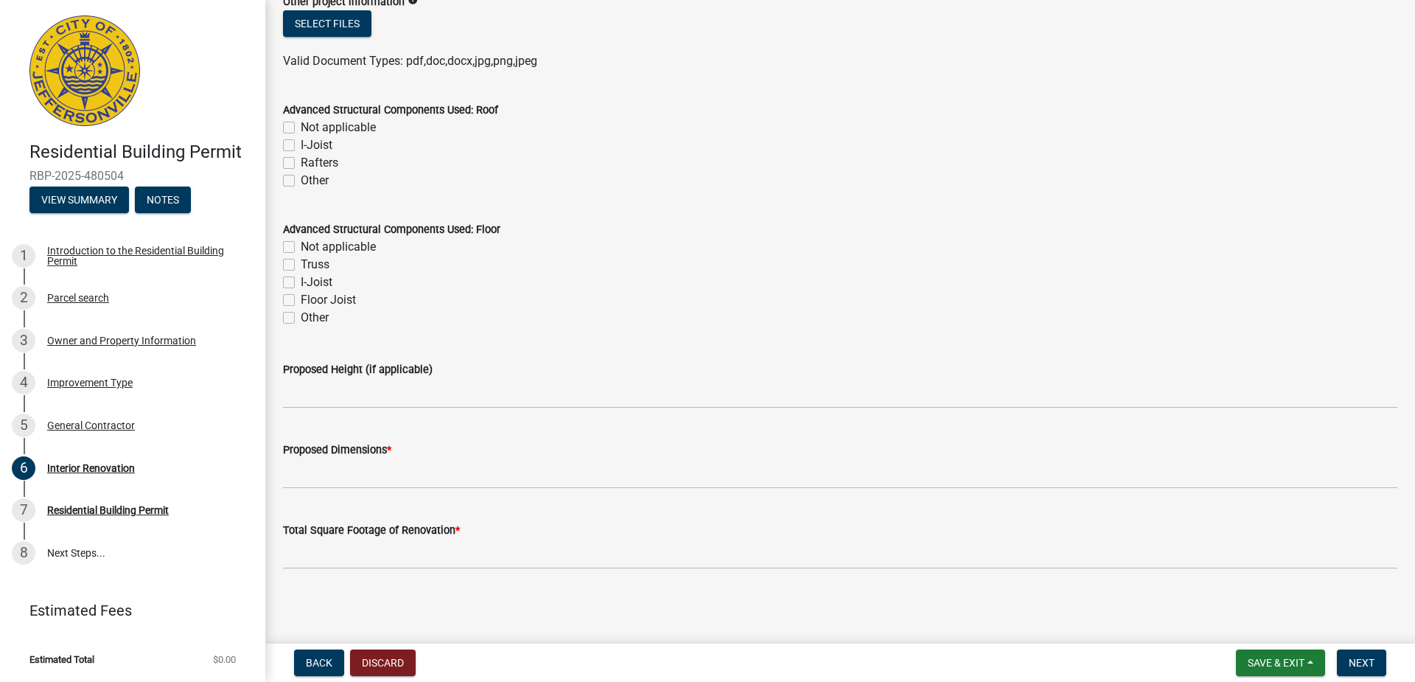
scroll to position [900, 0]
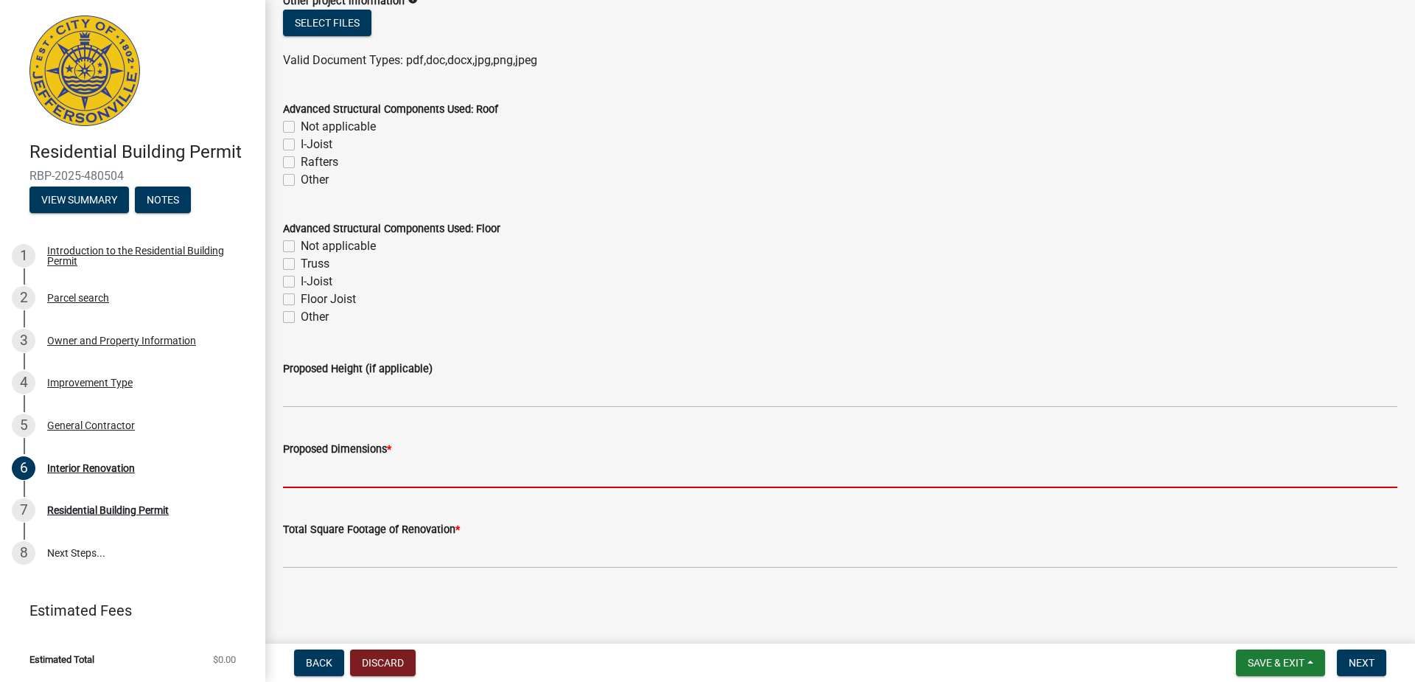
type input "0"
click at [454, 476] on input "Proposed Dimensions *" at bounding box center [840, 473] width 1114 height 30
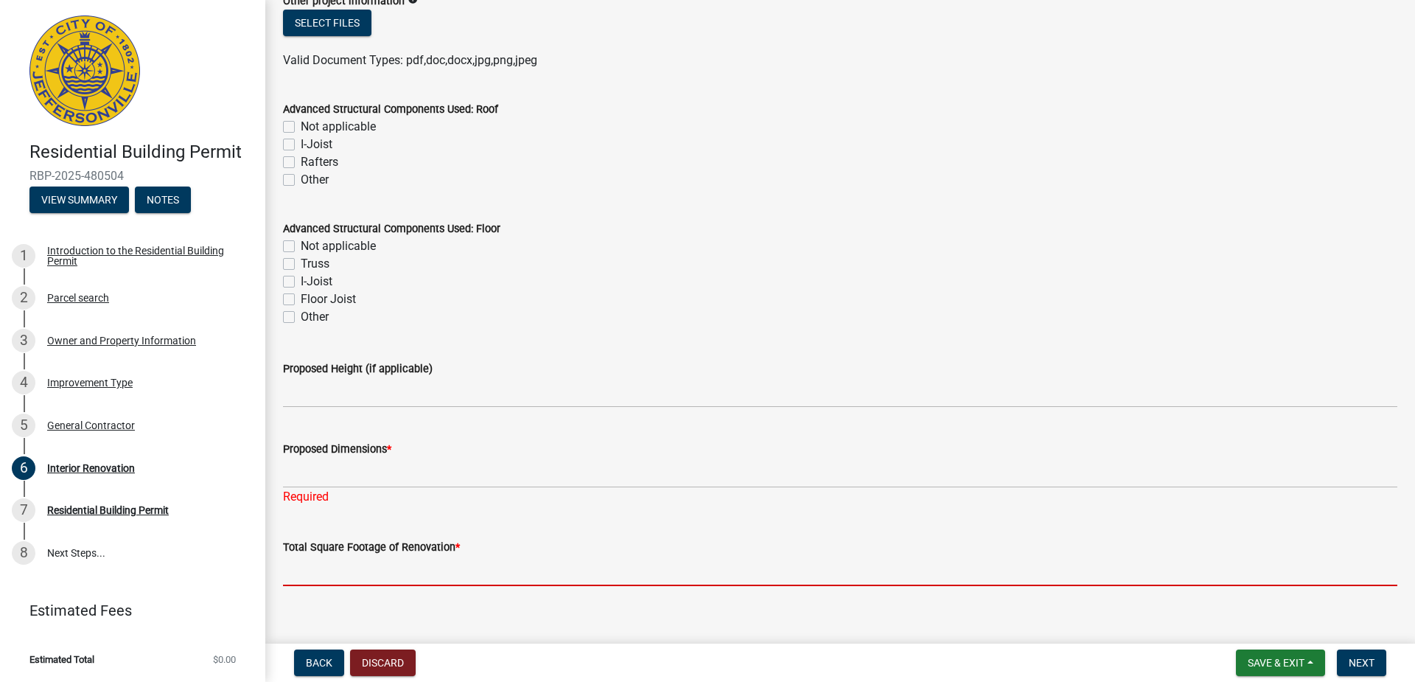
click at [429, 556] on input "Total Square Footage of Renovation *" at bounding box center [840, 571] width 1114 height 30
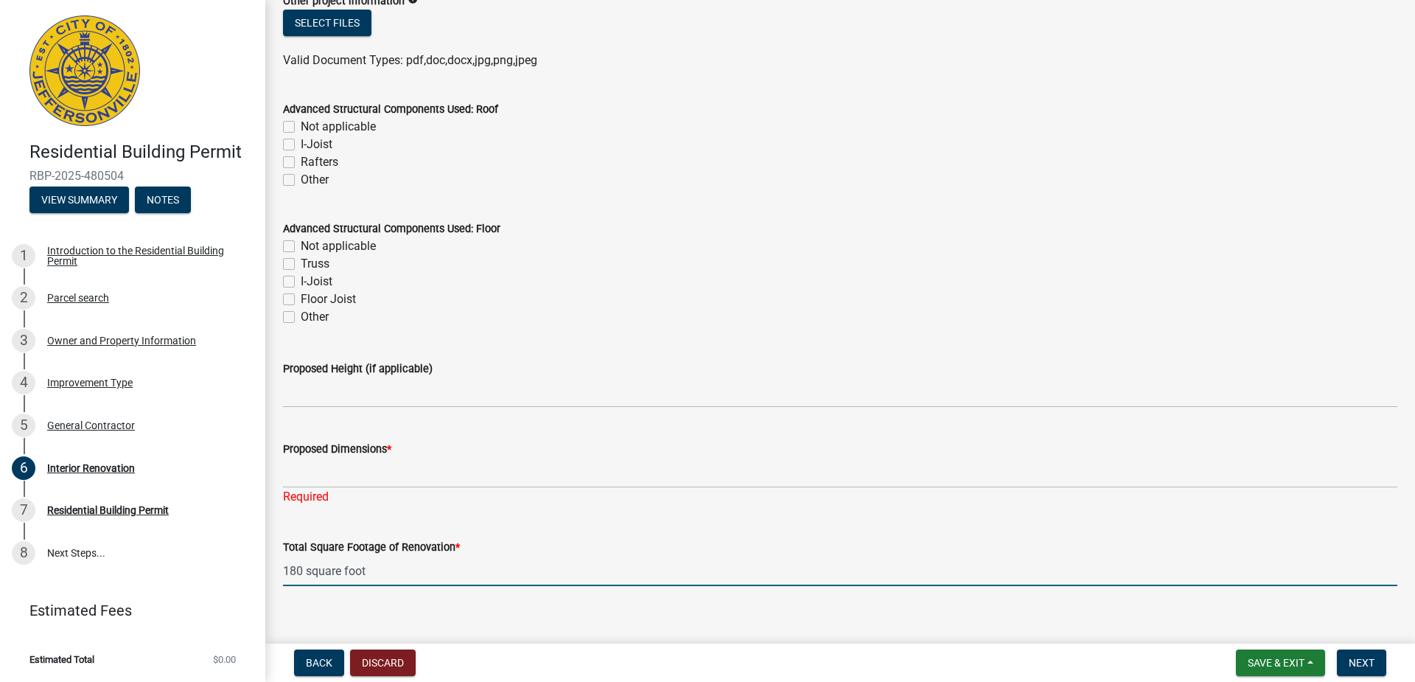
type input "180 square foot"
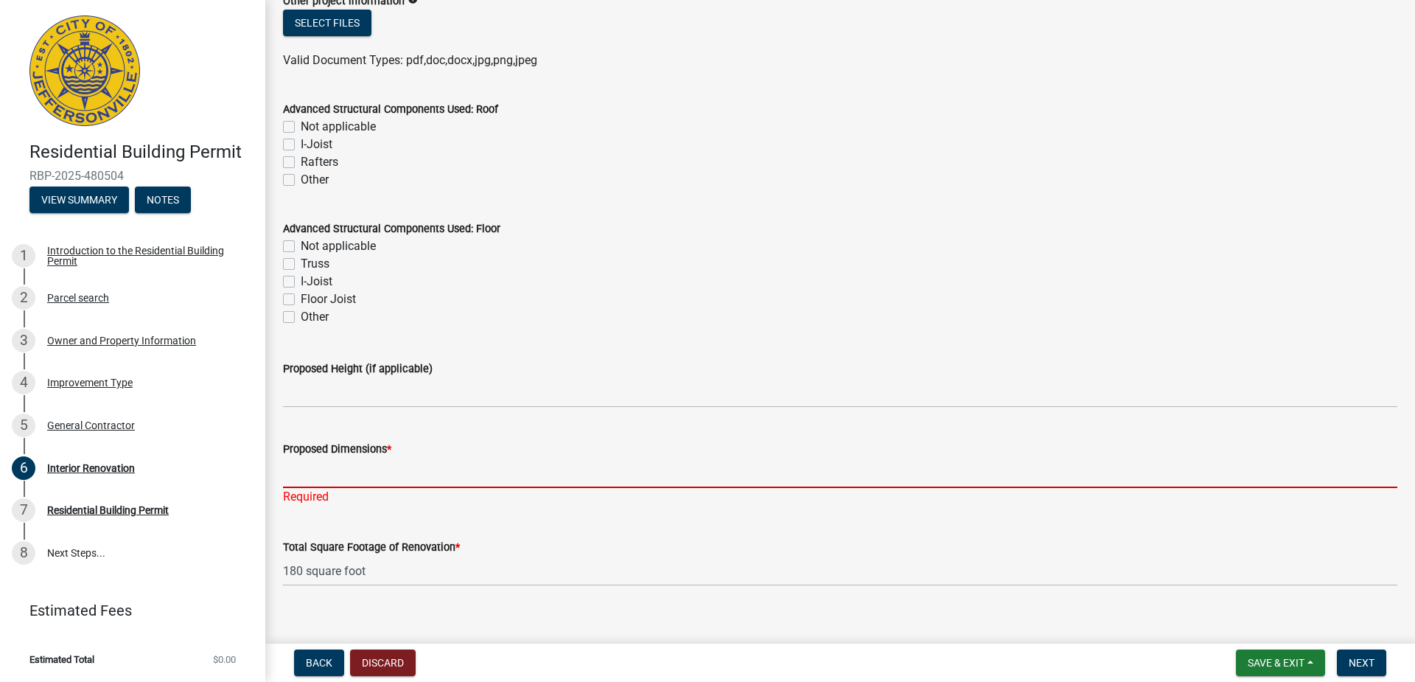
click at [336, 478] on input "Proposed Dimensions *" at bounding box center [840, 473] width 1114 height 30
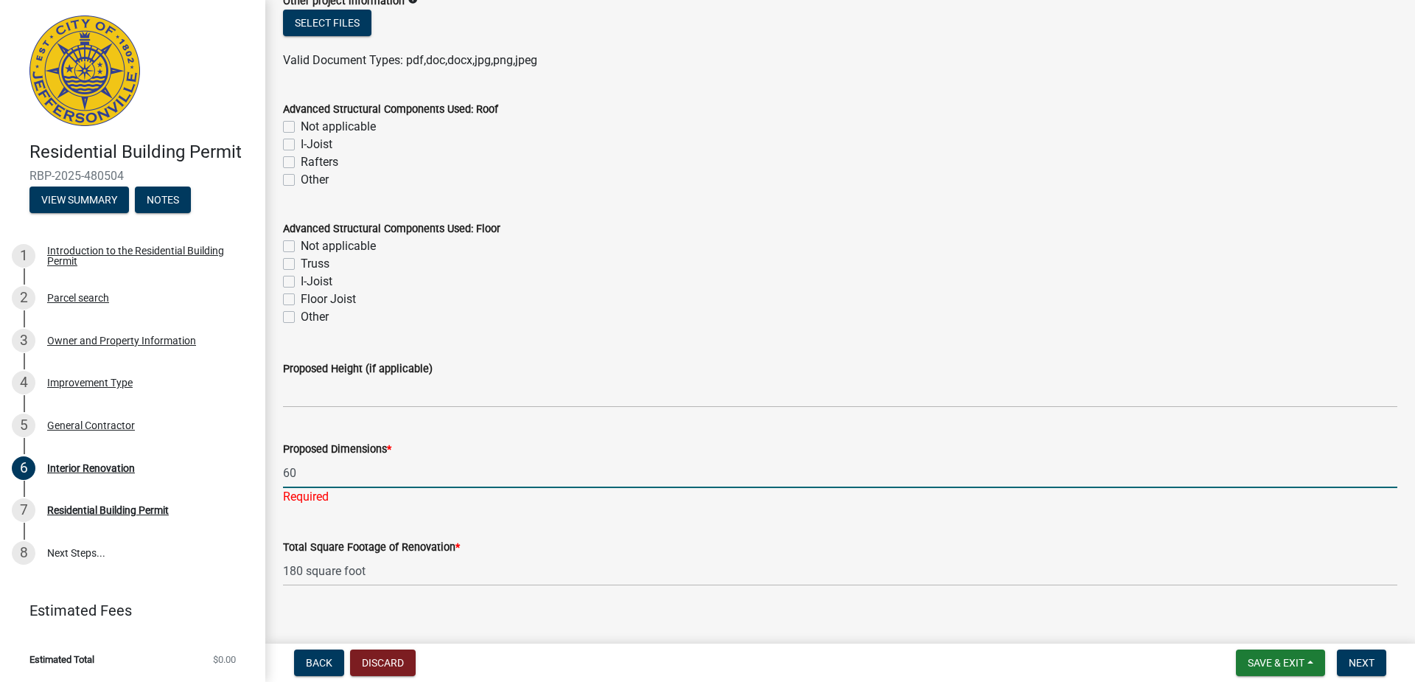
type input "6"
click at [461, 469] on input "hallway 3x20, hall bath 5x8." at bounding box center [840, 473] width 1114 height 30
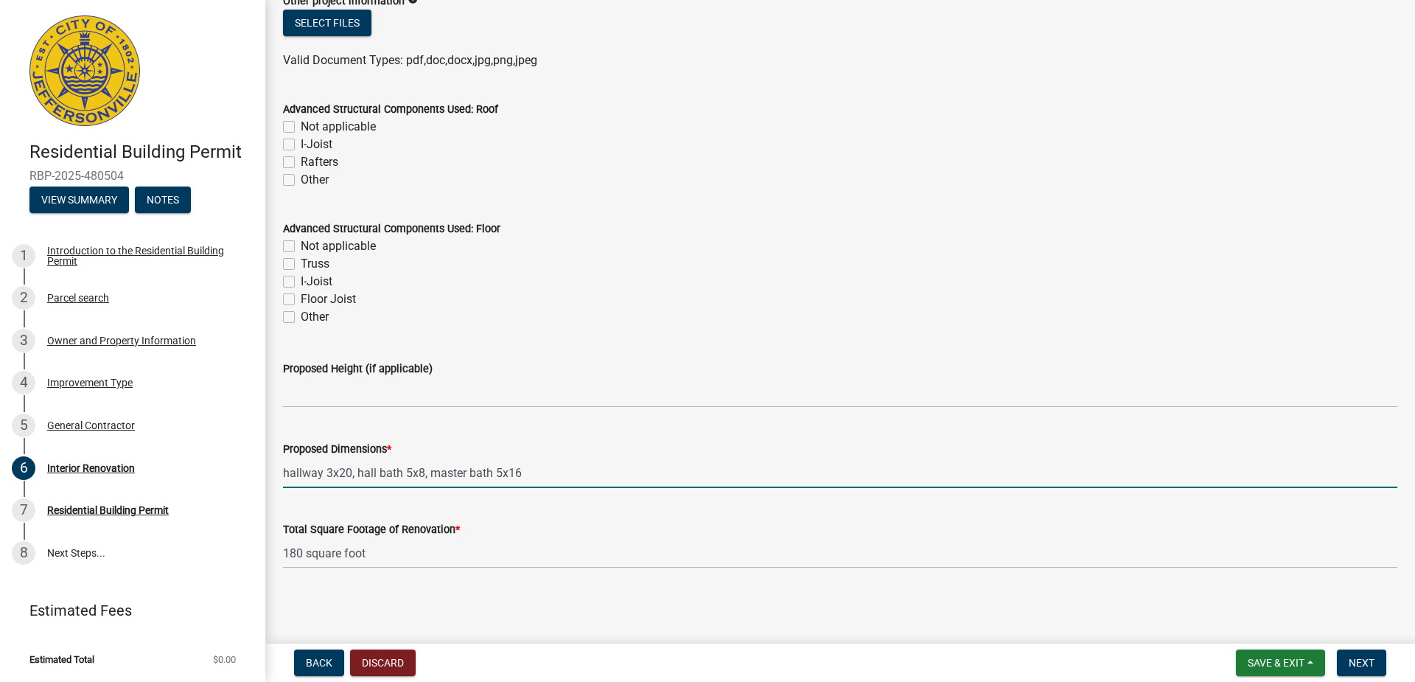
click at [531, 469] on input "hallway 3x20, hall bath 5x8, master bath 5x16" at bounding box center [840, 473] width 1114 height 30
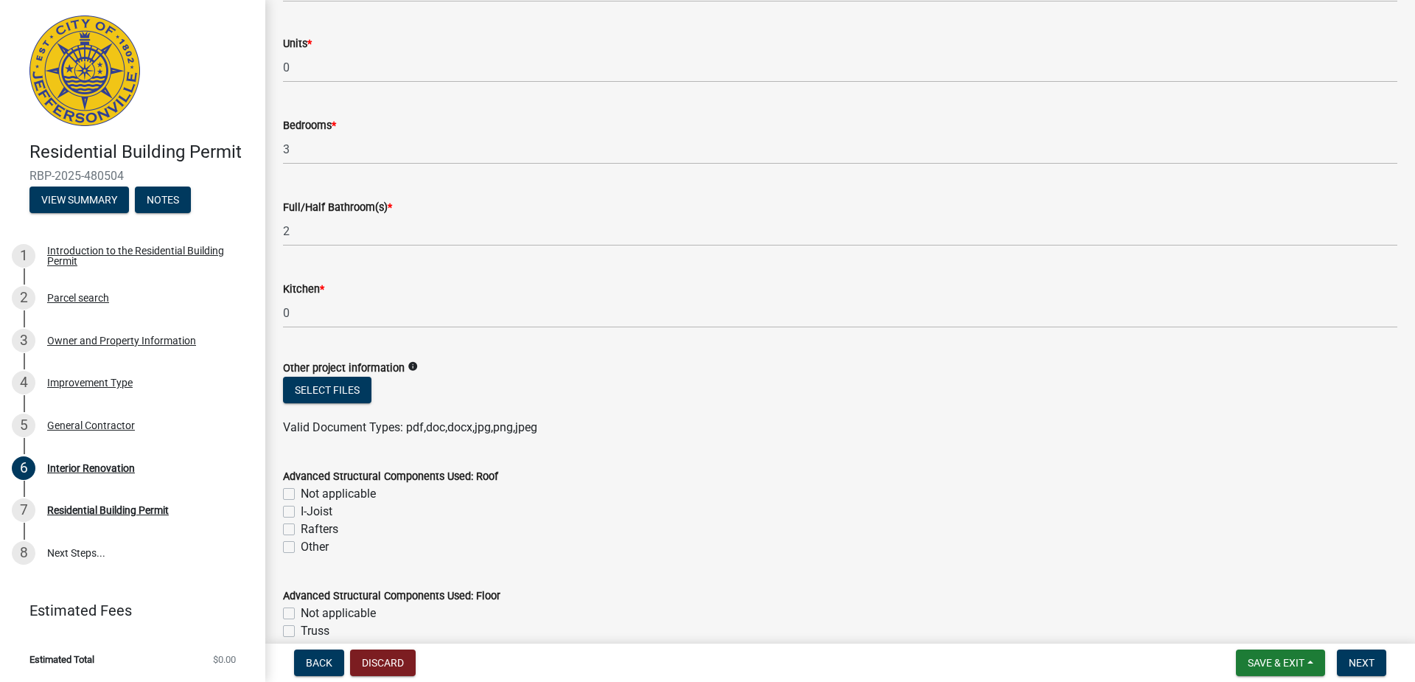
scroll to position [502, 0]
type input "hallway 3x20, hall bath 5x8, master bath 5x16"
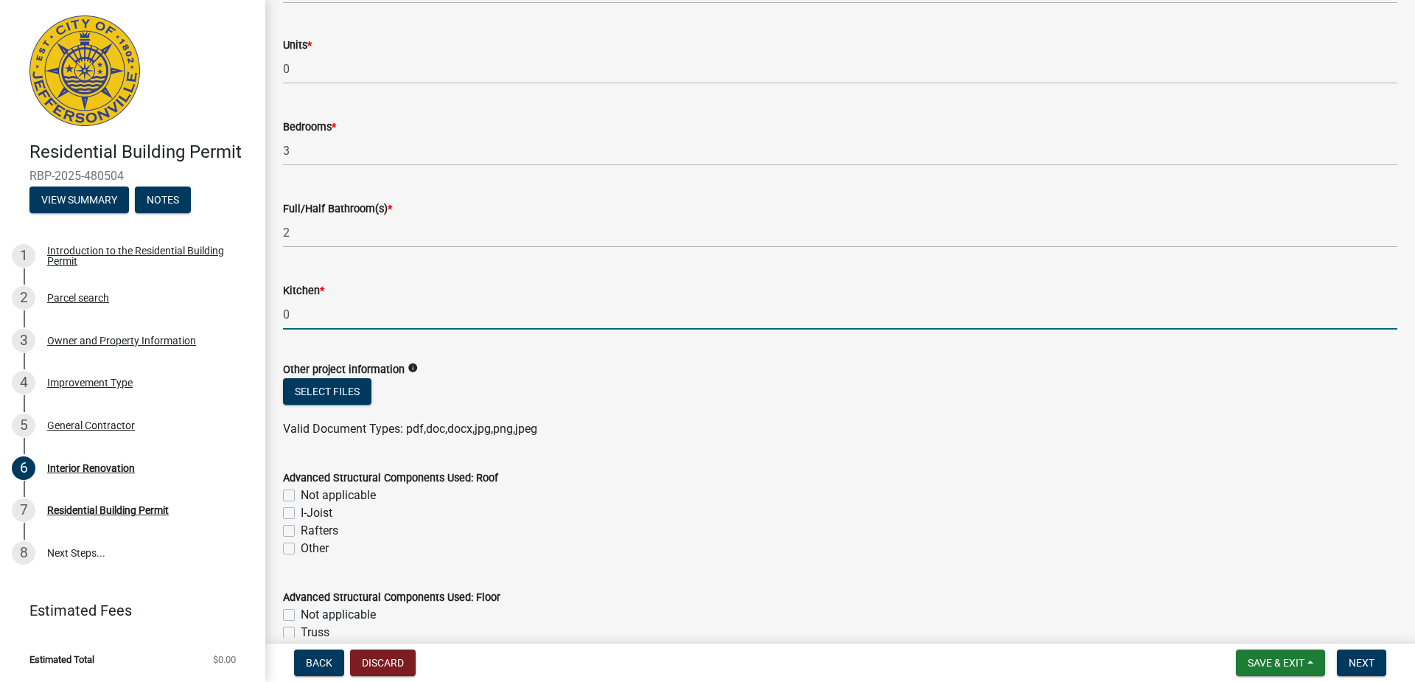
click at [313, 317] on input "0" at bounding box center [840, 314] width 1114 height 30
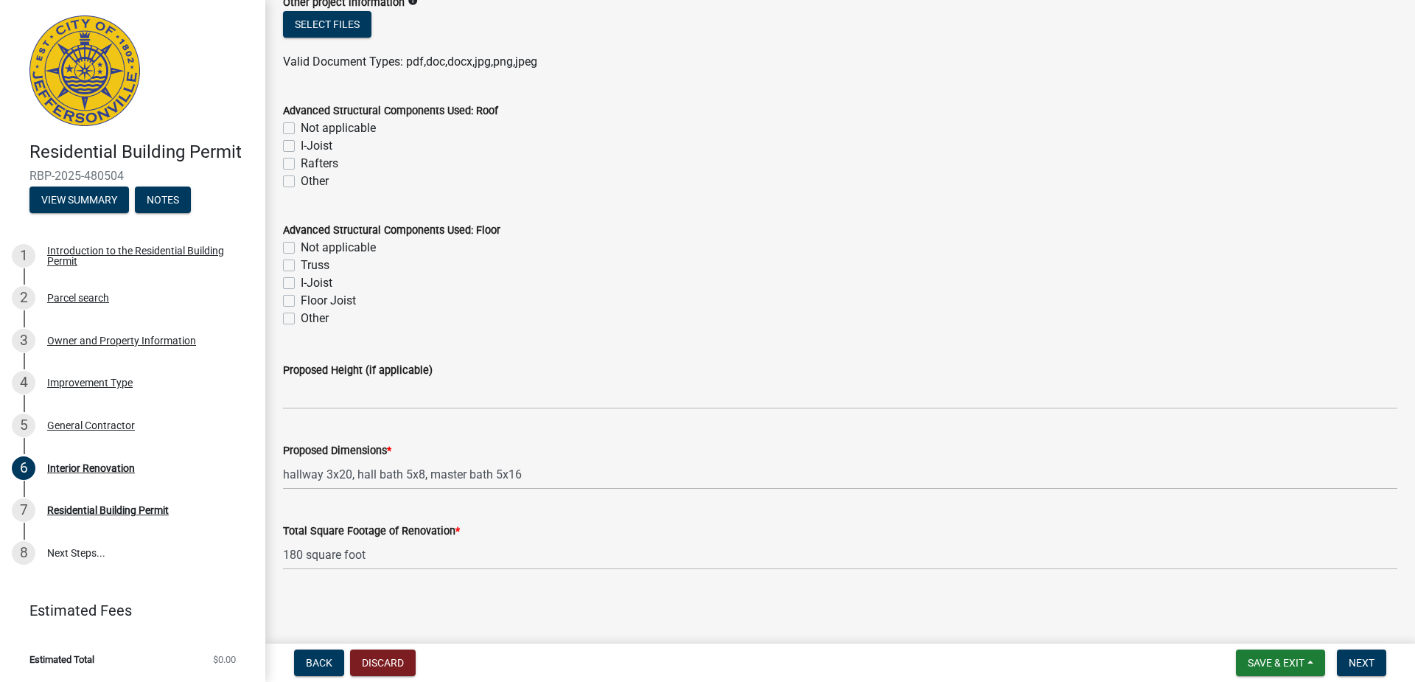
scroll to position [870, 0]
type input "1"
click at [1372, 651] on button "Next" at bounding box center [1361, 662] width 49 height 27
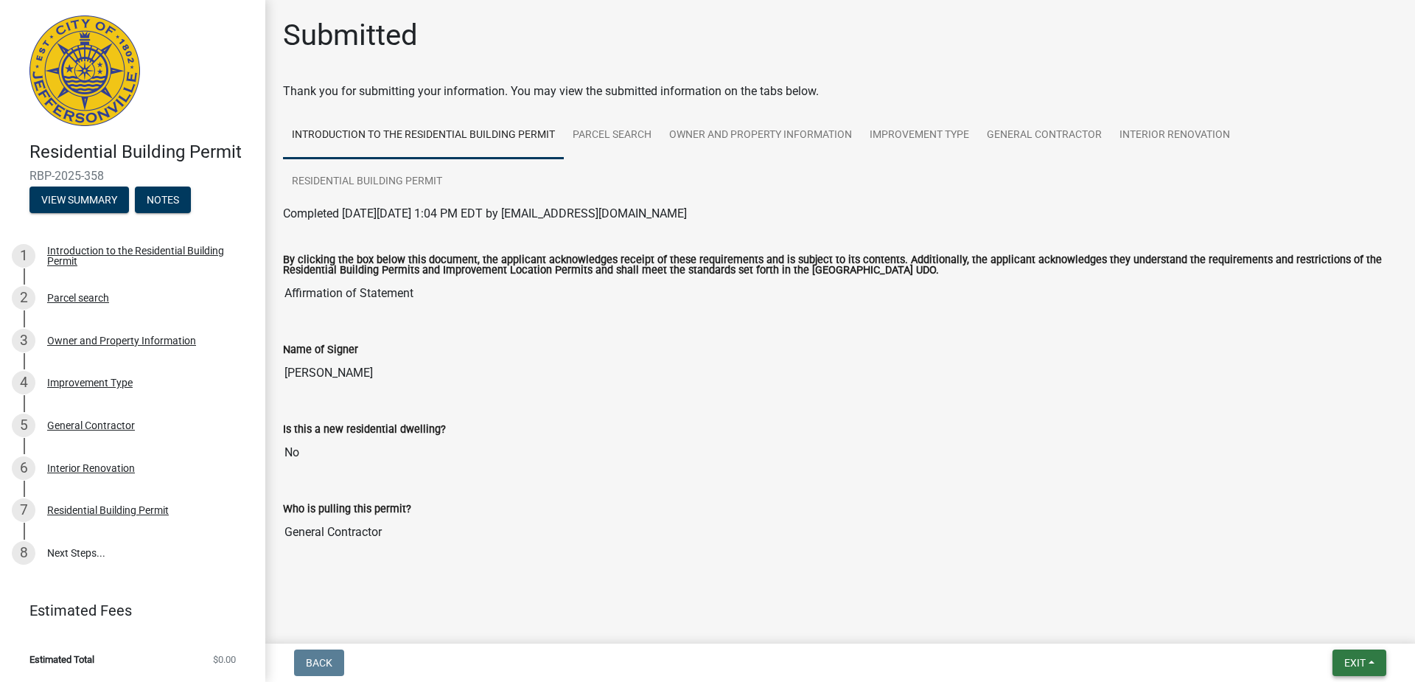
click at [1354, 663] on span "Exit" at bounding box center [1354, 663] width 21 height 12
click at [1338, 629] on button "Save & Exit" at bounding box center [1327, 624] width 118 height 35
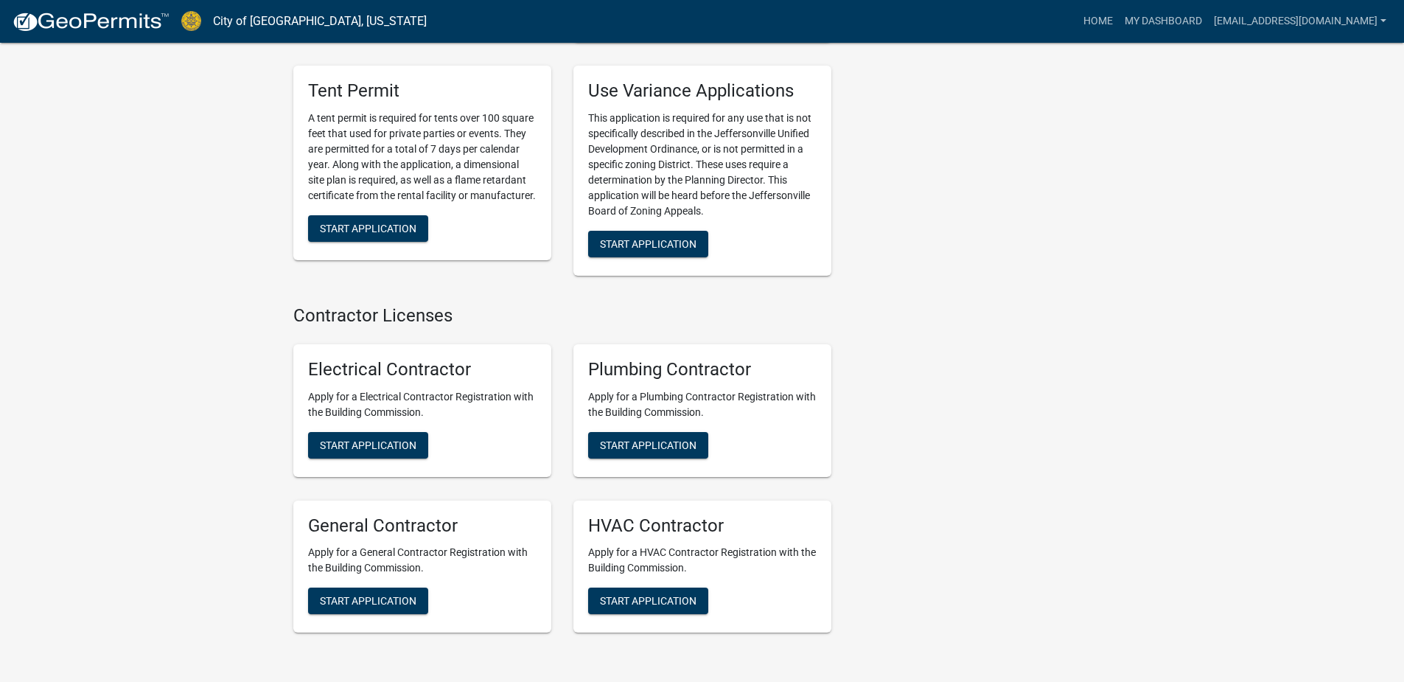
scroll to position [3167, 0]
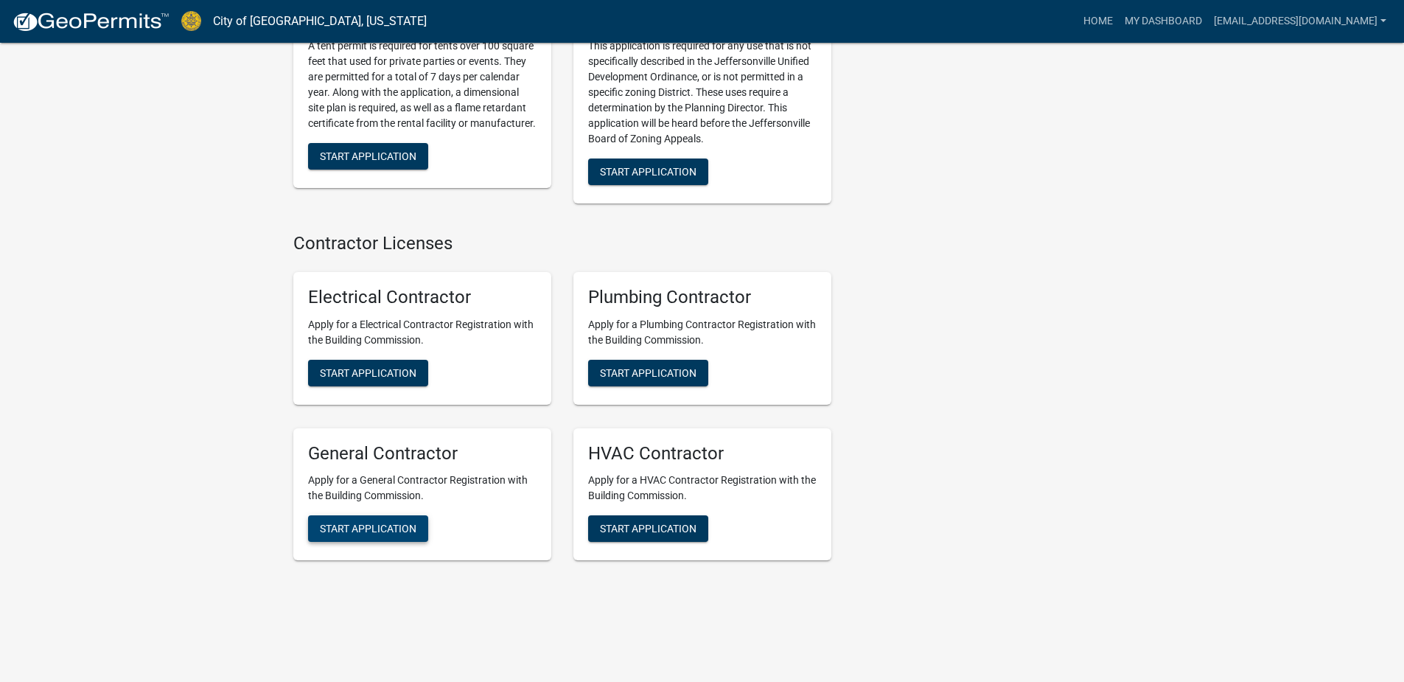
click at [408, 524] on span "Start Application" at bounding box center [368, 529] width 97 height 12
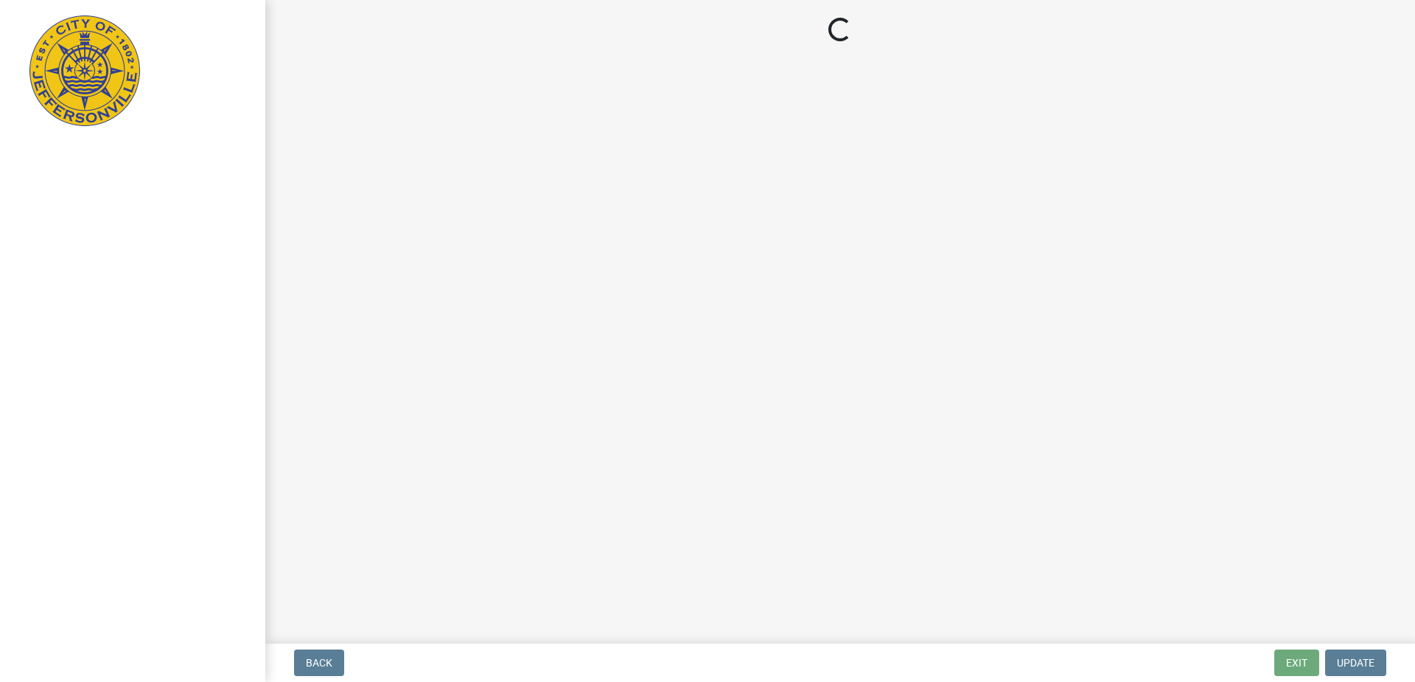
select select "KY"
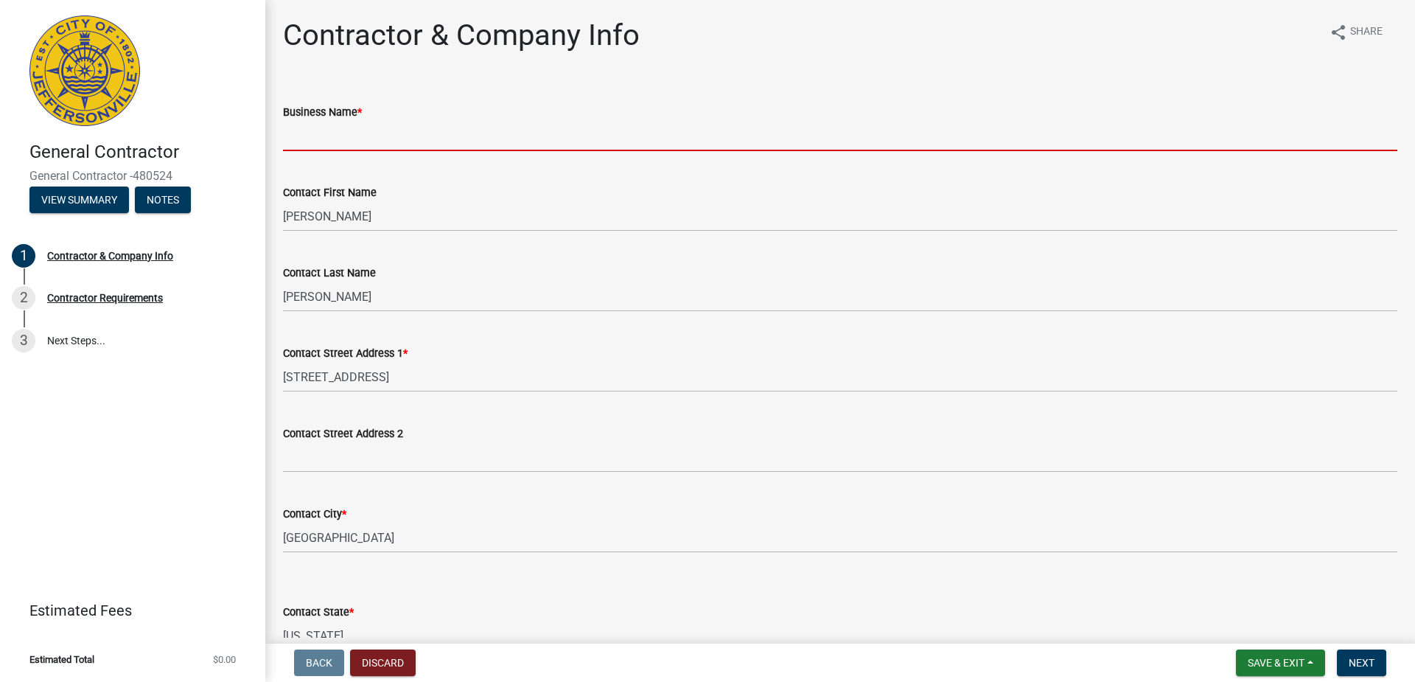
click at [552, 127] on input "Business Name *" at bounding box center [840, 136] width 1114 height 30
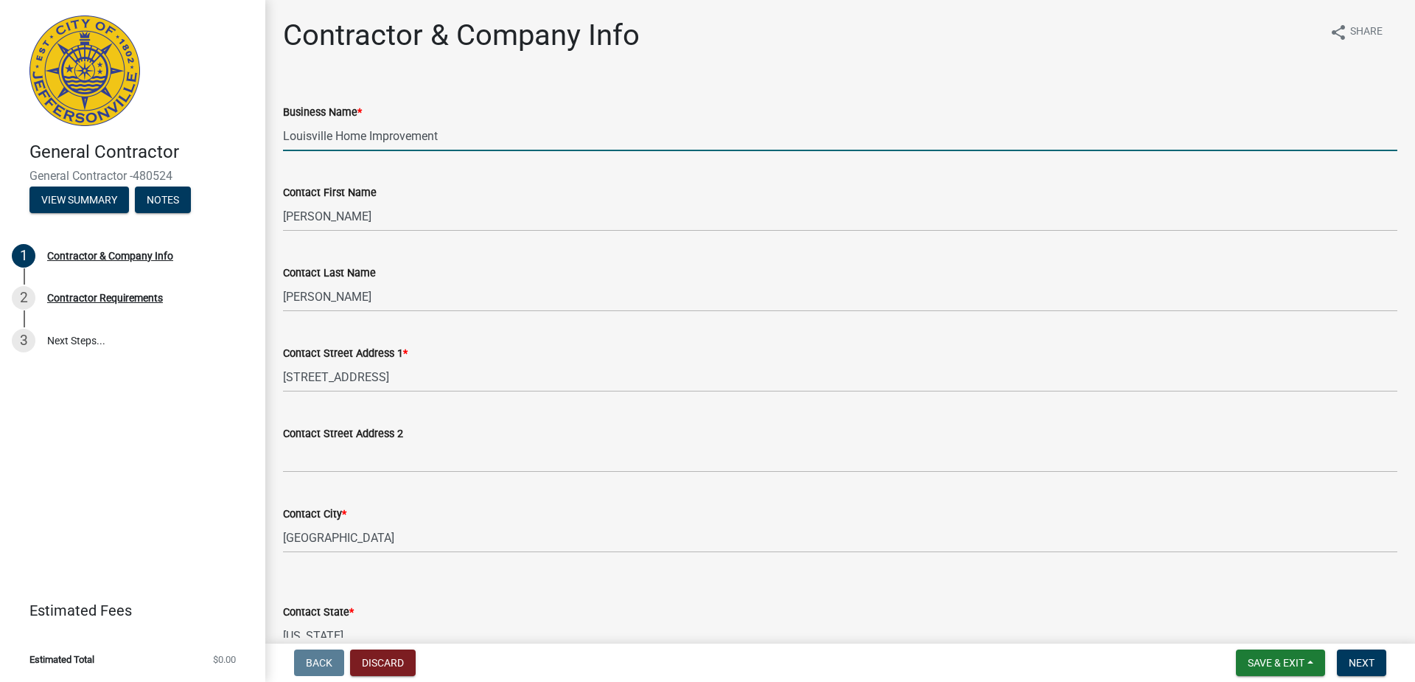
click at [469, 136] on input "Louisville Home Improvement" at bounding box center [840, 136] width 1114 height 30
drag, startPoint x: 623, startPoint y: 126, endPoint x: 629, endPoint y: 120, distance: 8.9
click at [627, 122] on input "Louisville Home Improvement" at bounding box center [840, 136] width 1114 height 30
type input "Louisville Home Improvement"
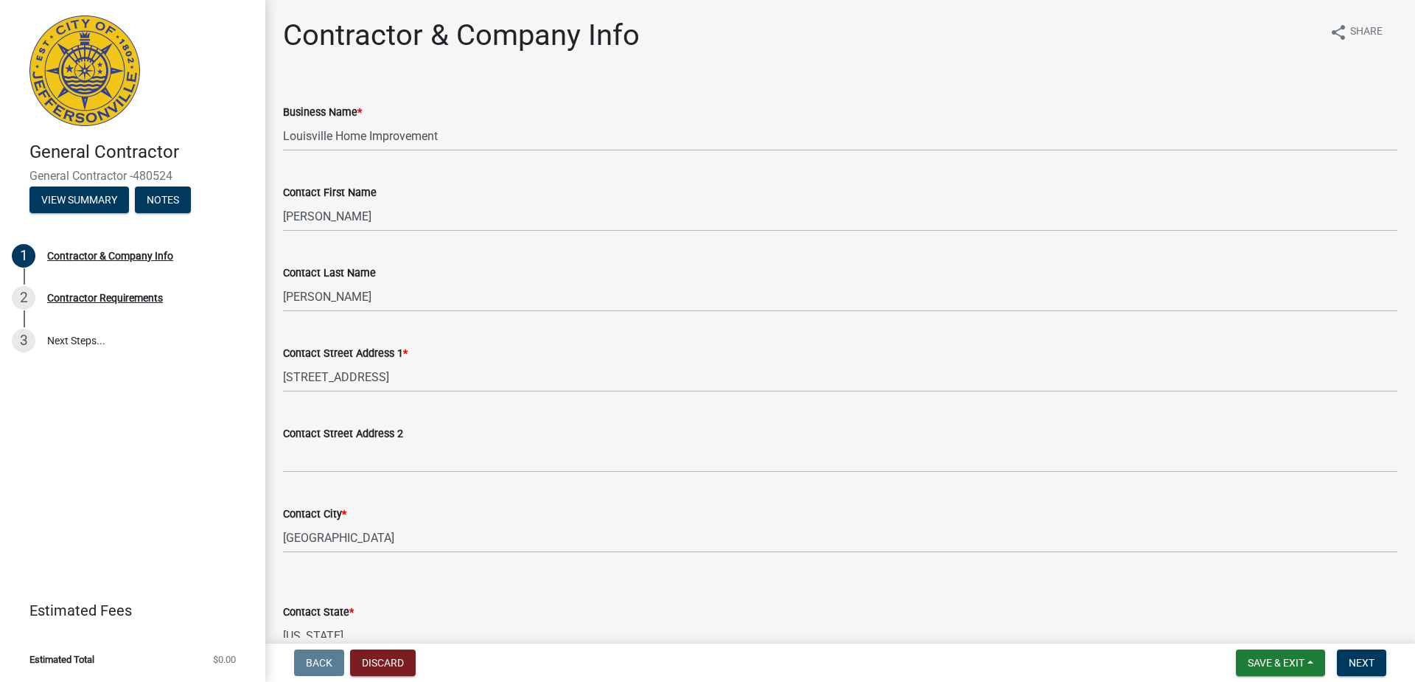
drag, startPoint x: 749, startPoint y: 68, endPoint x: 795, endPoint y: 117, distance: 67.3
click at [751, 67] on div "Contractor & Company Info share Share Business Name * Louisville Home Improveme…" at bounding box center [840, 589] width 1136 height 1142
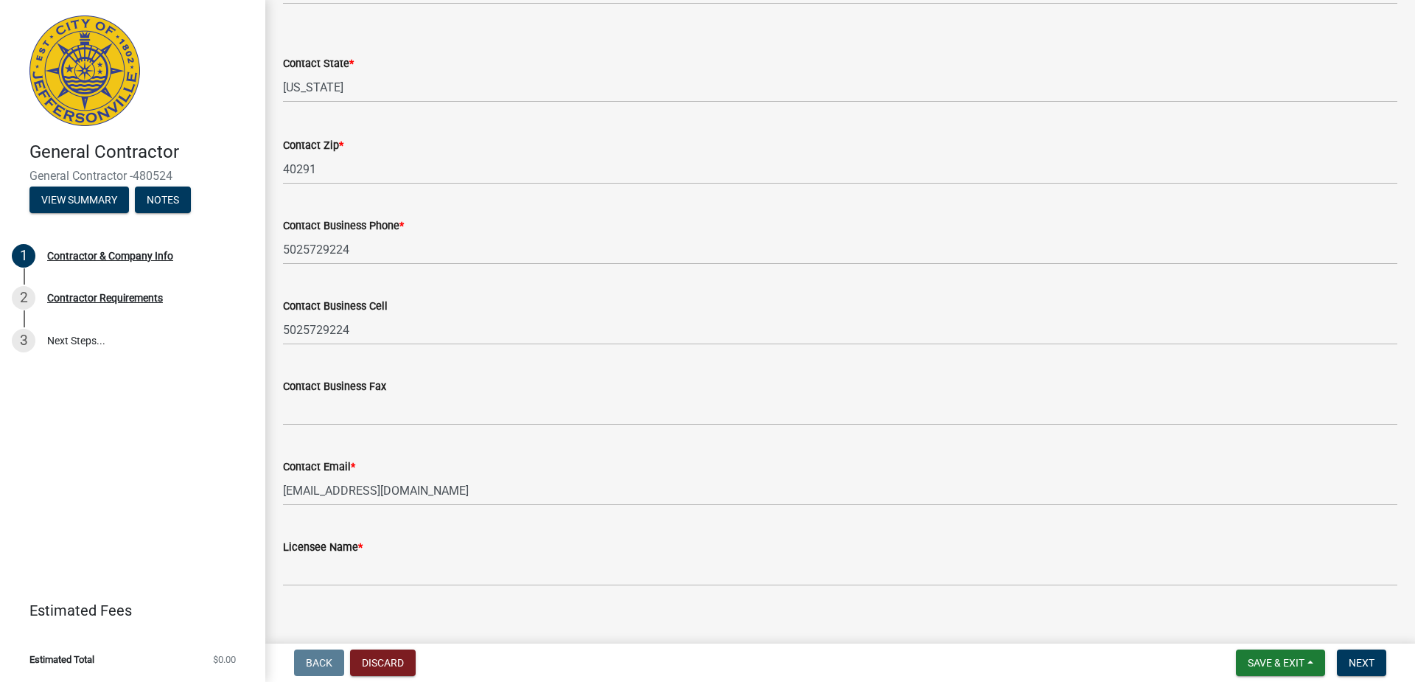
scroll to position [566, 0]
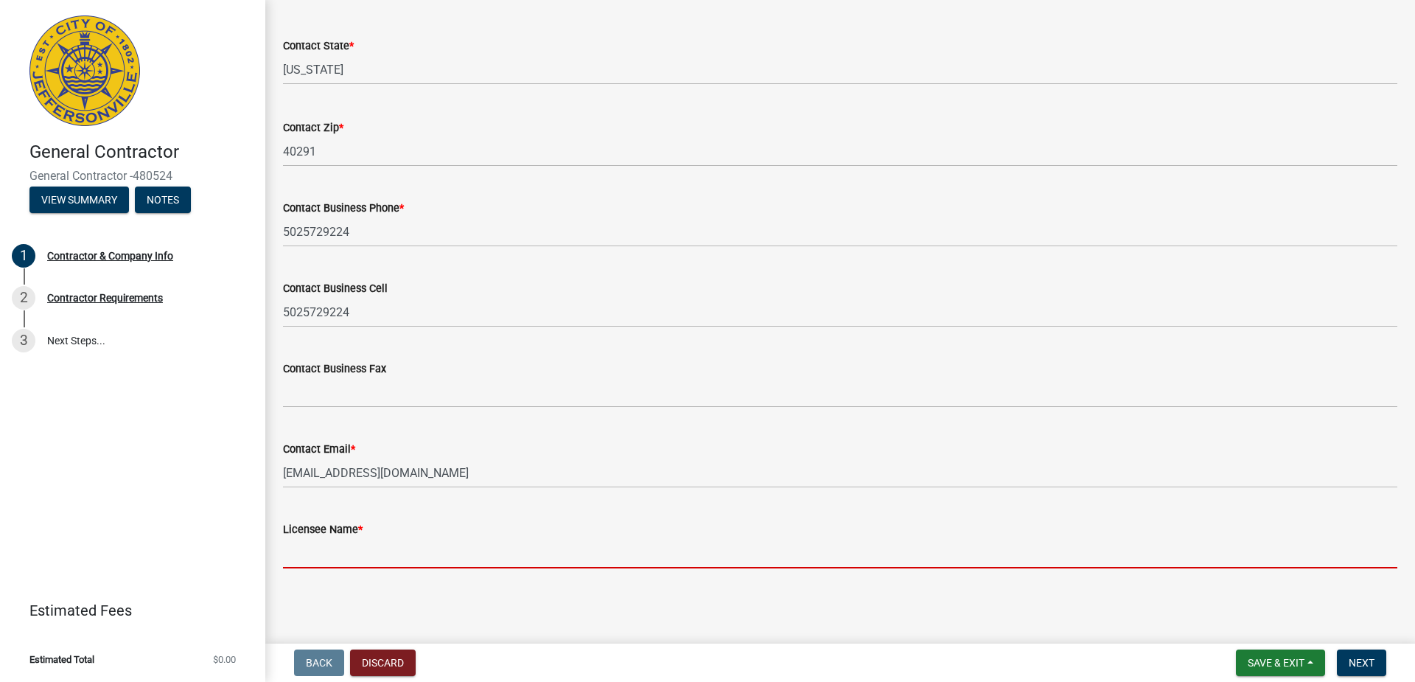
click at [439, 559] on input "Licensee Name *" at bounding box center [840, 553] width 1114 height 30
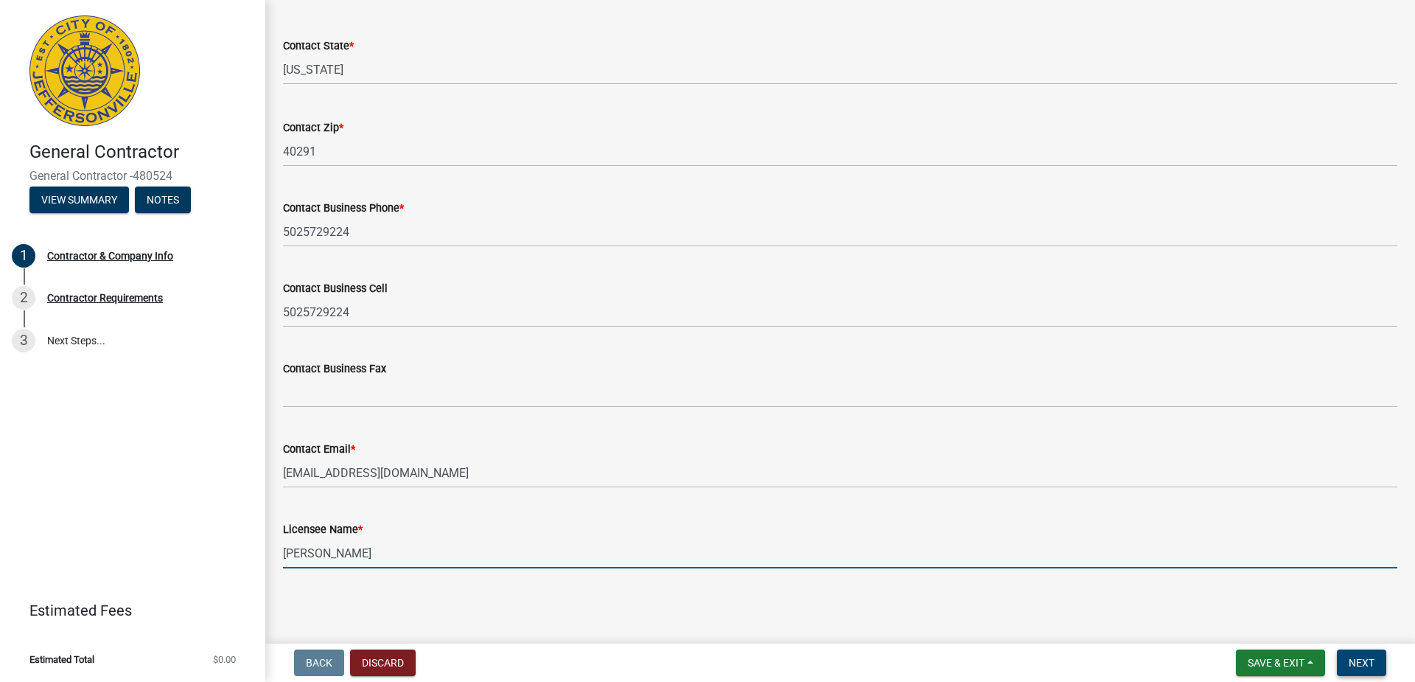
type input "Steve Johnson"
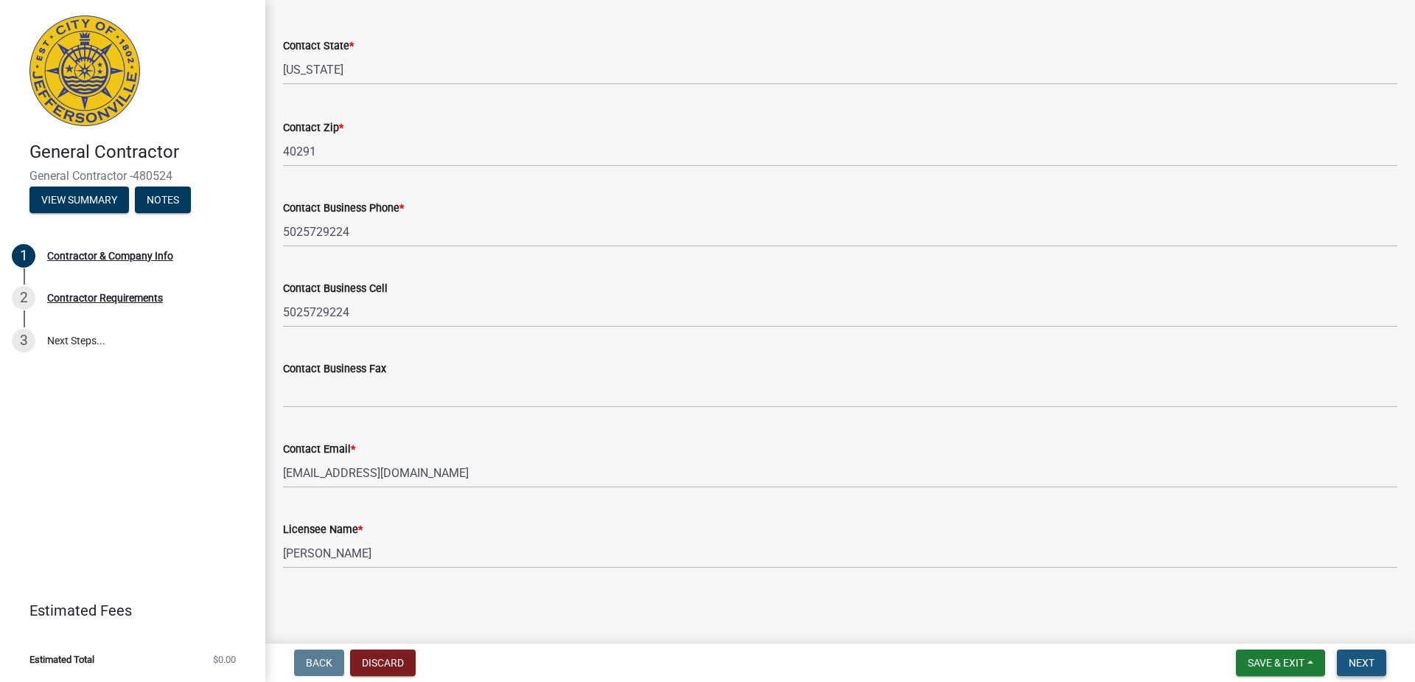
click at [1369, 665] on span "Next" at bounding box center [1362, 663] width 26 height 12
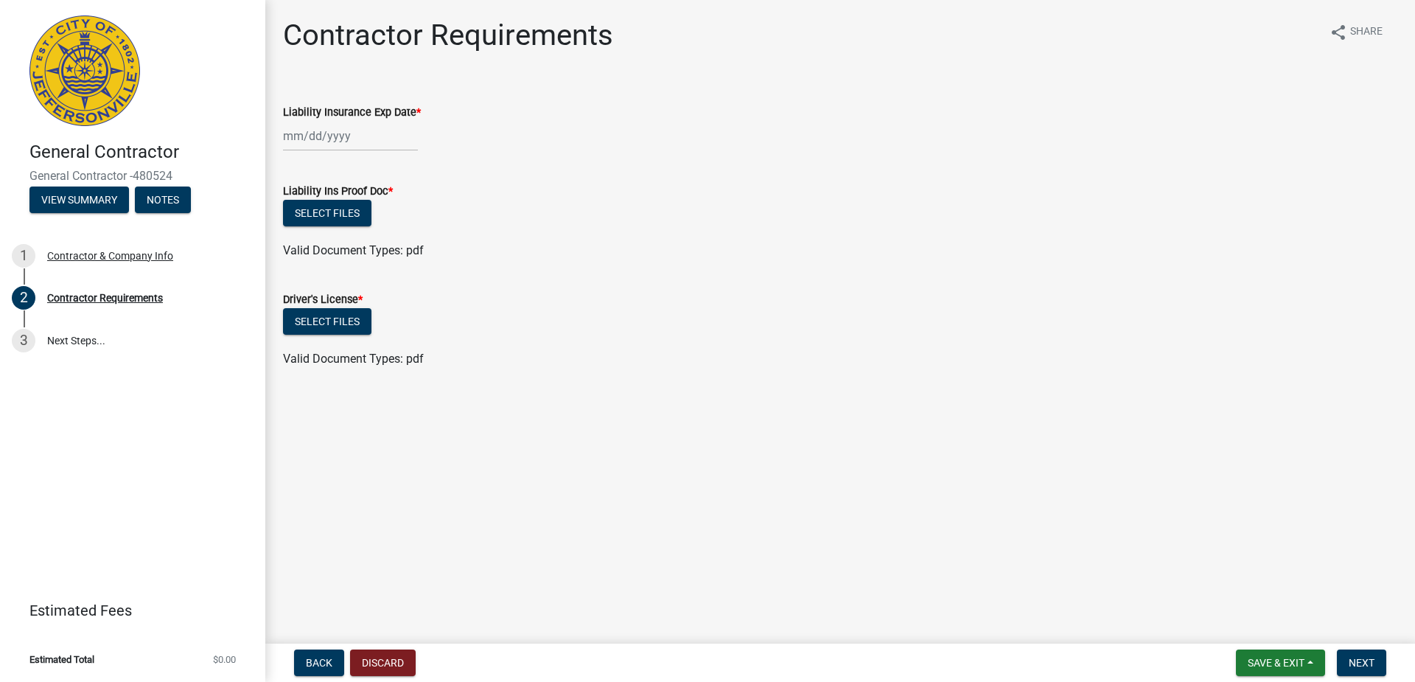
click at [302, 137] on div at bounding box center [350, 136] width 135 height 30
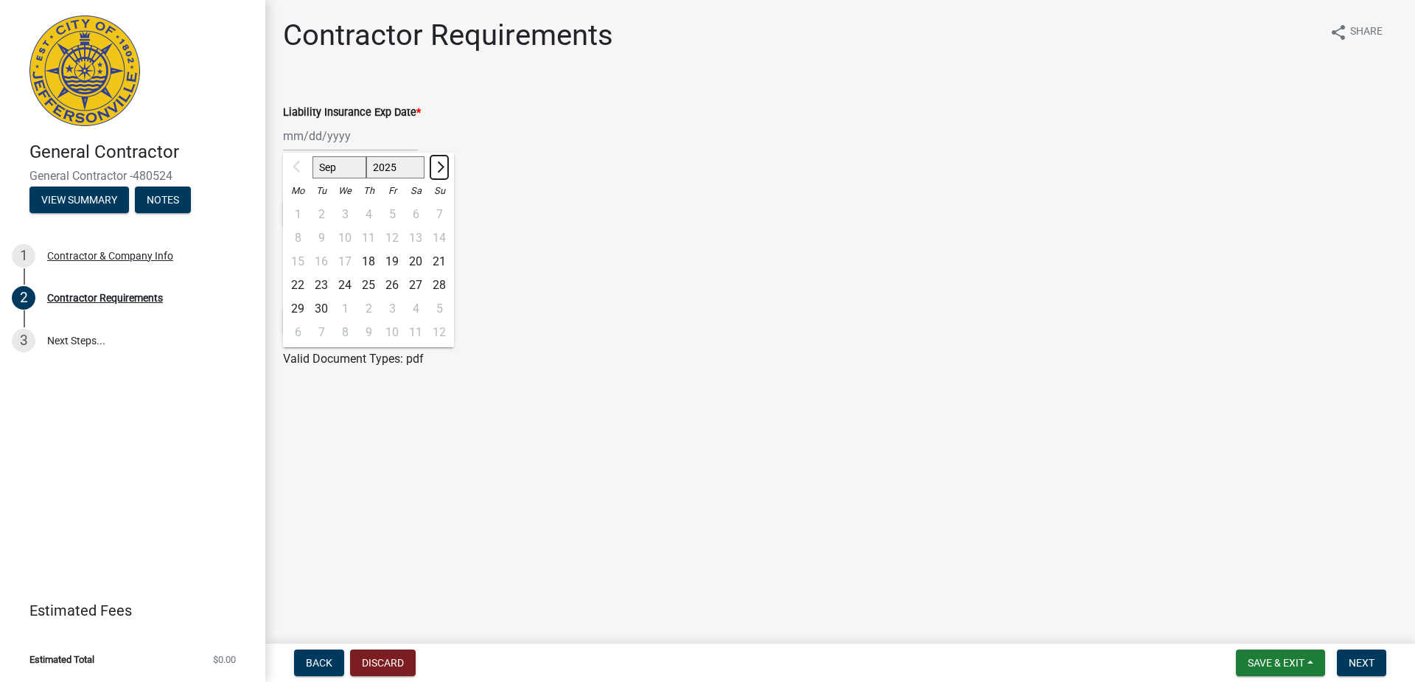
click at [437, 172] on button "Next month" at bounding box center [439, 168] width 18 height 24
click at [438, 163] on span "Next month" at bounding box center [438, 166] width 11 height 11
select select "12"
click at [323, 265] on div "16" at bounding box center [322, 262] width 24 height 24
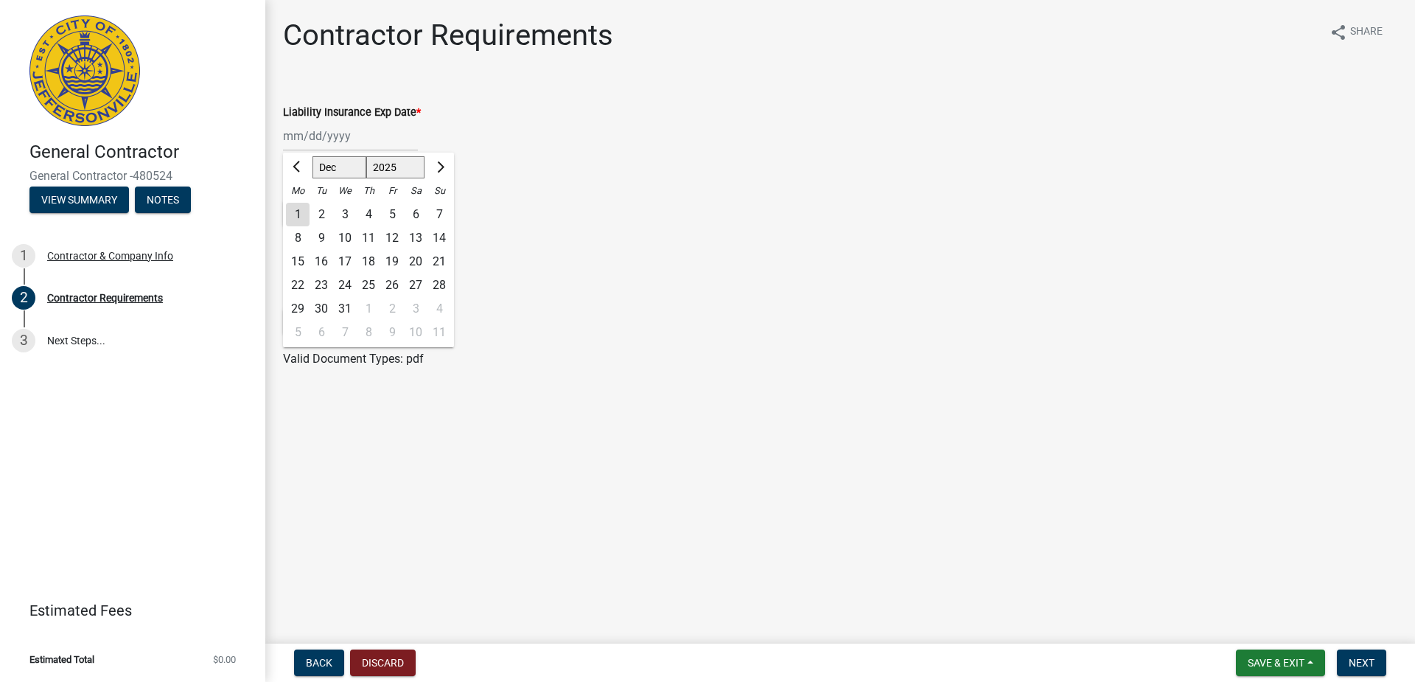
type input "12/16/2025"
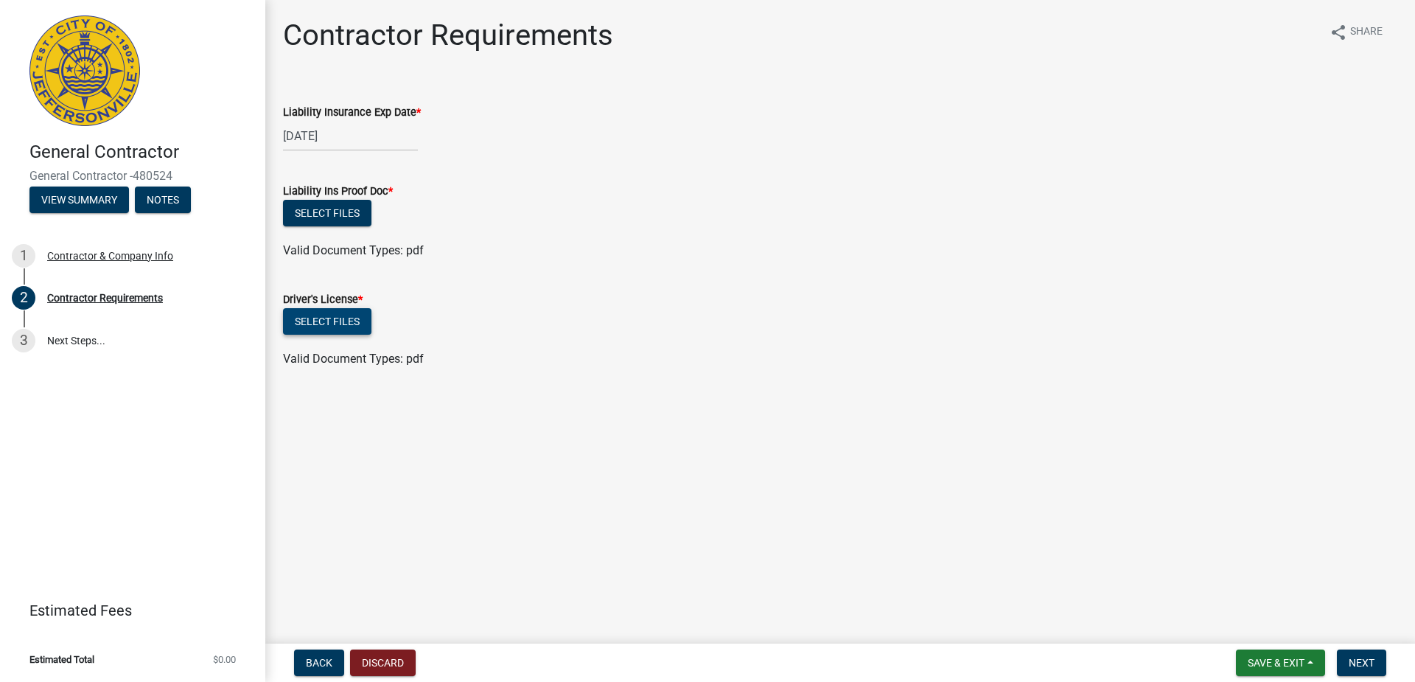
click at [326, 324] on button "Select files" at bounding box center [327, 321] width 88 height 27
click at [340, 209] on button "Select files" at bounding box center [327, 213] width 88 height 27
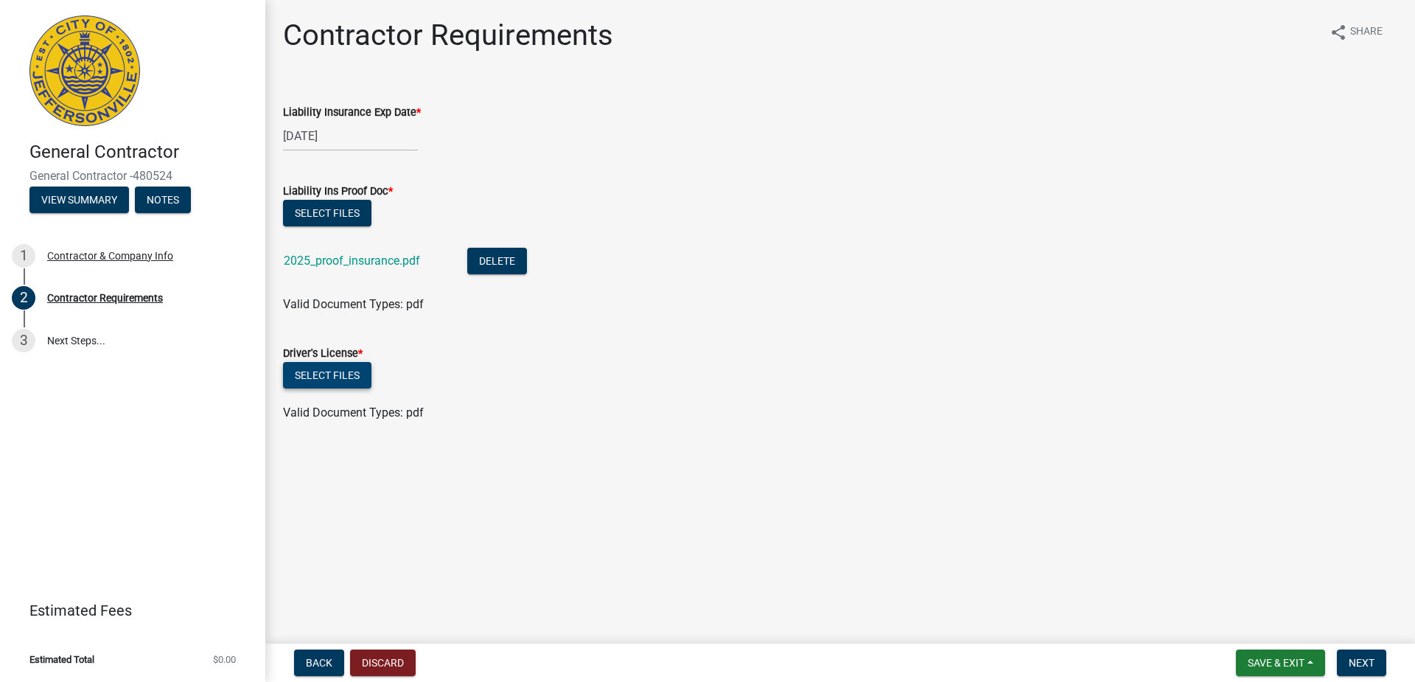
click at [350, 377] on button "Select files" at bounding box center [327, 375] width 88 height 27
click at [1350, 657] on span "Next" at bounding box center [1362, 663] width 26 height 12
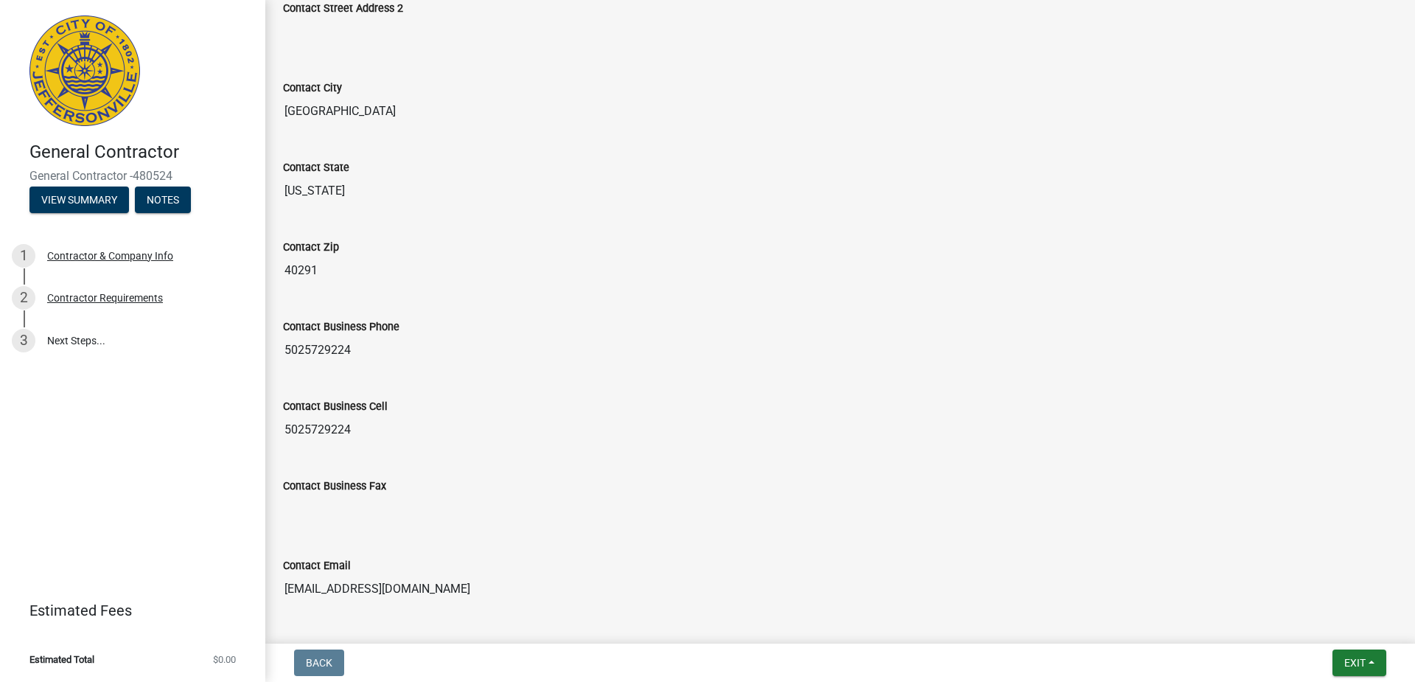
scroll to position [649, 0]
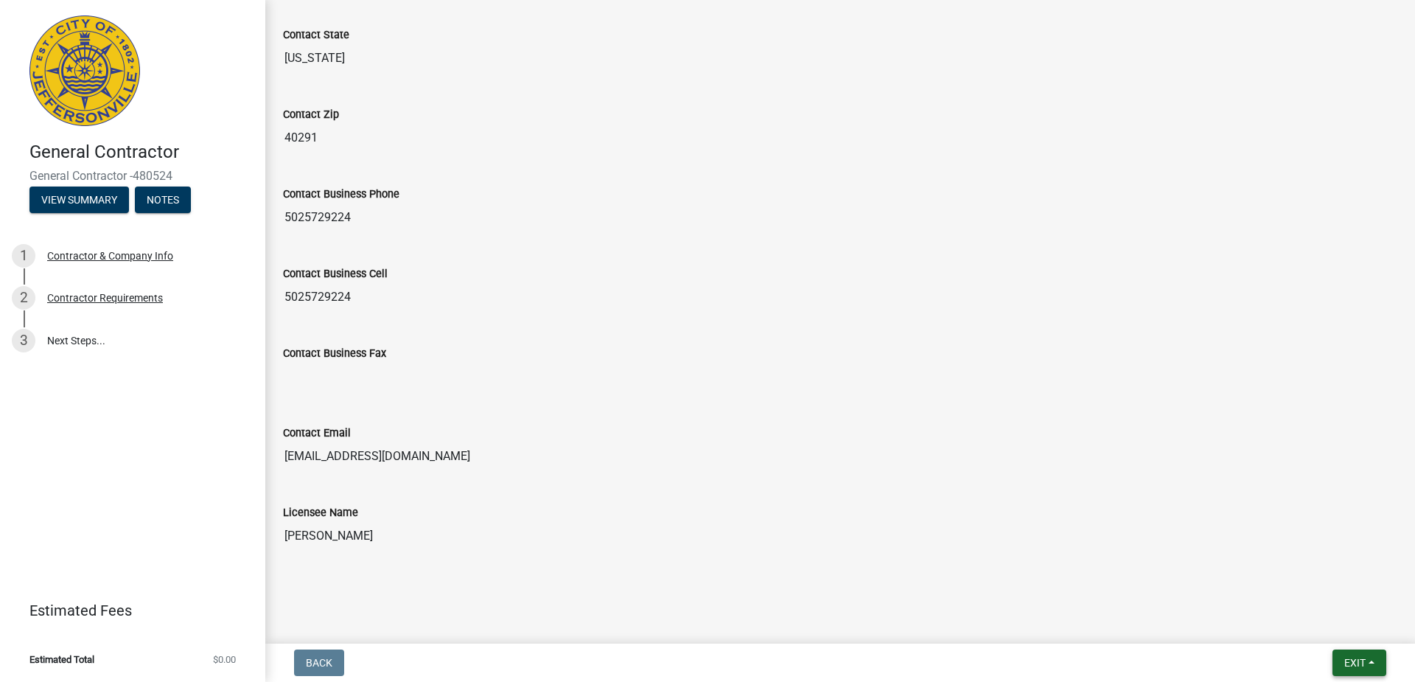
click at [1361, 657] on span "Exit" at bounding box center [1354, 663] width 21 height 12
click at [1297, 586] on button "Save" at bounding box center [1327, 588] width 118 height 35
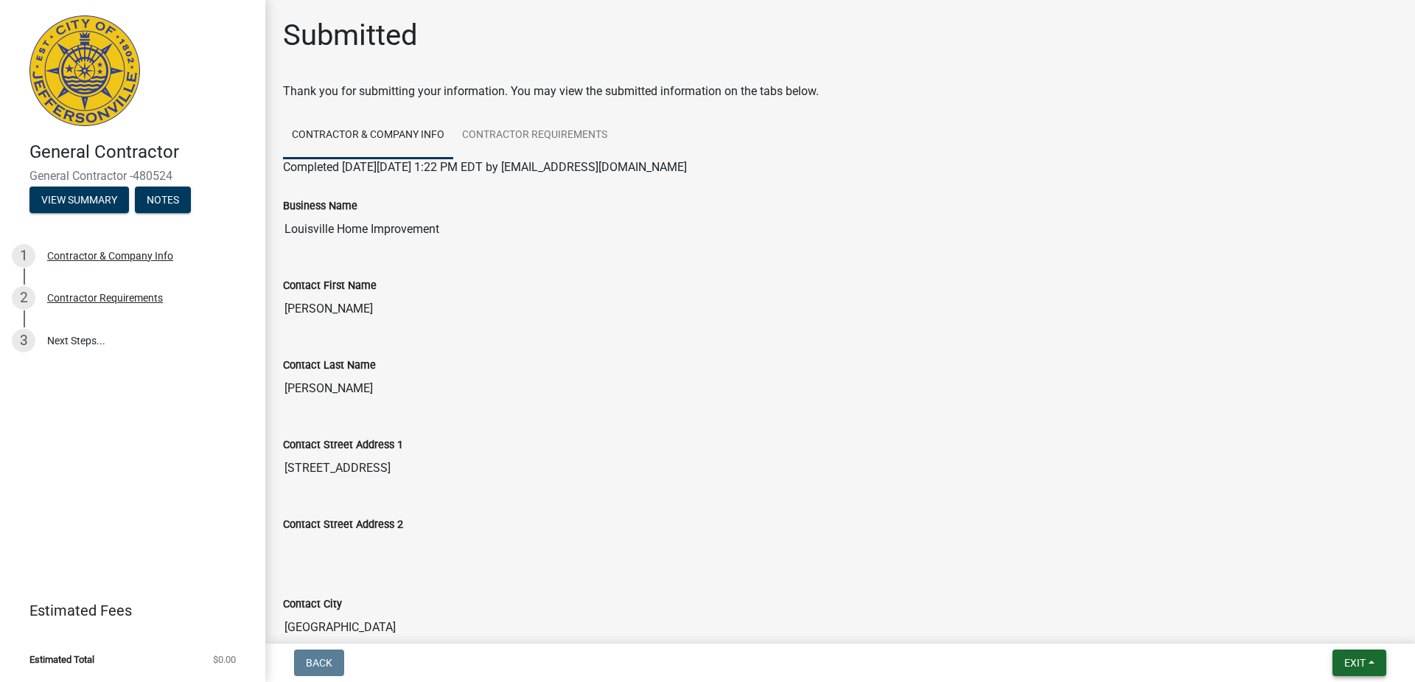
click at [1360, 666] on span "Exit" at bounding box center [1354, 663] width 21 height 12
click at [1343, 626] on button "Save & Exit" at bounding box center [1327, 624] width 118 height 35
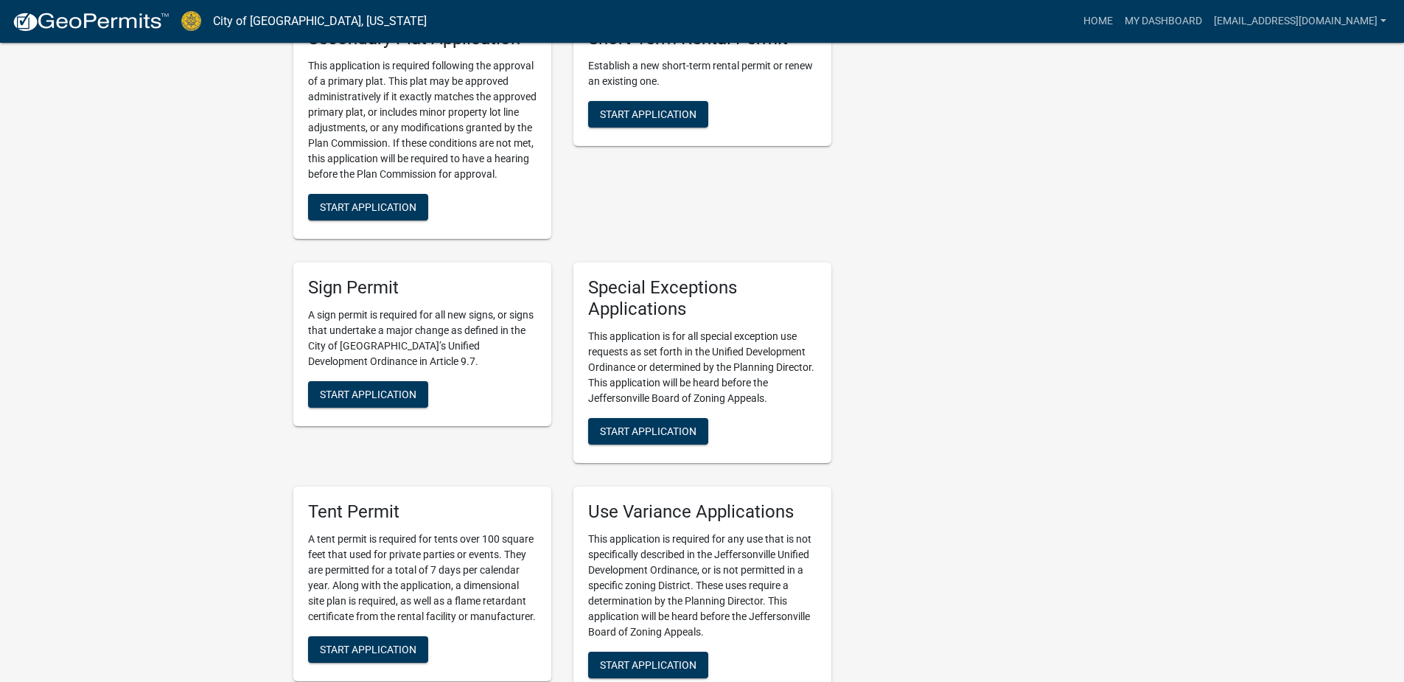
scroll to position [2855, 0]
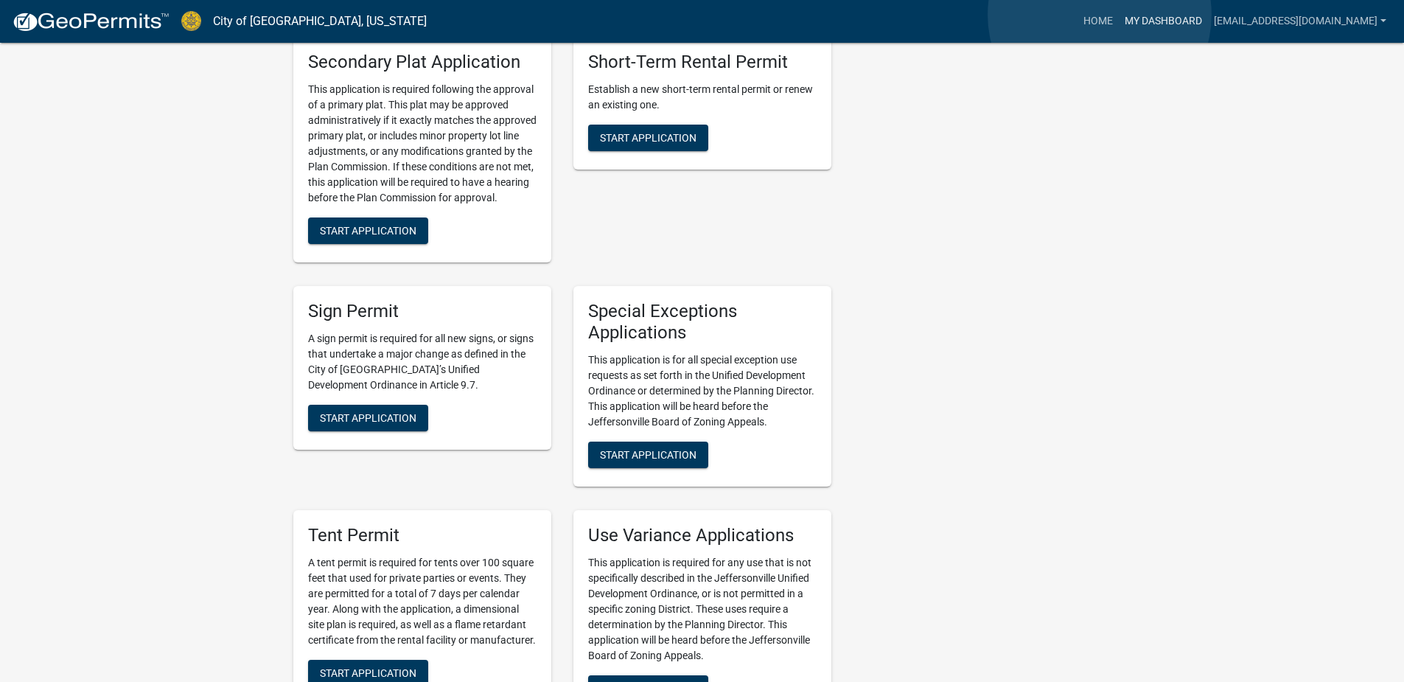
click at [1119, 15] on link "My Dashboard" at bounding box center [1163, 21] width 89 height 28
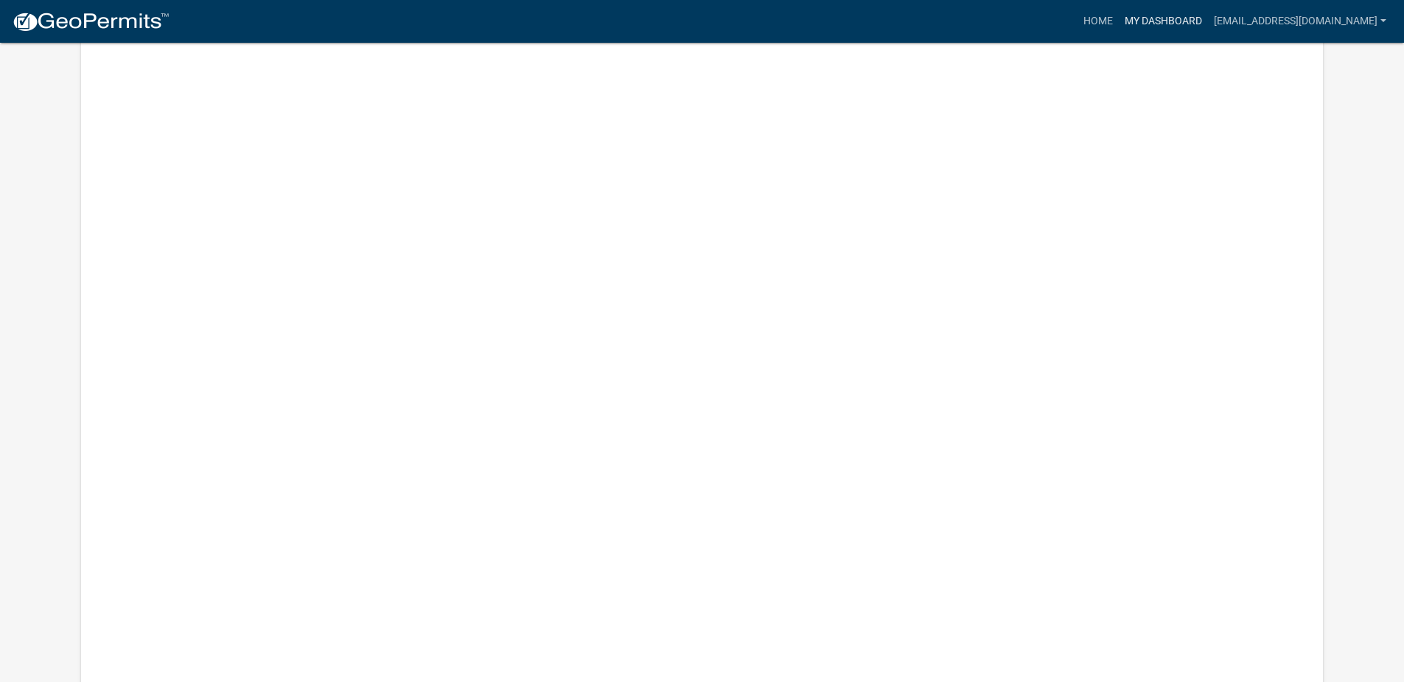
scroll to position [443, 0]
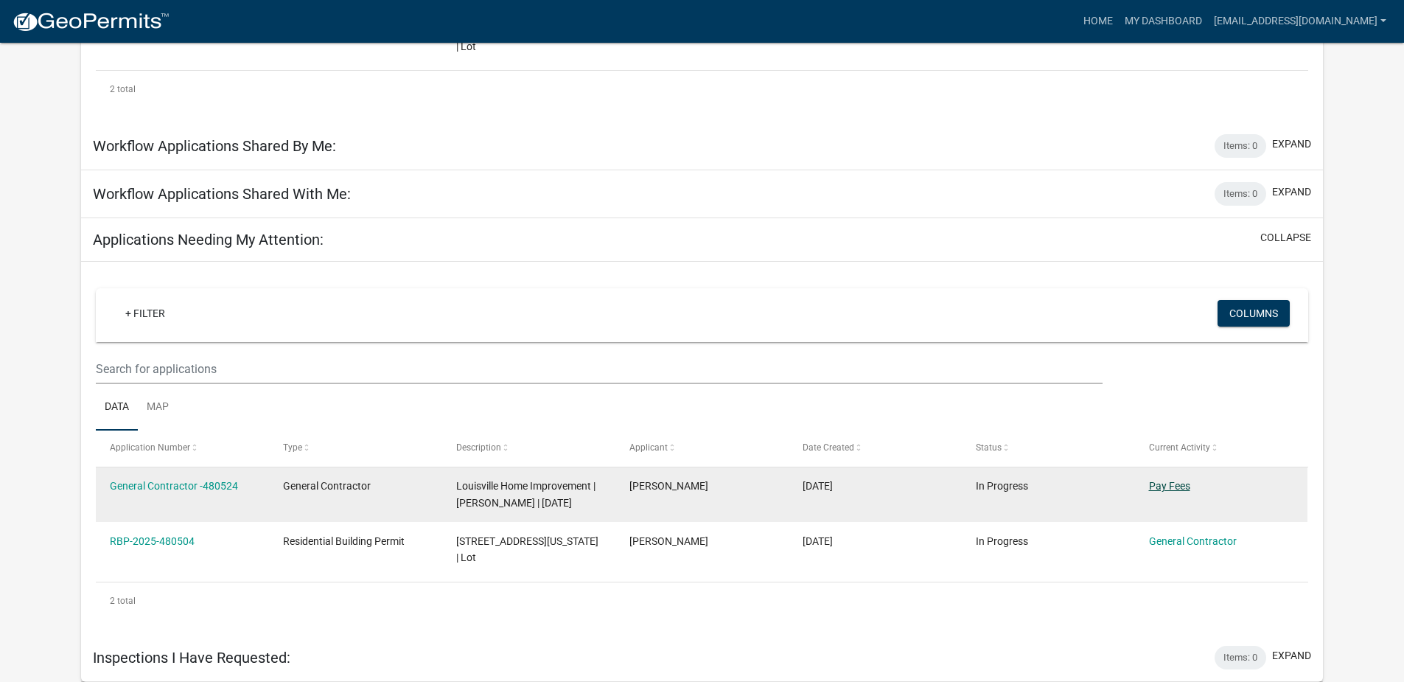
click at [1165, 480] on link "Pay Fees" at bounding box center [1169, 486] width 41 height 12
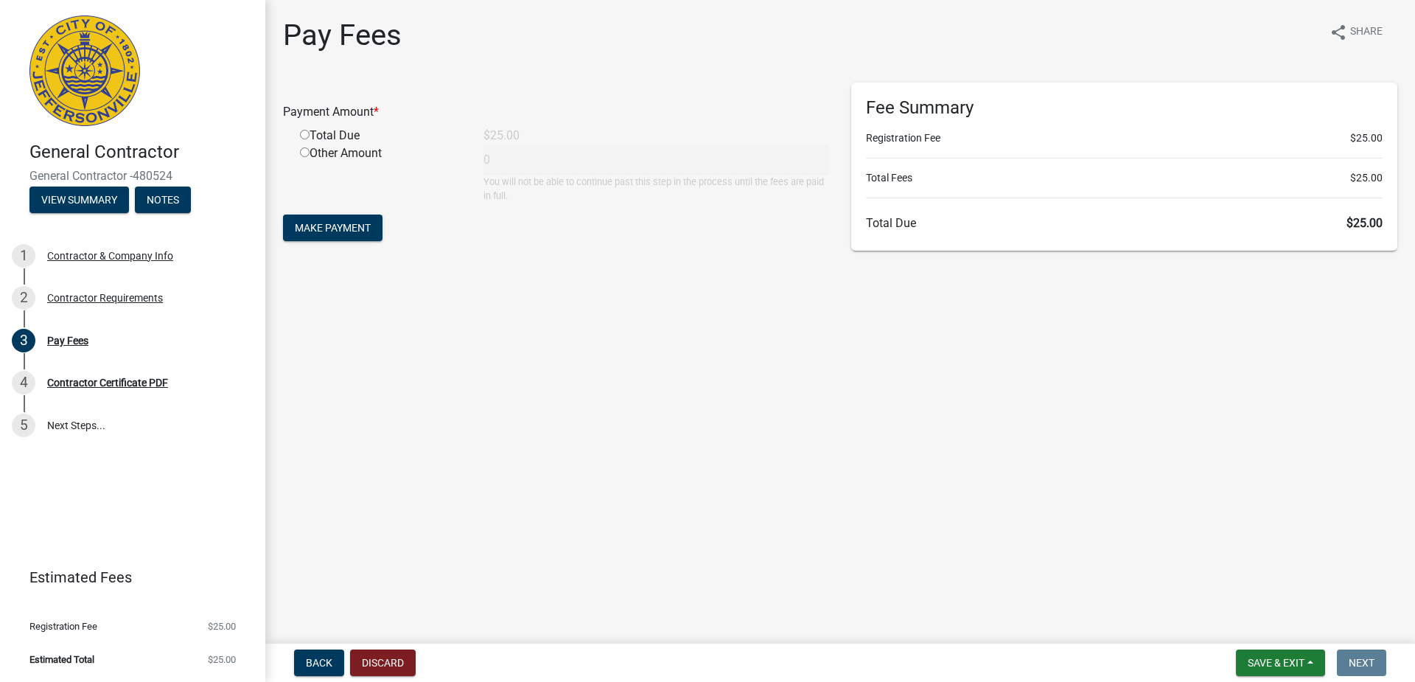
click at [301, 136] on input "radio" at bounding box center [305, 135] width 10 height 10
radio input "true"
type input "25"
click at [363, 225] on span "Make Payment" at bounding box center [333, 228] width 76 height 12
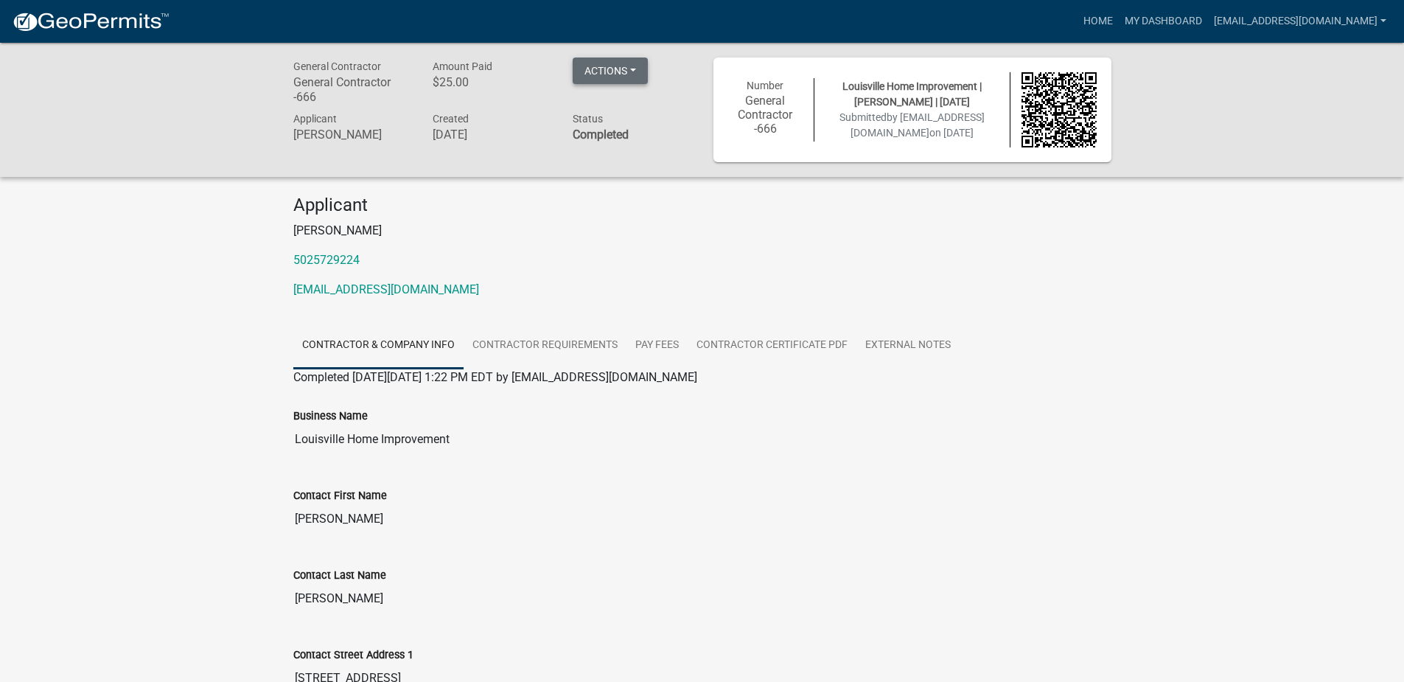
click at [637, 66] on button "Actions" at bounding box center [610, 70] width 75 height 27
click at [679, 287] on p "[EMAIL_ADDRESS][DOMAIN_NAME]" at bounding box center [702, 290] width 818 height 18
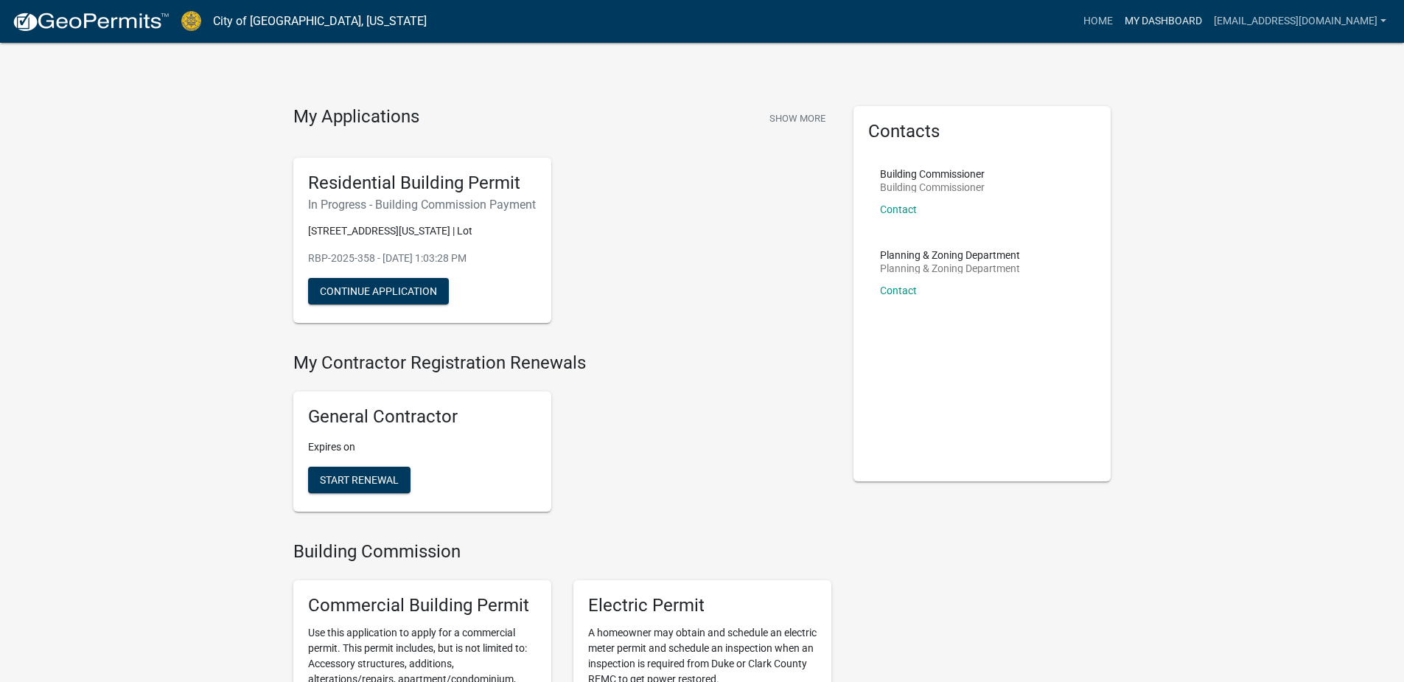
click at [1119, 18] on link "My Dashboard" at bounding box center [1163, 21] width 89 height 28
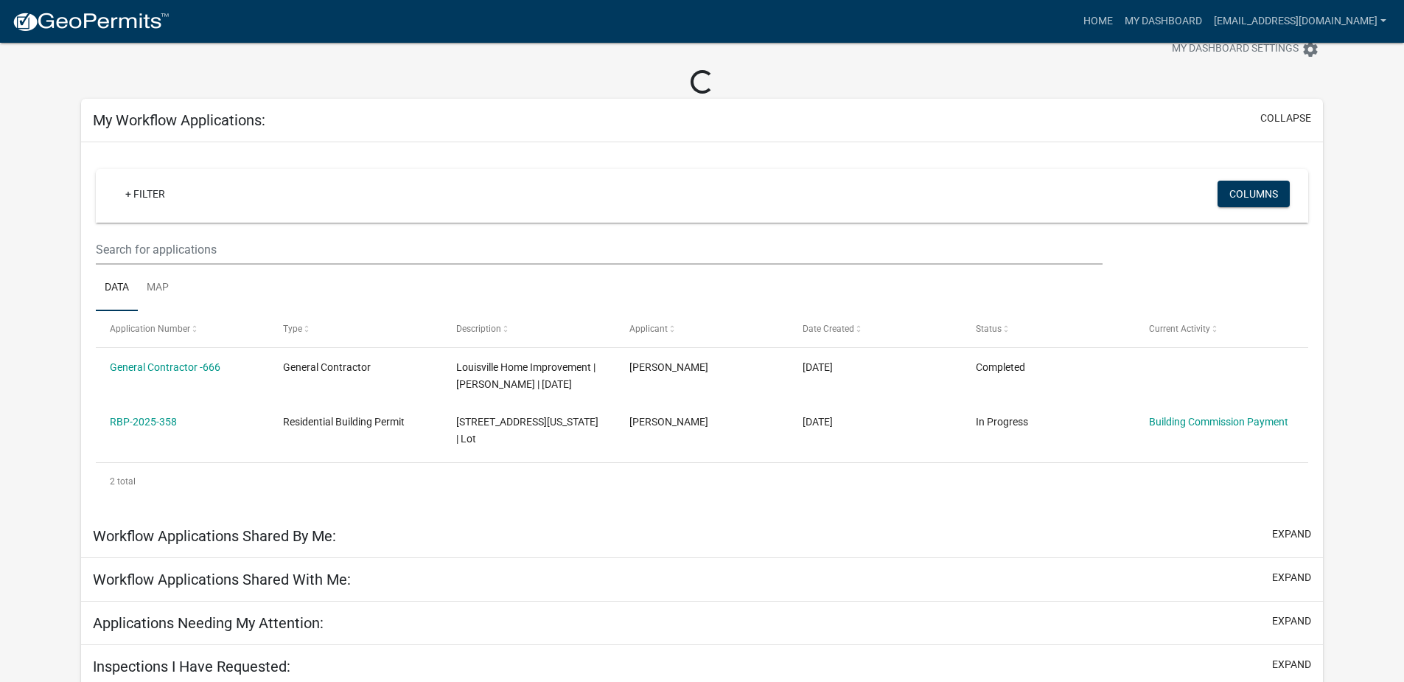
scroll to position [67, 0]
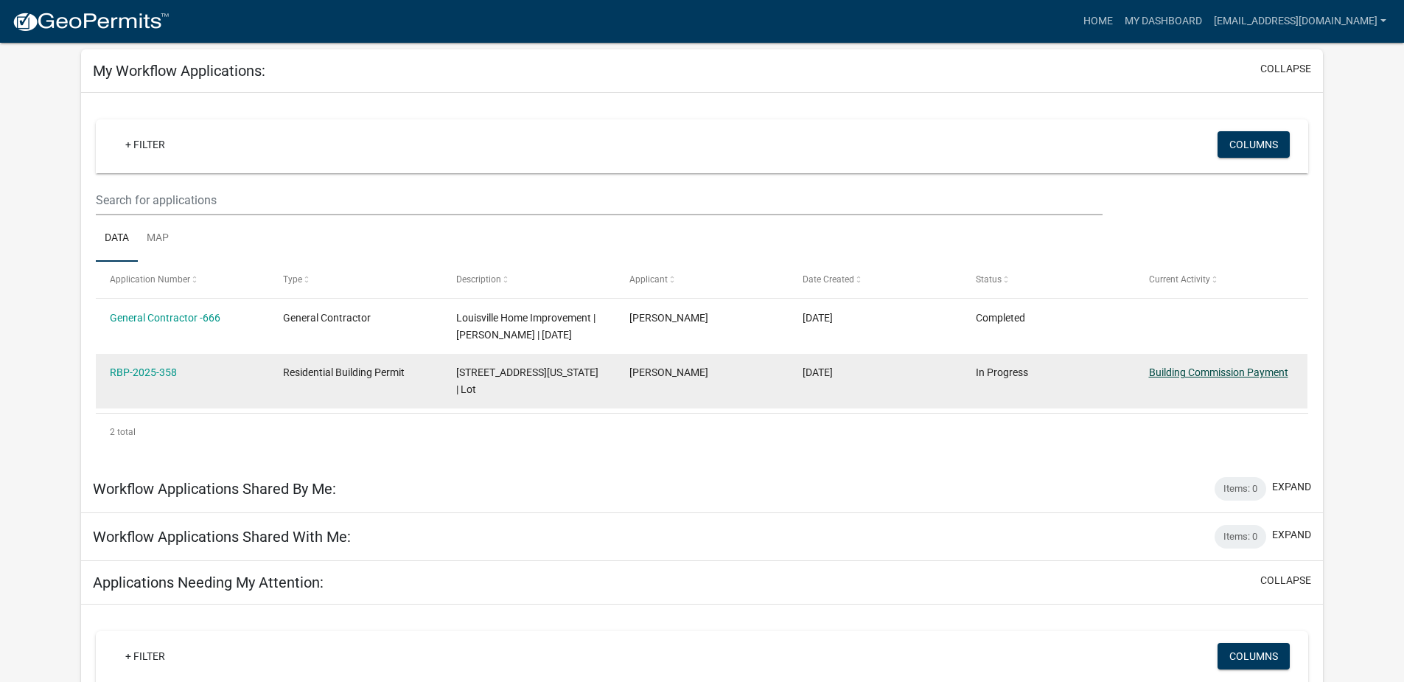
click at [1216, 373] on link "Building Commission Payment" at bounding box center [1218, 372] width 139 height 12
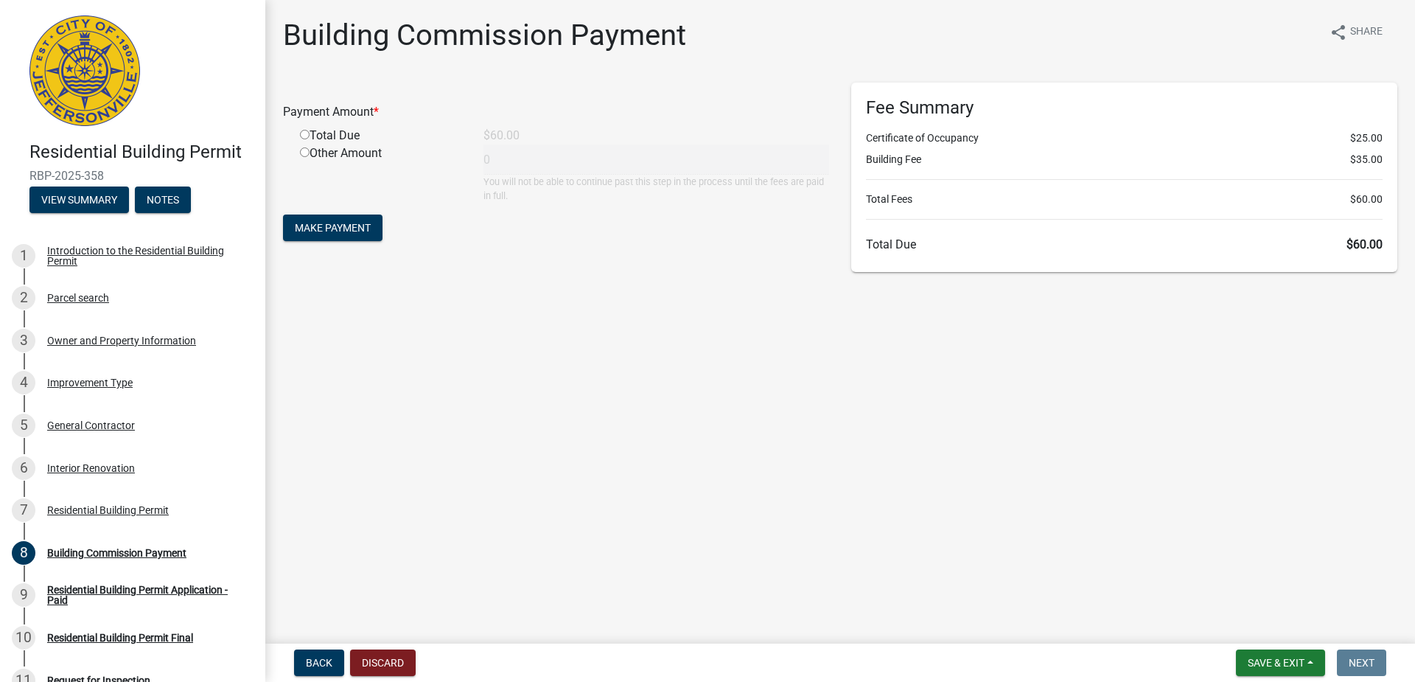
click at [304, 136] on input "radio" at bounding box center [305, 135] width 10 height 10
radio input "true"
type input "60"
click at [333, 225] on span "Make Payment" at bounding box center [333, 228] width 76 height 12
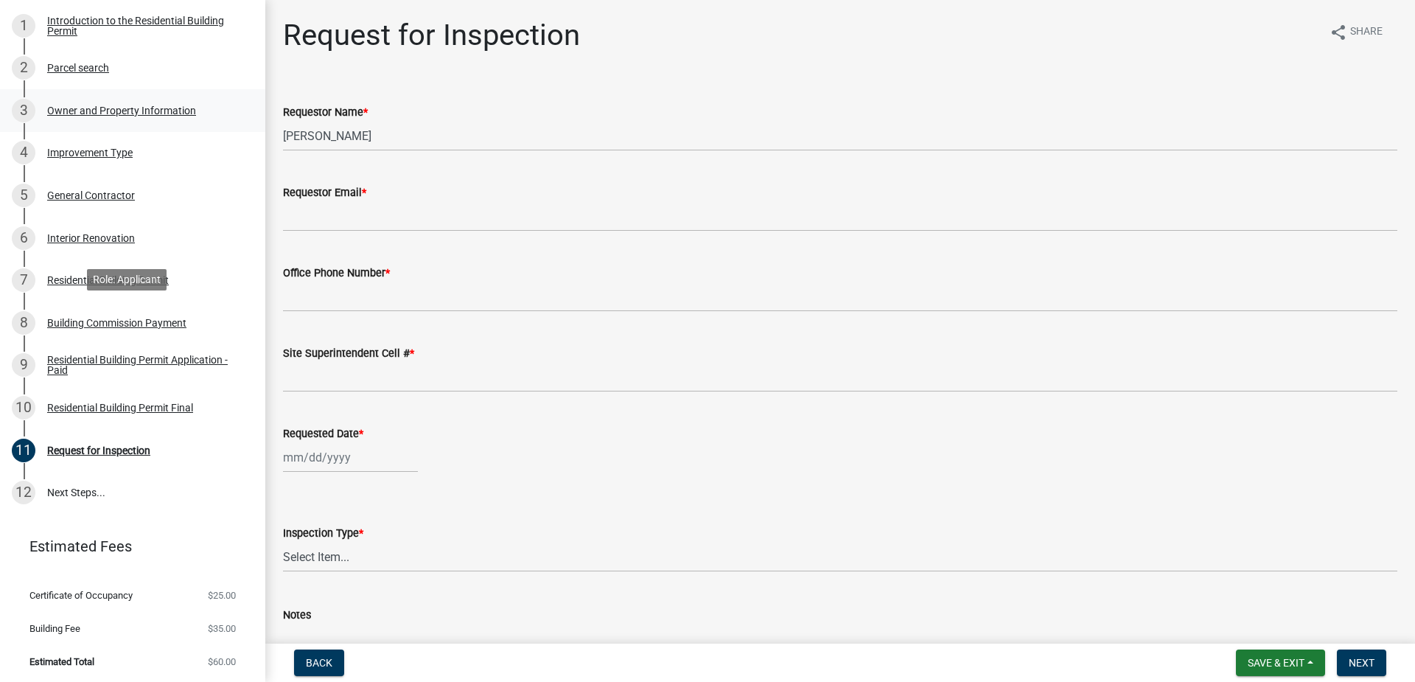
scroll to position [232, 0]
